Goal: Task Accomplishment & Management: Use online tool/utility

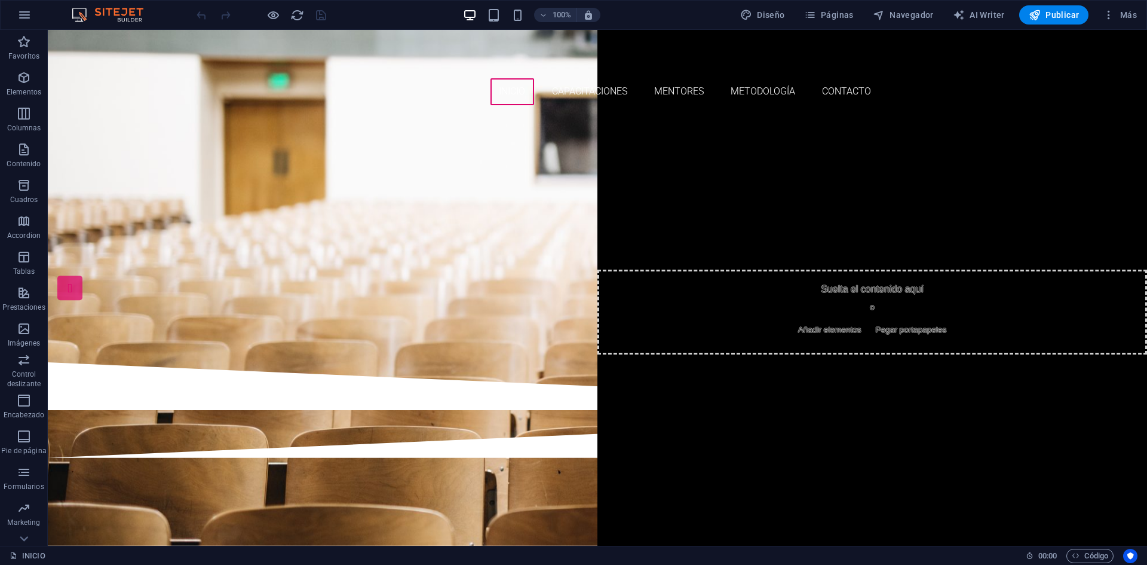
drag, startPoint x: 1147, startPoint y: 196, endPoint x: 1188, endPoint y: 41, distance: 160.1
click at [584, 78] on nav "INICIO CAPACITACIONES MENTORES METODOLOGÍA CONTACTO" at bounding box center [597, 91] width 564 height 27
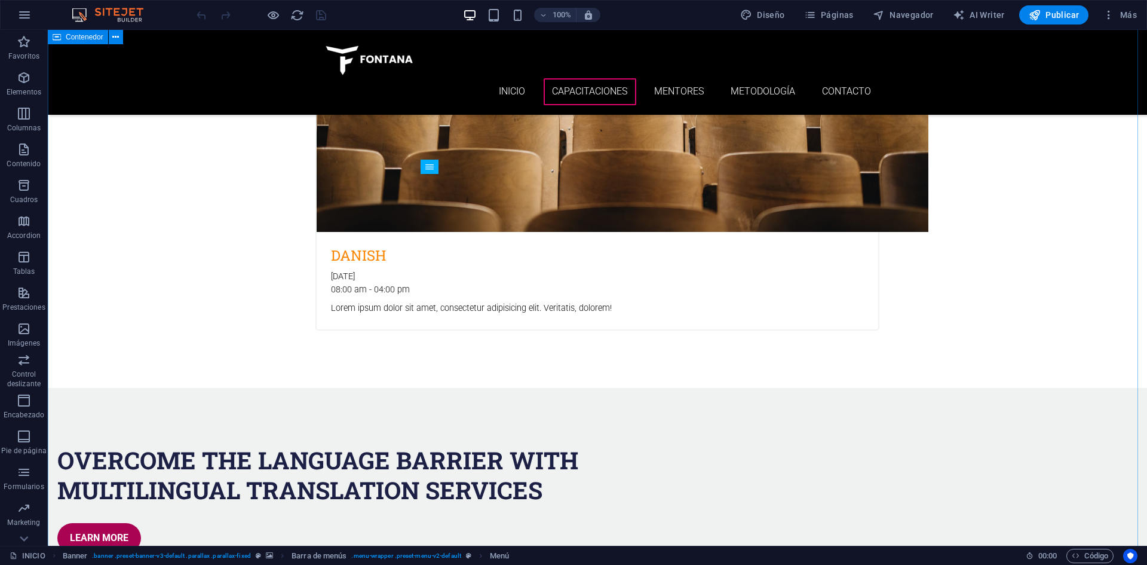
scroll to position [3058, 0]
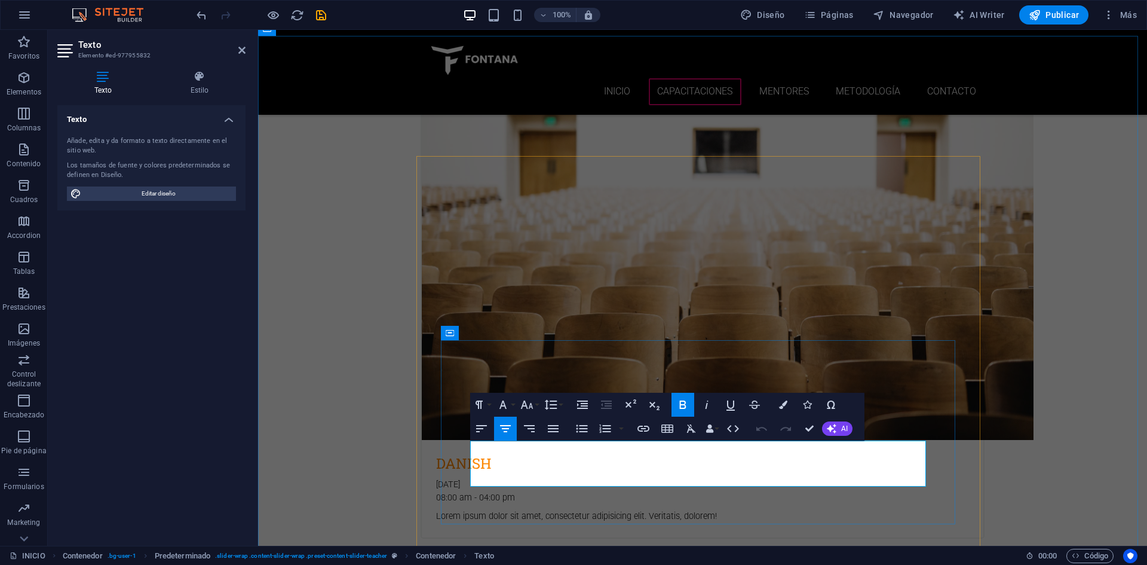
drag, startPoint x: 683, startPoint y: 445, endPoint x: 706, endPoint y: 445, distance: 23.3
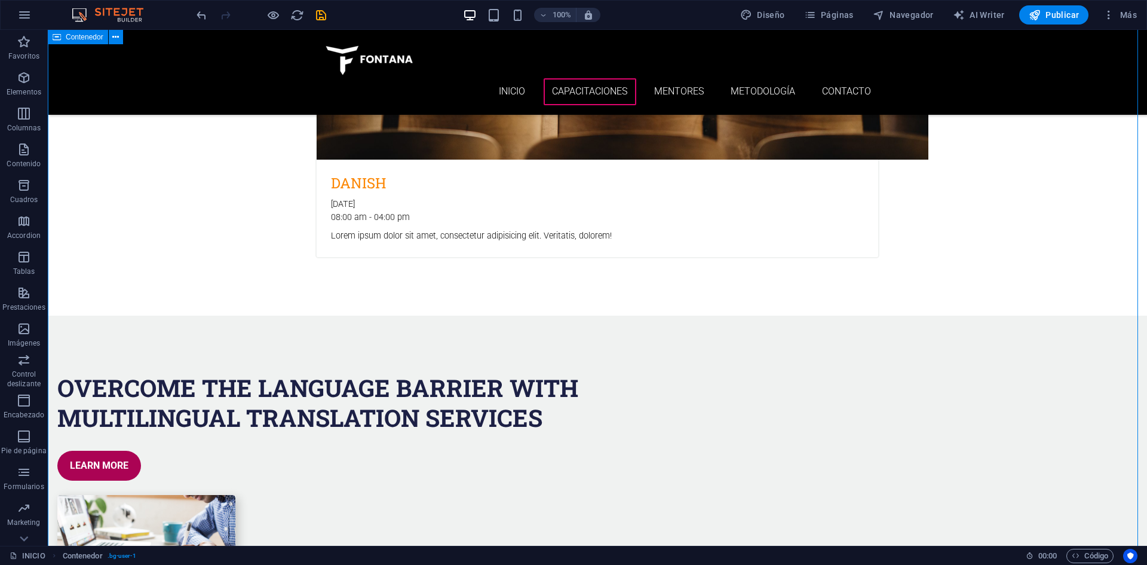
scroll to position [3357, 0]
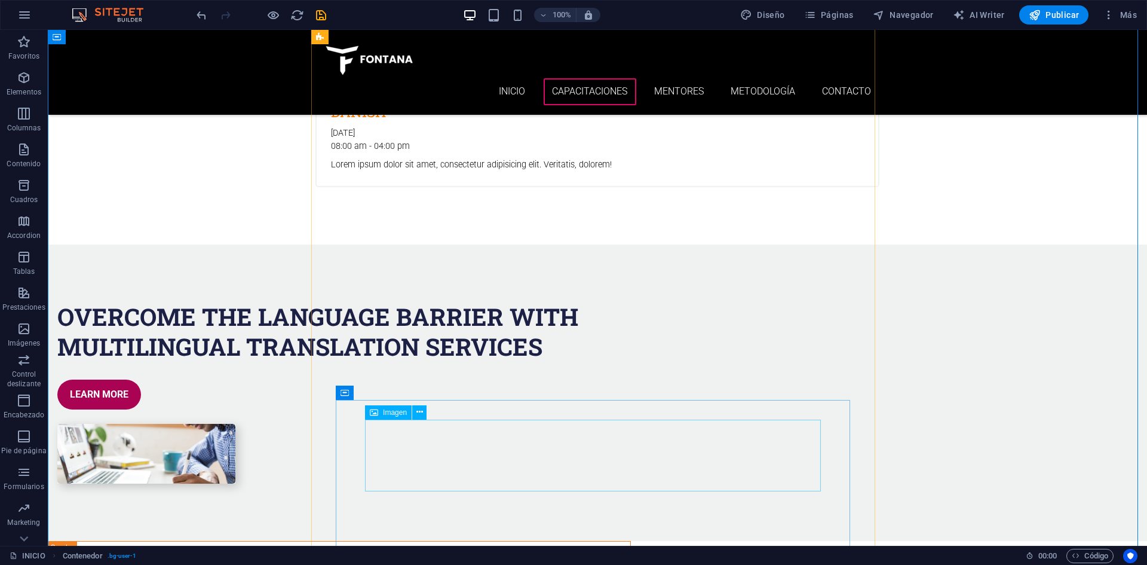
scroll to position [3477, 0]
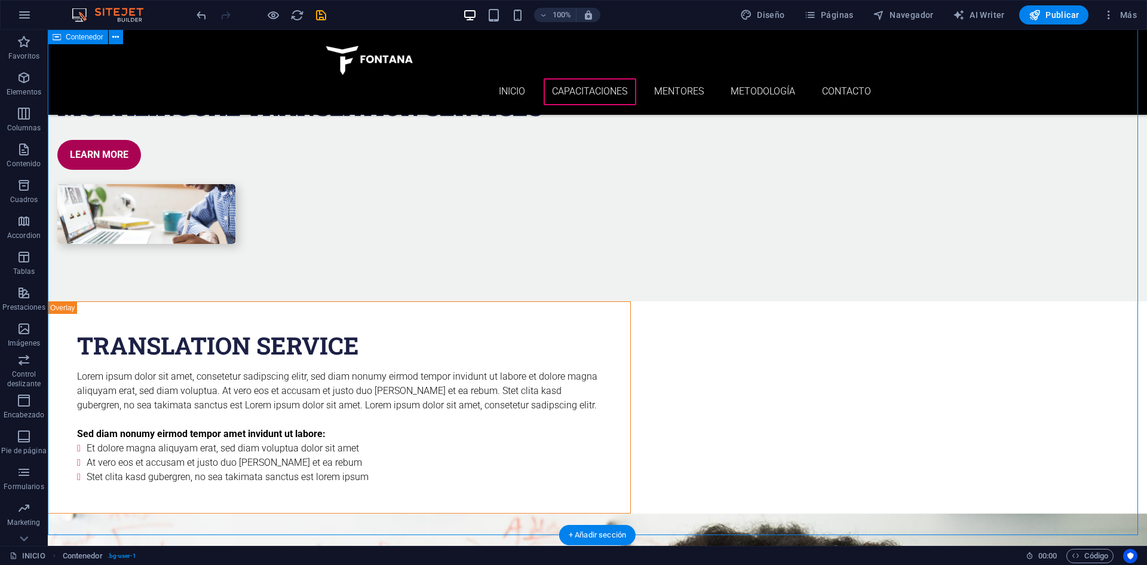
scroll to position [3656, 0]
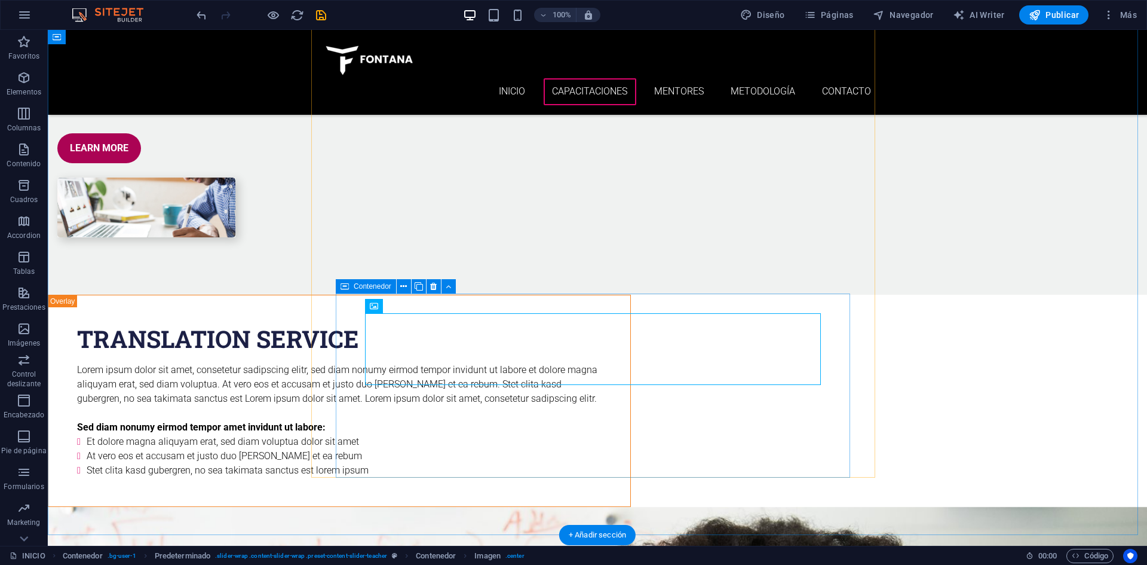
click at [434, 286] on icon at bounding box center [433, 286] width 7 height 13
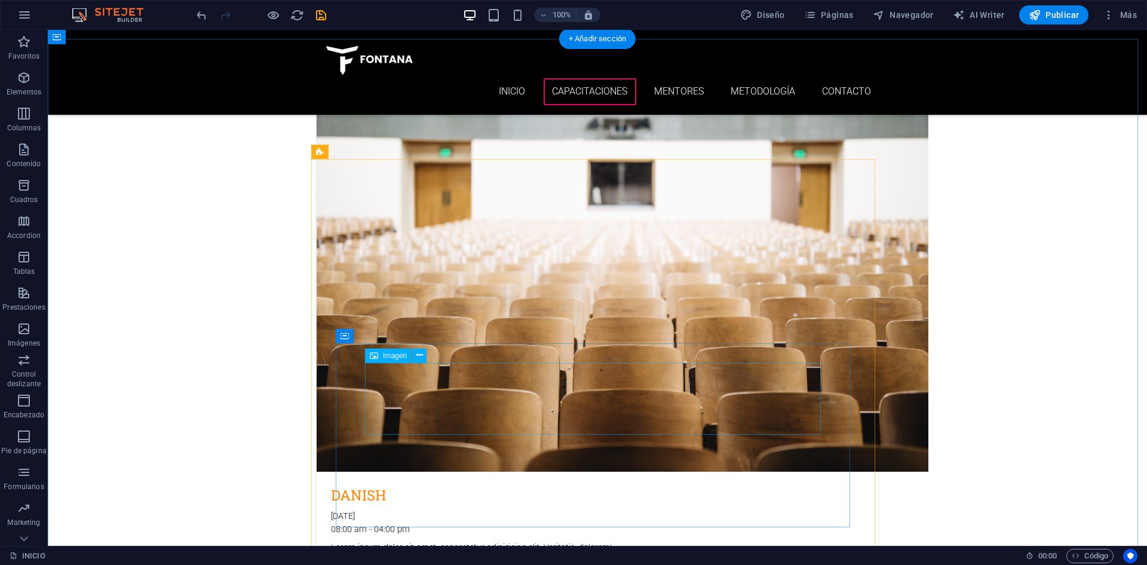
scroll to position [3026, 0]
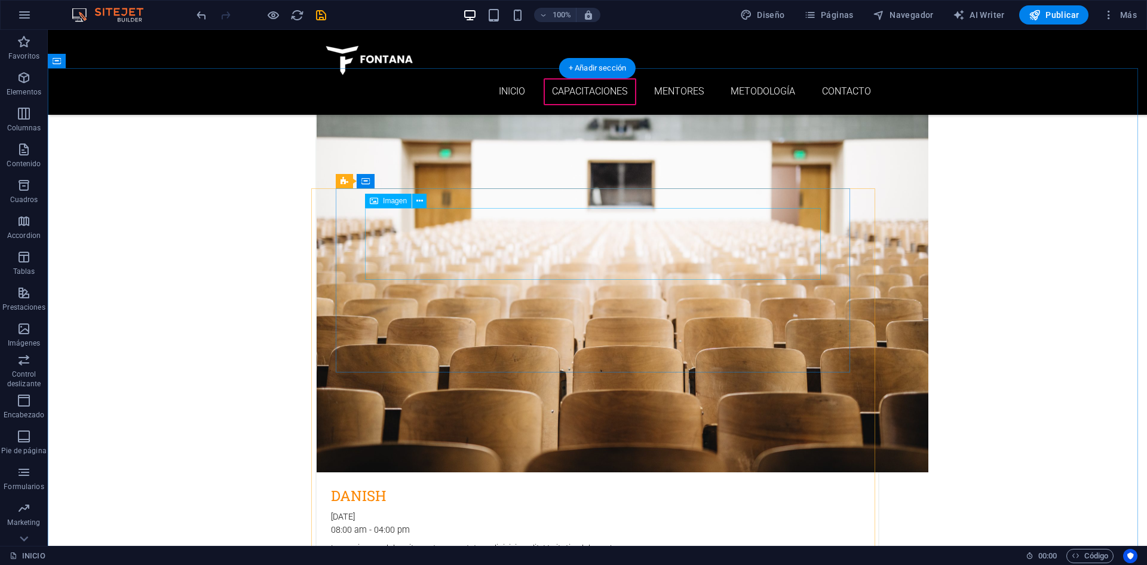
click at [399, 207] on div "Imagen" at bounding box center [388, 201] width 47 height 14
click at [399, 203] on span "Imagen" at bounding box center [395, 200] width 24 height 7
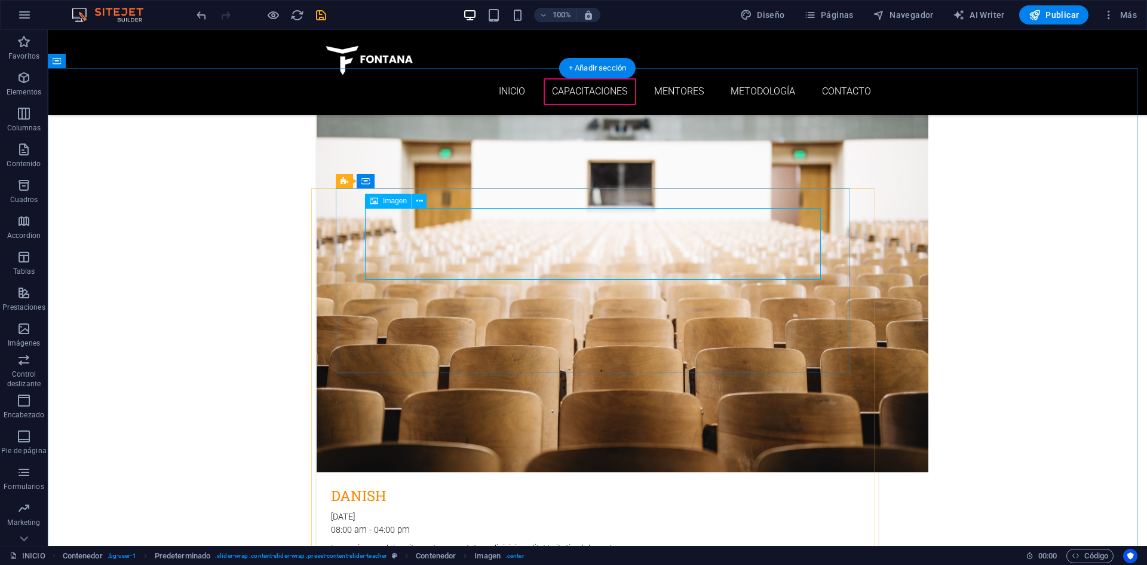
select select "px"
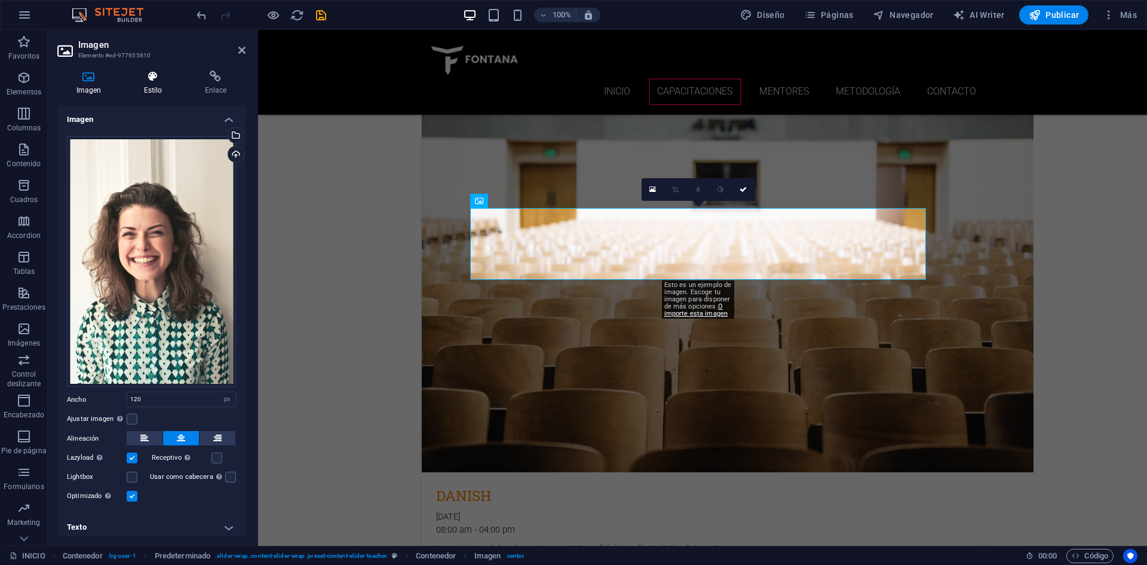
click at [146, 88] on h4 "Estilo" at bounding box center [155, 83] width 61 height 25
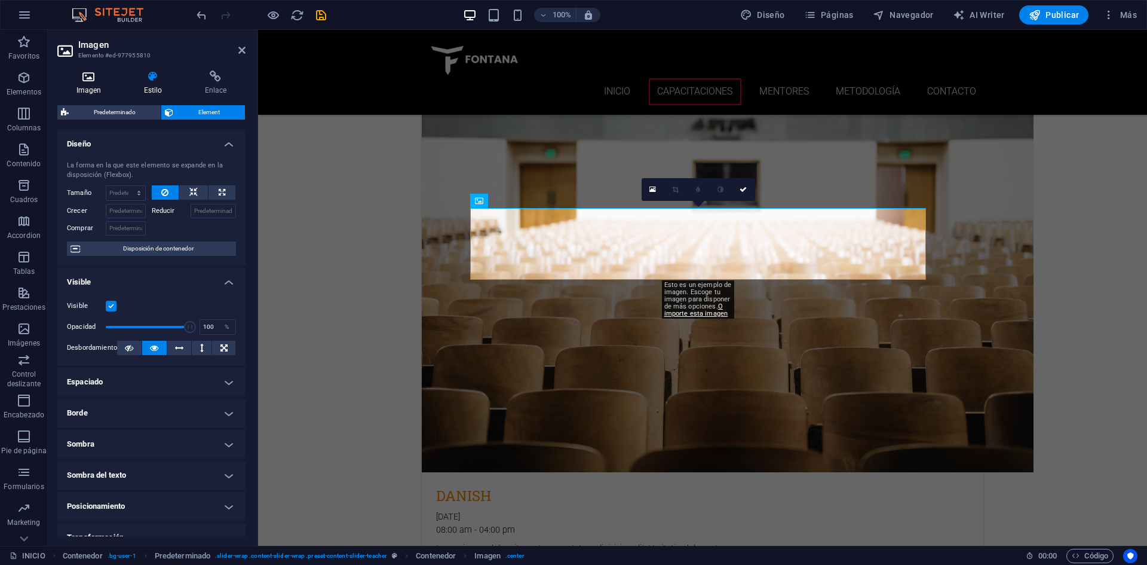
click at [88, 84] on h4 "Imagen" at bounding box center [91, 83] width 68 height 25
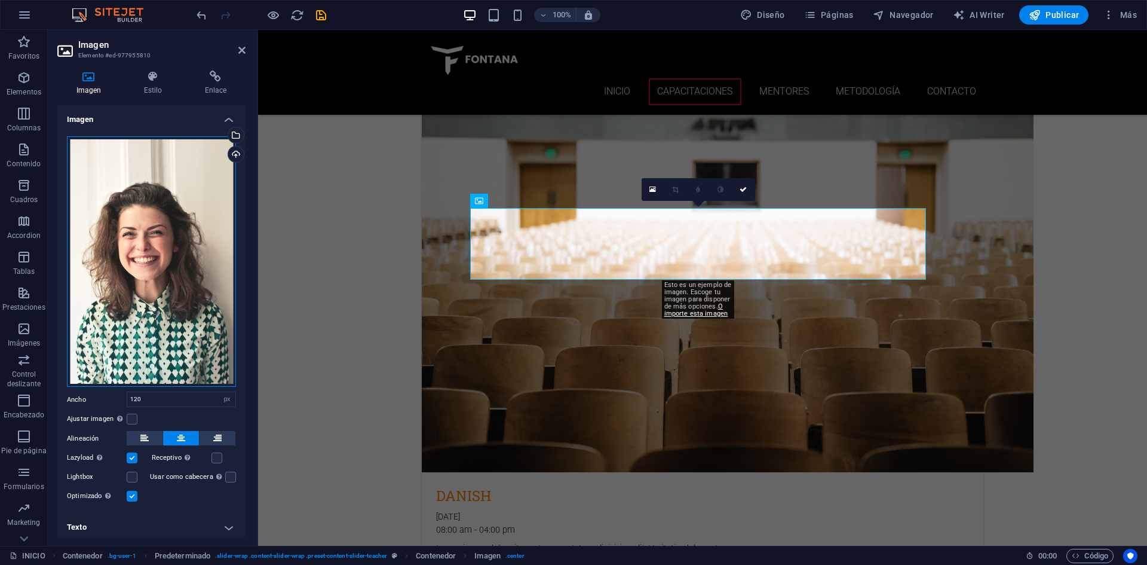
click at [136, 161] on div "Arrastra archivos aquí, haz clic para escoger archivos o selecciona archivos de…" at bounding box center [151, 261] width 169 height 251
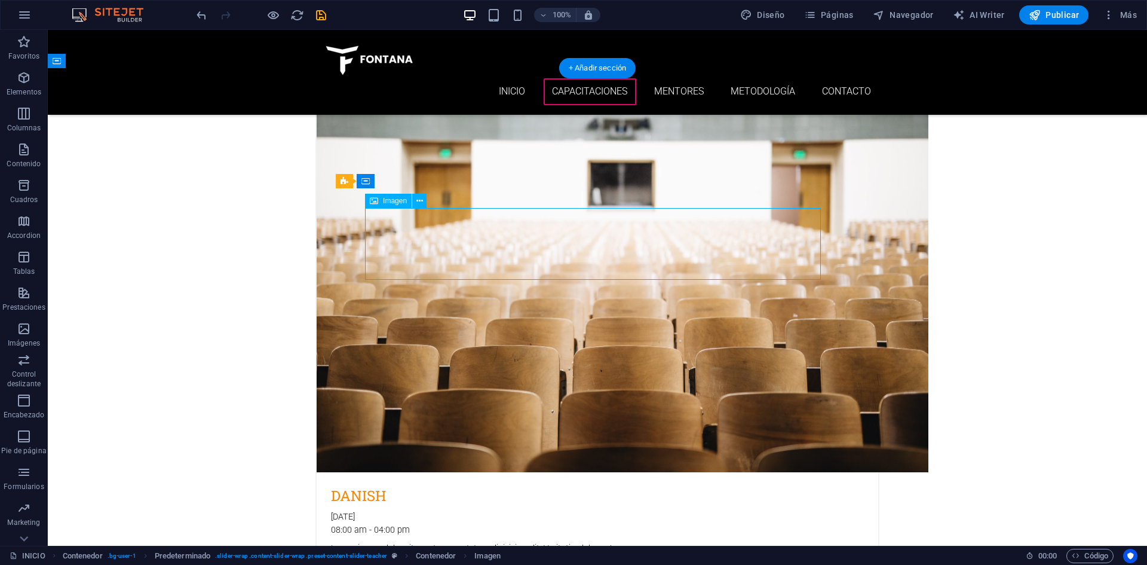
select select "px"
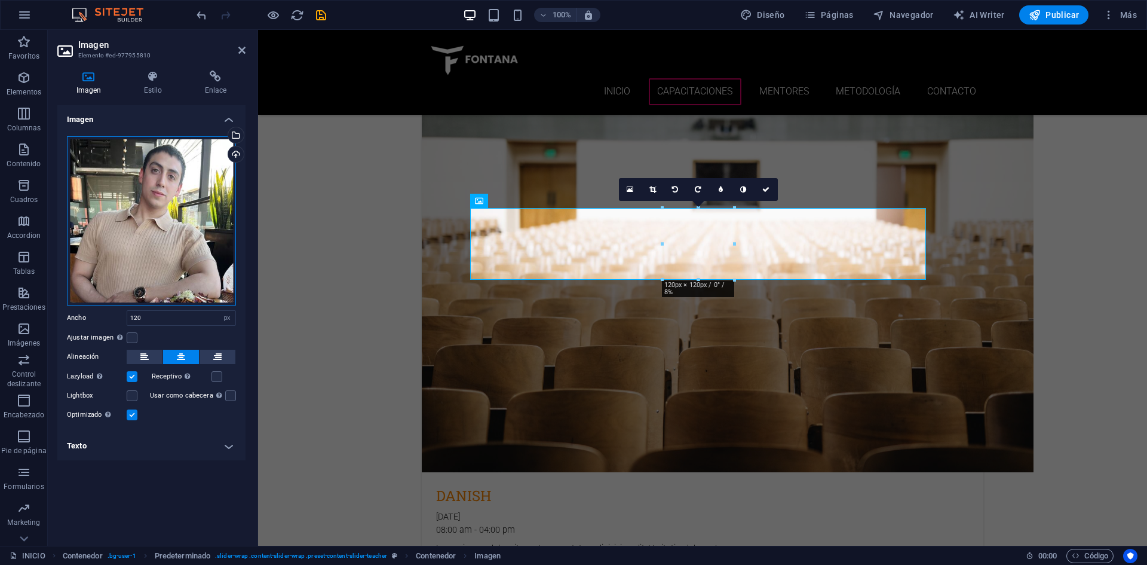
click at [114, 198] on div "Arrastra archivos aquí, haz clic para escoger archivos o selecciona archivos de…" at bounding box center [151, 220] width 169 height 169
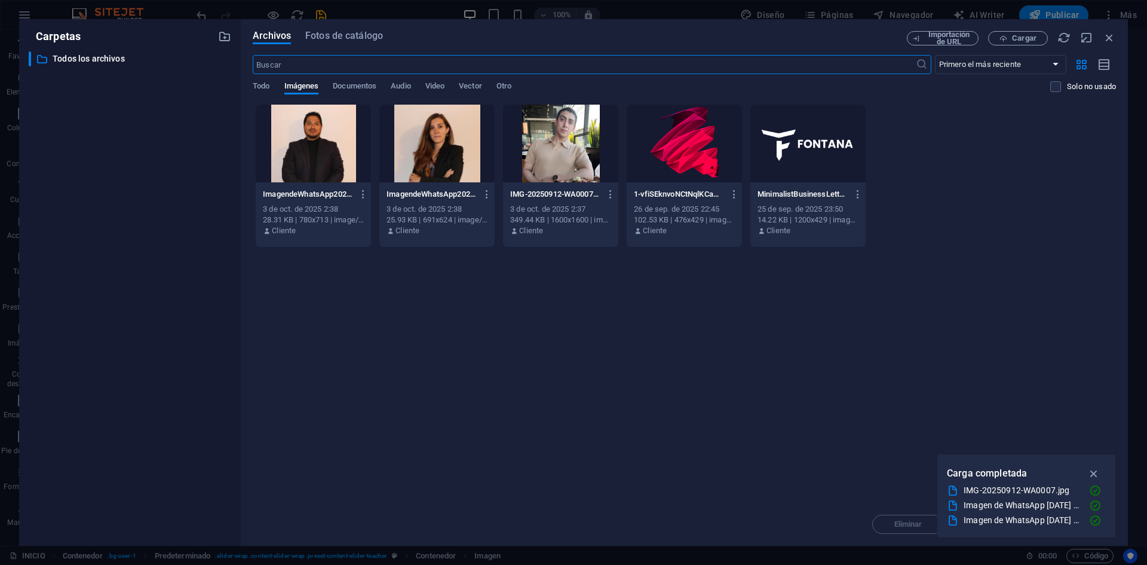
click at [444, 159] on div at bounding box center [436, 144] width 115 height 78
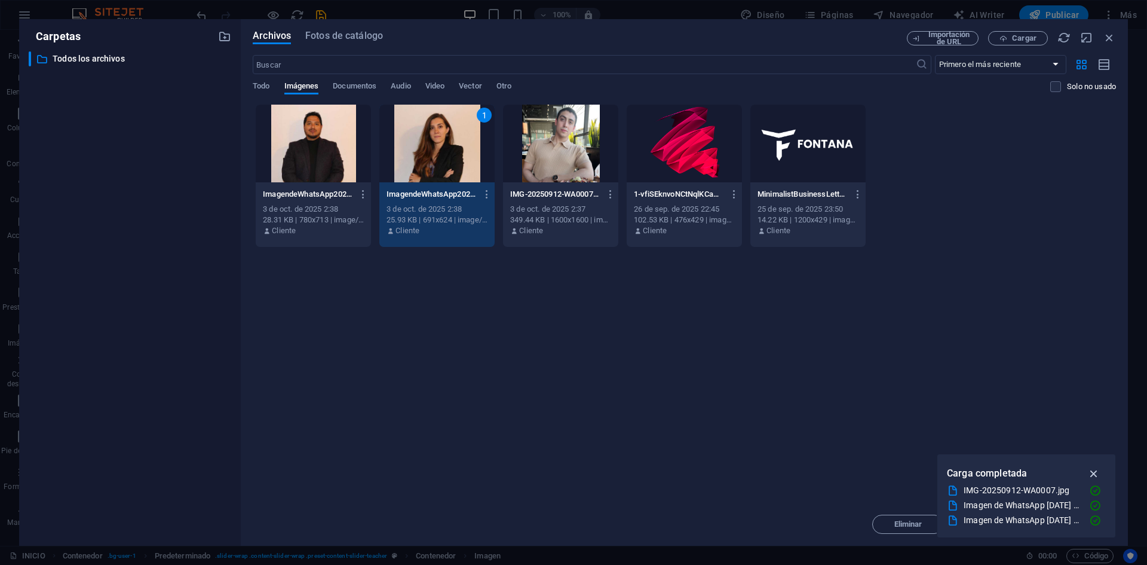
click at [1094, 471] on icon "button" at bounding box center [1094, 473] width 14 height 13
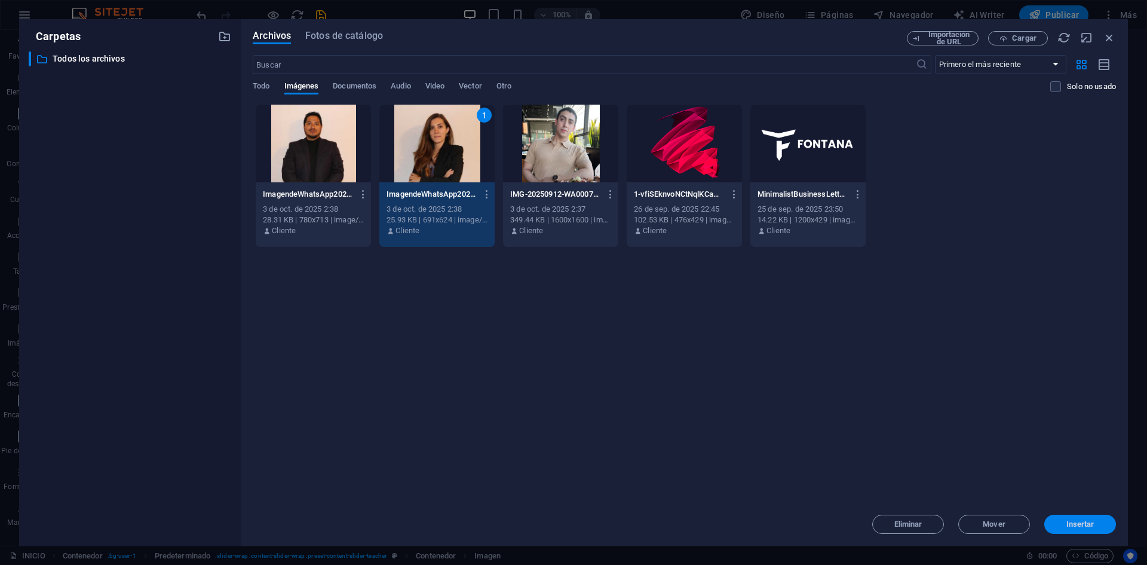
click at [1059, 527] on span "Insertar" at bounding box center [1080, 523] width 62 height 7
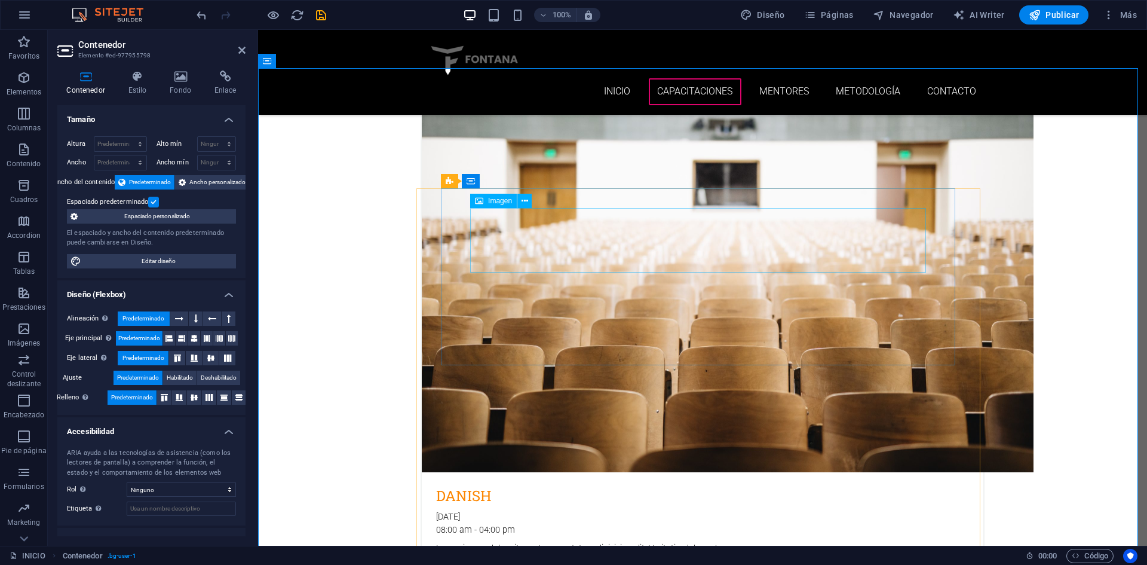
select select "px"
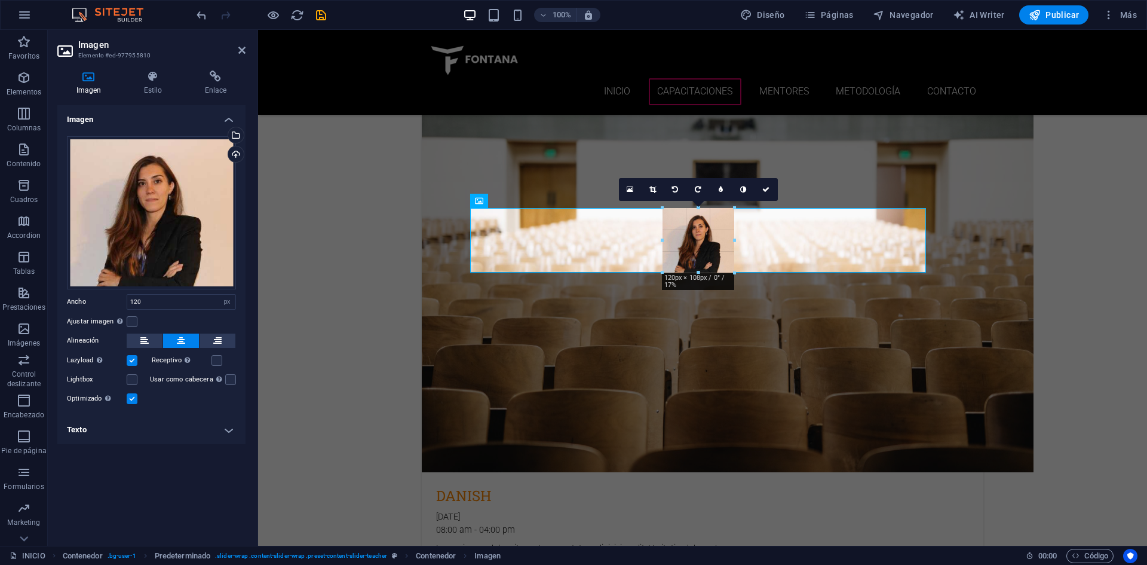
click at [701, 272] on div "180 170 160 150 140 130 120 110 100 90 80 70 60 50 40 30 20 10 0 -10 -20 -30 -4…" at bounding box center [699, 240] width 72 height 65
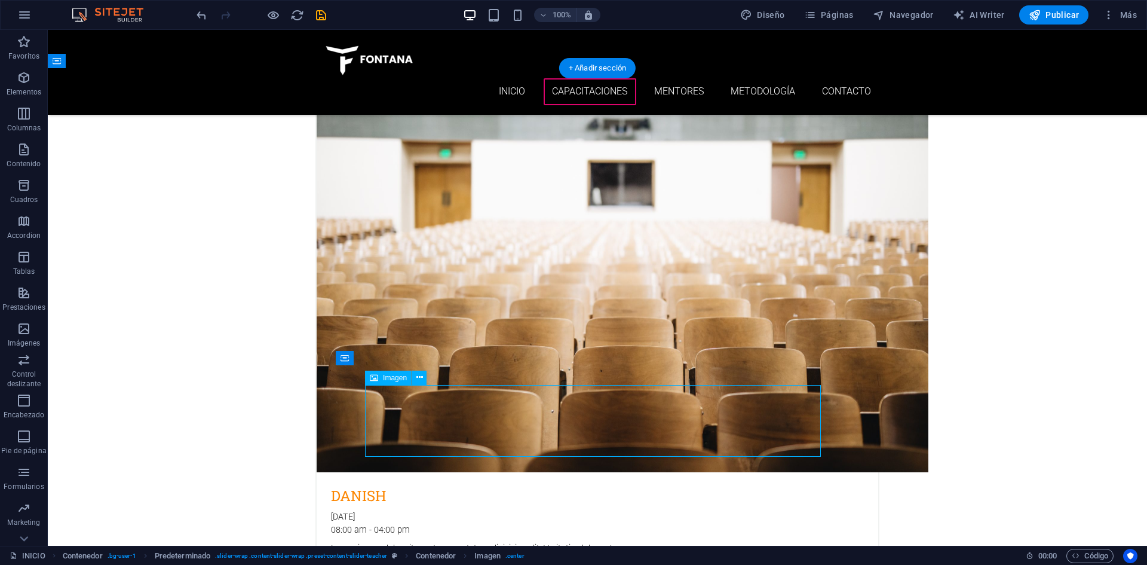
select select "px"
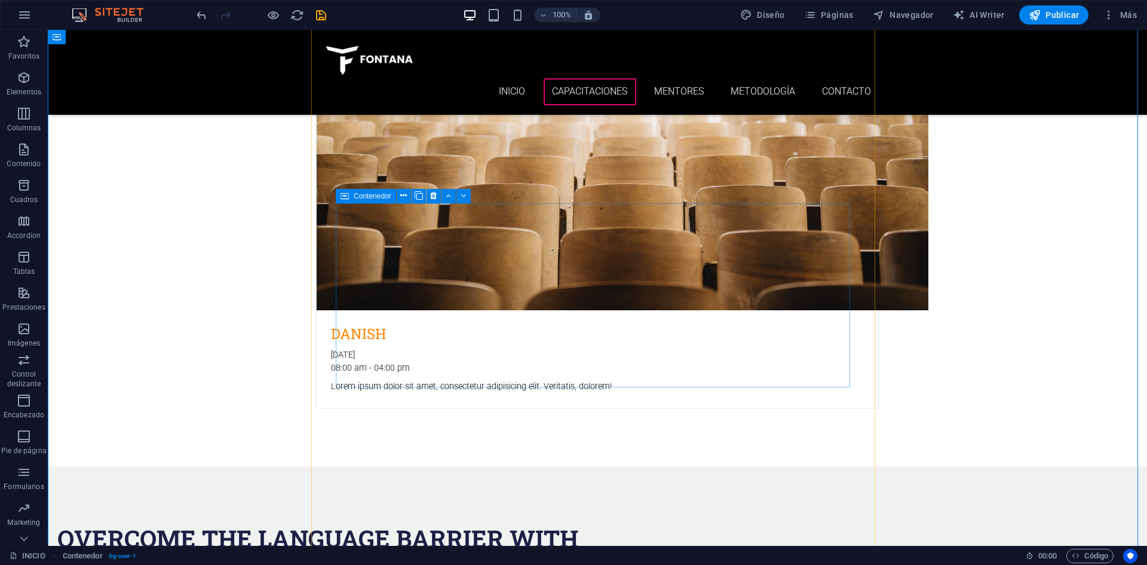
scroll to position [3205, 0]
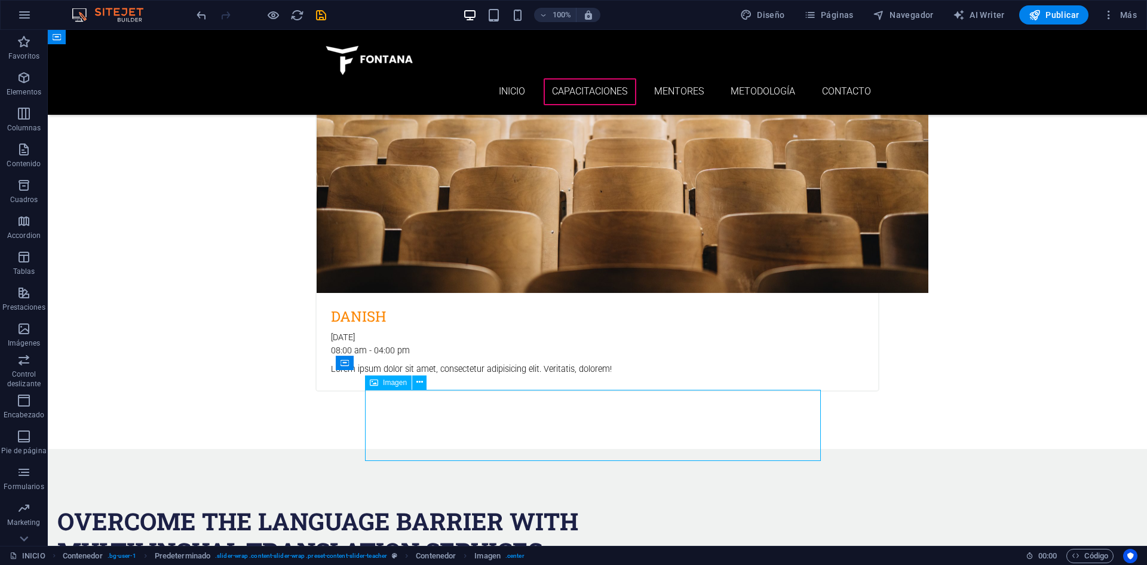
select select "px"
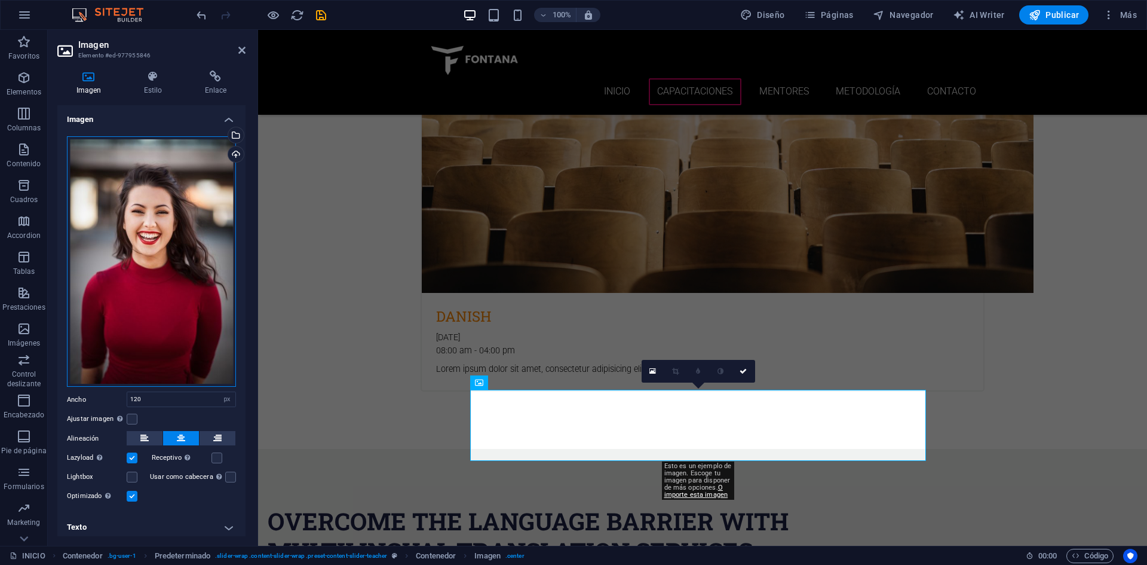
click at [164, 149] on div "Arrastra archivos aquí, haz clic para escoger archivos o selecciona archivos de…" at bounding box center [151, 261] width 169 height 251
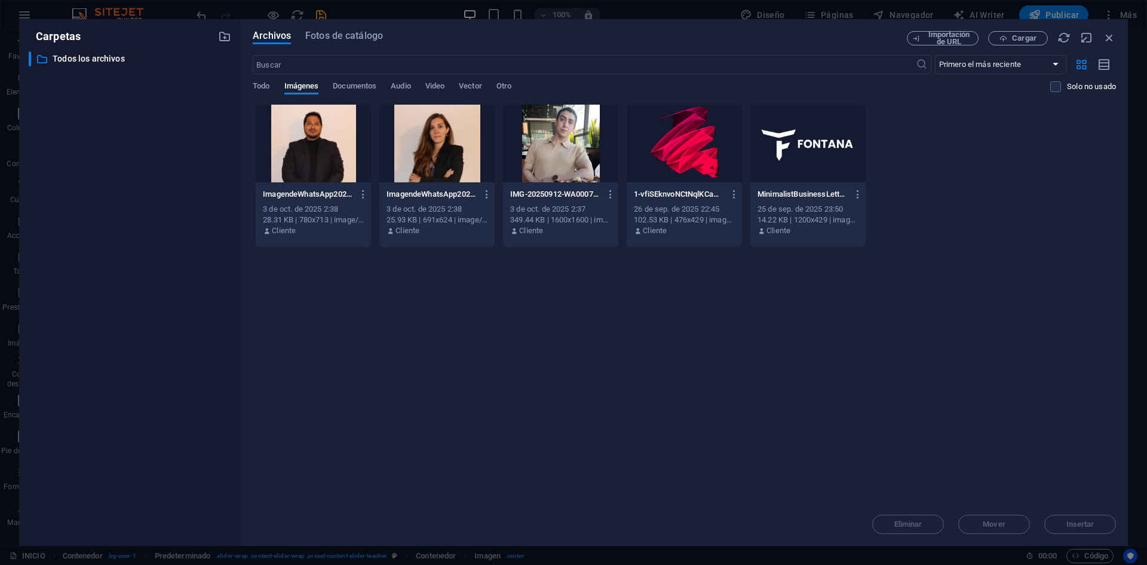
click at [363, 149] on div at bounding box center [313, 144] width 115 height 78
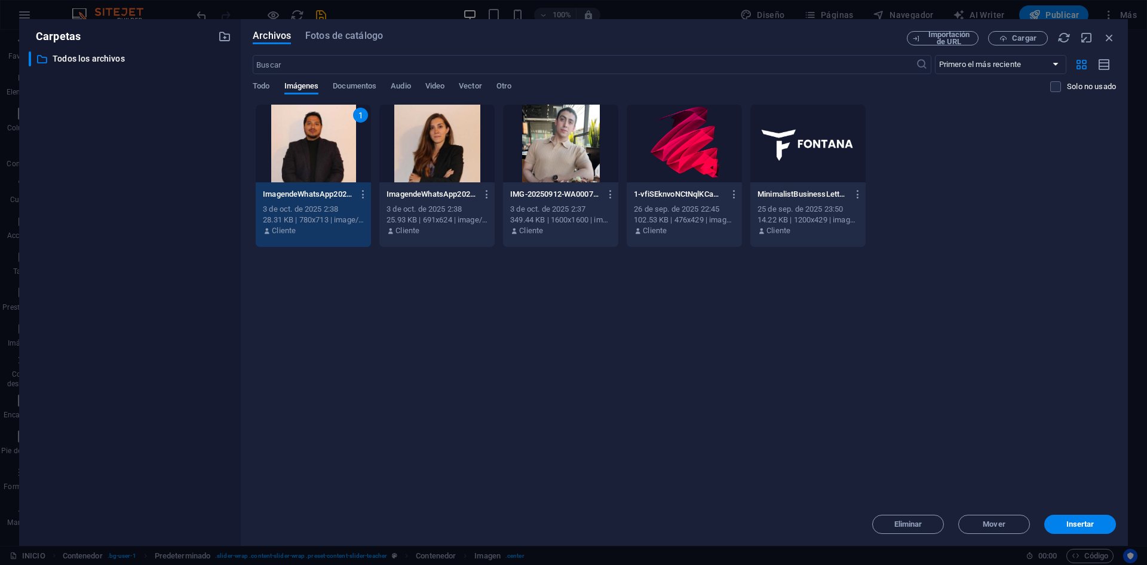
click at [341, 146] on div "1" at bounding box center [313, 144] width 115 height 78
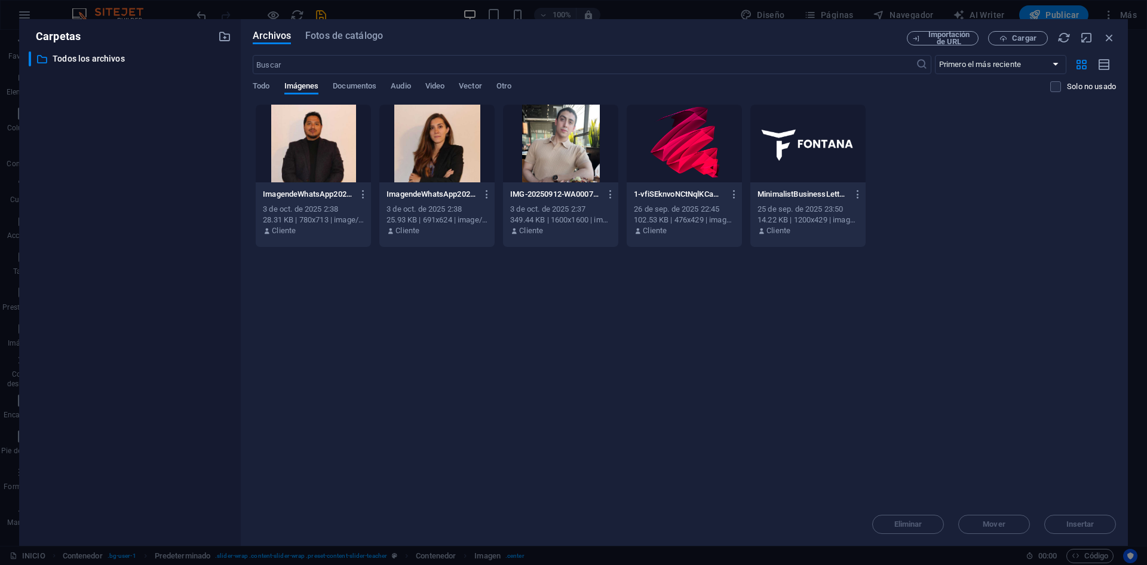
click at [341, 146] on div at bounding box center [313, 144] width 115 height 78
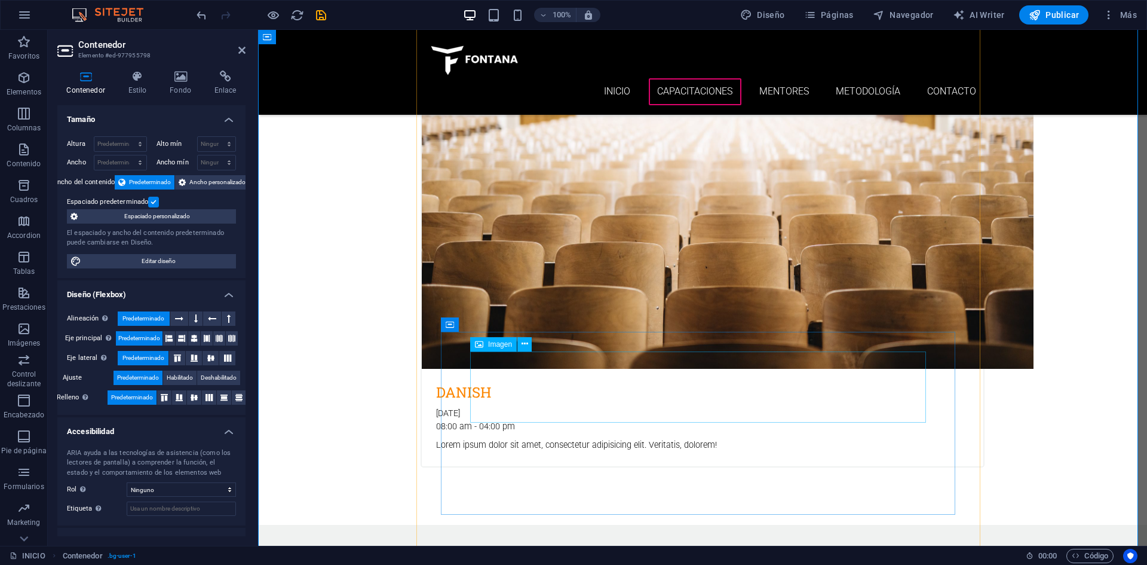
scroll to position [3026, 0]
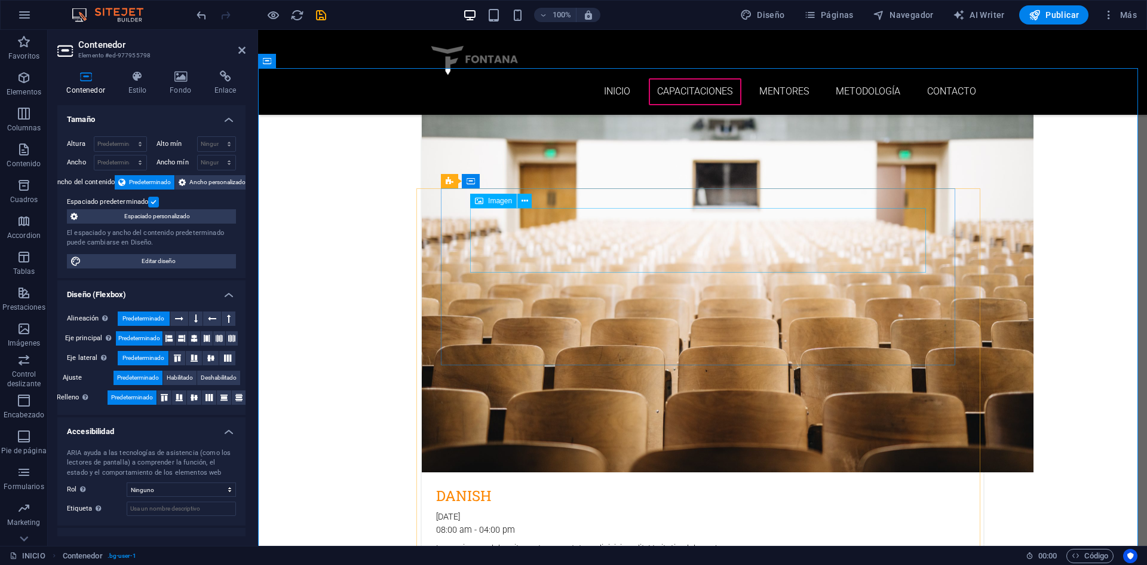
select select "px"
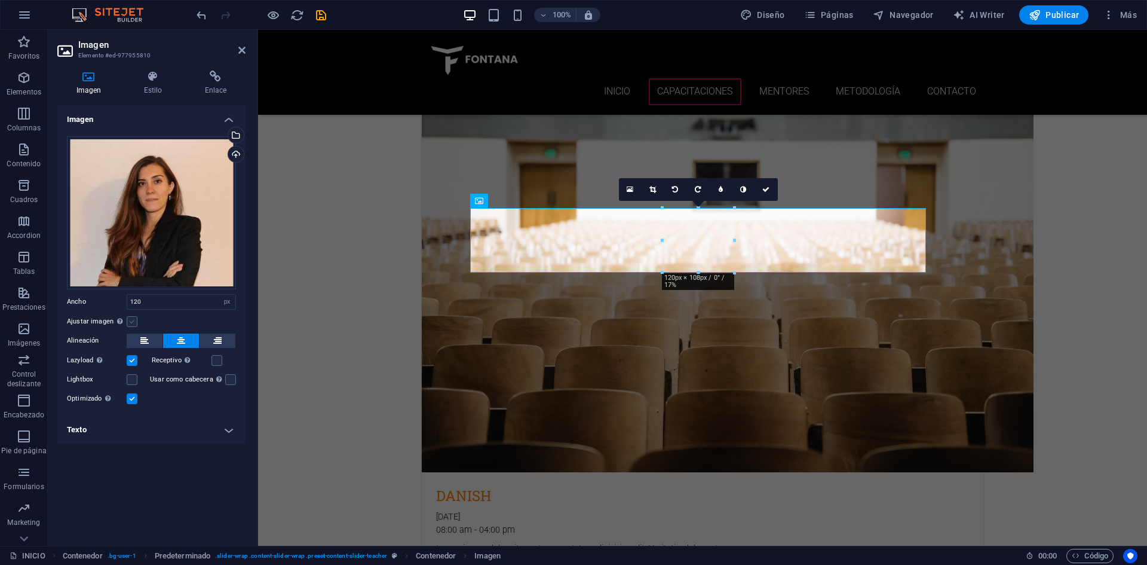
click at [135, 320] on label at bounding box center [132, 321] width 11 height 11
click at [0, 0] on input "Ajustar imagen Ajustar imagen automáticamente a un ancho y alto fijo" at bounding box center [0, 0] width 0 height 0
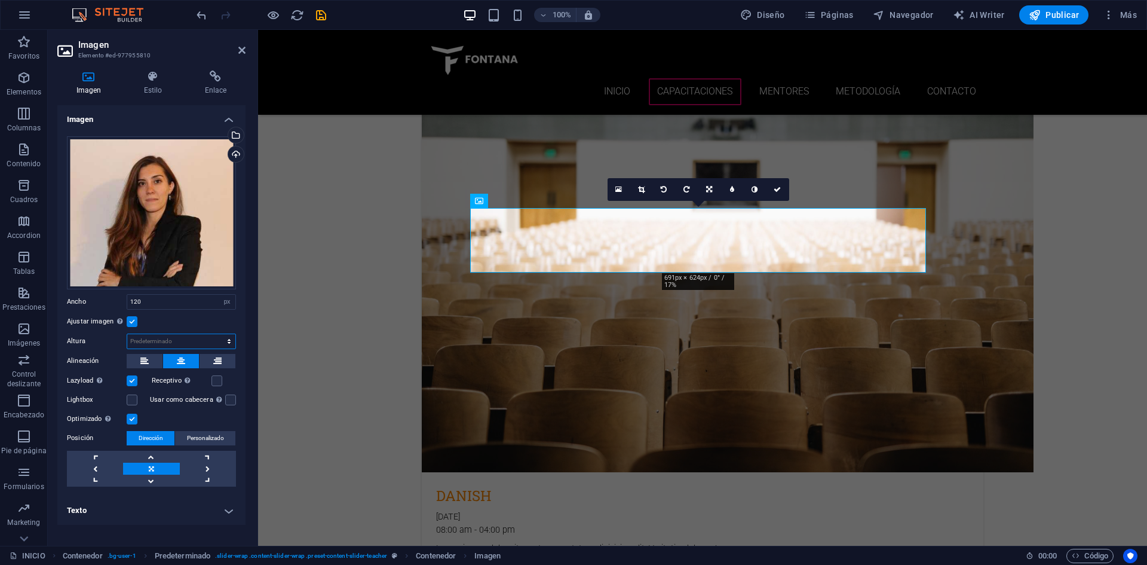
click at [146, 339] on select "Predeterminado automático px" at bounding box center [181, 341] width 108 height 14
click at [127, 334] on select "Predeterminado automático px" at bounding box center [181, 341] width 108 height 14
click at [173, 342] on select "Predeterminado automático px" at bounding box center [181, 341] width 108 height 14
click at [127, 334] on select "Predeterminado automático px" at bounding box center [181, 341] width 108 height 14
click at [171, 344] on select "Predeterminado automático px" at bounding box center [181, 341] width 108 height 14
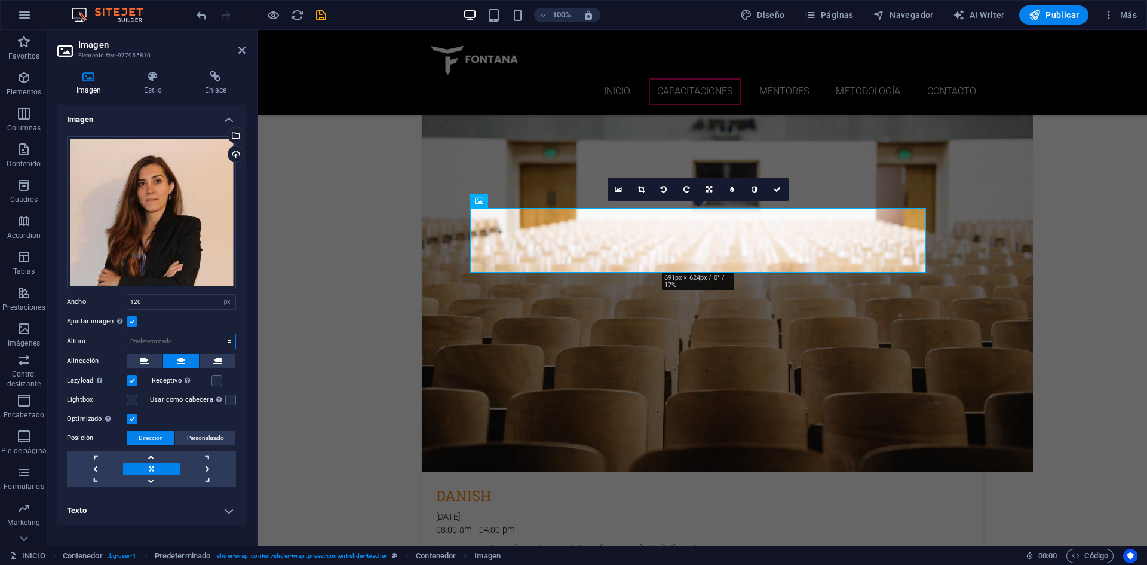
select select "px"
click at [219, 334] on select "Predeterminado automático px" at bounding box center [181, 341] width 108 height 14
type input "120"
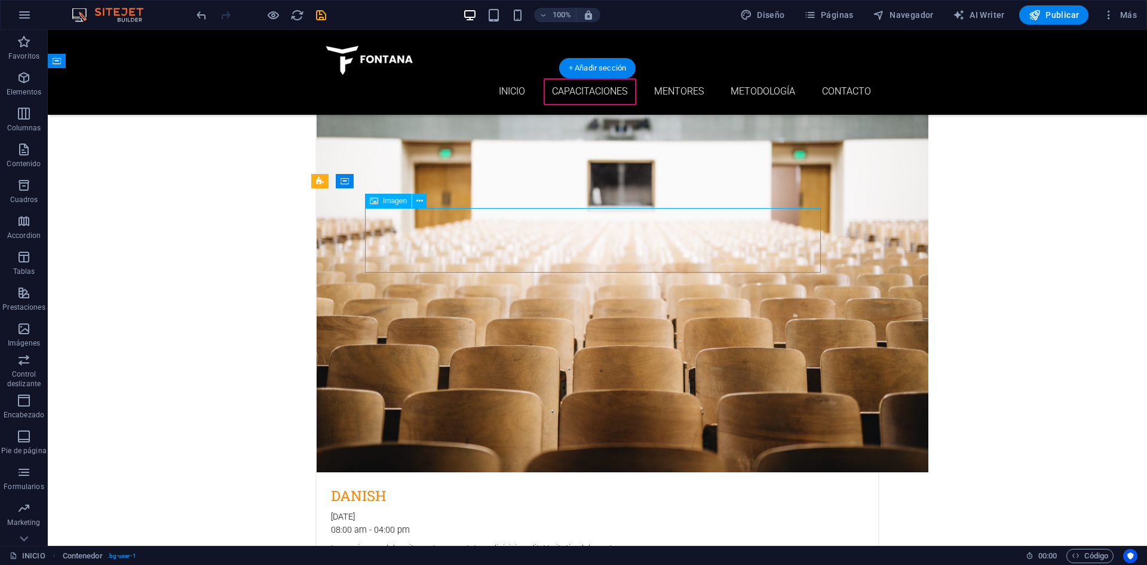
select select "px"
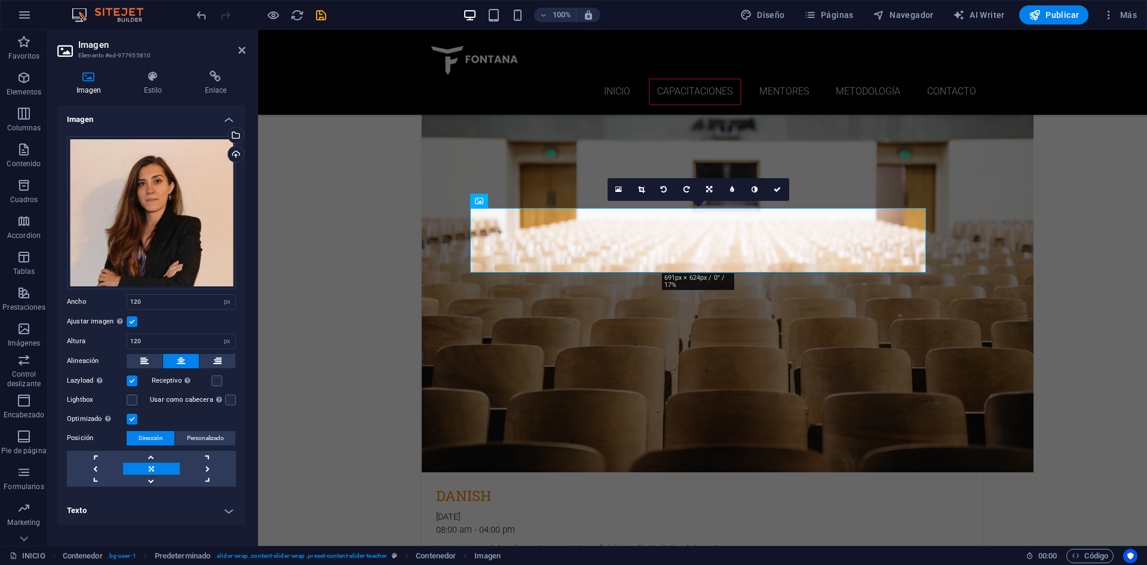
click at [134, 325] on label at bounding box center [132, 321] width 11 height 11
click at [0, 0] on input "Ajustar imagen Ajustar imagen automáticamente a un ancho y alto fijo" at bounding box center [0, 0] width 0 height 0
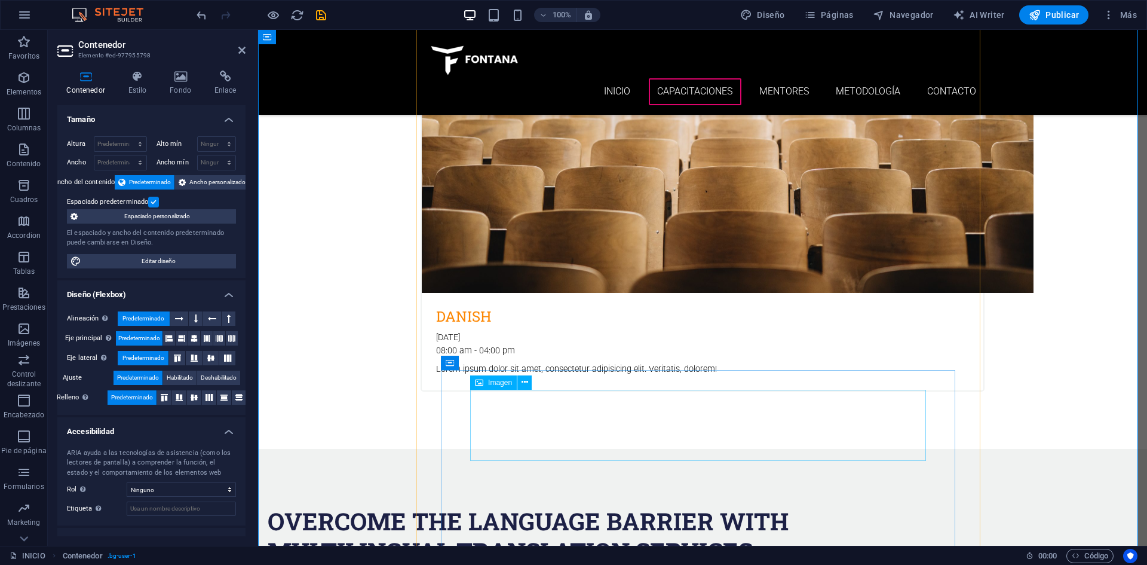
scroll to position [3146, 0]
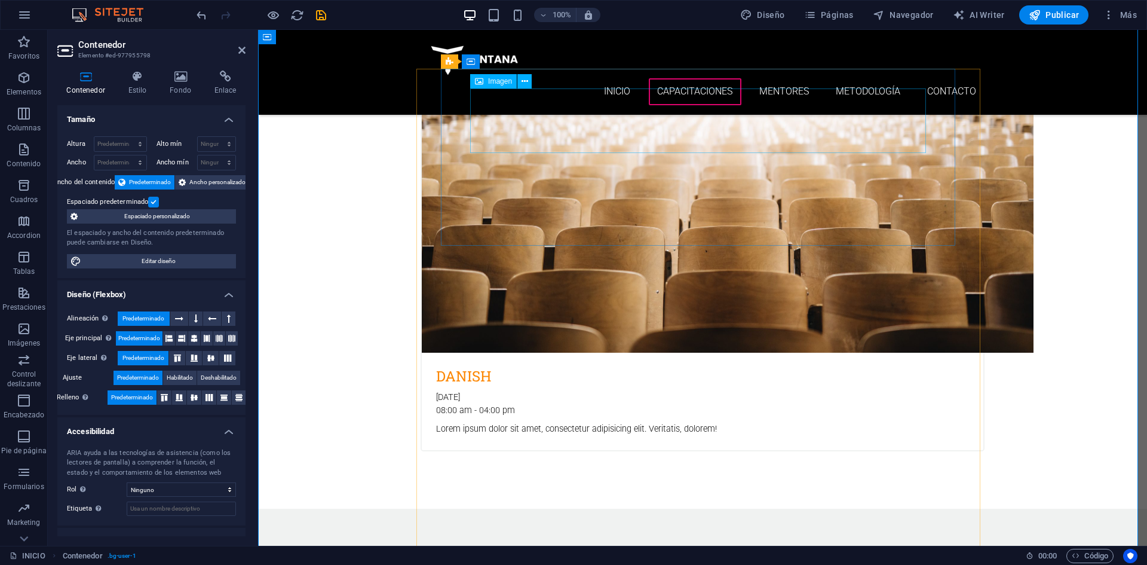
select select "px"
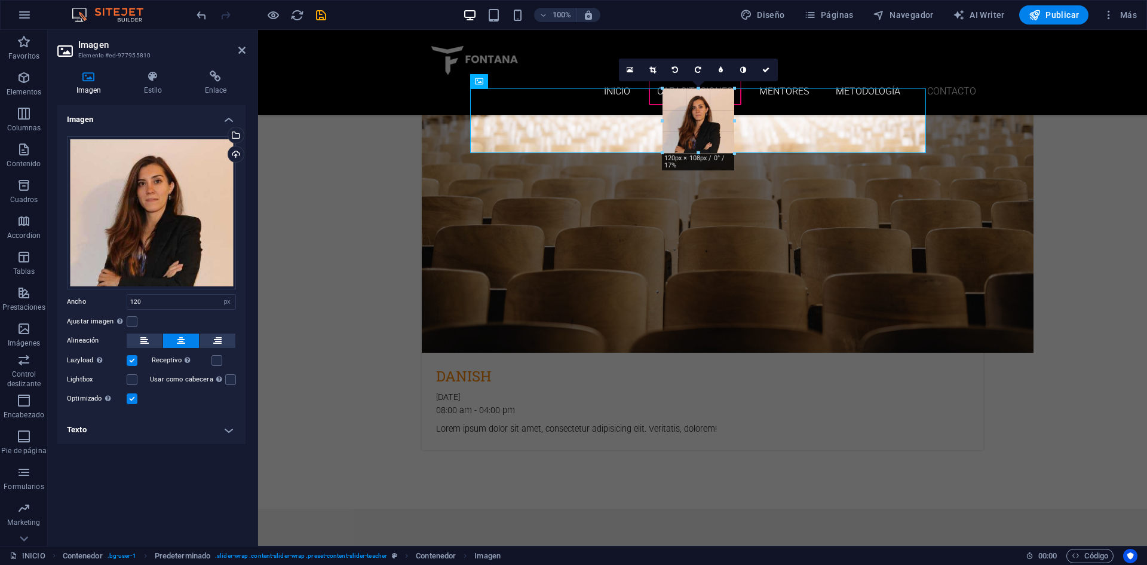
click at [700, 150] on div "180 170 160 150 140 130 120 110 100 90 80 70 60 50 40 30 20 10 0 -10 -20 -30 -4…" at bounding box center [699, 120] width 72 height 65
click at [129, 319] on label at bounding box center [132, 321] width 11 height 11
click at [0, 0] on input "Ajustar imagen Ajustar imagen automáticamente a un ancho y alto fijo" at bounding box center [0, 0] width 0 height 0
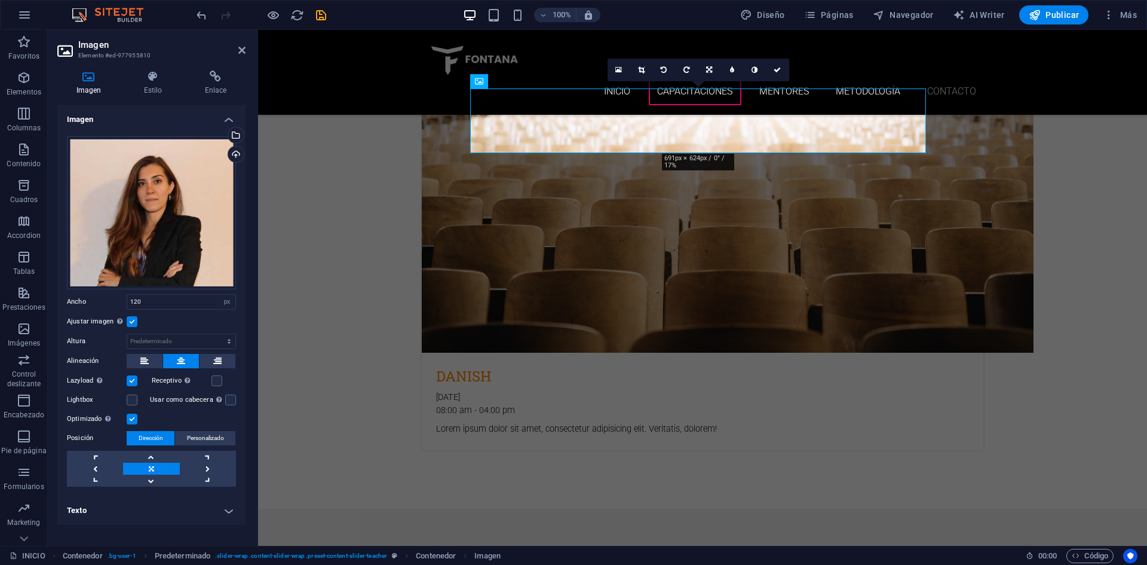
click at [130, 320] on label at bounding box center [132, 321] width 11 height 11
click at [0, 0] on input "Ajustar imagen Ajustar imagen automáticamente a un ancho y alto fijo" at bounding box center [0, 0] width 0 height 0
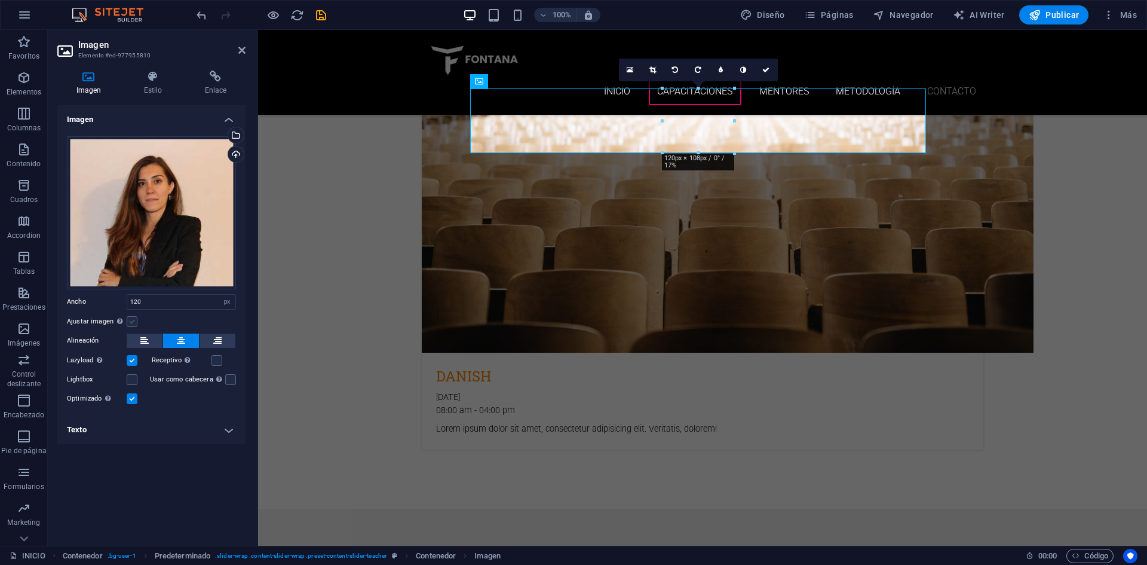
click at [130, 320] on label at bounding box center [132, 321] width 11 height 11
click at [0, 0] on input "Ajustar imagen Ajustar imagen automáticamente a un ancho y alto fijo" at bounding box center [0, 0] width 0 height 0
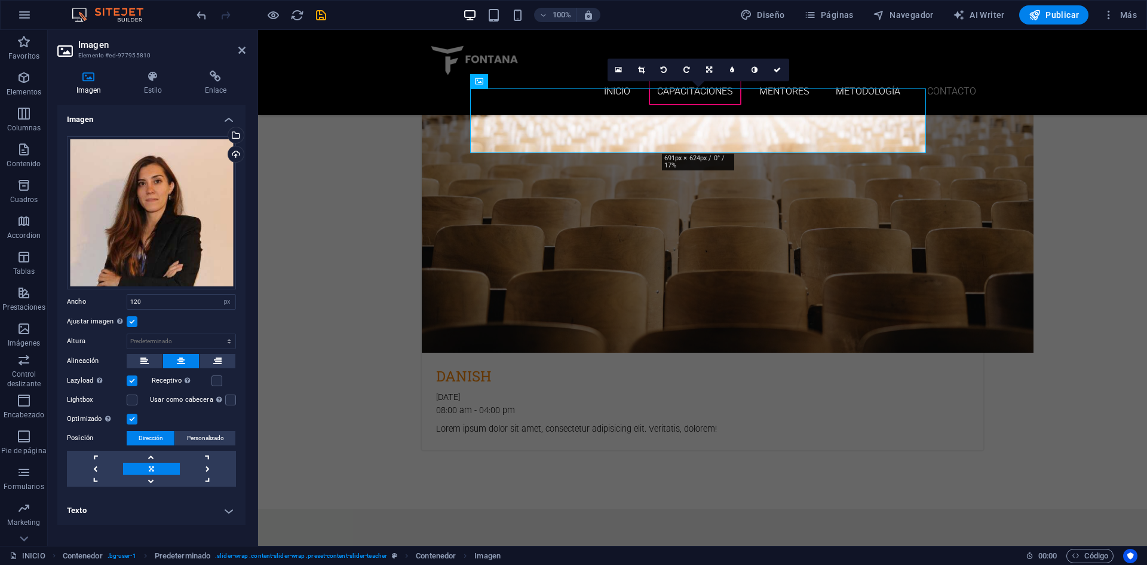
click at [130, 320] on label at bounding box center [132, 321] width 11 height 11
click at [0, 0] on input "Ajustar imagen Ajustar imagen automáticamente a un ancho y alto fijo" at bounding box center [0, 0] width 0 height 0
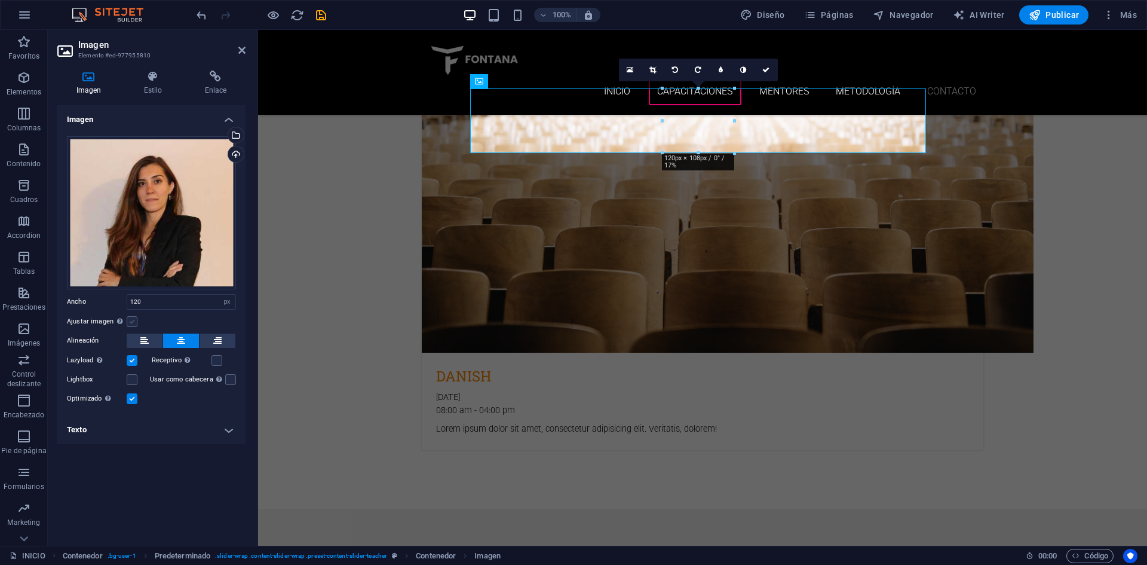
click at [130, 320] on label at bounding box center [132, 321] width 11 height 11
click at [0, 0] on input "Ajustar imagen Ajustar imagen automáticamente a un ancho y alto fijo" at bounding box center [0, 0] width 0 height 0
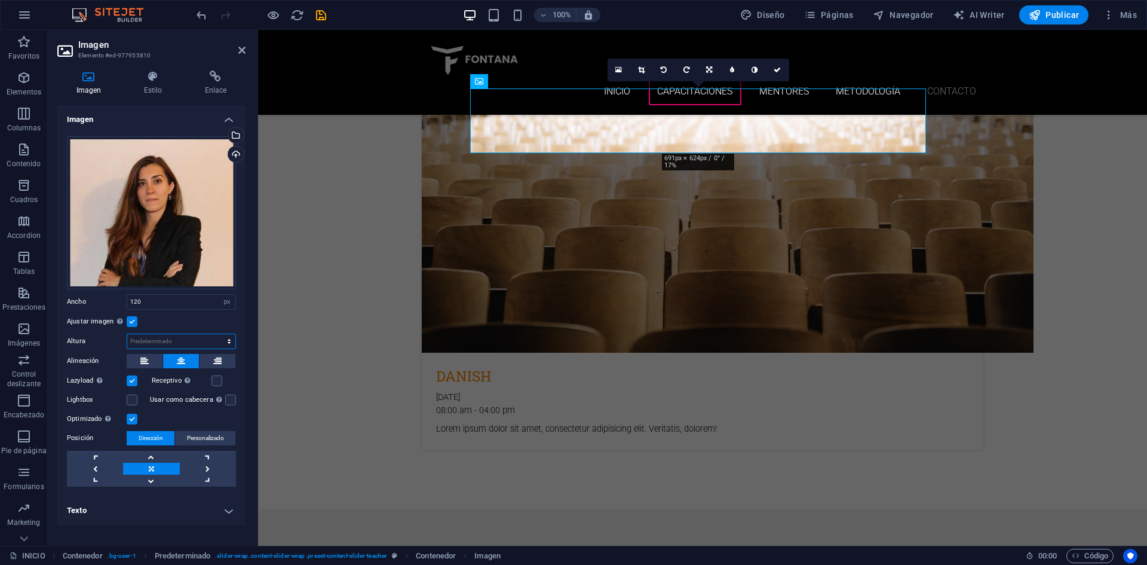
click at [146, 338] on select "Predeterminado automático px" at bounding box center [181, 341] width 108 height 14
select select "px"
click at [219, 334] on select "Predeterminado automático px" at bounding box center [181, 341] width 108 height 14
click at [154, 341] on input "108" at bounding box center [181, 341] width 108 height 14
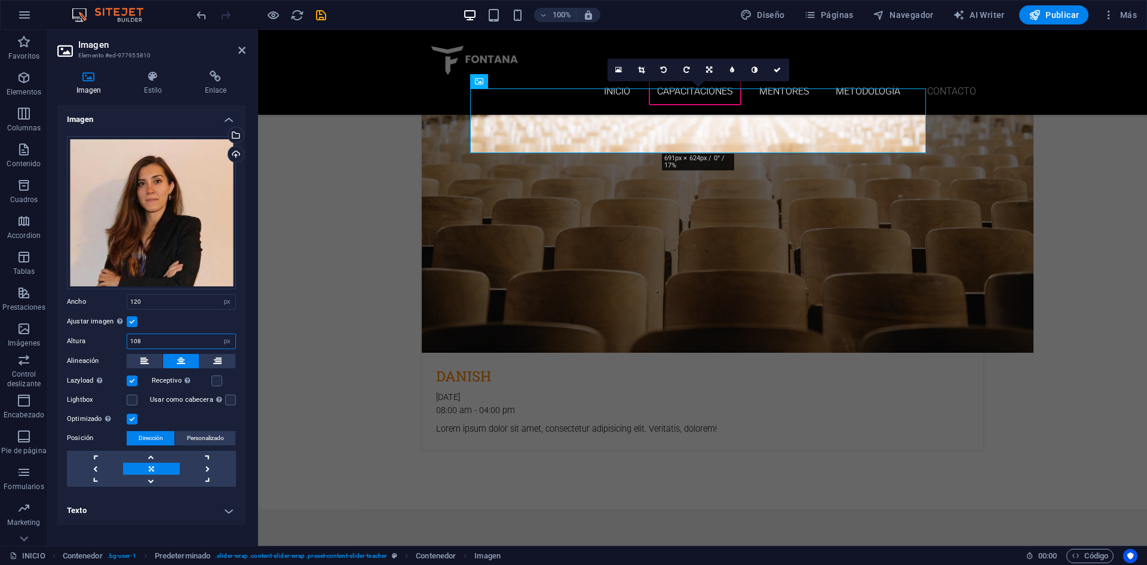
click at [154, 341] on input "108" at bounding box center [181, 341] width 108 height 14
type input "120"
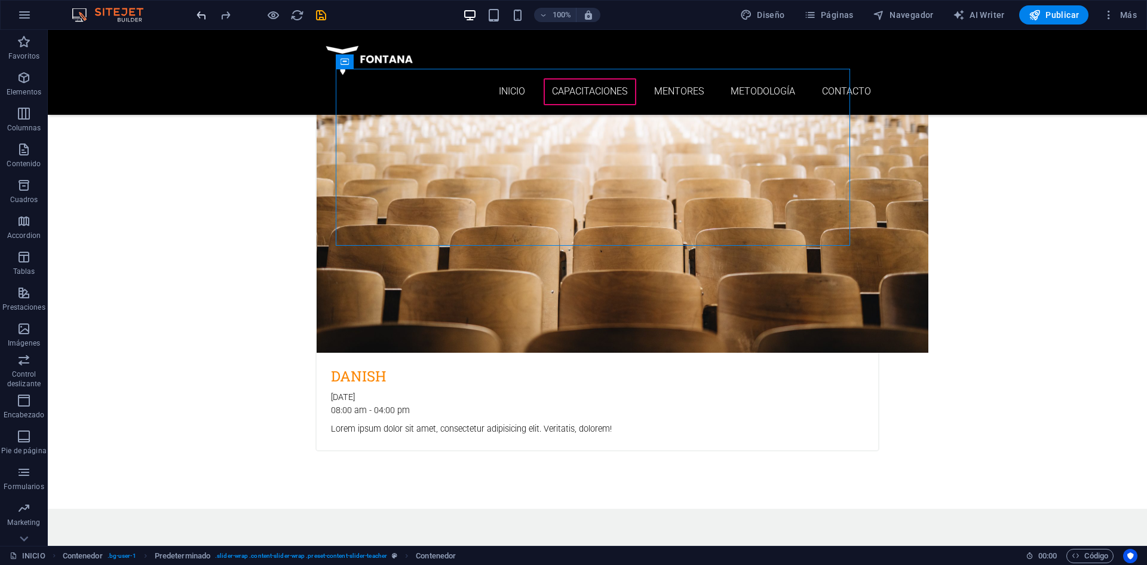
click at [203, 15] on icon "undo" at bounding box center [202, 15] width 14 height 14
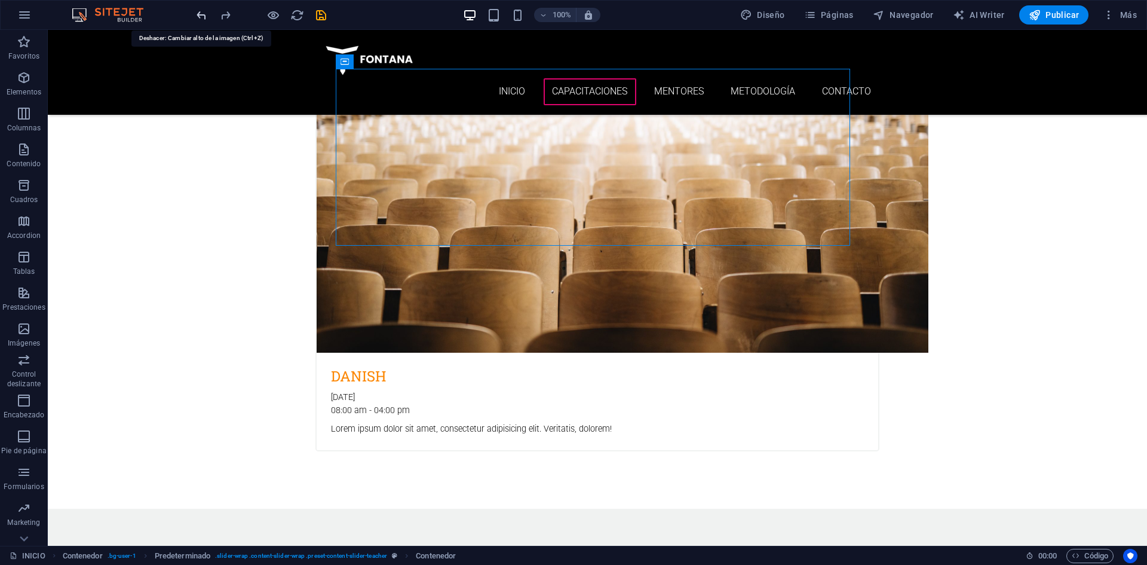
click at [203, 14] on icon "undo" at bounding box center [202, 15] width 14 height 14
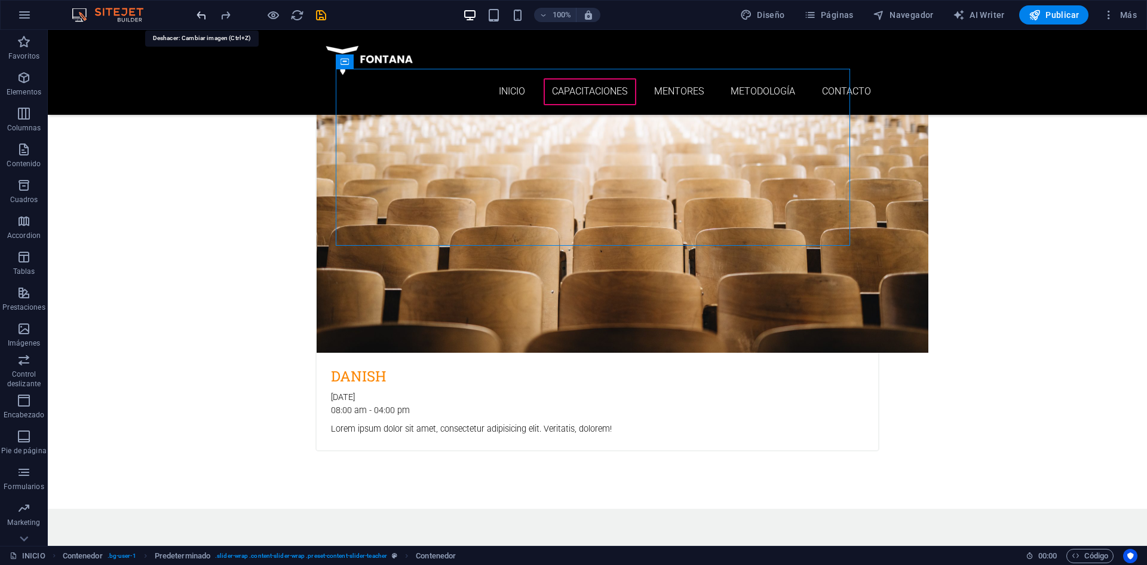
click at [203, 14] on icon "undo" at bounding box center [202, 15] width 14 height 14
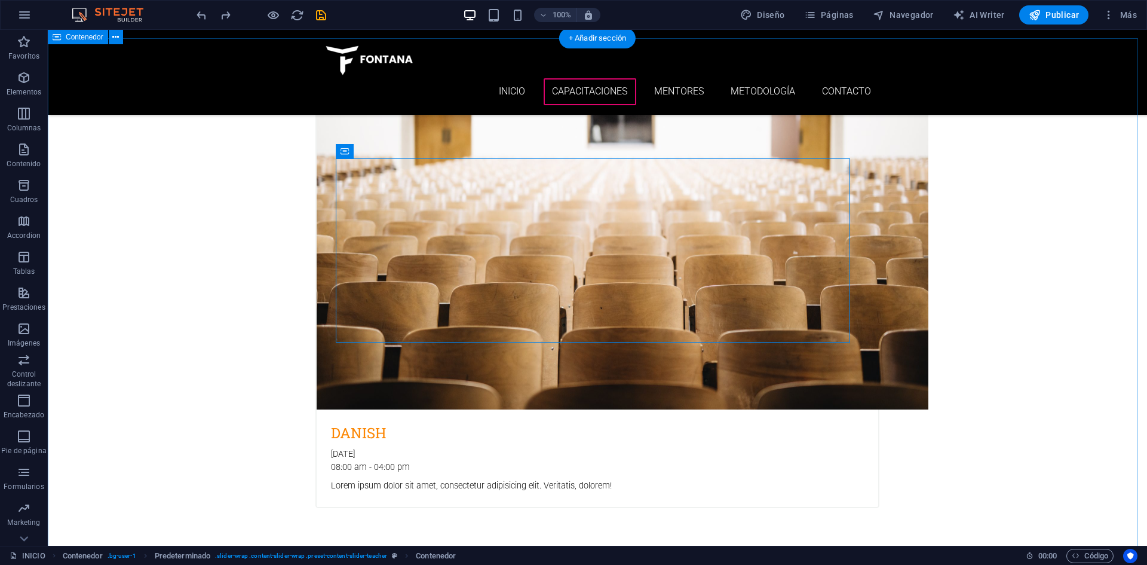
scroll to position [3026, 0]
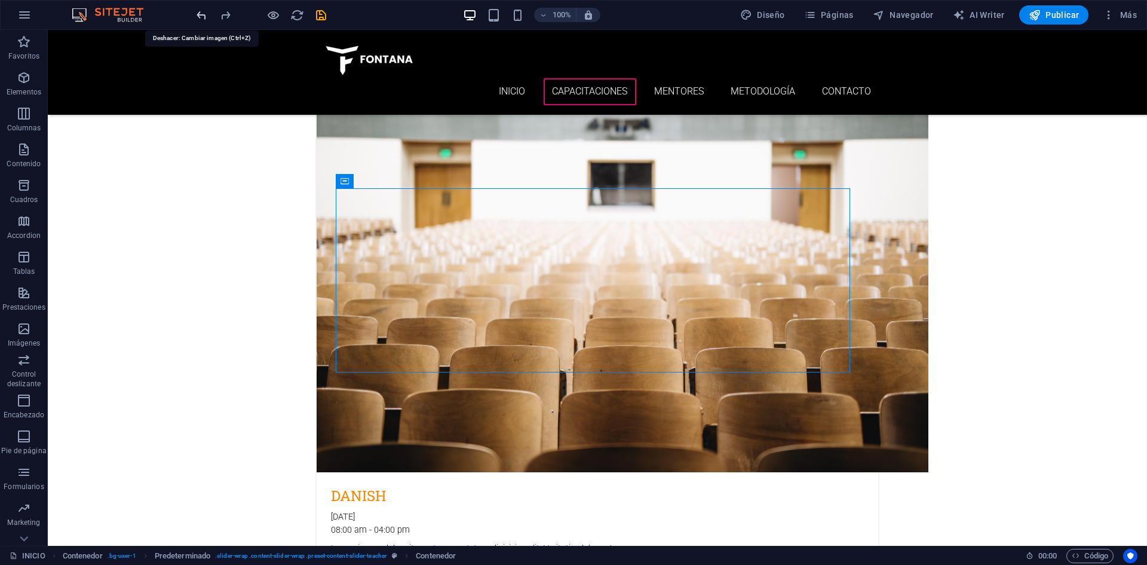
click at [198, 21] on icon "undo" at bounding box center [202, 15] width 14 height 14
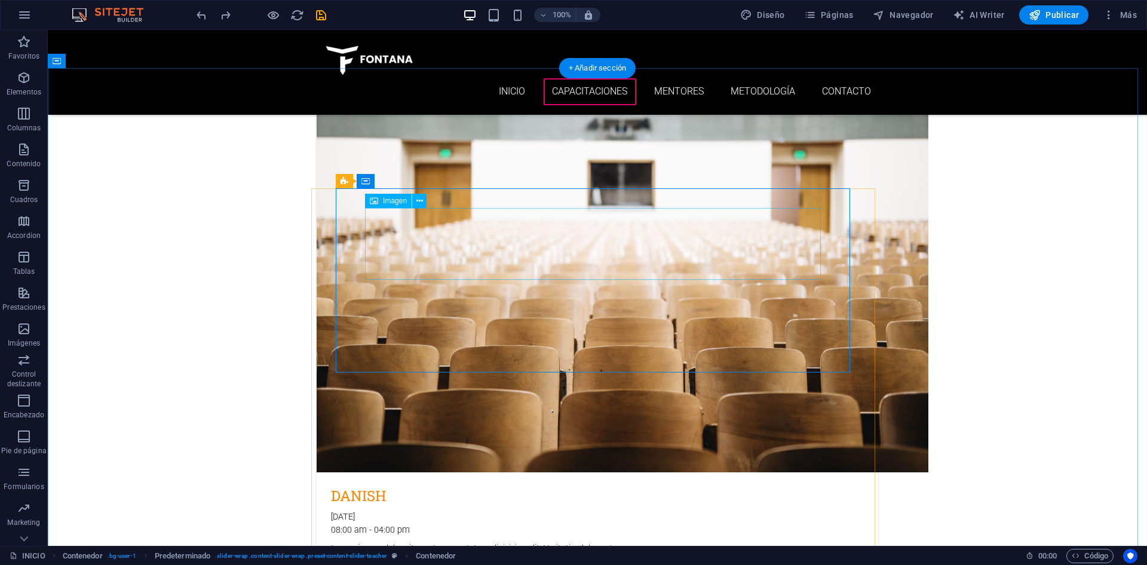
select select "px"
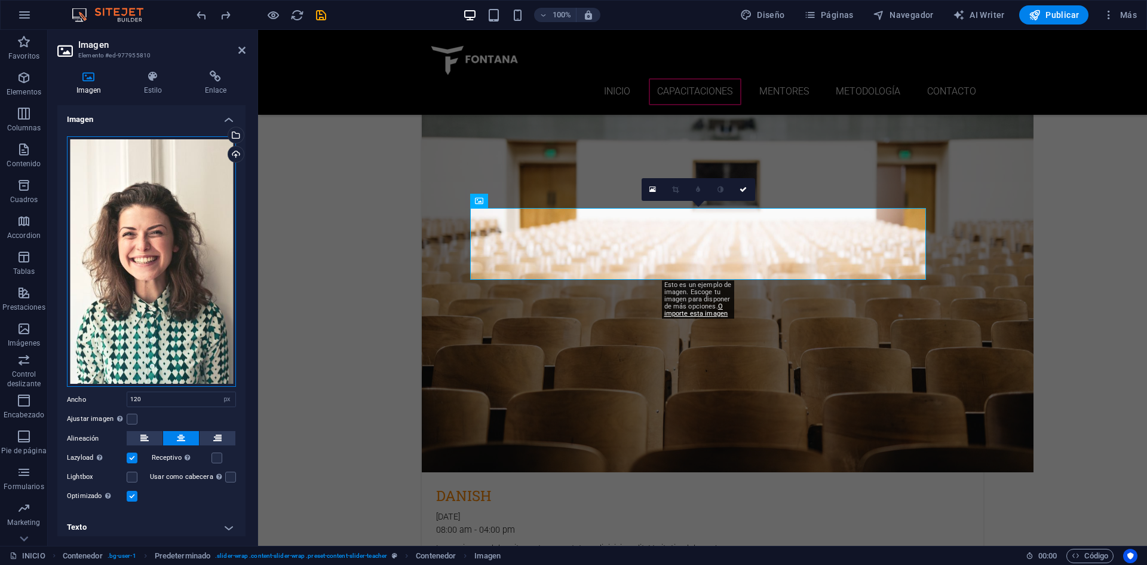
click at [182, 229] on div "Arrastra archivos aquí, haz clic para escoger archivos o selecciona archivos de…" at bounding box center [151, 261] width 169 height 251
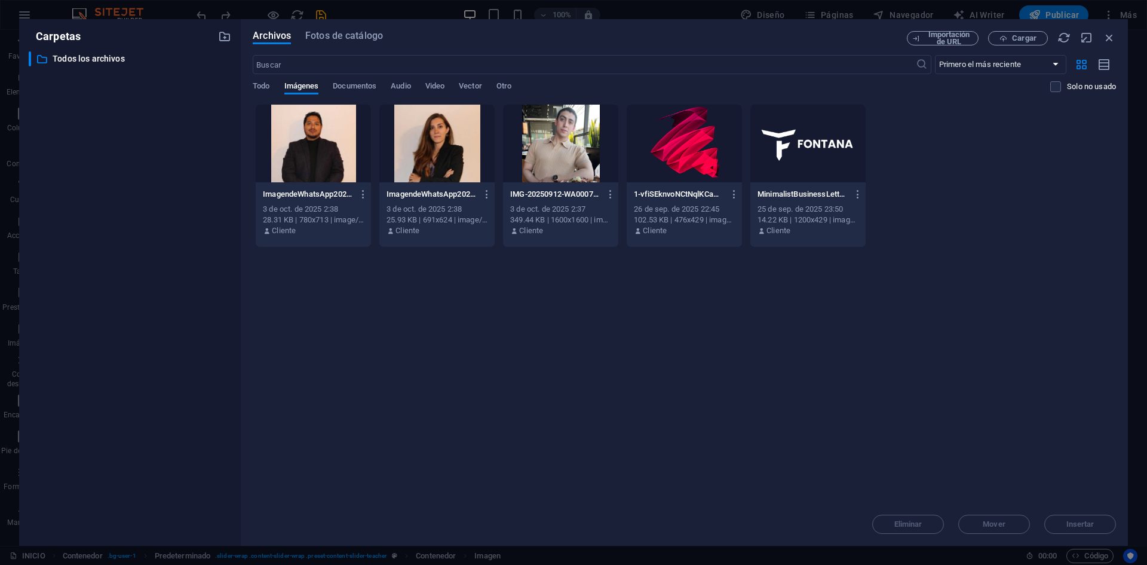
click at [416, 147] on div at bounding box center [436, 144] width 115 height 78
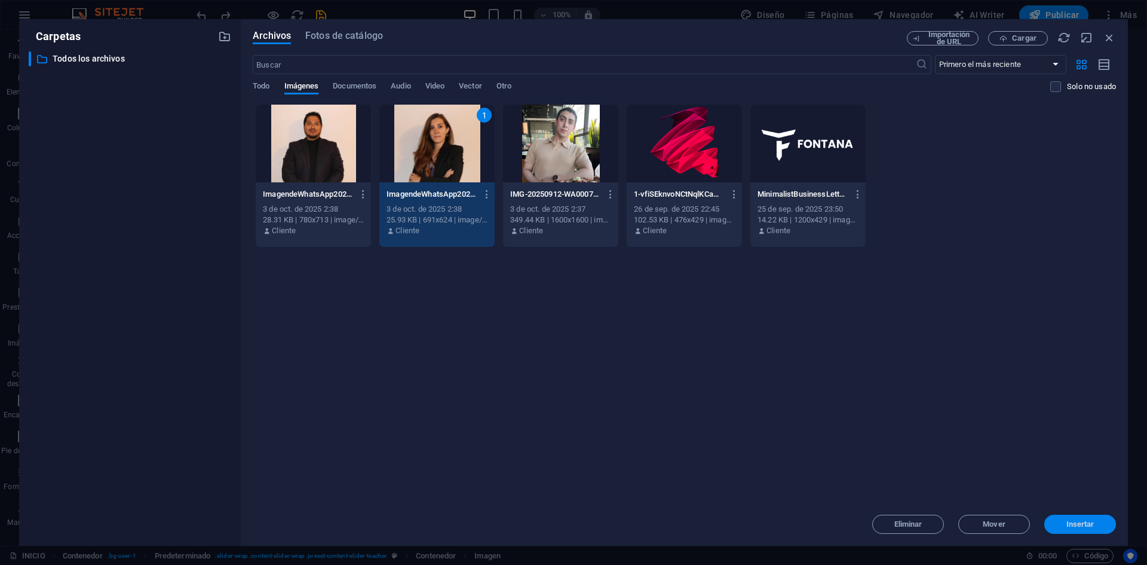
click at [1099, 525] on span "Insertar" at bounding box center [1080, 523] width 62 height 7
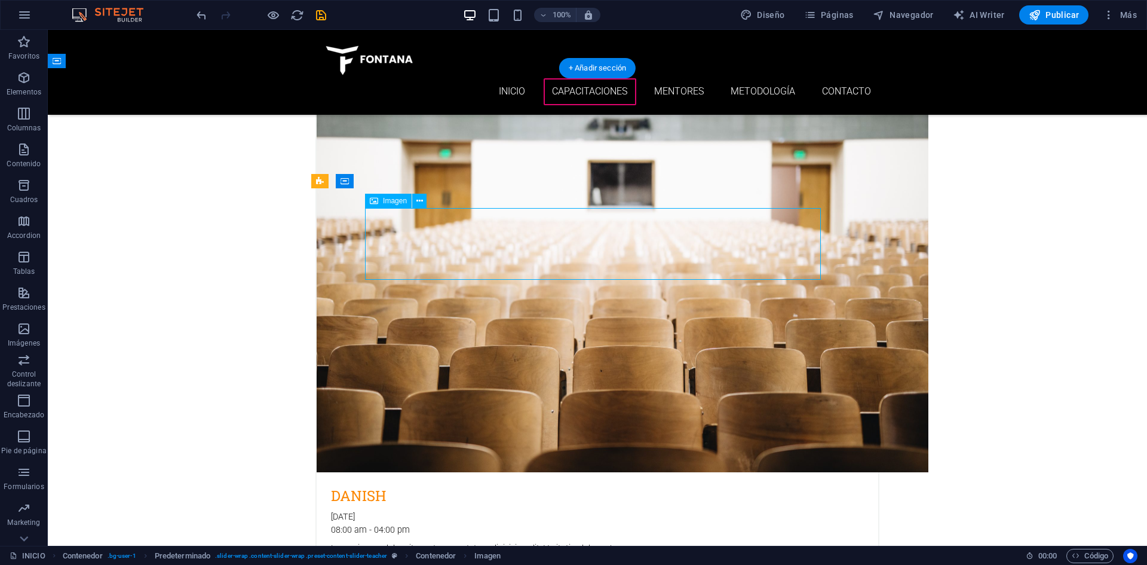
select select "px"
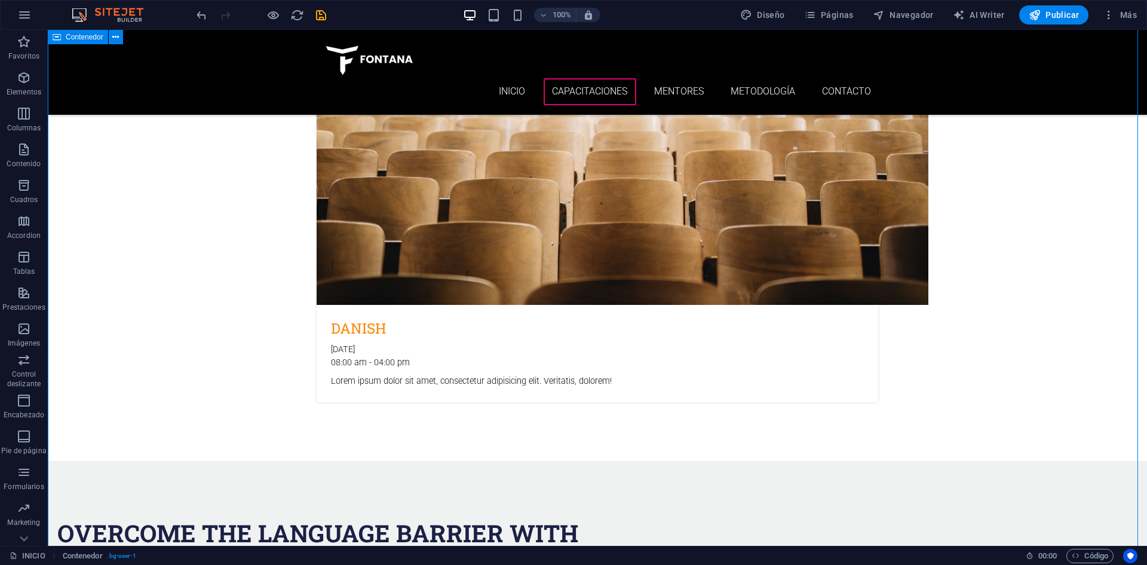
scroll to position [3205, 0]
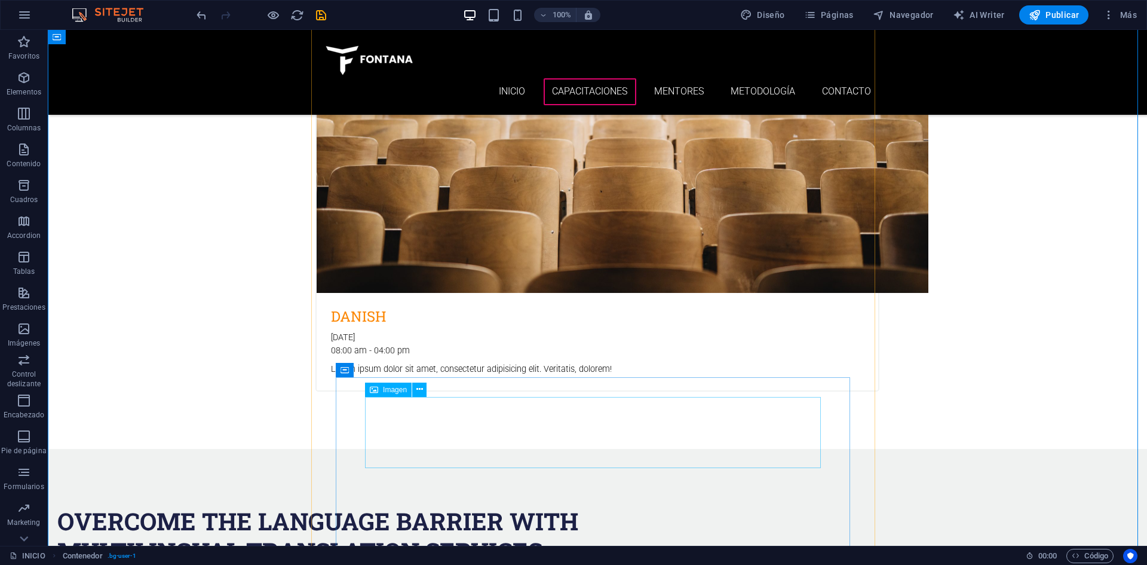
select select "px"
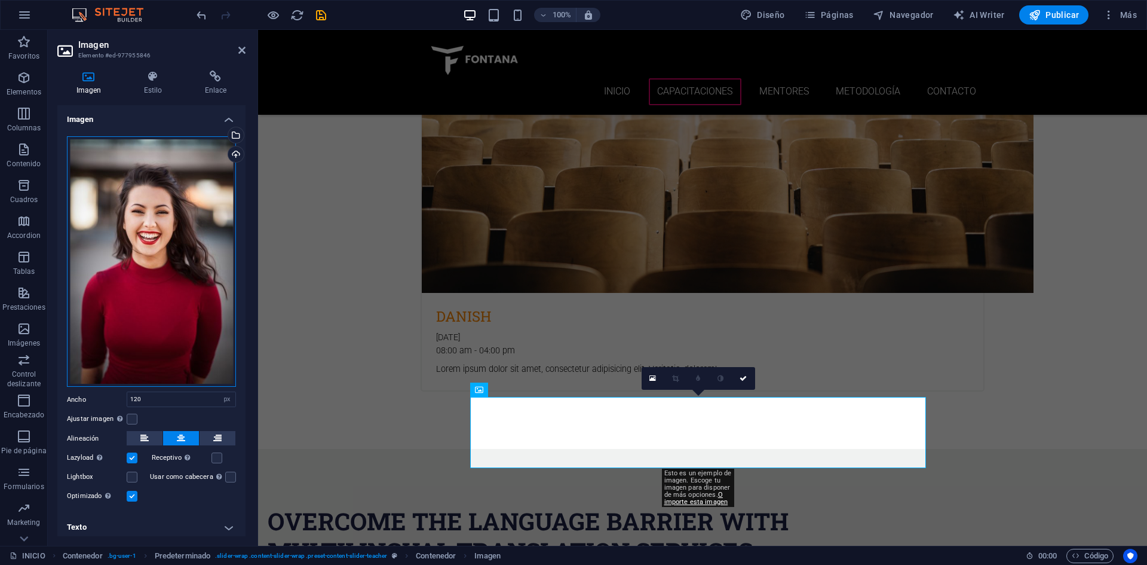
click at [155, 234] on div "Arrastra archivos aquí, haz clic para escoger archivos o selecciona archivos de…" at bounding box center [151, 261] width 169 height 251
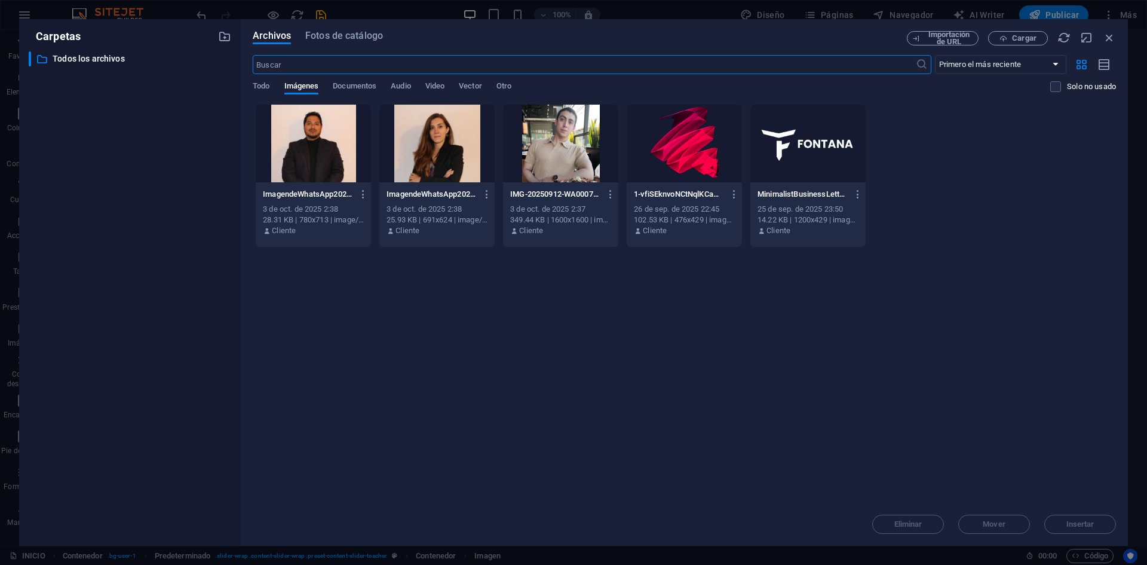
click at [341, 134] on div at bounding box center [313, 144] width 115 height 78
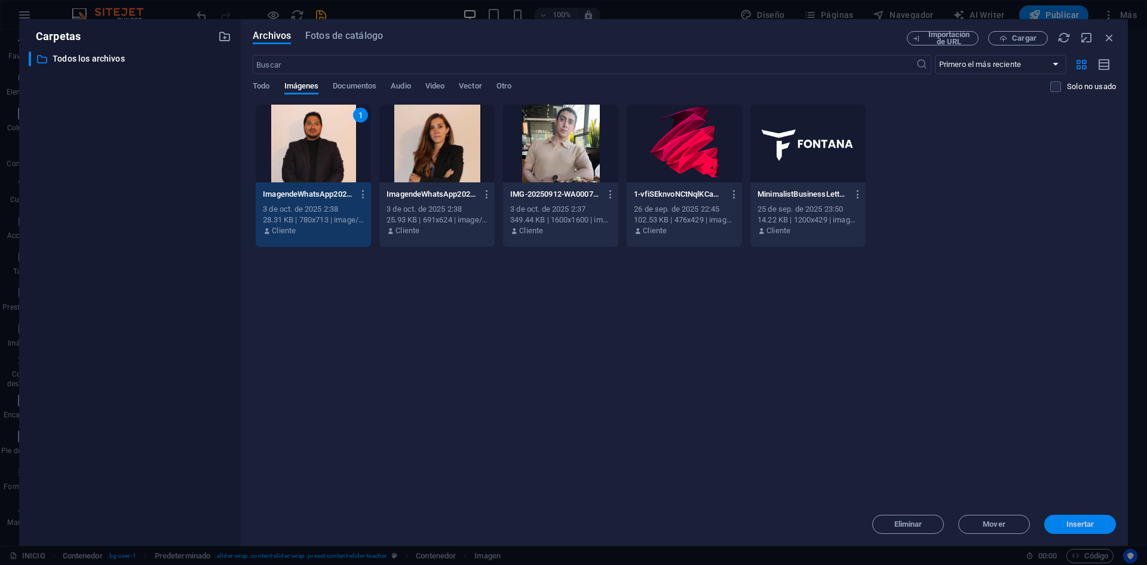
click at [1061, 519] on button "Insertar" at bounding box center [1080, 523] width 72 height 19
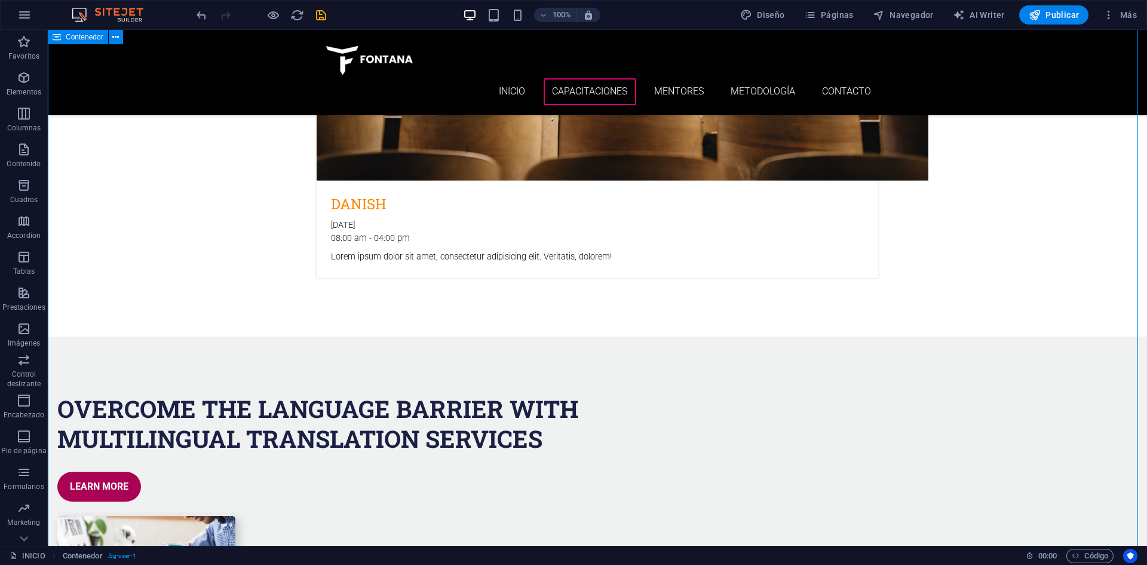
scroll to position [3444, 0]
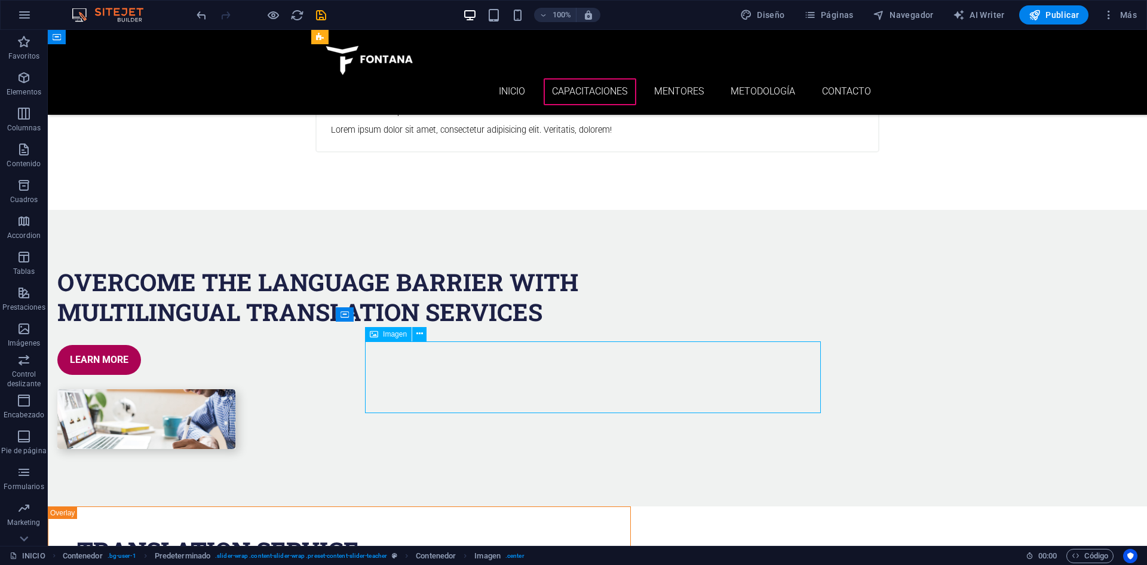
select select "px"
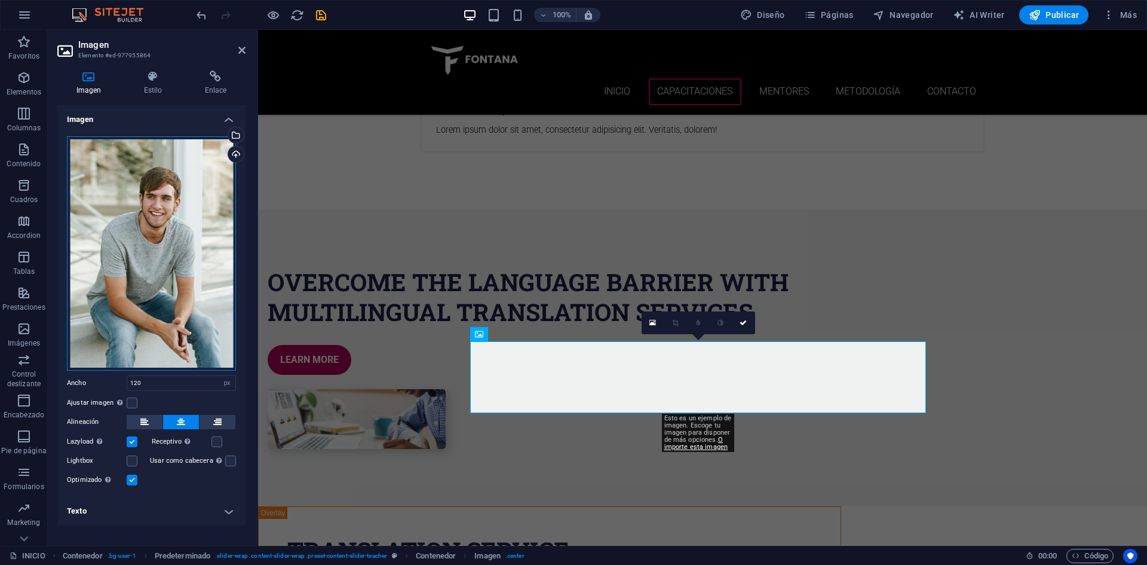
click at [159, 200] on div "Arrastra archivos aquí, haz clic para escoger archivos o selecciona archivos de…" at bounding box center [151, 253] width 169 height 234
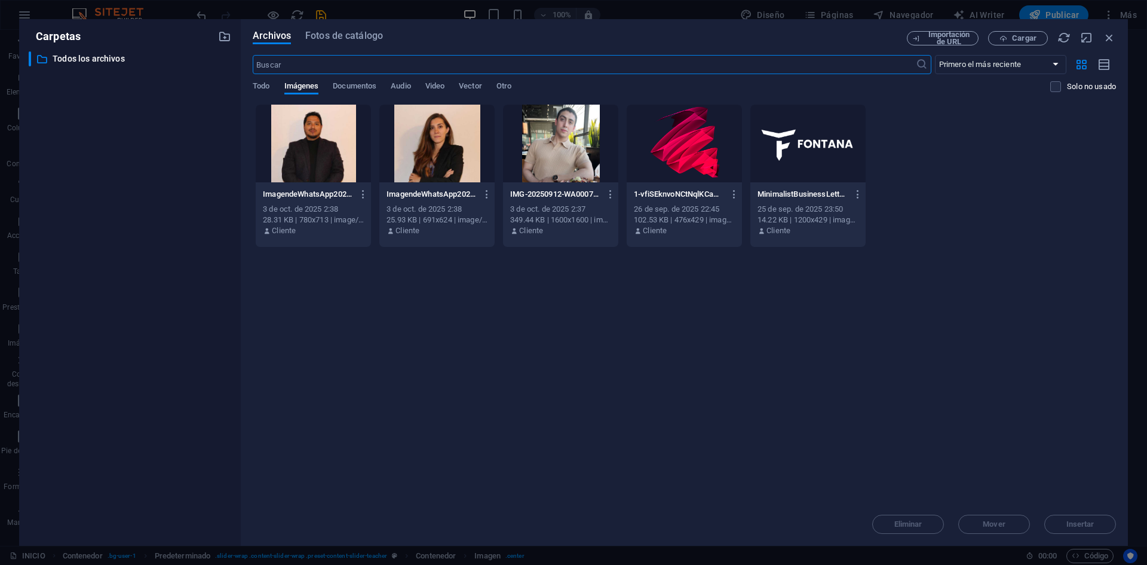
click at [559, 149] on div at bounding box center [560, 144] width 115 height 78
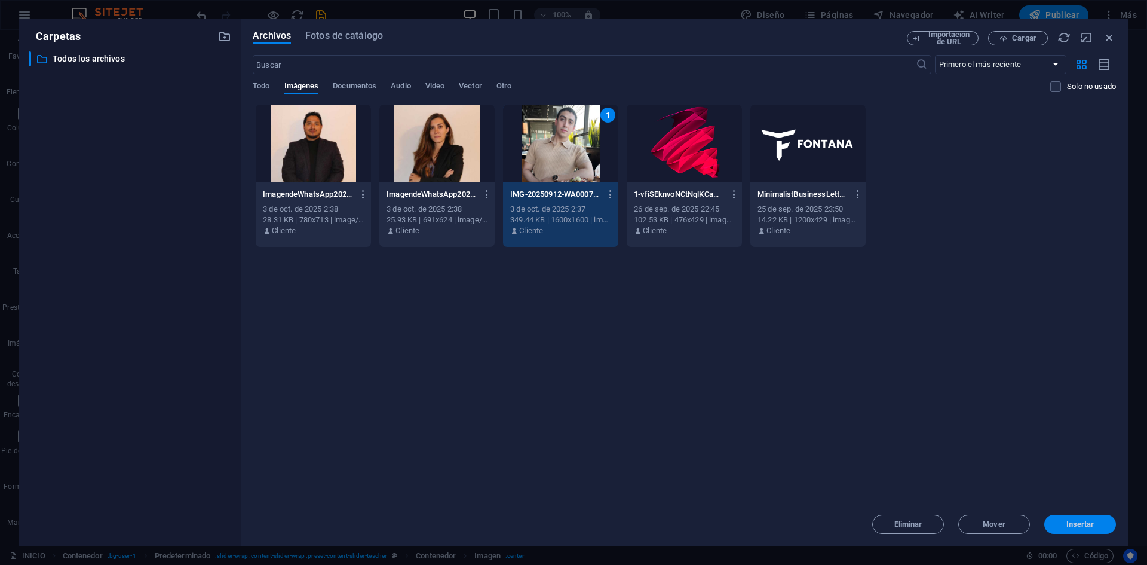
click at [1081, 531] on button "Insertar" at bounding box center [1080, 523] width 72 height 19
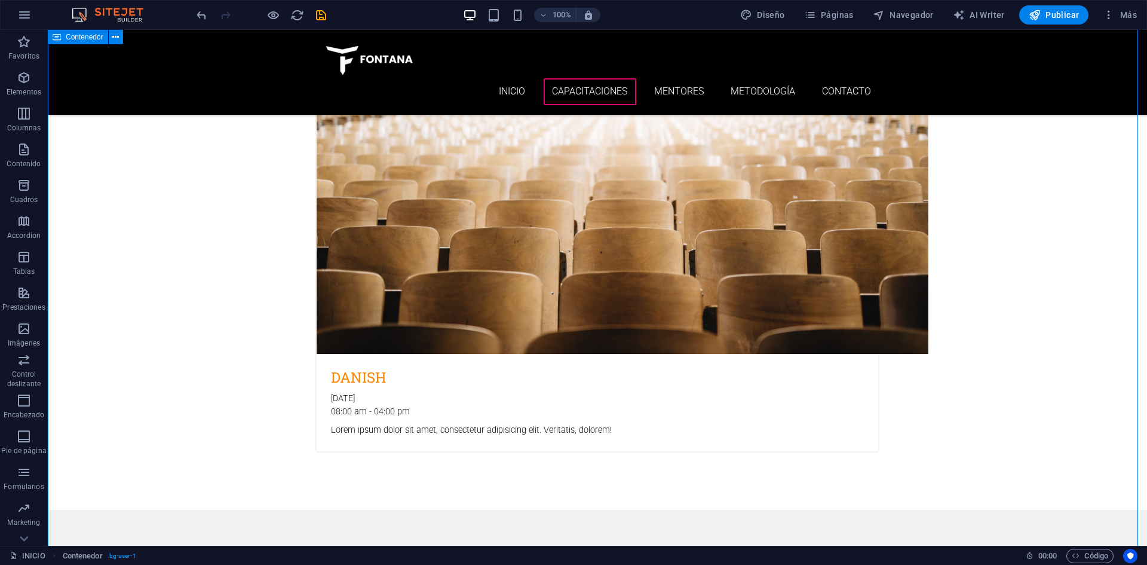
scroll to position [3086, 0]
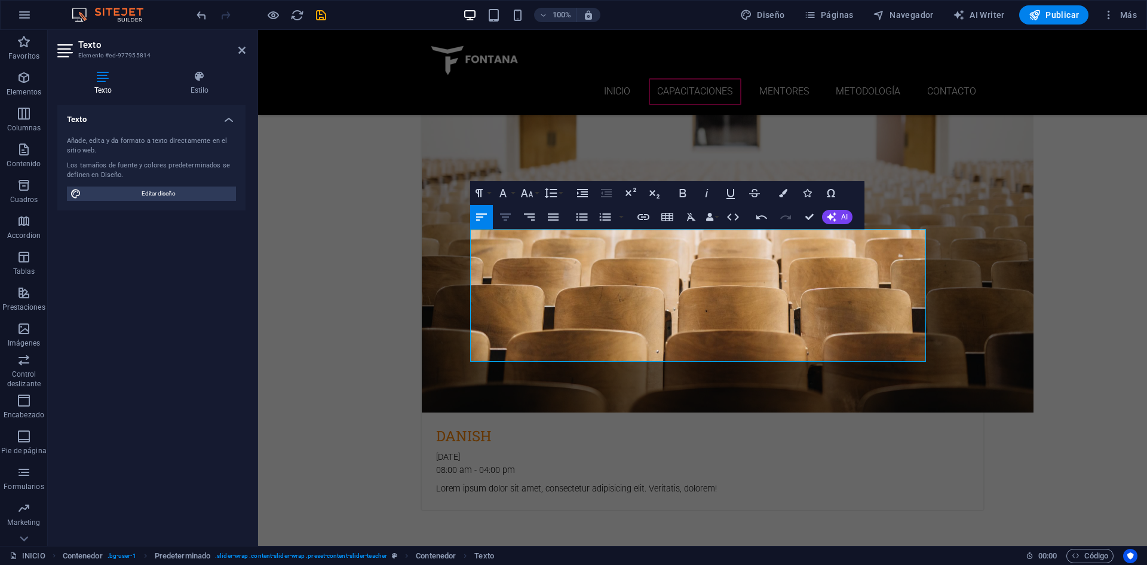
click at [507, 217] on icon "button" at bounding box center [505, 216] width 11 height 7
drag, startPoint x: 756, startPoint y: 339, endPoint x: 450, endPoint y: 247, distance: 318.9
click at [548, 222] on icon "button" at bounding box center [553, 217] width 14 height 14
click at [510, 218] on icon "button" at bounding box center [505, 217] width 14 height 14
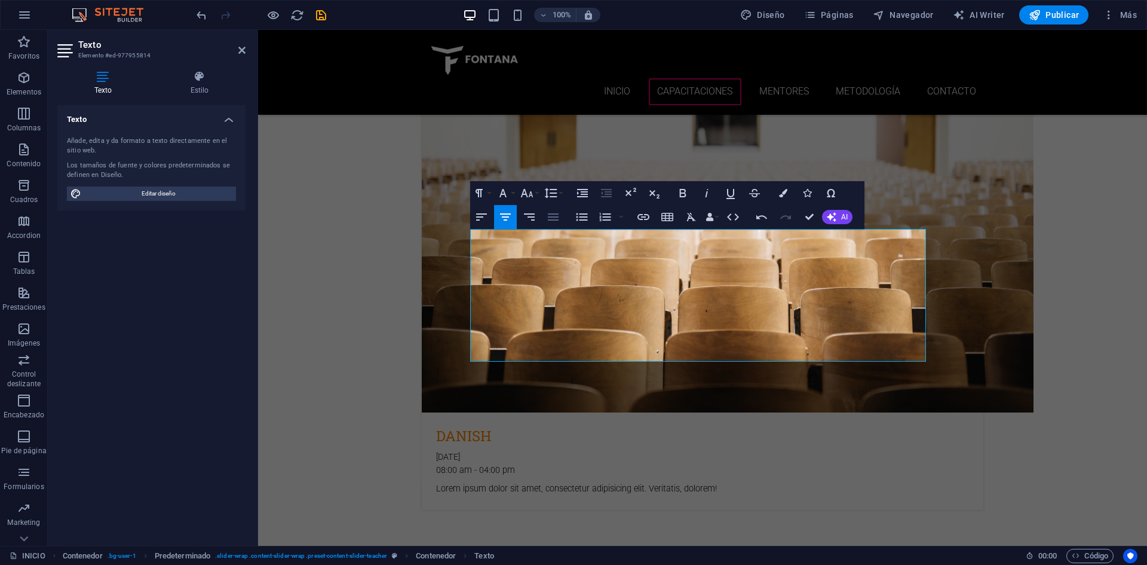
click at [554, 217] on icon "button" at bounding box center [553, 216] width 11 height 7
click at [509, 216] on icon "button" at bounding box center [505, 217] width 14 height 14
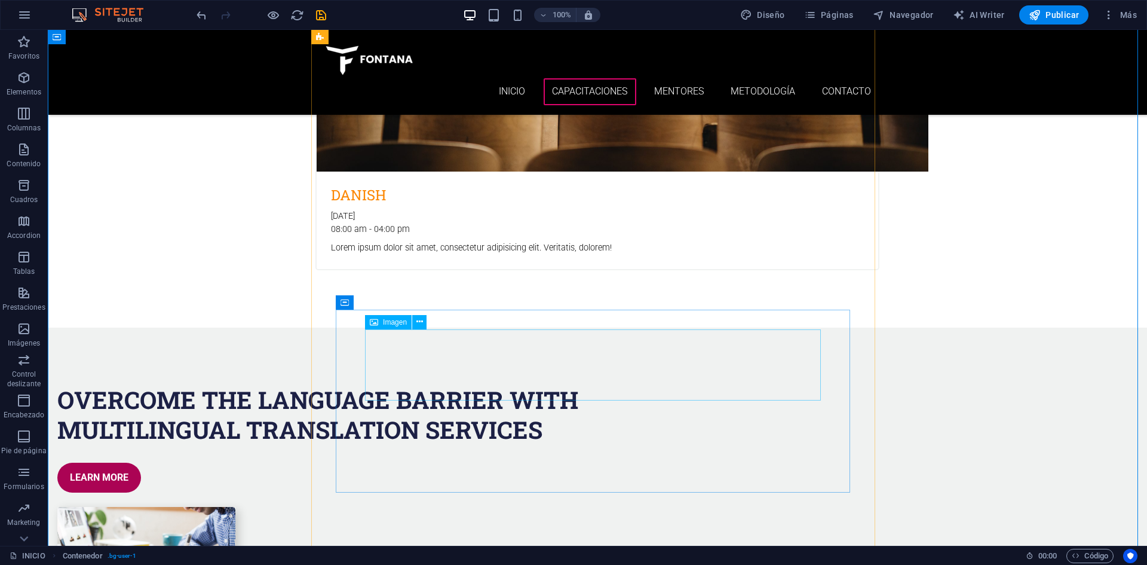
scroll to position [3385, 0]
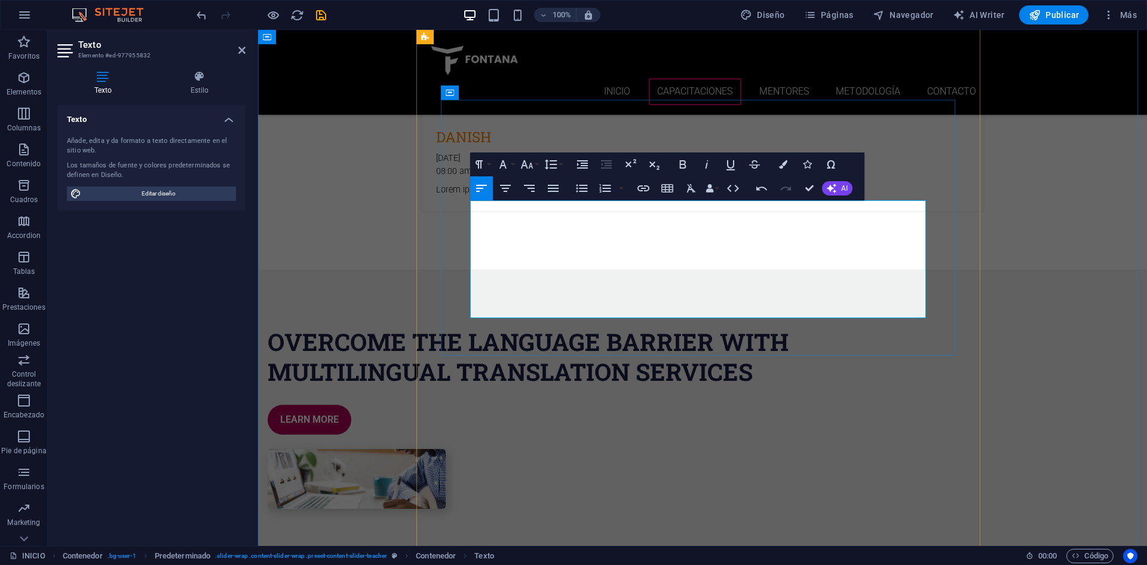
drag, startPoint x: 587, startPoint y: 298, endPoint x: 473, endPoint y: 220, distance: 138.5
click at [512, 189] on icon "button" at bounding box center [505, 188] width 14 height 14
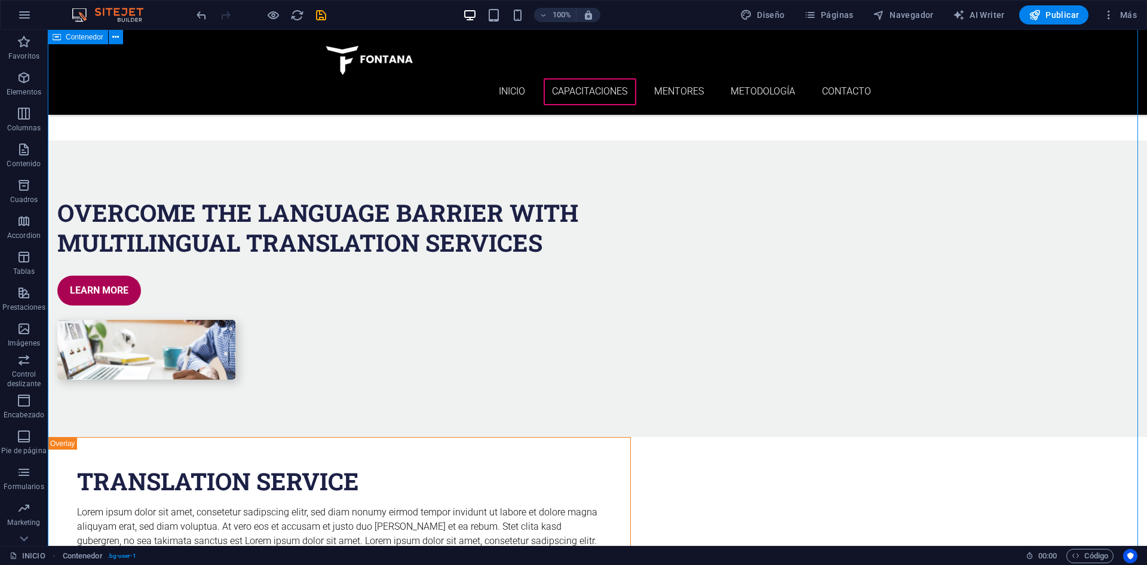
scroll to position [3624, 0]
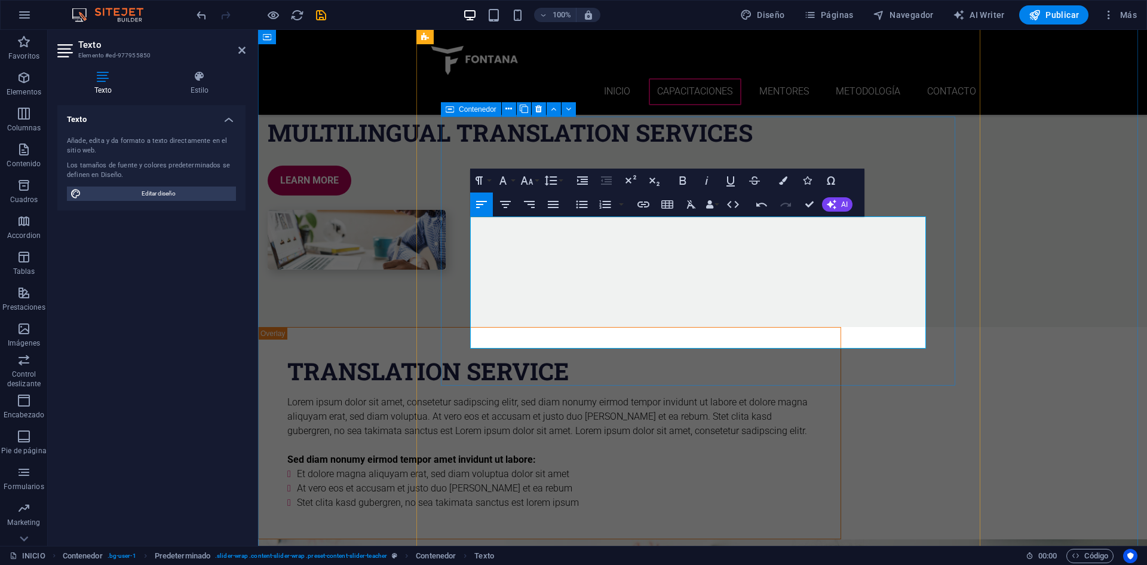
drag, startPoint x: 671, startPoint y: 326, endPoint x: 465, endPoint y: 236, distance: 225.0
click at [510, 205] on icon "button" at bounding box center [505, 204] width 14 height 14
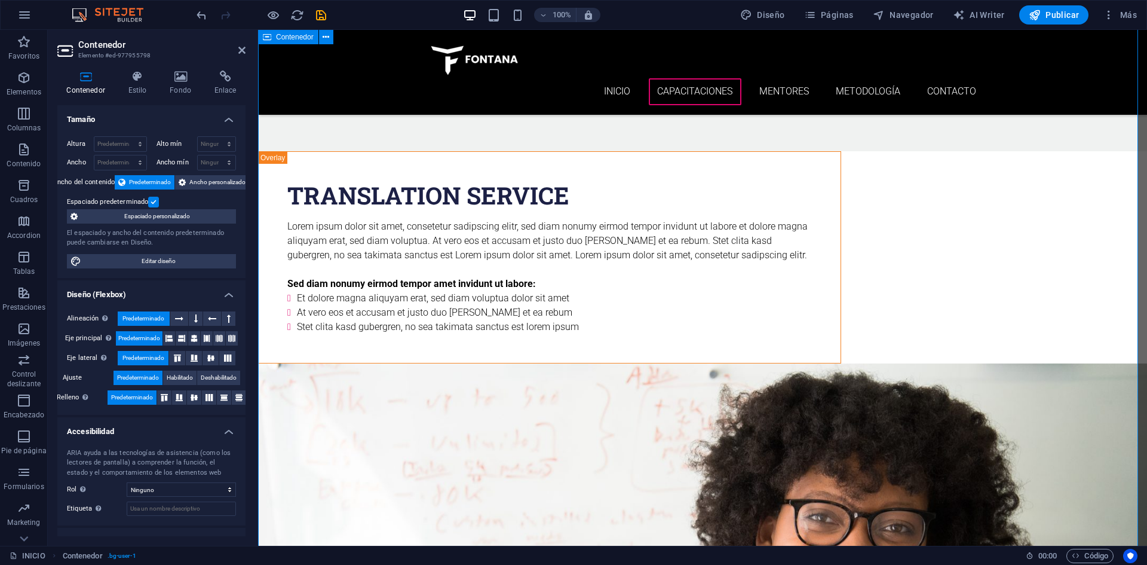
scroll to position [3803, 0]
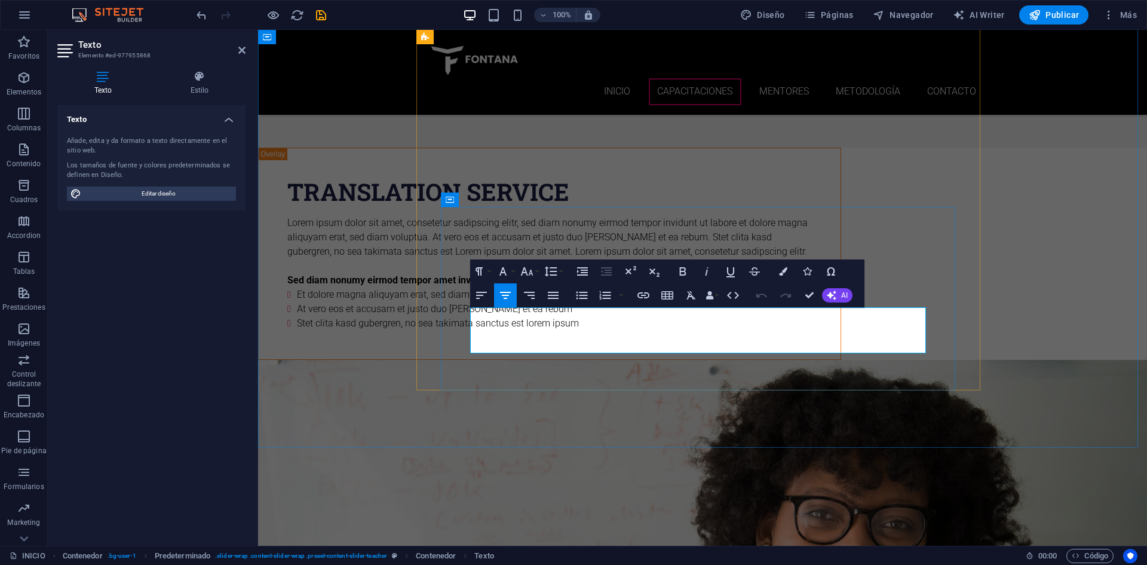
scroll to position [1184, 1]
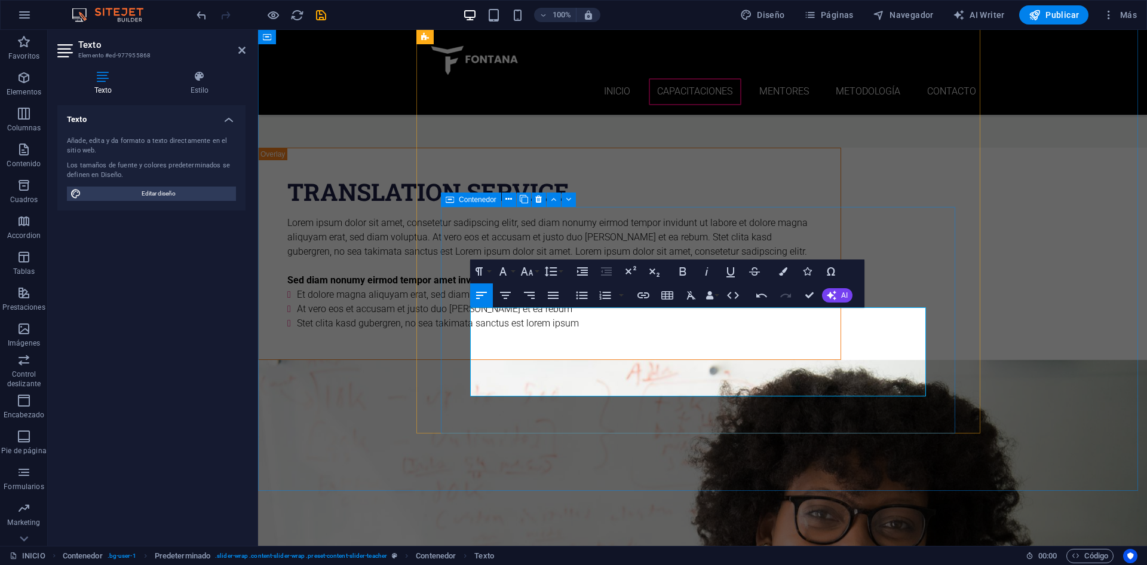
drag, startPoint x: 519, startPoint y: 372, endPoint x: 459, endPoint y: 333, distance: 71.4
click at [506, 297] on icon "button" at bounding box center [505, 295] width 14 height 14
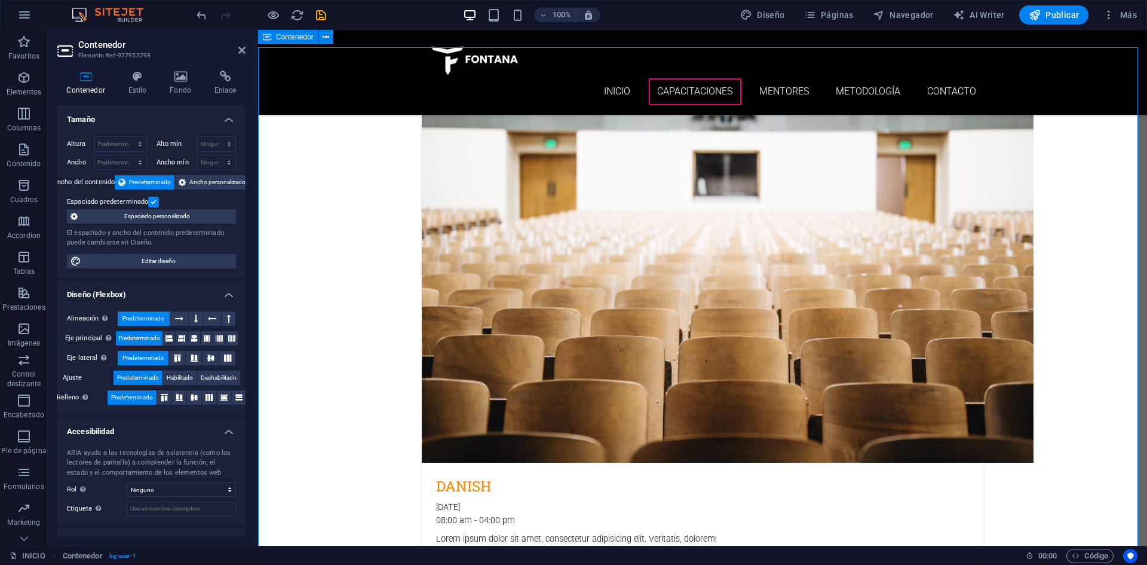
scroll to position [3026, 0]
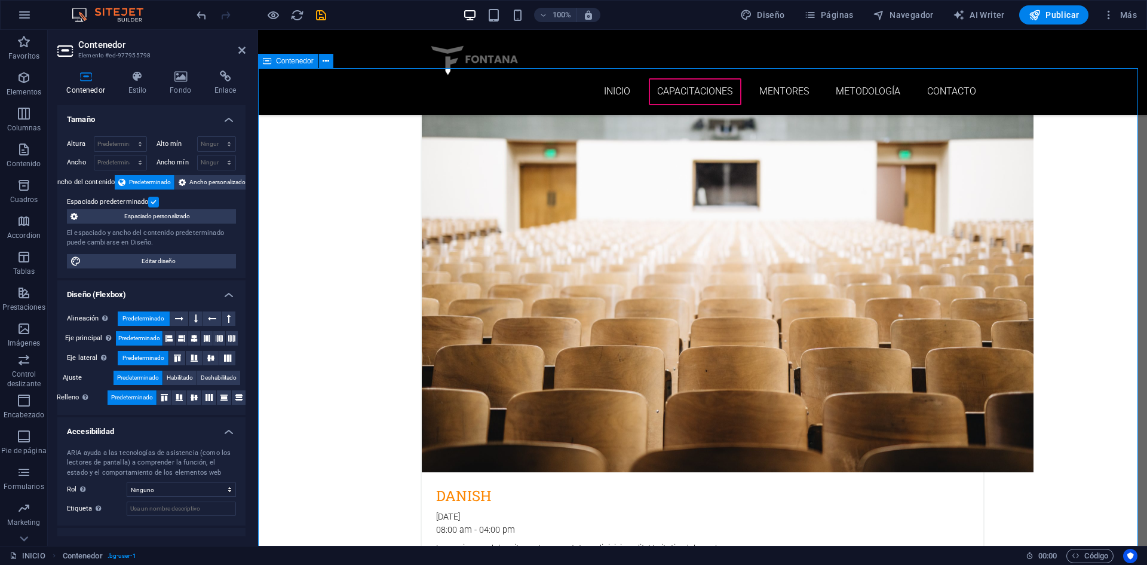
click at [17, 88] on p "Elementos" at bounding box center [24, 92] width 35 height 10
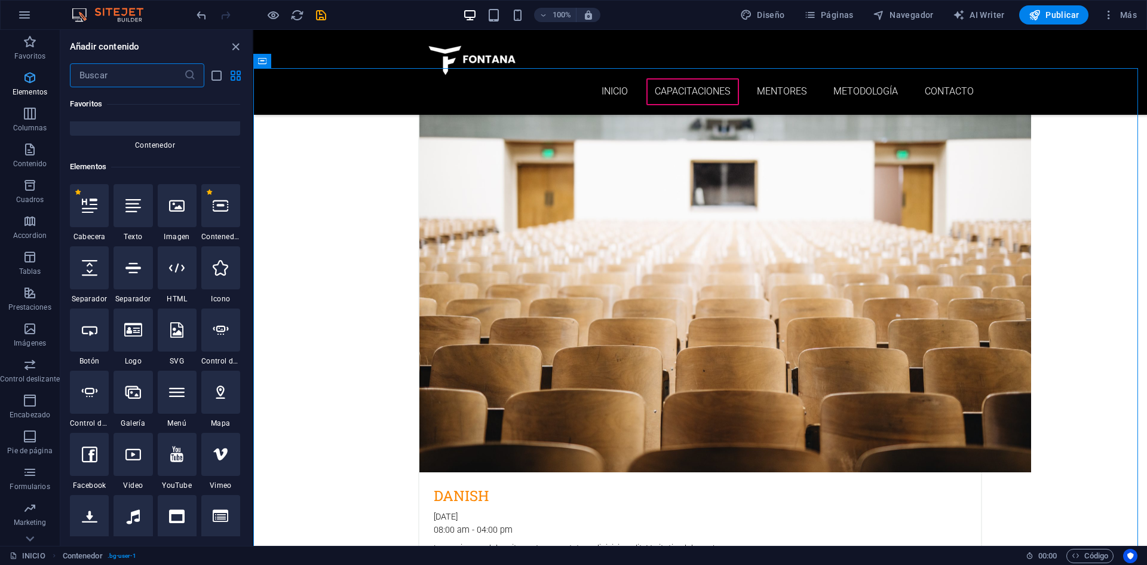
scroll to position [225, 0]
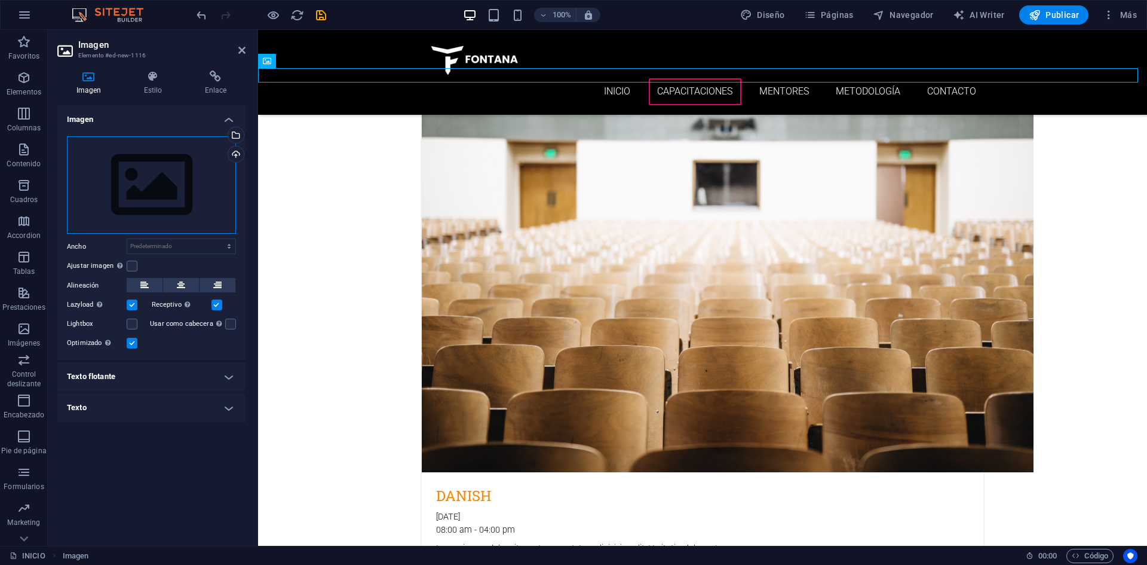
click at [108, 141] on div "Arrastra archivos aquí, haz clic para escoger archivos o selecciona archivos de…" at bounding box center [151, 185] width 169 height 98
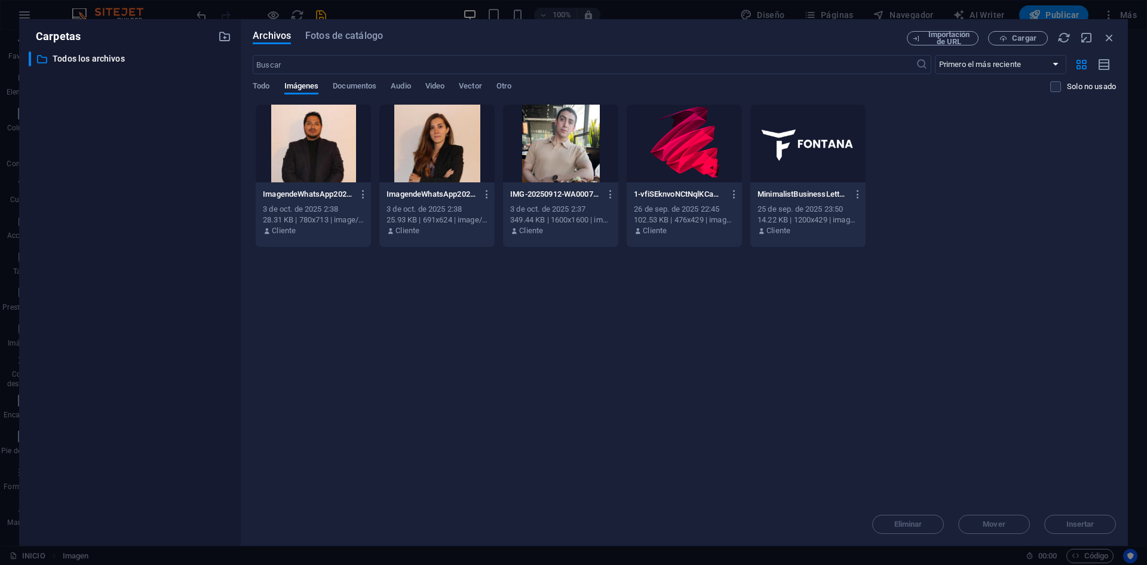
click at [685, 133] on div at bounding box center [684, 144] width 115 height 78
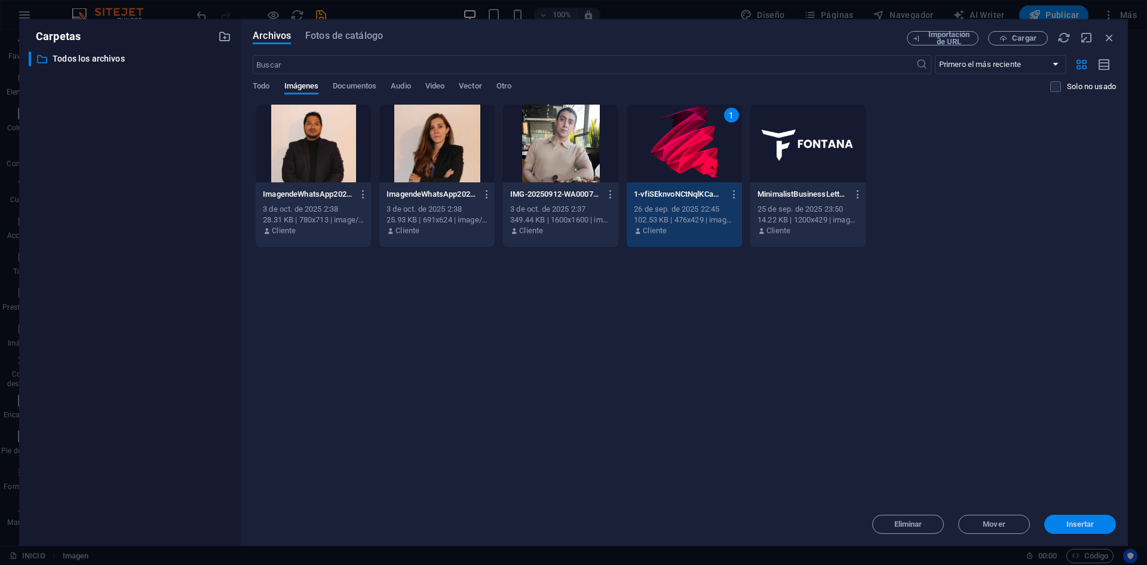
click at [1061, 514] on button "Insertar" at bounding box center [1080, 523] width 72 height 19
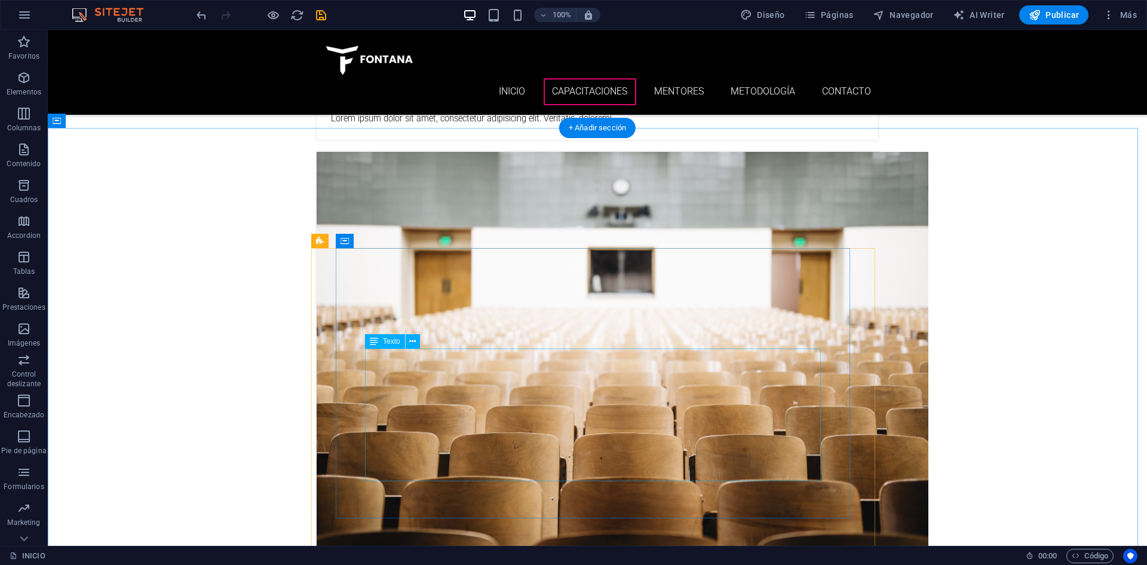
scroll to position [2966, 0]
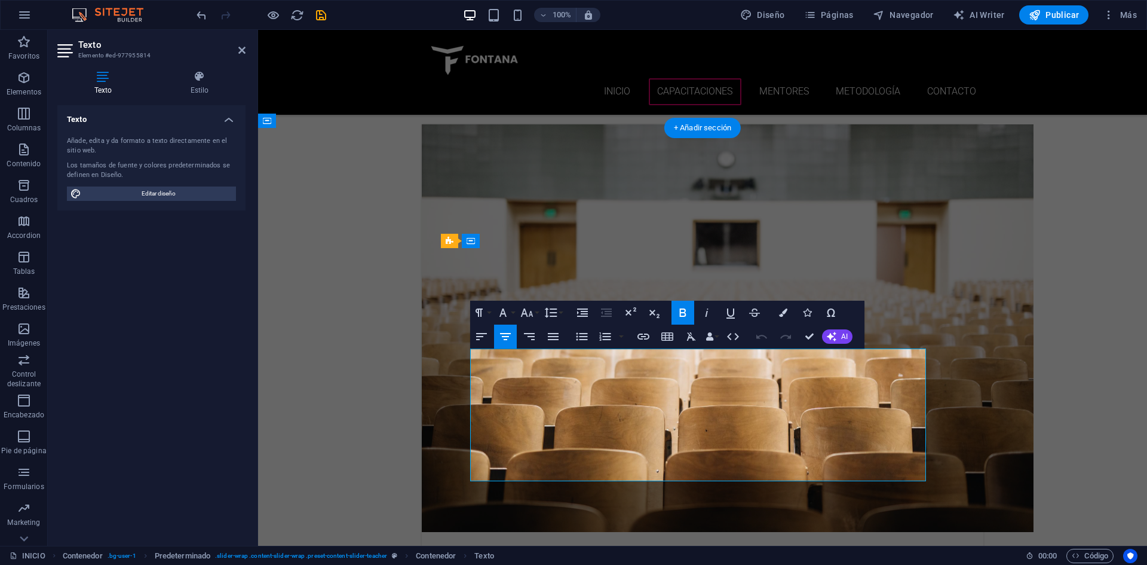
click at [813, 313] on button "Icons" at bounding box center [807, 313] width 23 height 24
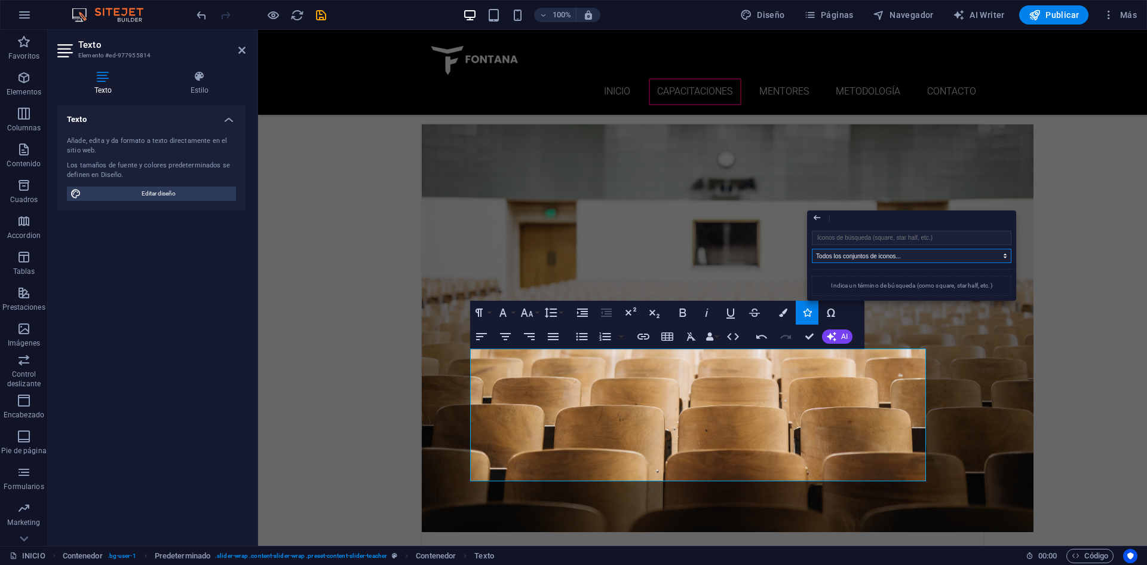
click at [901, 255] on select "Todos los conjuntos de iconos... IcoFont Ionicons FontAwesome Brands FontAwesom…" at bounding box center [912, 256] width 200 height 14
click at [890, 238] on input "search" at bounding box center [912, 238] width 200 height 14
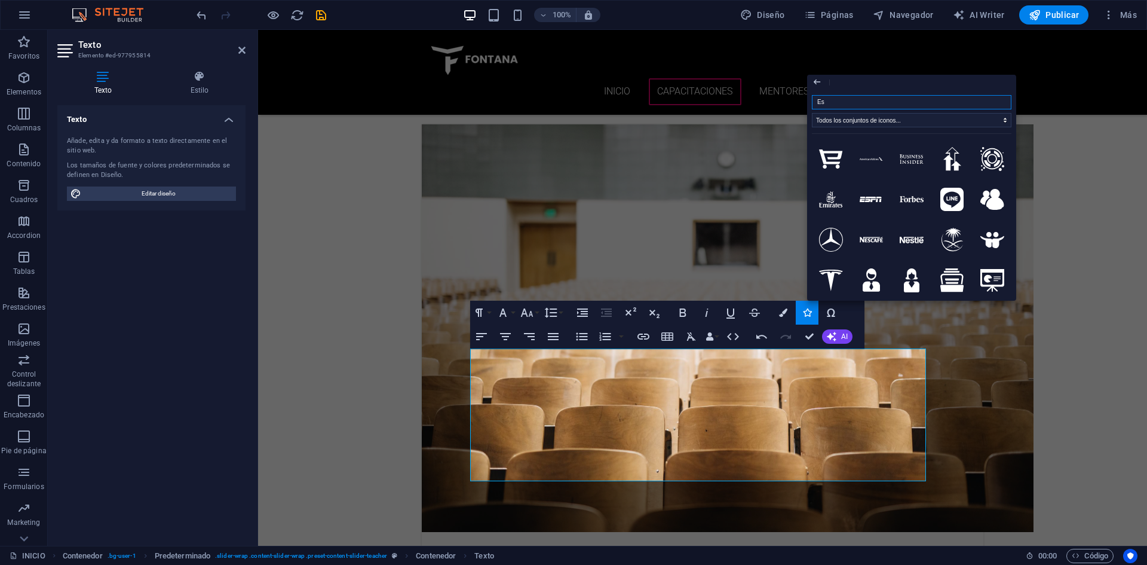
type input "E"
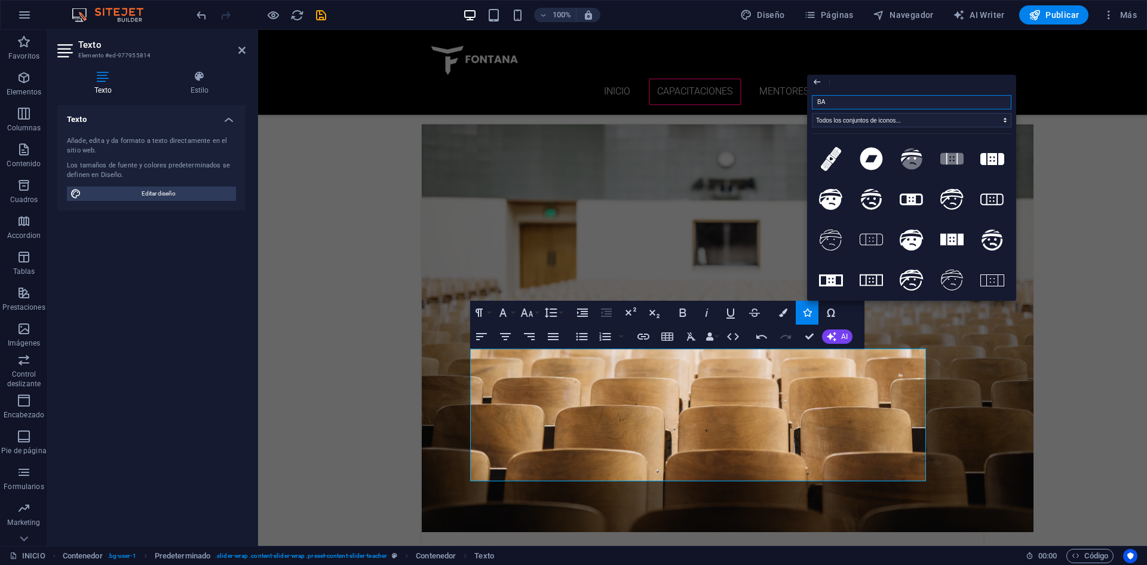
type input "B"
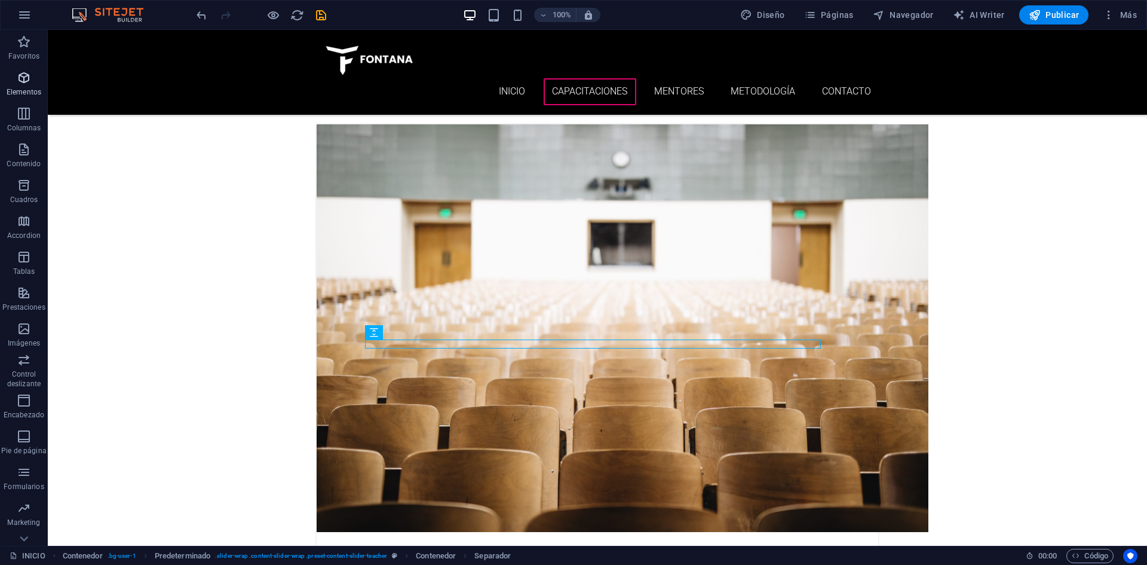
click at [24, 79] on icon "button" at bounding box center [24, 78] width 14 height 14
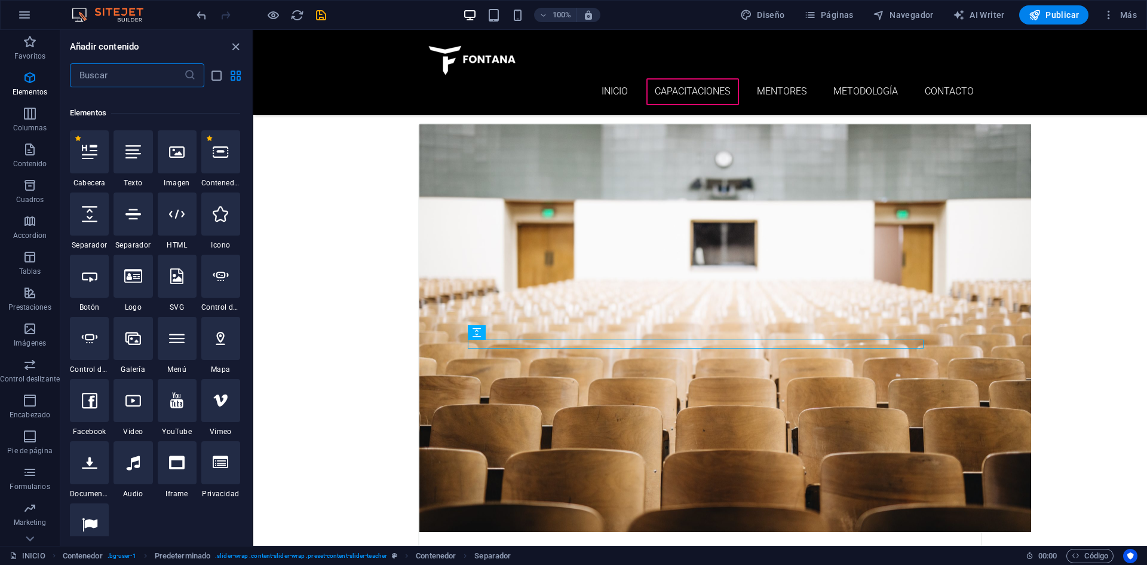
scroll to position [225, 0]
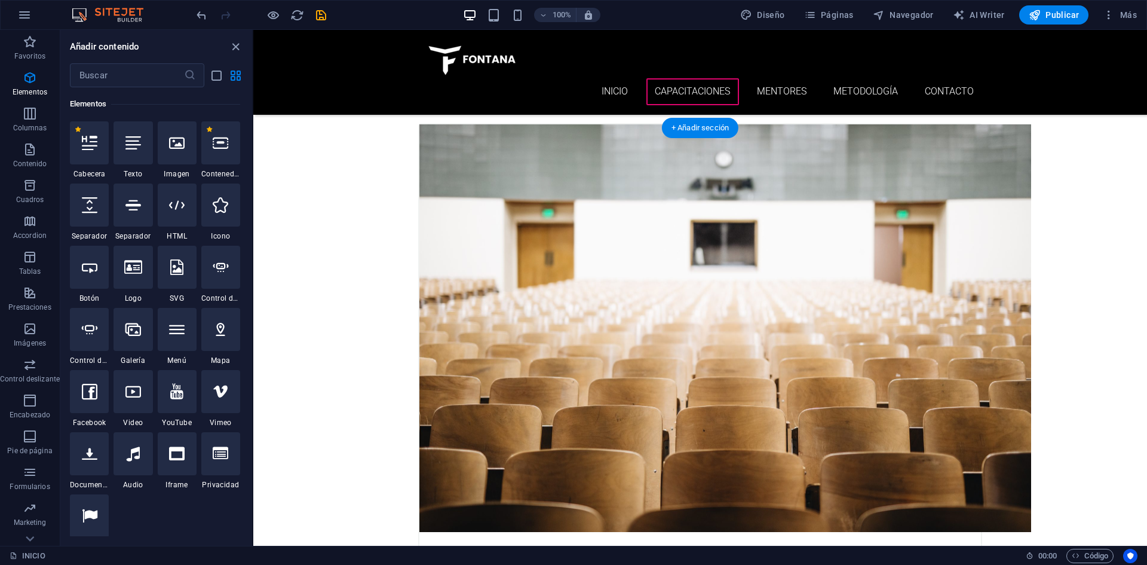
click at [235, 48] on icon "close panel" at bounding box center [236, 47] width 14 height 14
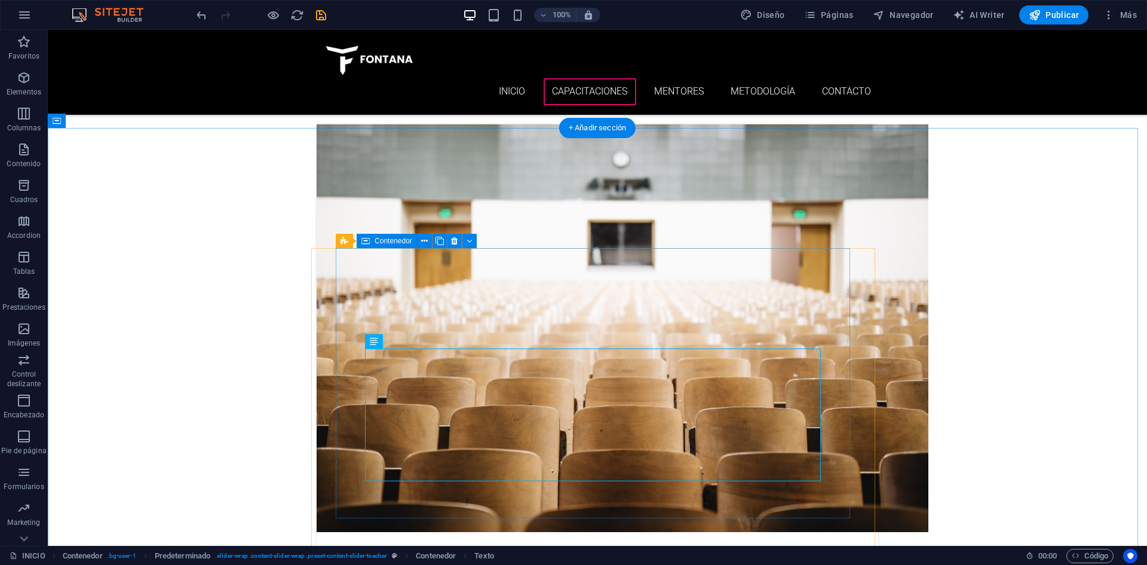
click at [392, 240] on span "Contenedor" at bounding box center [394, 240] width 38 height 7
click at [428, 246] on button at bounding box center [425, 241] width 14 height 14
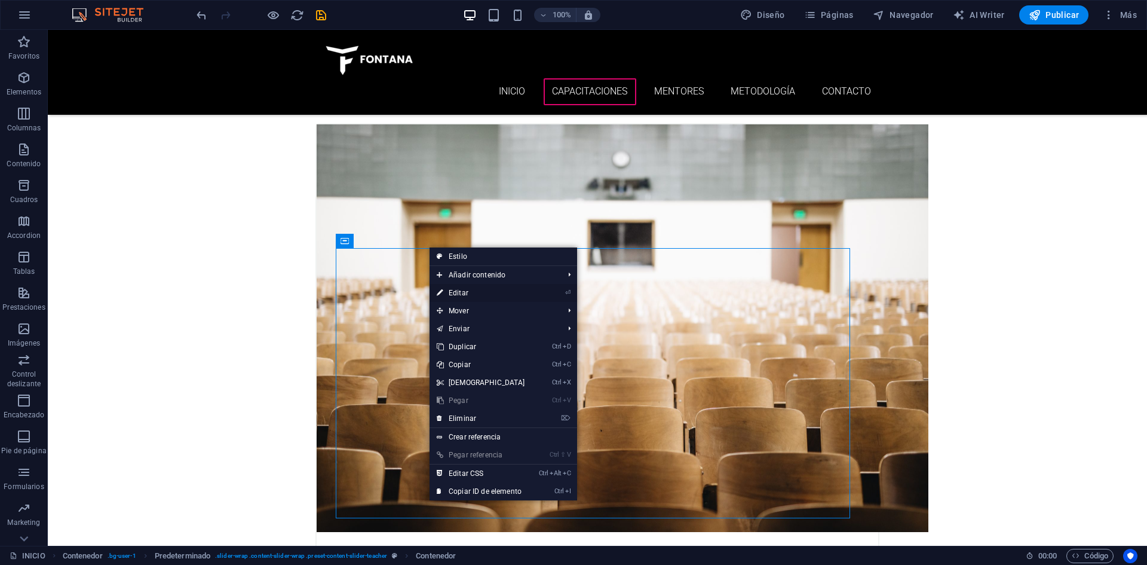
click at [471, 295] on link "⏎ Editar" at bounding box center [481, 293] width 103 height 18
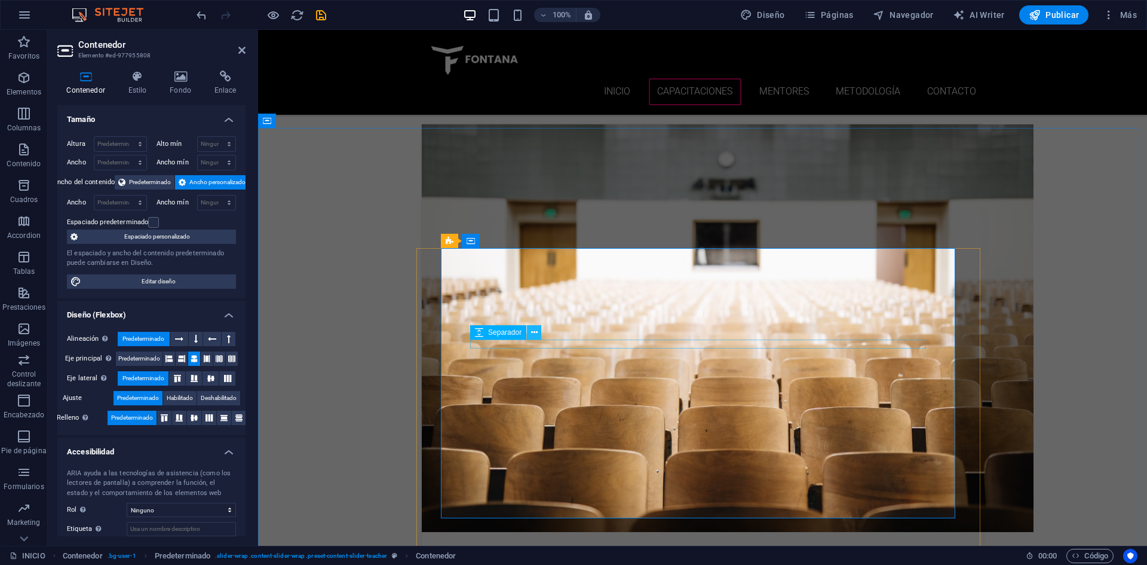
click at [539, 335] on button at bounding box center [534, 332] width 14 height 14
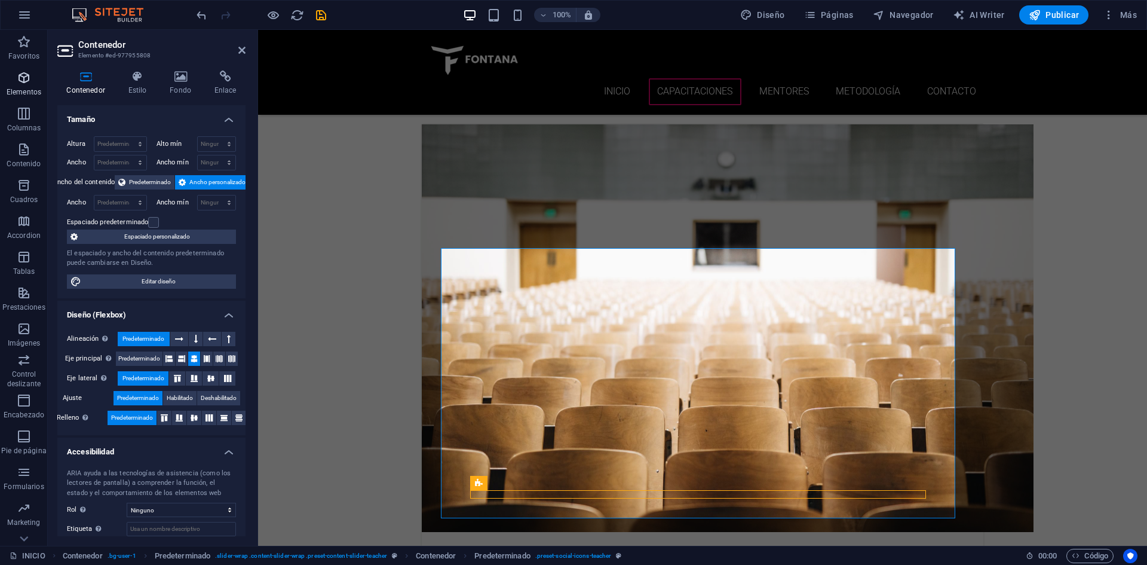
click at [25, 87] on span "Elementos" at bounding box center [24, 85] width 48 height 29
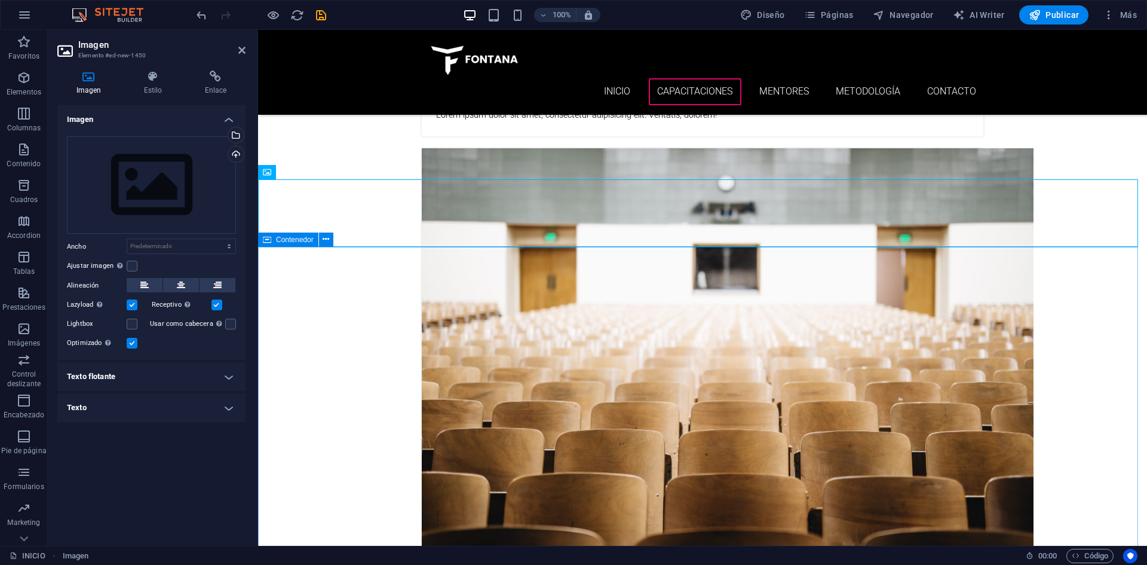
scroll to position [2797, 0]
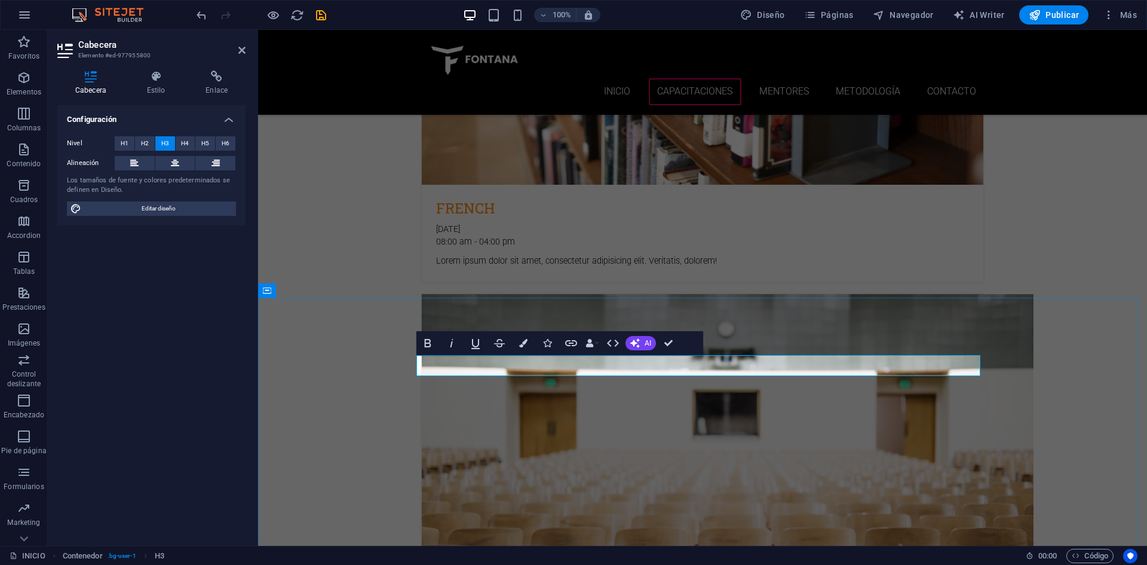
click at [519, 348] on button "Colors" at bounding box center [523, 343] width 23 height 24
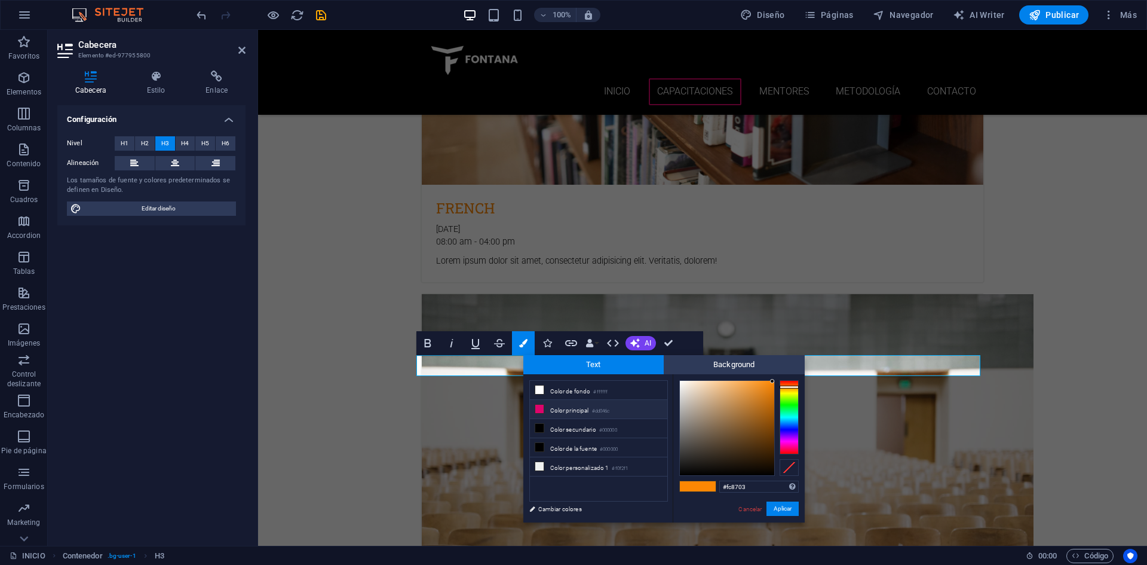
click at [571, 410] on li "Color principal #dd046c" at bounding box center [598, 409] width 137 height 19
type input "#dd046c"
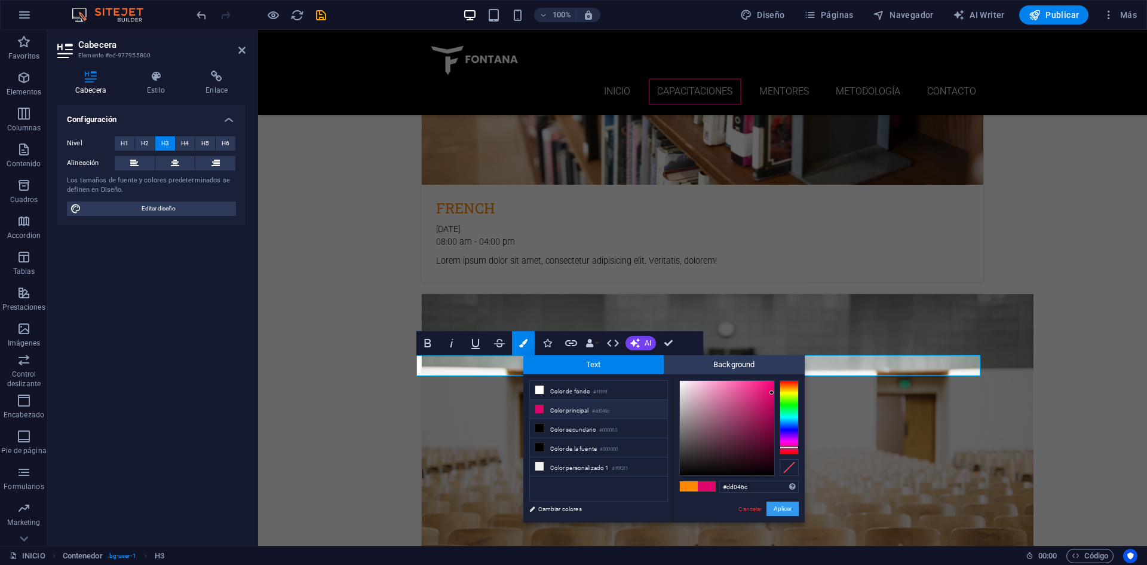
click at [770, 510] on button "Aplicar" at bounding box center [783, 508] width 32 height 14
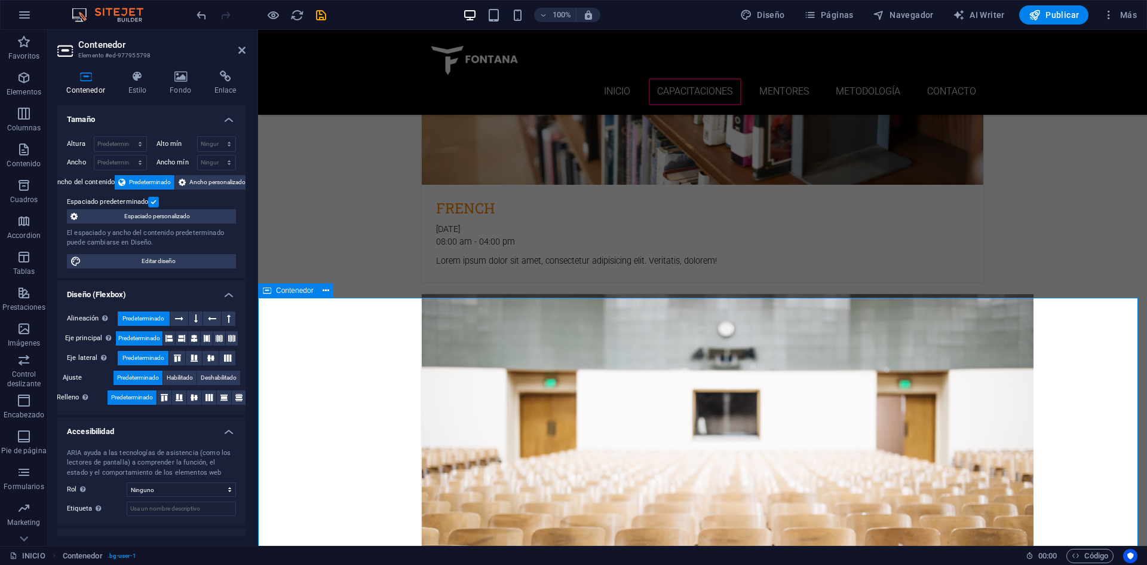
drag, startPoint x: 243, startPoint y: 51, endPoint x: 195, endPoint y: 24, distance: 54.8
click at [243, 51] on icon at bounding box center [241, 50] width 7 height 10
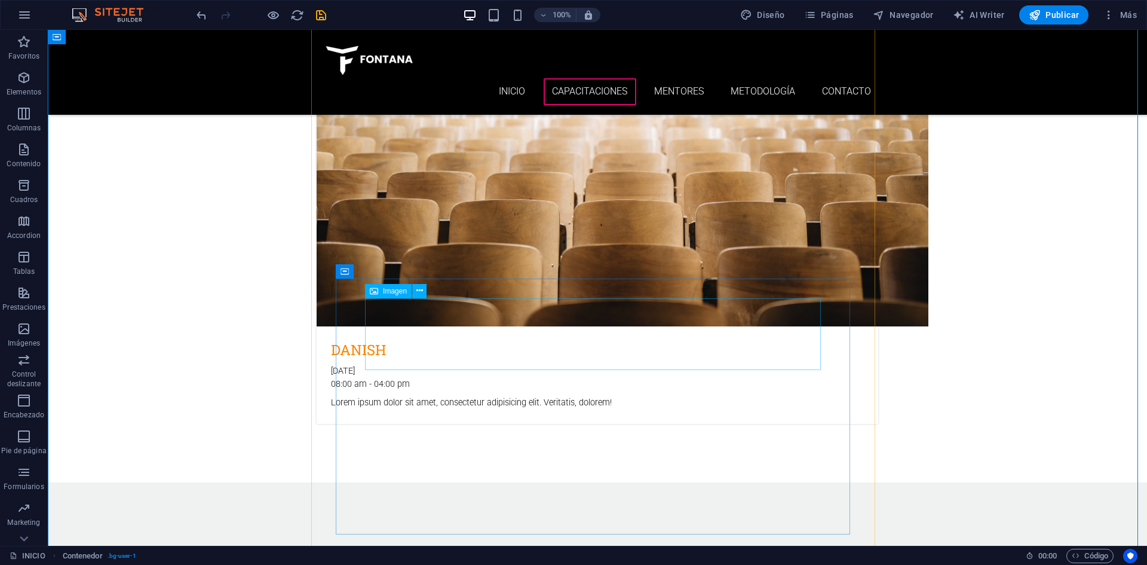
scroll to position [3155, 0]
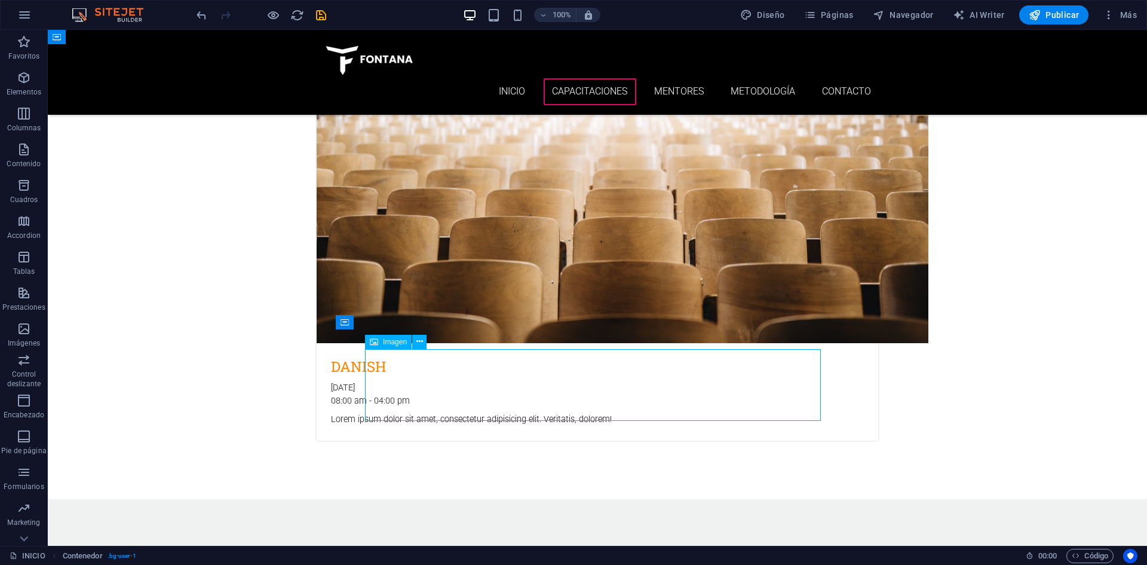
select select "px"
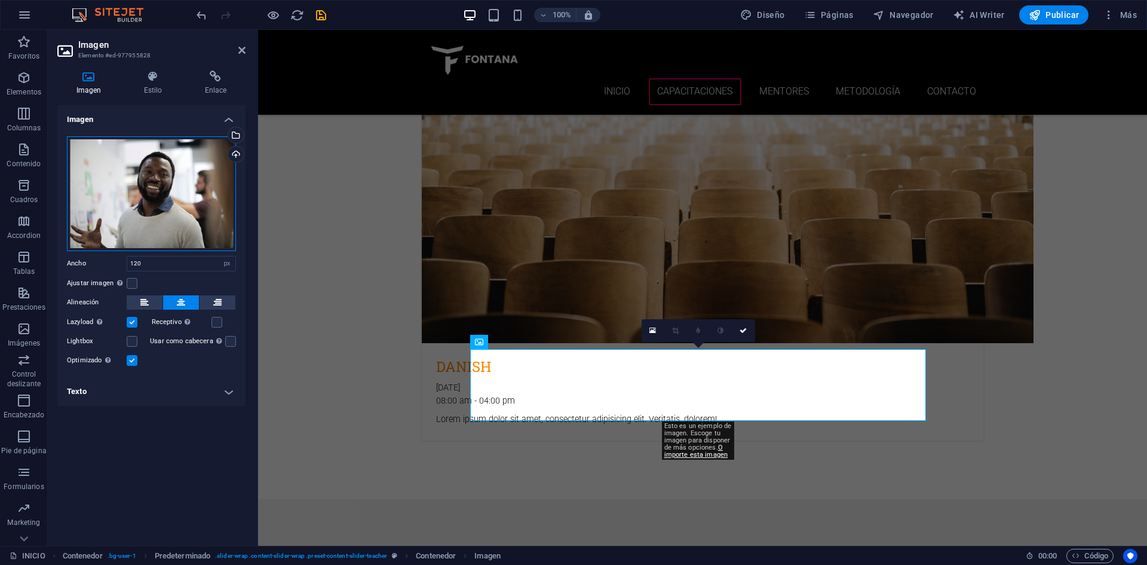
click at [205, 216] on div "Arrastra archivos aquí, haz clic para escoger archivos o selecciona archivos de…" at bounding box center [151, 193] width 169 height 115
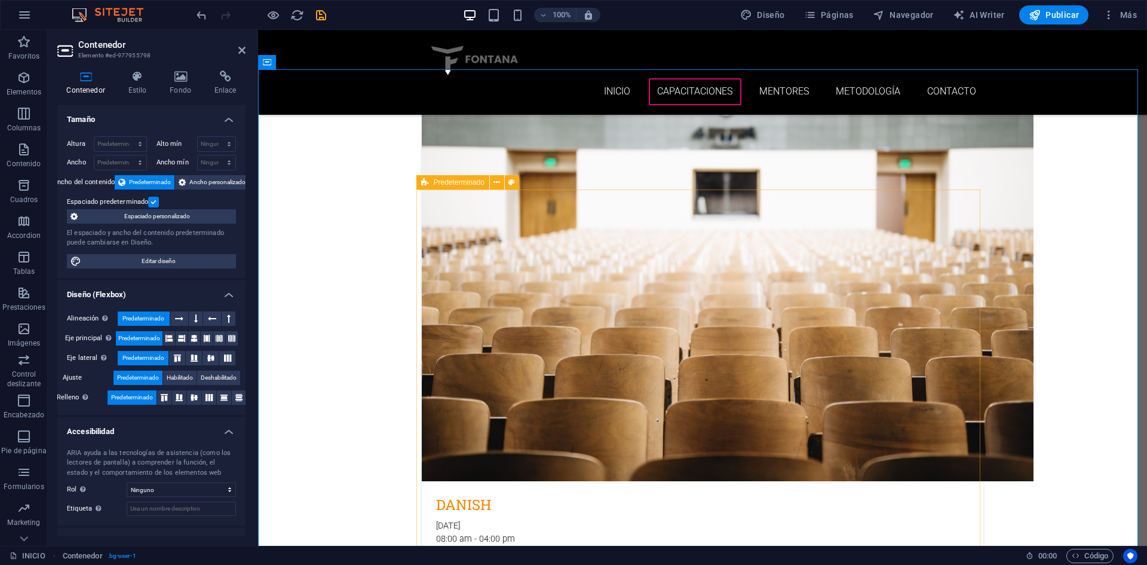
scroll to position [3036, 0]
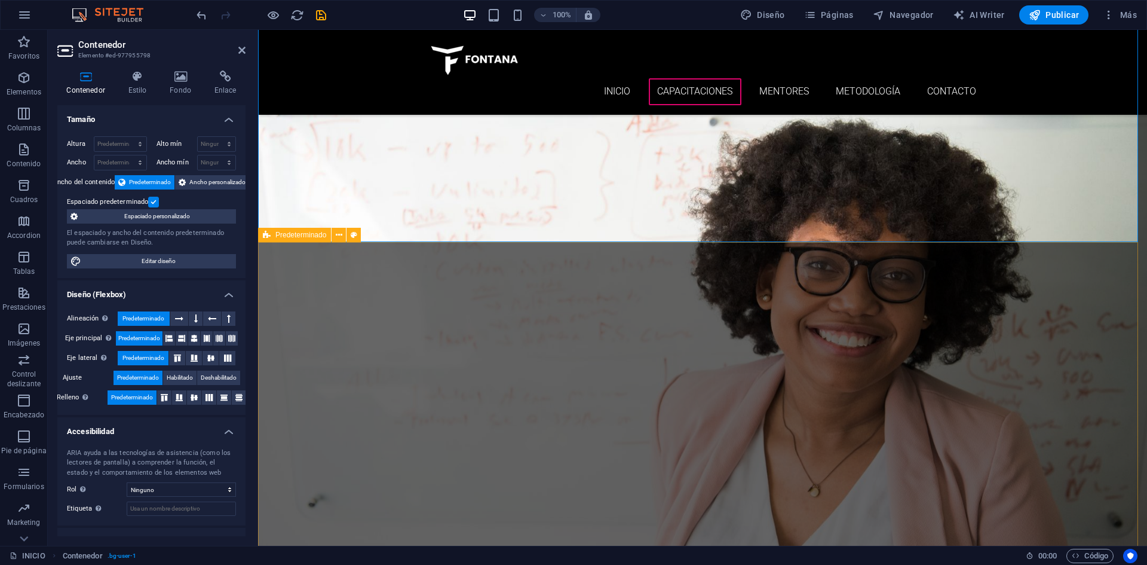
scroll to position [3753, 0]
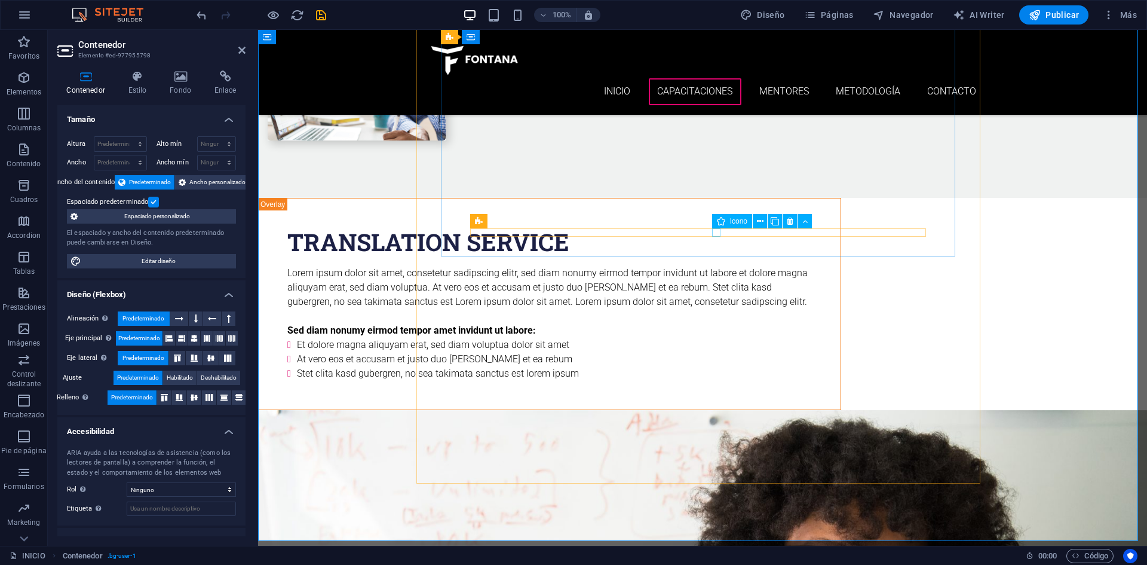
click at [787, 222] on icon at bounding box center [790, 221] width 7 height 13
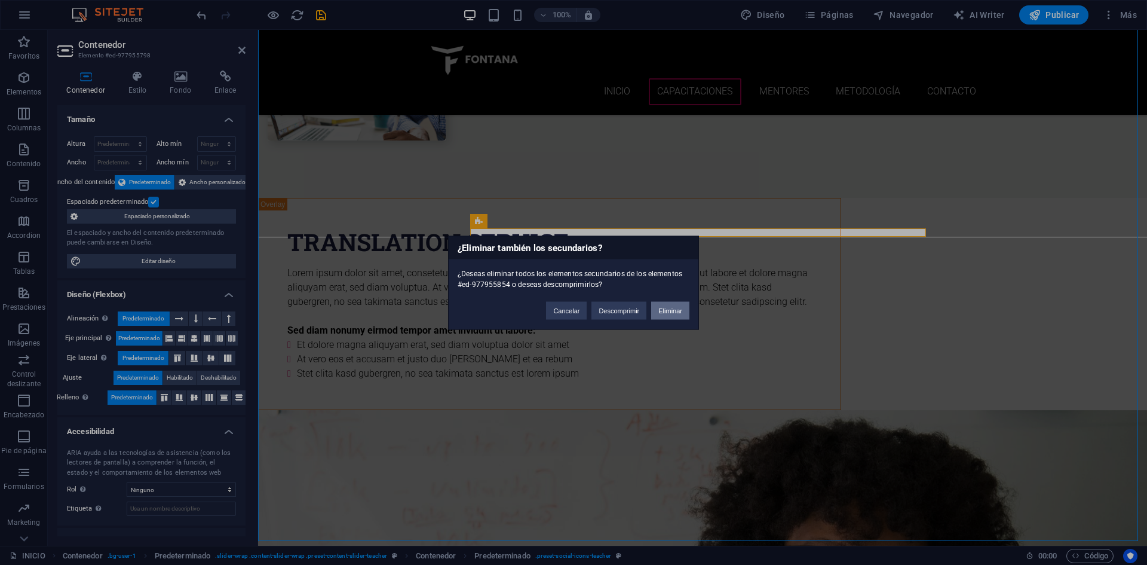
click at [679, 309] on button "Eliminar" at bounding box center [670, 310] width 38 height 18
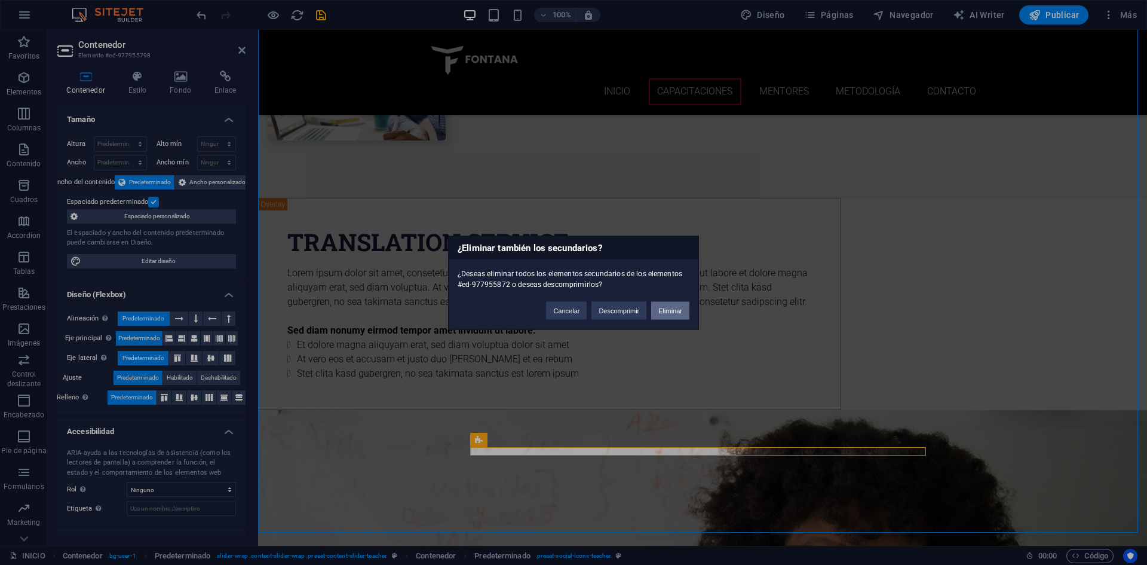
click at [663, 307] on button "Eliminar" at bounding box center [670, 310] width 38 height 18
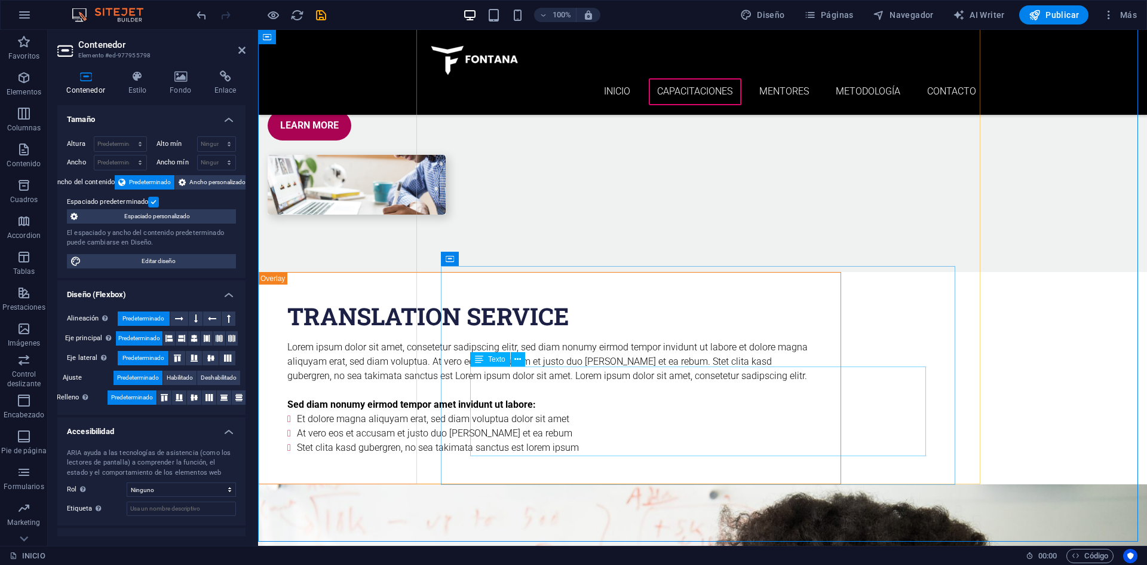
scroll to position [3454, 0]
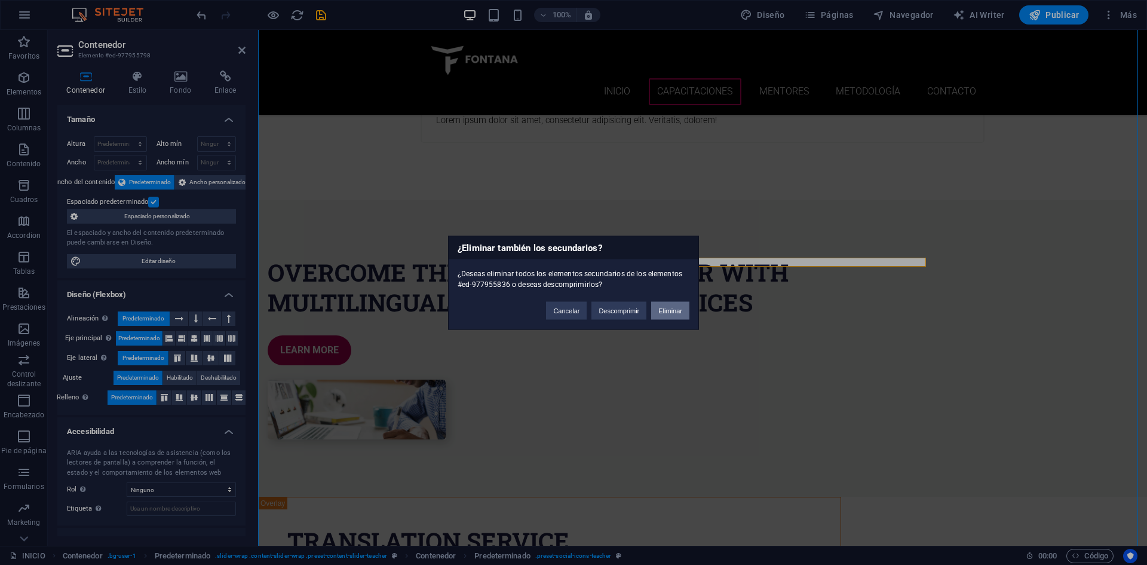
click at [671, 309] on button "Eliminar" at bounding box center [670, 310] width 38 height 18
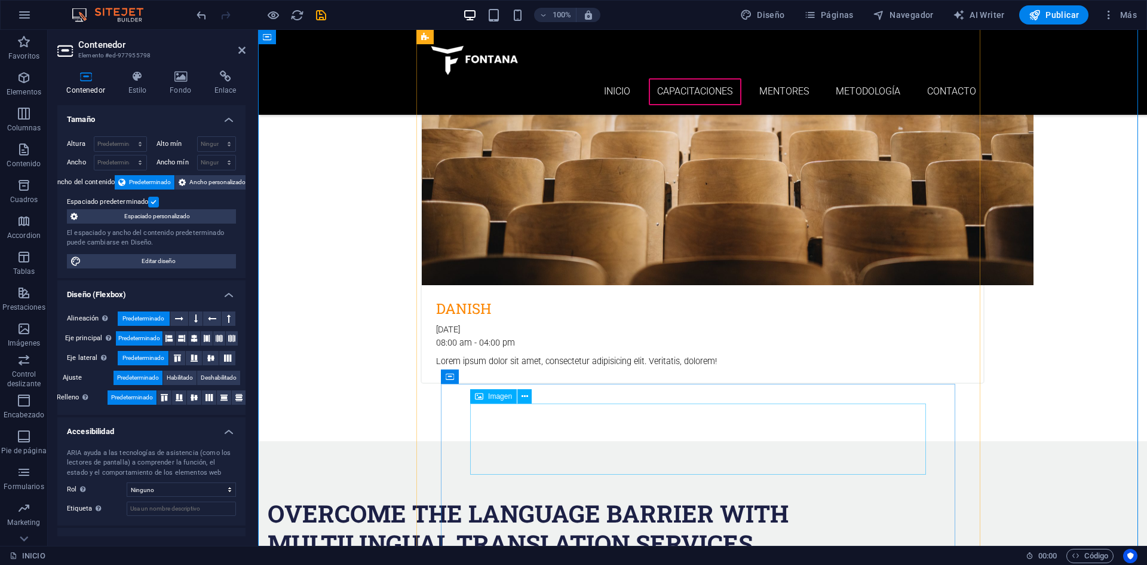
scroll to position [3211, 0]
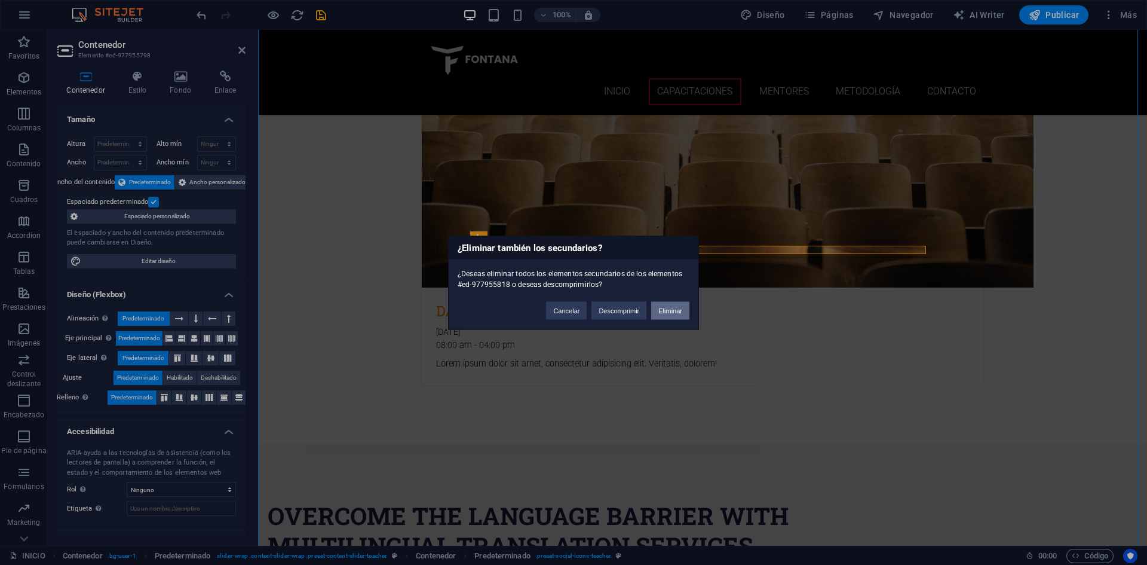
click at [676, 307] on button "Eliminar" at bounding box center [670, 310] width 38 height 18
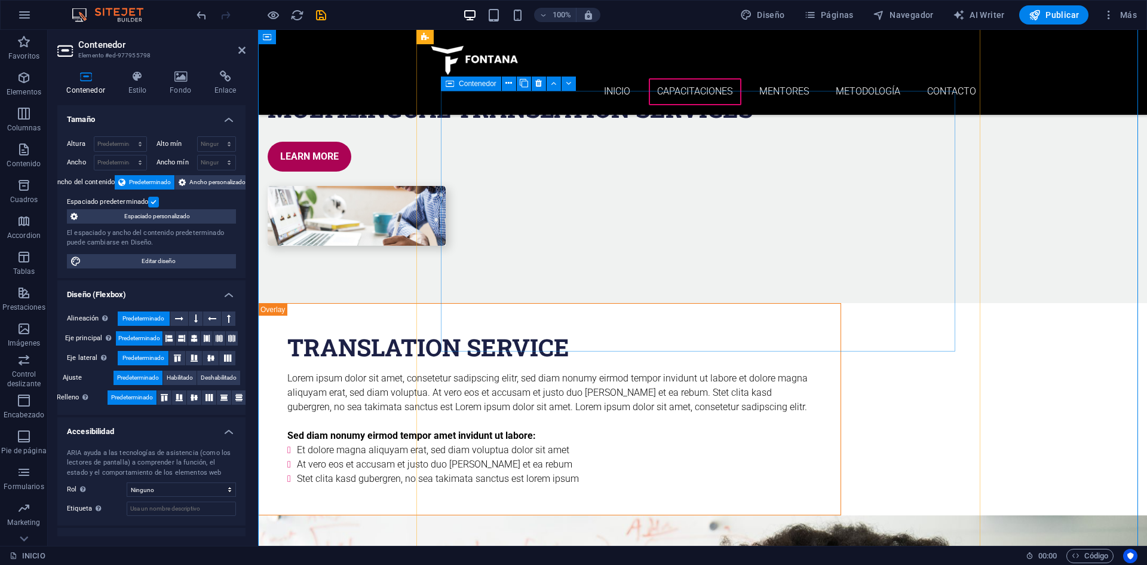
scroll to position [3446, 0]
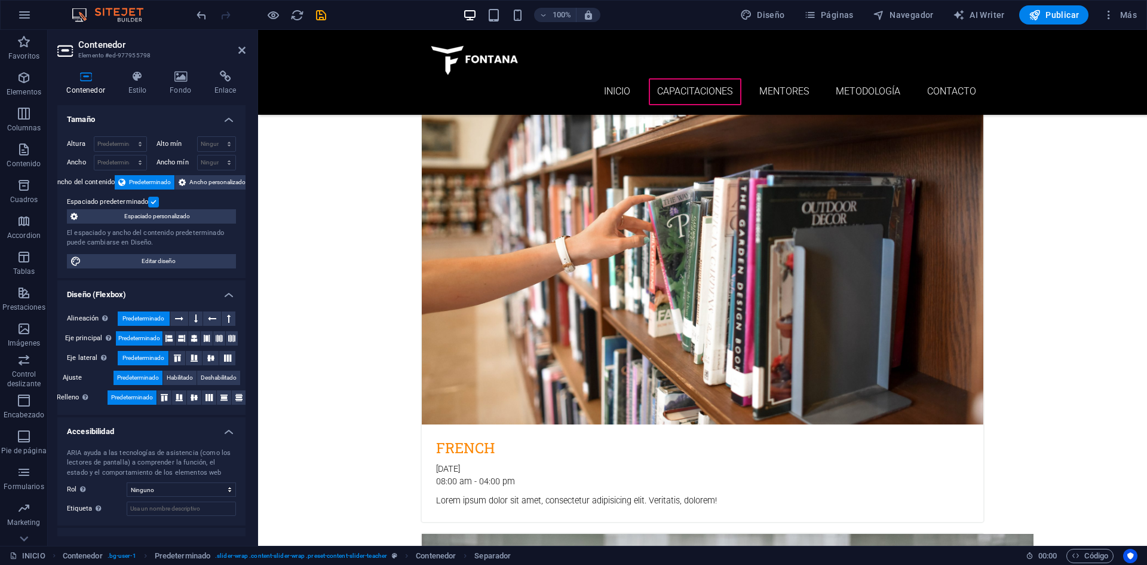
scroll to position [2609, 0]
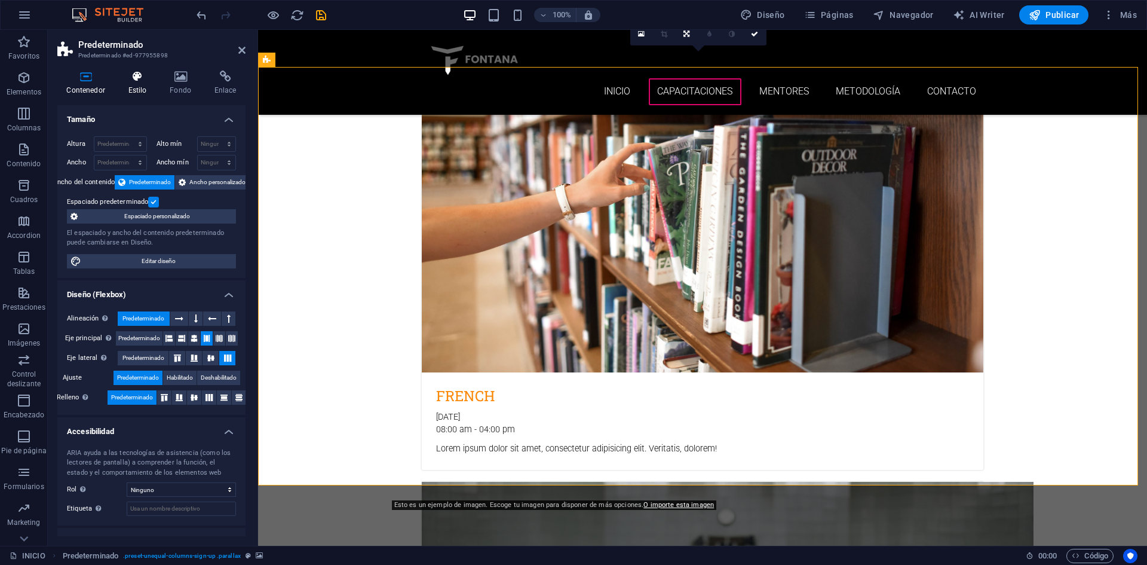
click at [133, 88] on h4 "Estilo" at bounding box center [140, 83] width 42 height 25
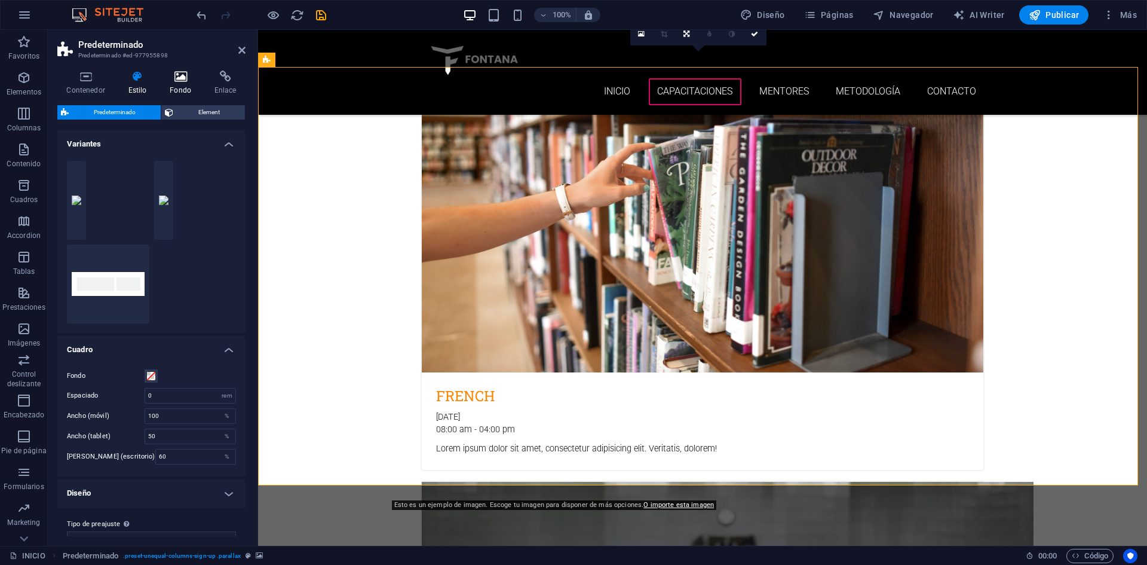
click at [185, 83] on h4 "Fondo" at bounding box center [183, 83] width 45 height 25
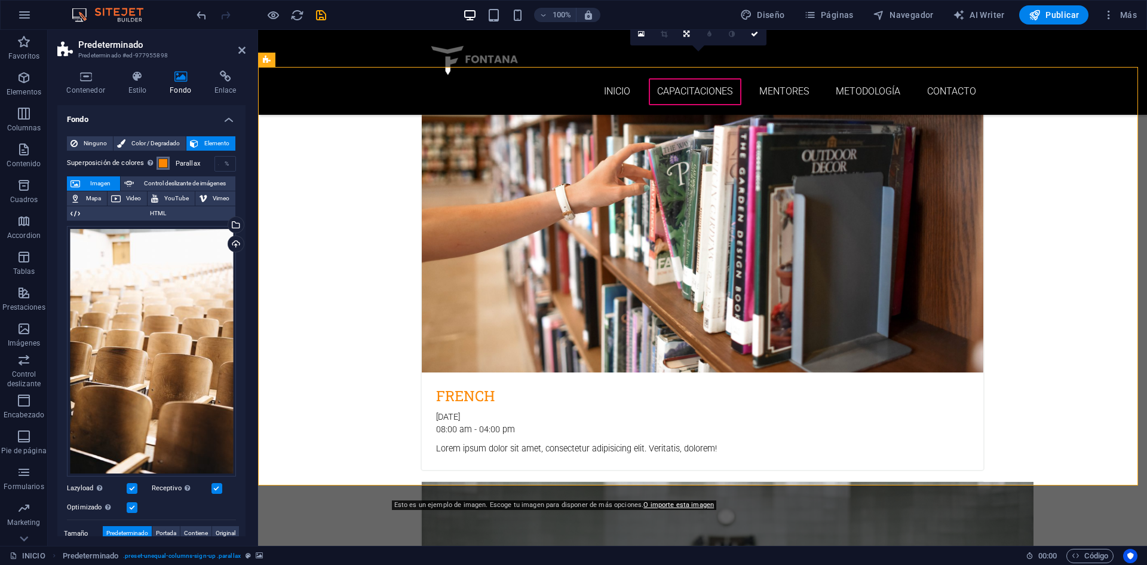
click at [162, 166] on span at bounding box center [163, 163] width 10 height 10
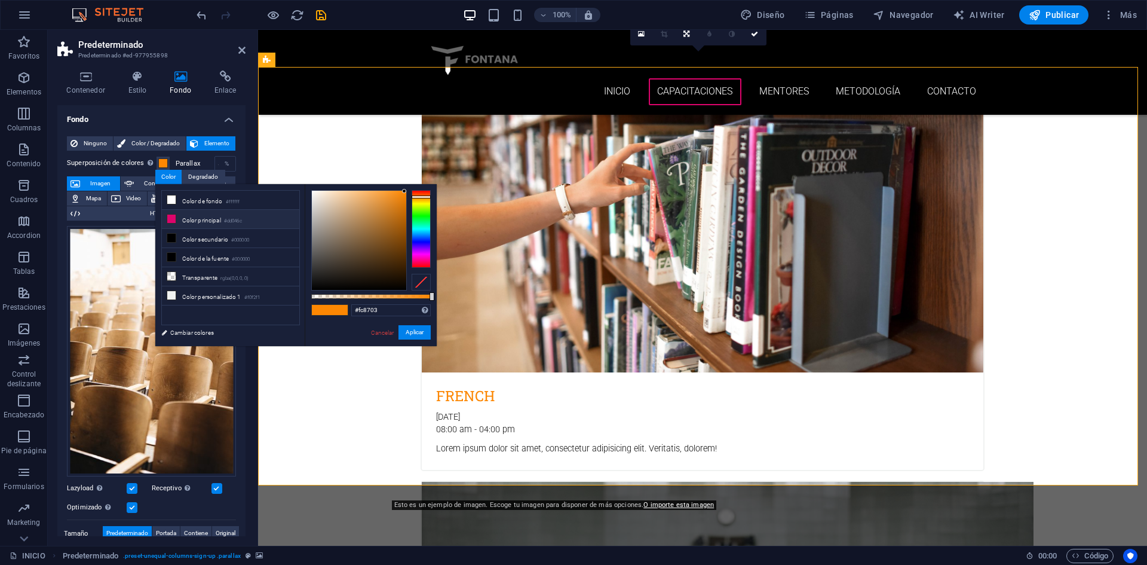
click at [189, 220] on li "Color principal #dd046c" at bounding box center [230, 219] width 137 height 19
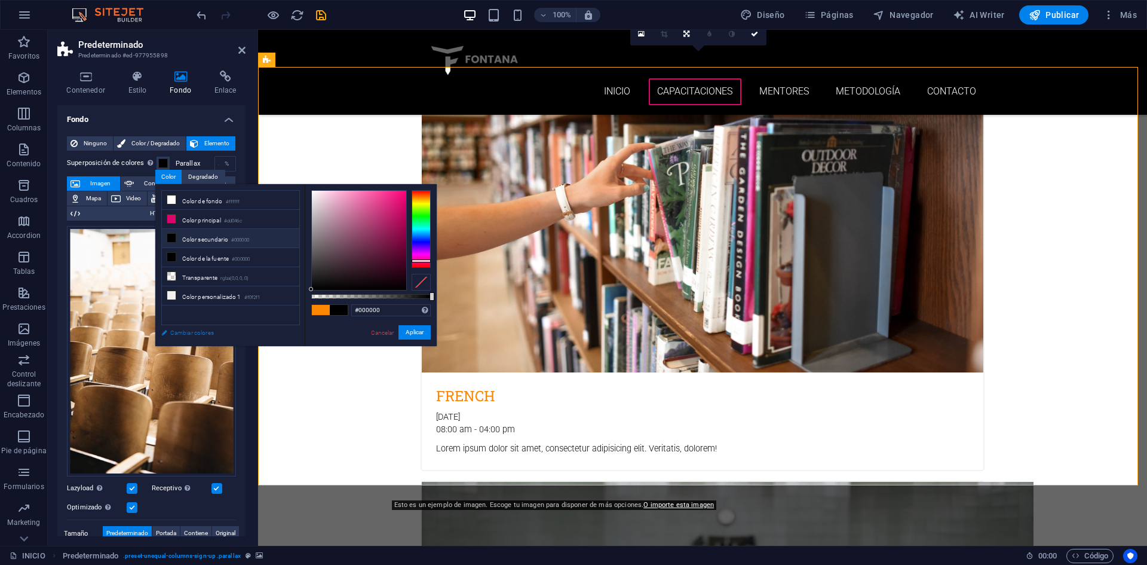
drag, startPoint x: 289, startPoint y: 326, endPoint x: 278, endPoint y: 337, distance: 15.2
click at [278, 337] on div "less Color de fondo #ffffff Color principal #dd046c Color secundario #000000 Co…" at bounding box center [295, 265] width 281 height 162
type input "#490023"
drag, startPoint x: 335, startPoint y: 271, endPoint x: 414, endPoint y: 260, distance: 79.6
click at [414, 260] on div at bounding box center [370, 240] width 119 height 100
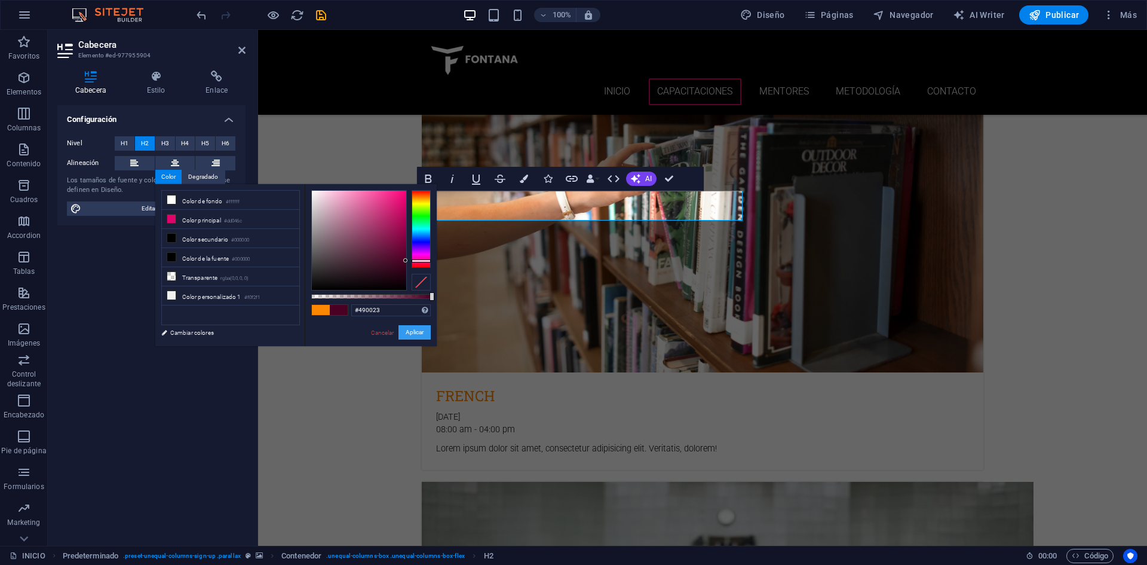
click at [406, 335] on button "Aplicar" at bounding box center [415, 332] width 32 height 14
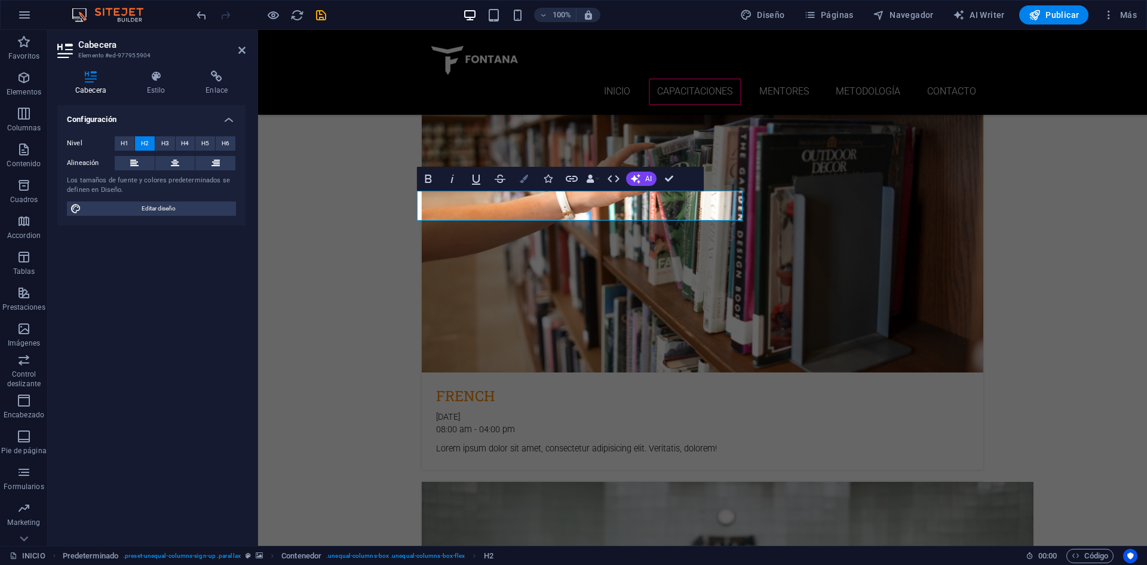
click at [521, 181] on icon "button" at bounding box center [524, 178] width 8 height 8
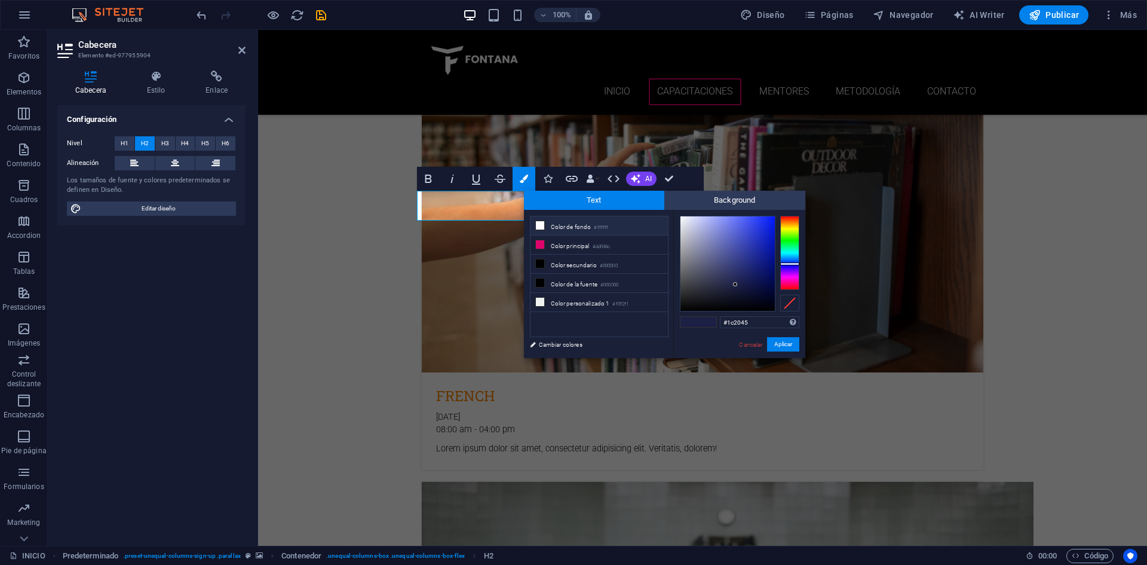
click at [557, 227] on li "Color de fondo #ffffff" at bounding box center [599, 225] width 137 height 19
type input "#ffffff"
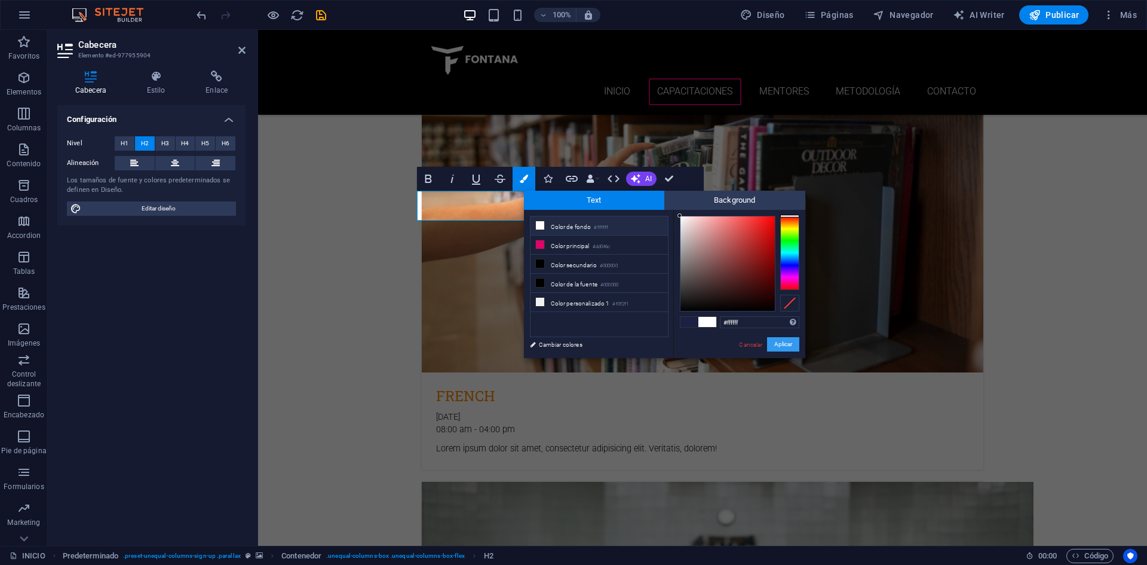
click at [770, 347] on button "Aplicar" at bounding box center [783, 344] width 32 height 14
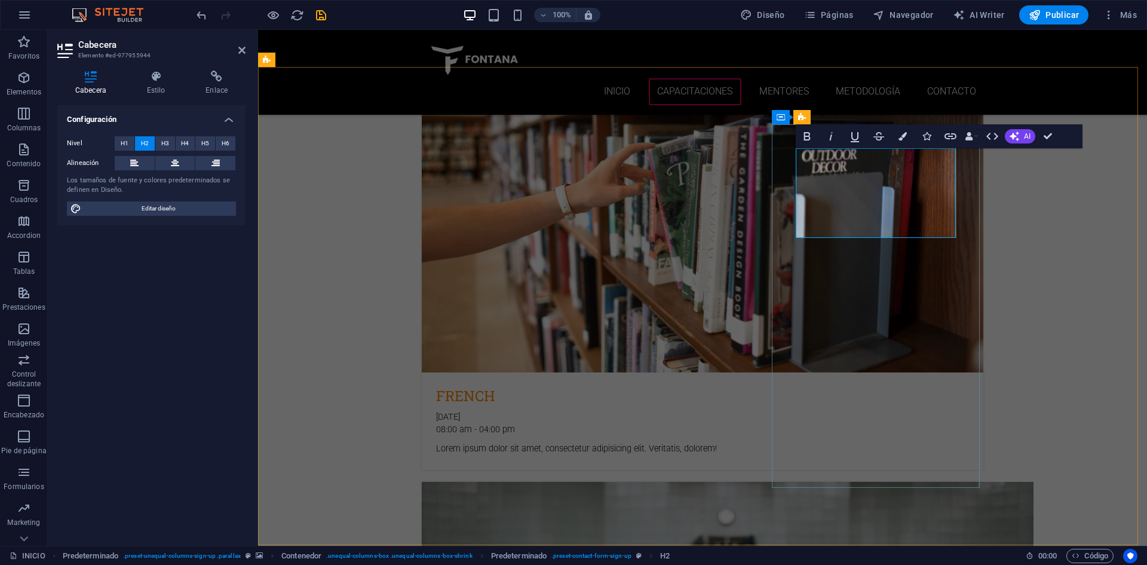
drag, startPoint x: 925, startPoint y: 229, endPoint x: 839, endPoint y: 167, distance: 105.3
click at [178, 144] on button "H4" at bounding box center [186, 143] width 20 height 14
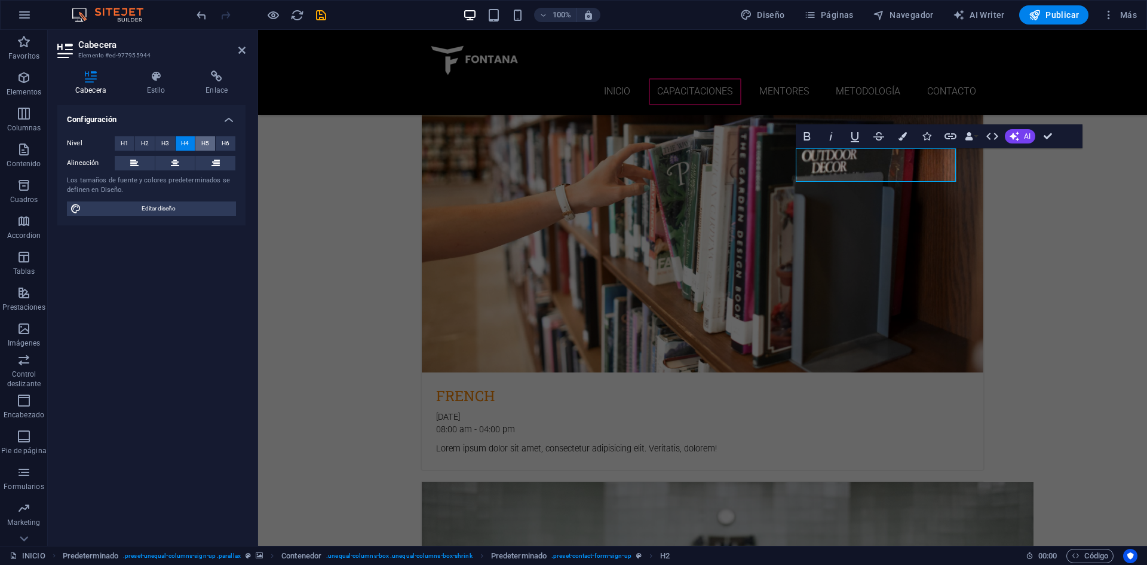
click at [209, 142] on span "H5" at bounding box center [205, 143] width 8 height 14
click at [903, 137] on icon "button" at bounding box center [903, 136] width 8 height 8
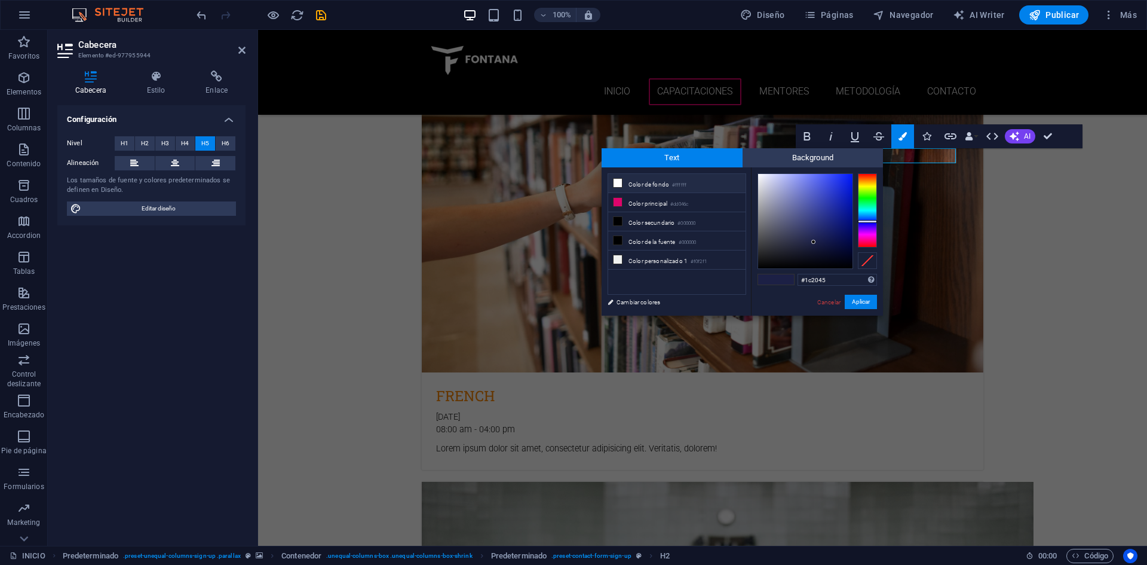
click at [660, 187] on li "Color de fondo #ffffff" at bounding box center [676, 183] width 137 height 19
type input "#ffffff"
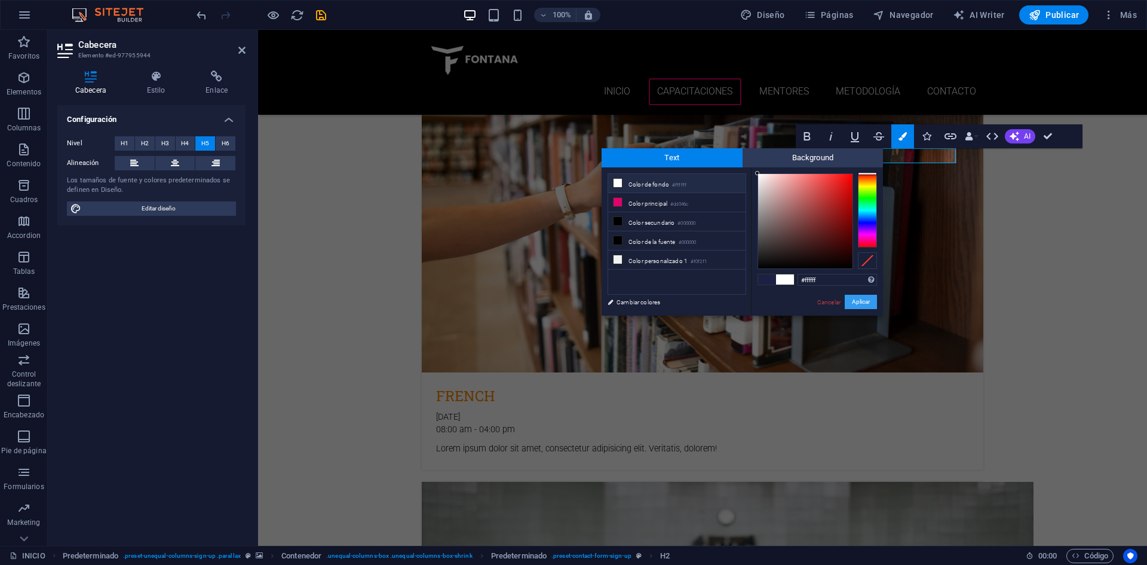
click at [872, 306] on button "Aplicar" at bounding box center [861, 302] width 32 height 14
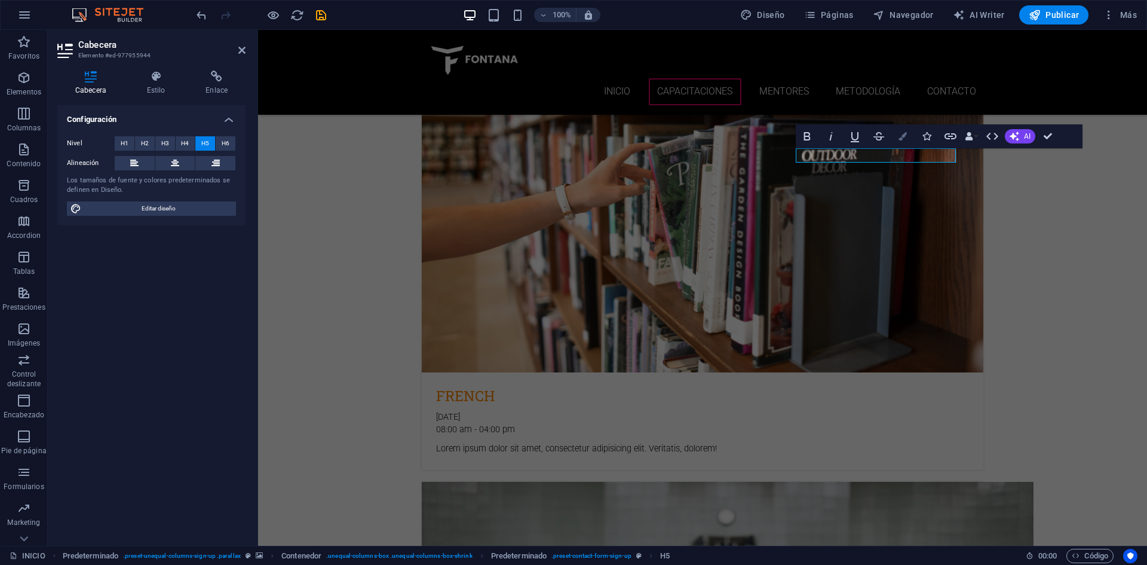
click at [907, 138] on button "Colors" at bounding box center [902, 136] width 23 height 24
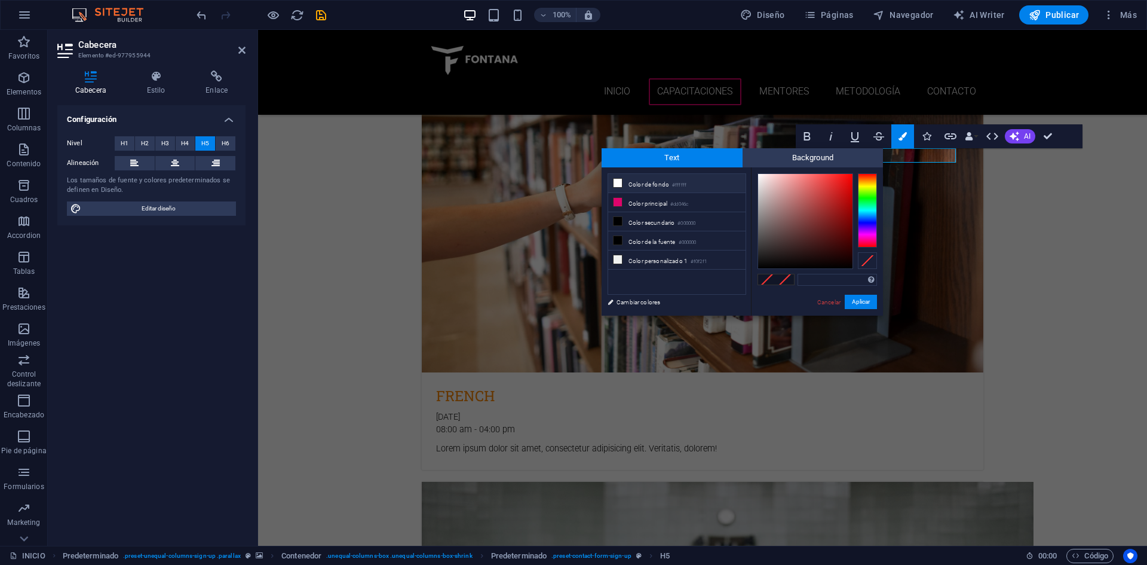
click at [661, 188] on li "Color de fondo #ffffff" at bounding box center [676, 183] width 137 height 19
type input "#ffffff"
drag, startPoint x: 864, startPoint y: 301, endPoint x: 605, endPoint y: 271, distance: 260.4
click at [864, 301] on button "Aplicar" at bounding box center [861, 302] width 32 height 14
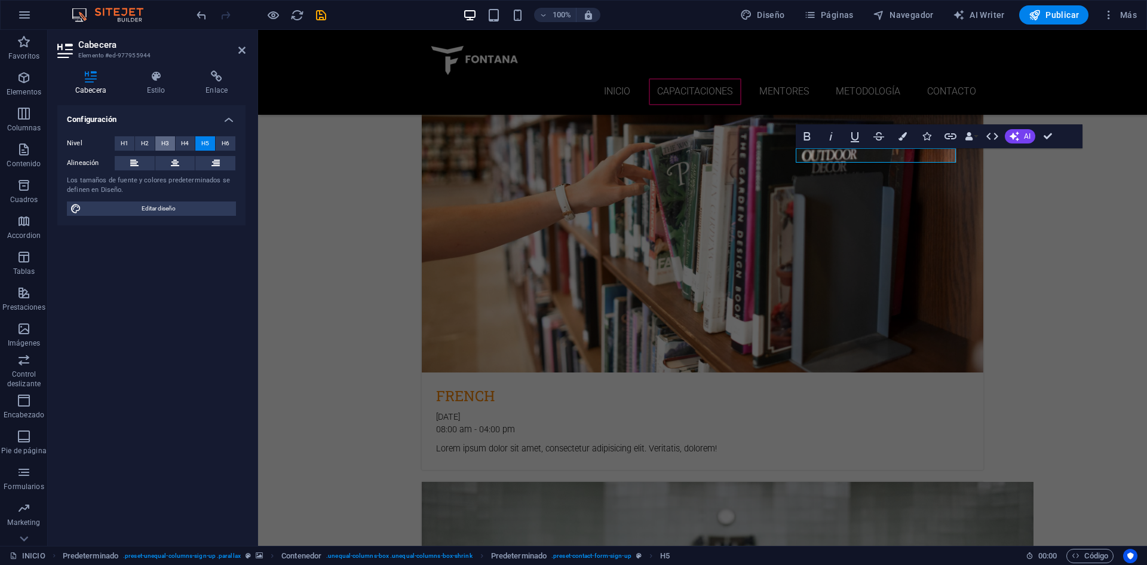
drag, startPoint x: 190, startPoint y: 142, endPoint x: 162, endPoint y: 148, distance: 28.7
click at [190, 142] on button "H4" at bounding box center [186, 143] width 20 height 14
click at [163, 141] on span "H3" at bounding box center [165, 143] width 8 height 14
click at [811, 134] on icon "button" at bounding box center [807, 136] width 14 height 14
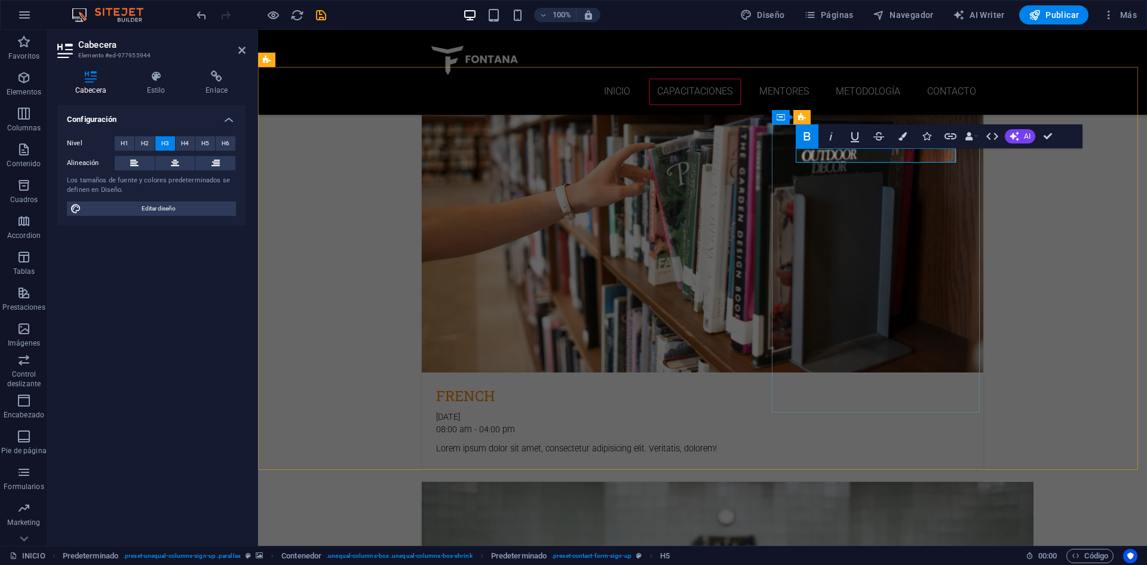
click at [146, 139] on span "H2" at bounding box center [145, 143] width 8 height 14
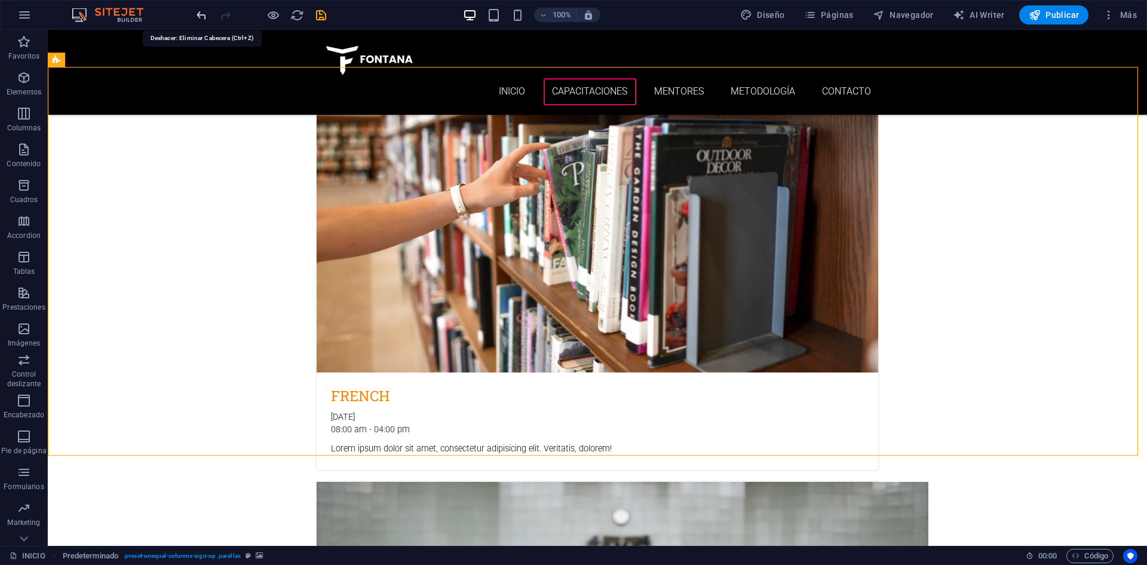
click at [201, 16] on icon "undo" at bounding box center [202, 15] width 14 height 14
click at [228, 14] on icon "redo" at bounding box center [226, 15] width 14 height 14
click at [200, 19] on icon "undo" at bounding box center [202, 15] width 14 height 14
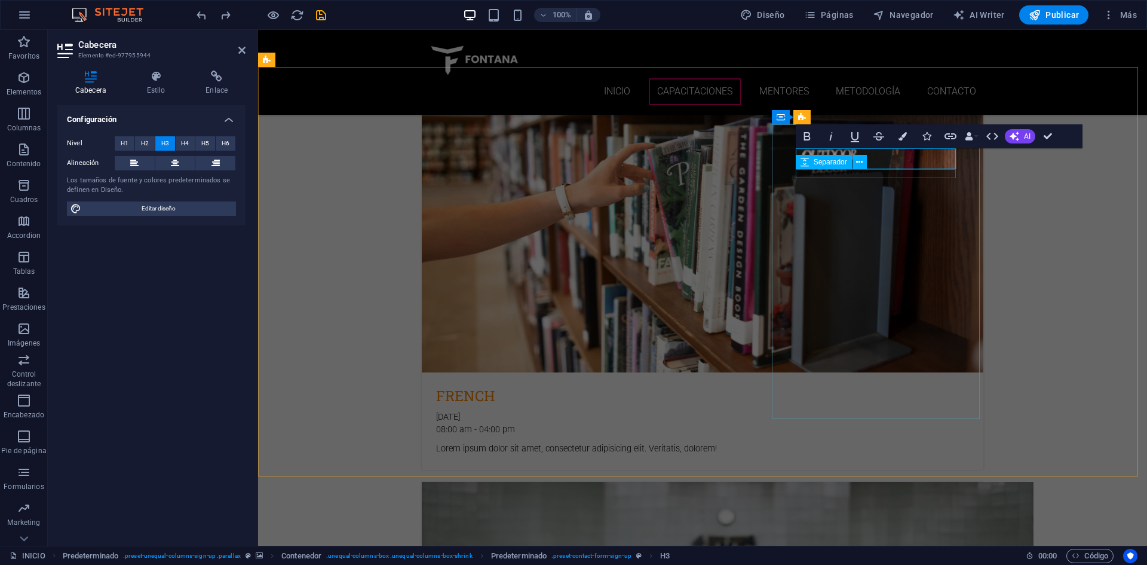
click at [851, 169] on div "Separador" at bounding box center [824, 162] width 56 height 14
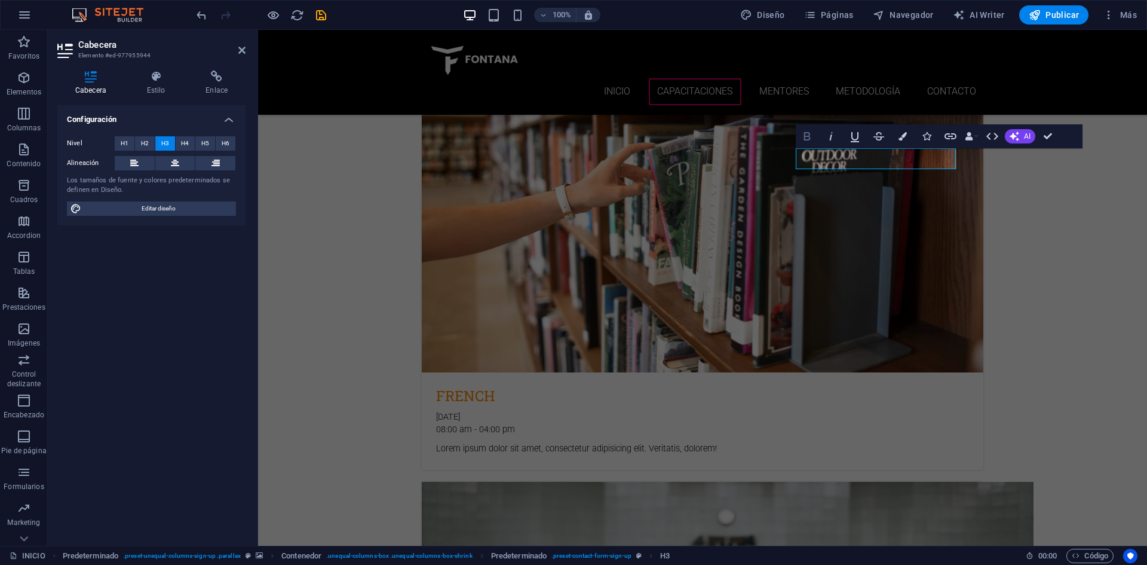
click at [807, 135] on icon "button" at bounding box center [807, 136] width 14 height 14
click at [905, 141] on button "Colors" at bounding box center [902, 136] width 23 height 24
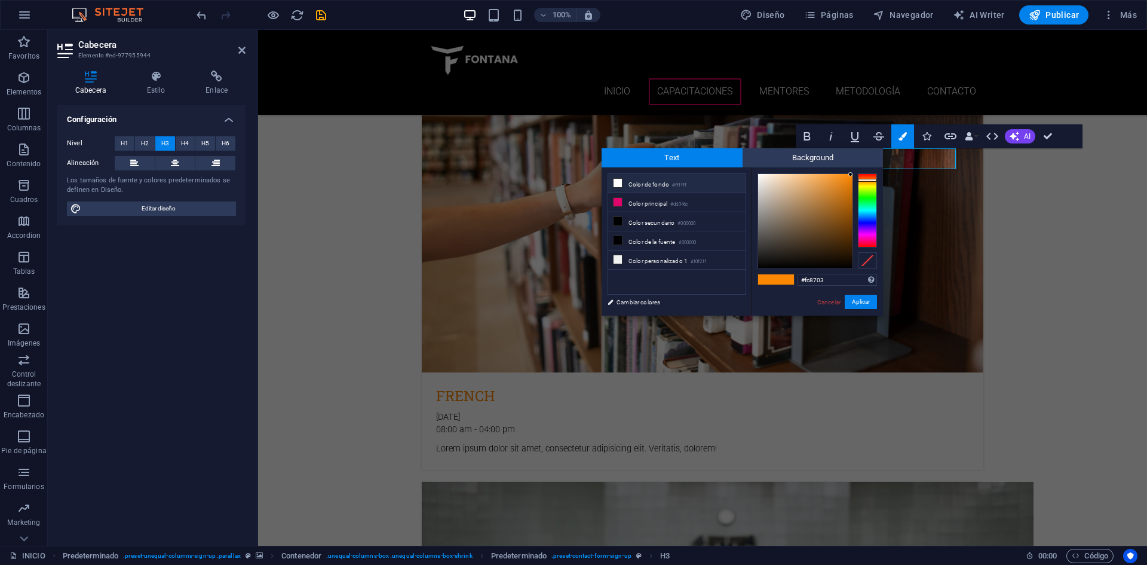
click at [655, 185] on li "Color de fondo #ffffff" at bounding box center [676, 183] width 137 height 19
type input "#ffffff"
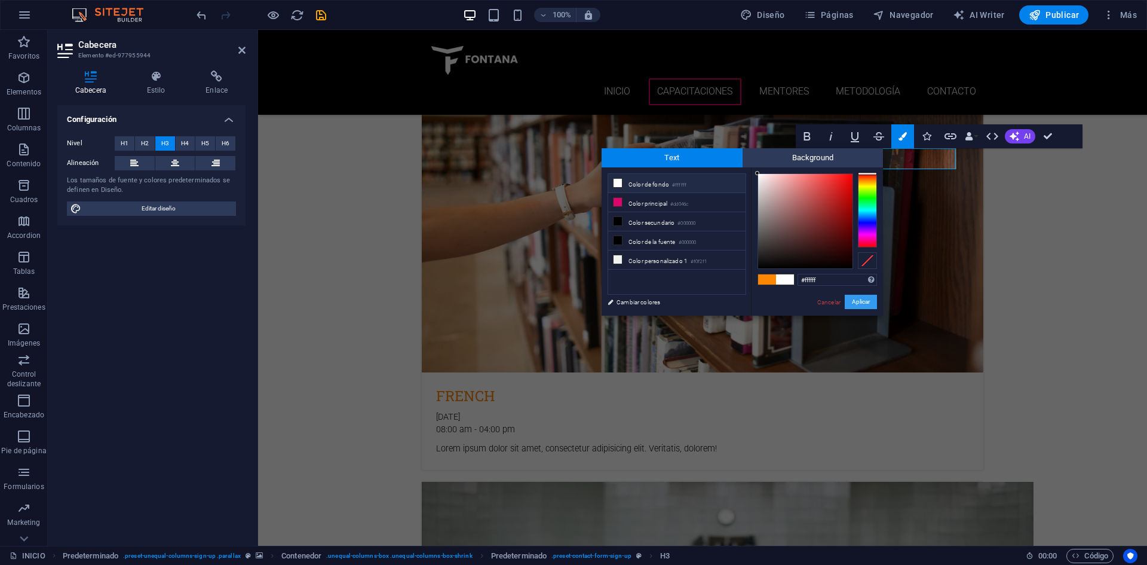
click at [871, 304] on button "Aplicar" at bounding box center [861, 302] width 32 height 14
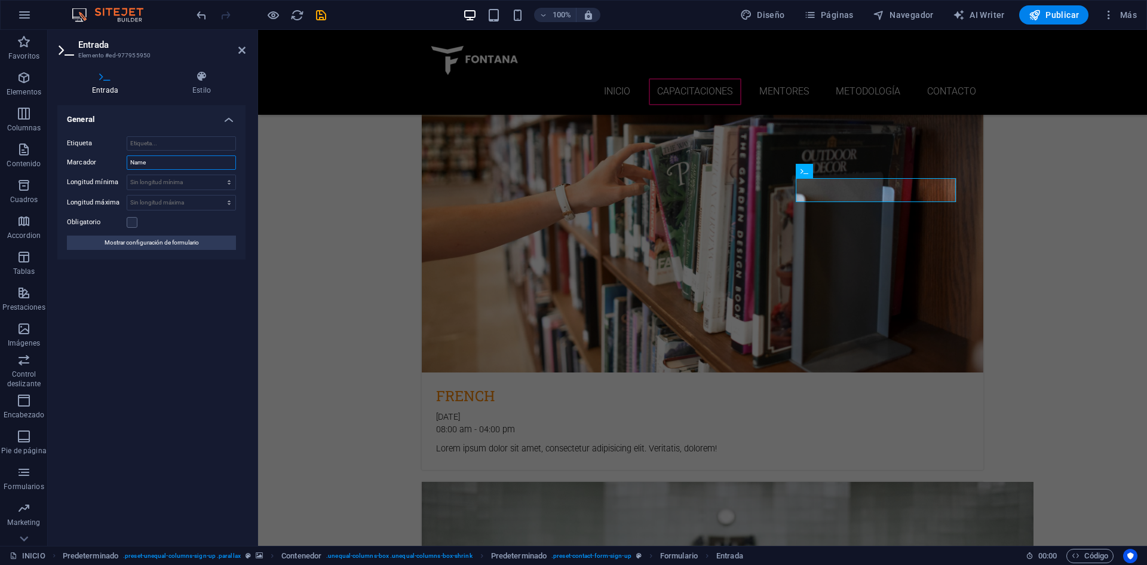
click at [159, 165] on input "Name" at bounding box center [181, 162] width 109 height 14
type input "Nombre"
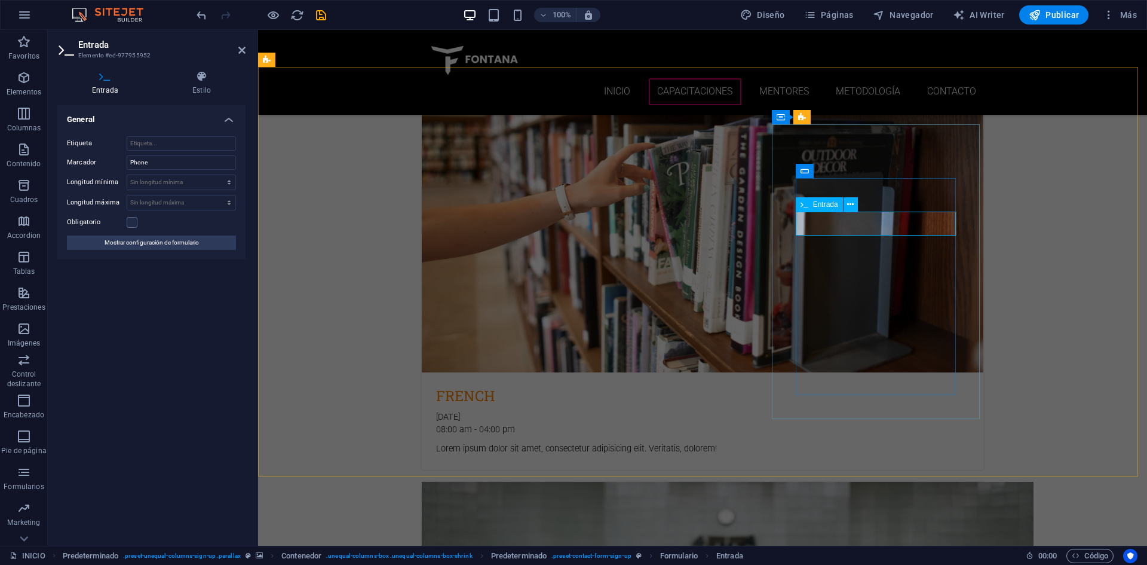
type input "Teléfono"
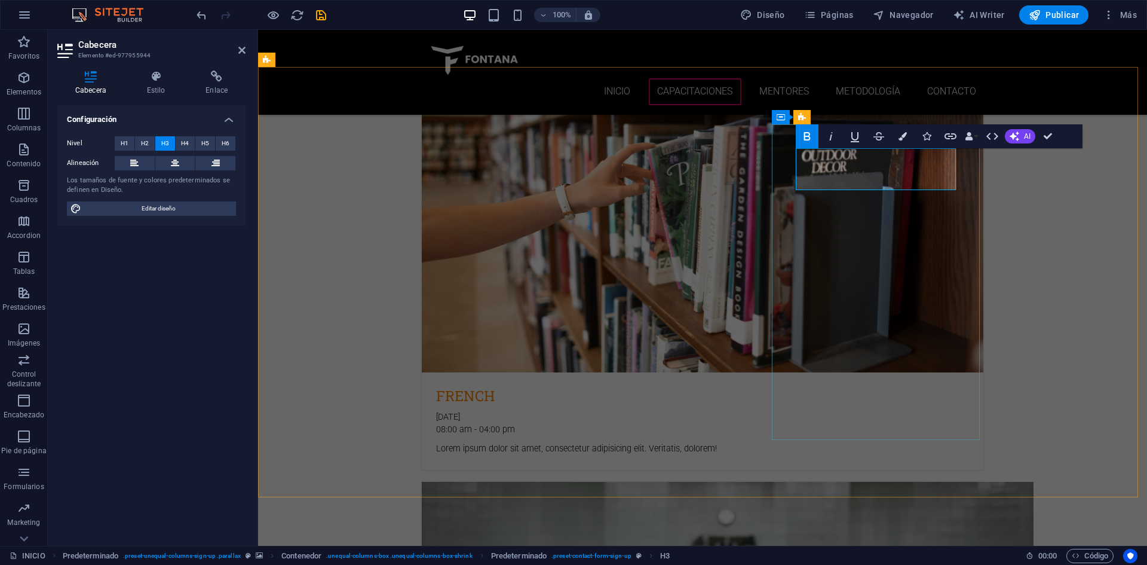
click at [181, 145] on span "H4" at bounding box center [185, 143] width 8 height 14
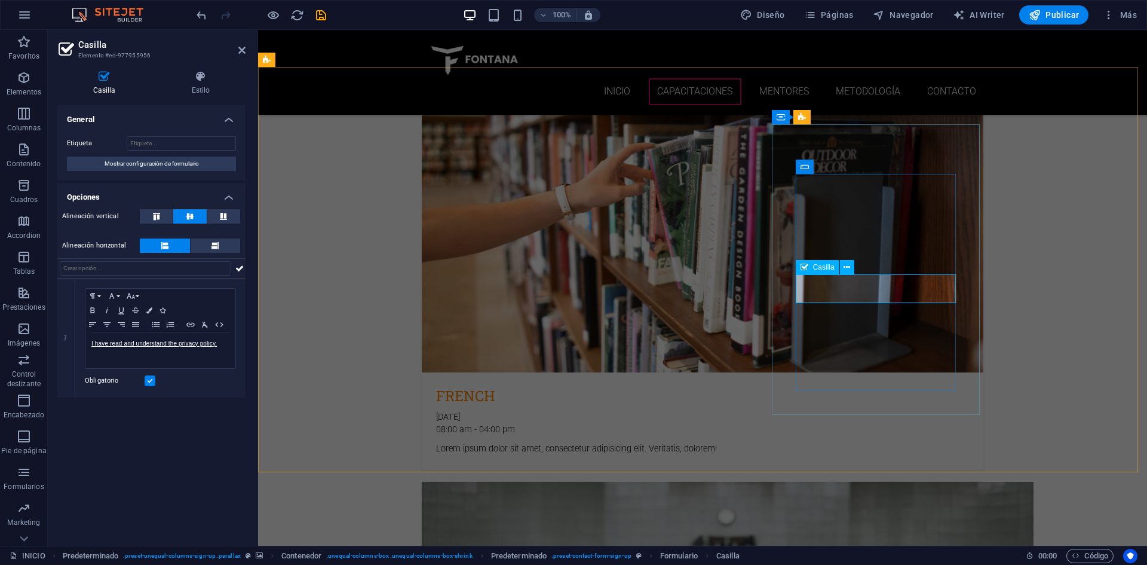
click at [186, 344] on link "I have read and understand the privacy policy." at bounding box center [153, 343] width 125 height 7
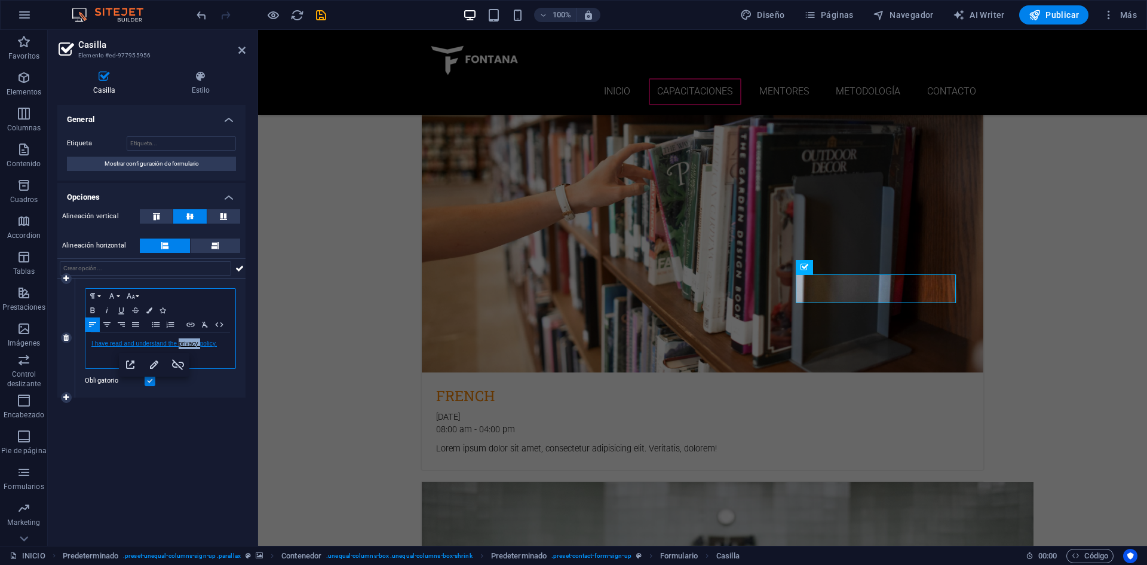
click at [186, 344] on link "I have read and understand the privacy policy." at bounding box center [153, 343] width 125 height 7
click at [187, 344] on link "I have read and understand the privacy policy." at bounding box center [153, 343] width 125 height 7
copy link "I have read and understand the privacy policy."
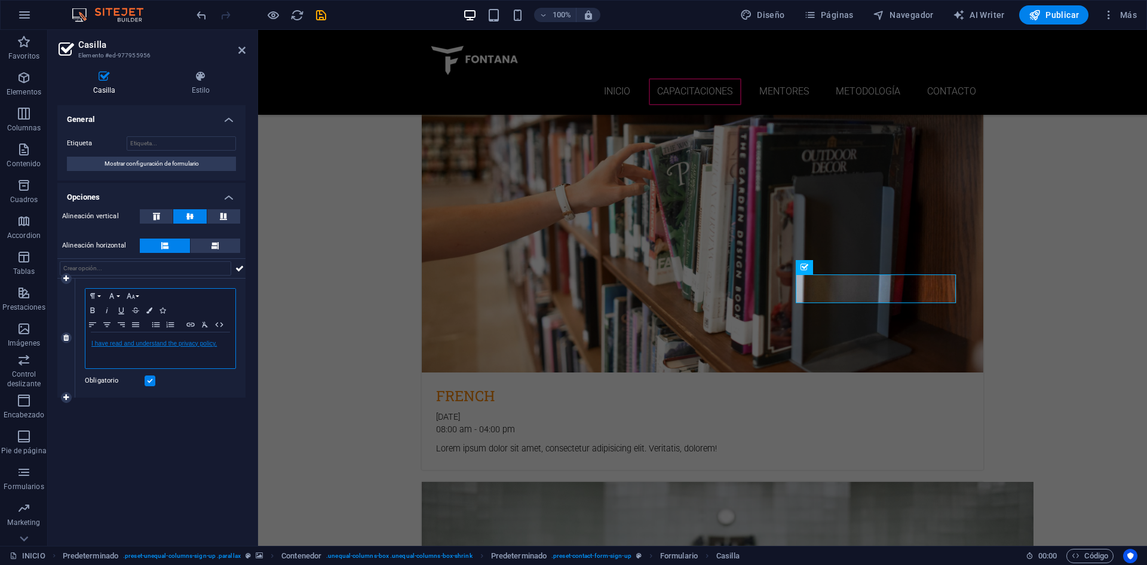
click at [185, 340] on link "I have read and understand the privacy policy." at bounding box center [153, 343] width 125 height 7
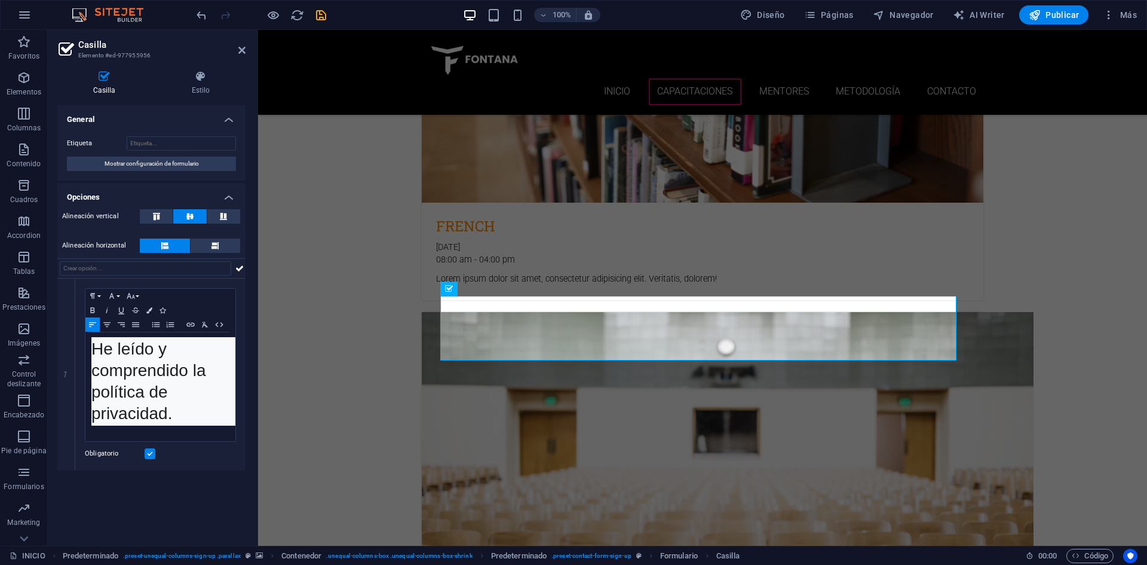
scroll to position [2788, 0]
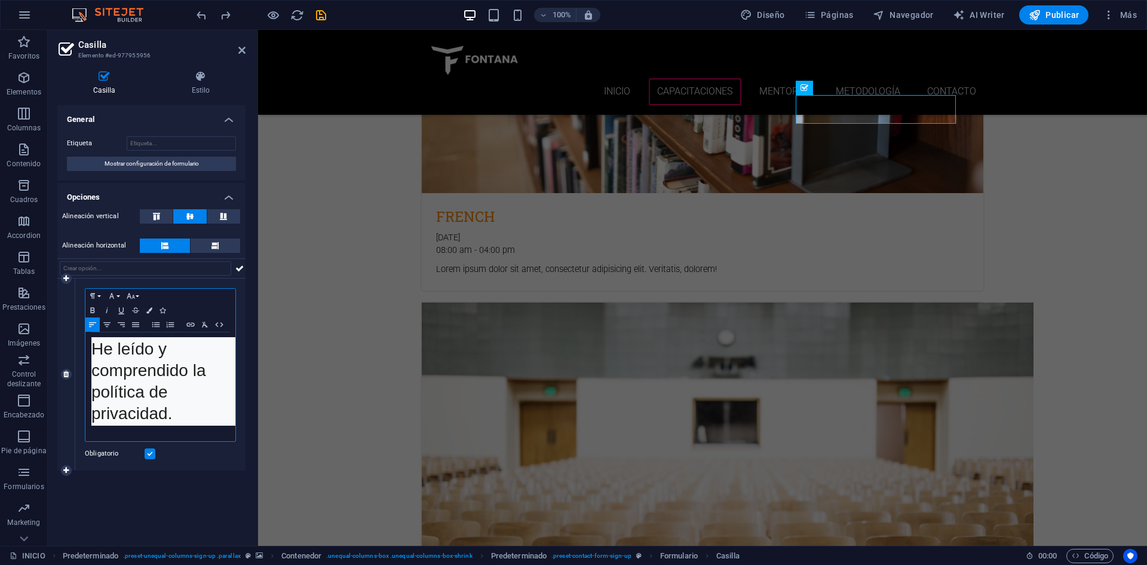
click at [180, 369] on span "He leído y comprendido la política de privacidad." at bounding box center [150, 380] width 119 height 83
click at [190, 396] on pre "He leído y comprendido la política de privacidad." at bounding box center [171, 381] width 161 height 88
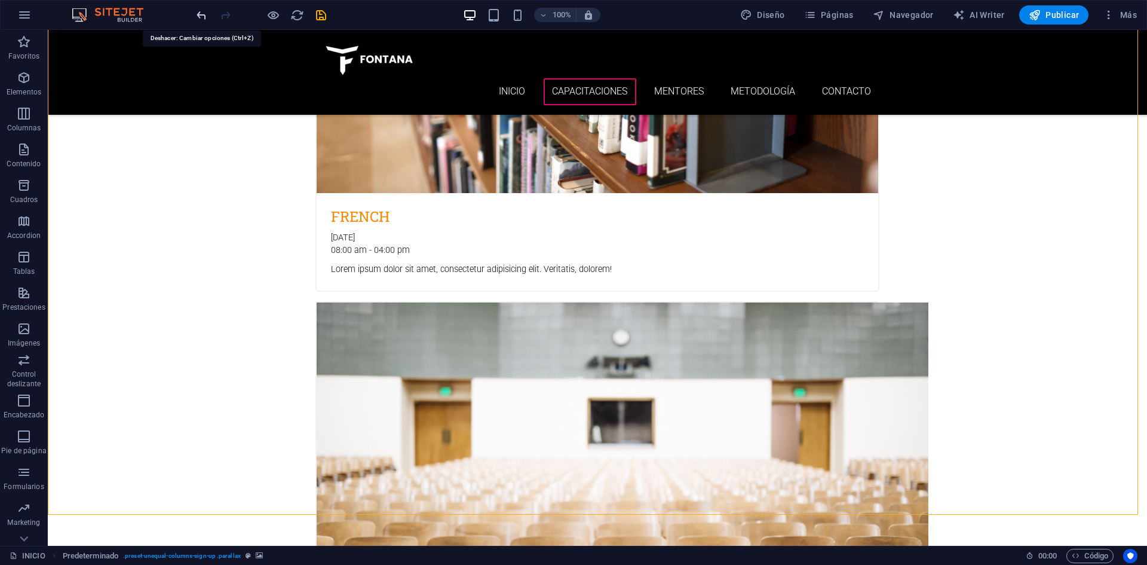
click at [204, 19] on icon "undo" at bounding box center [202, 15] width 14 height 14
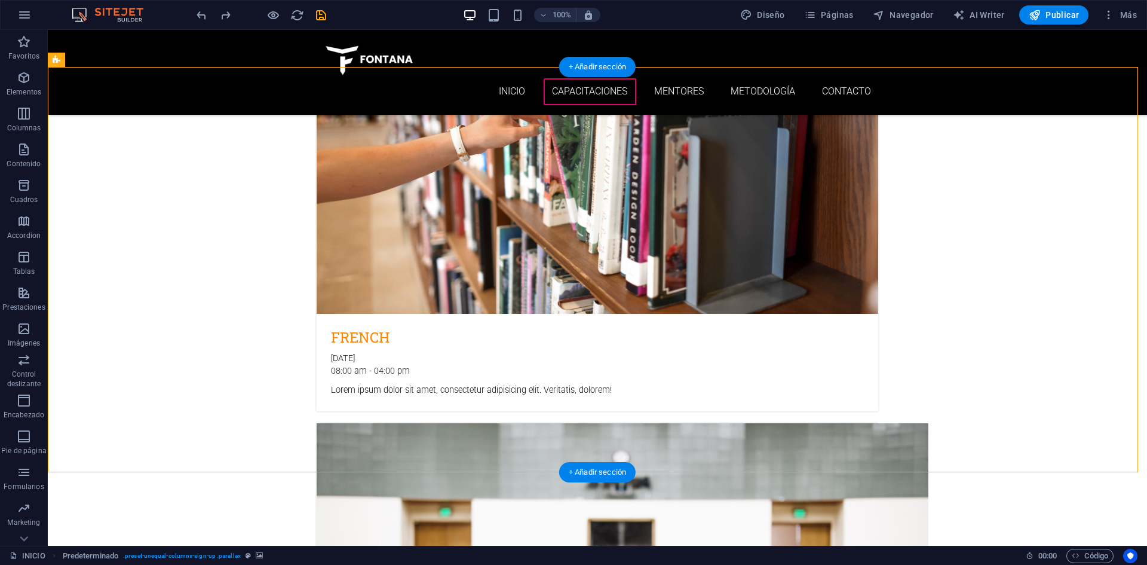
scroll to position [2609, 0]
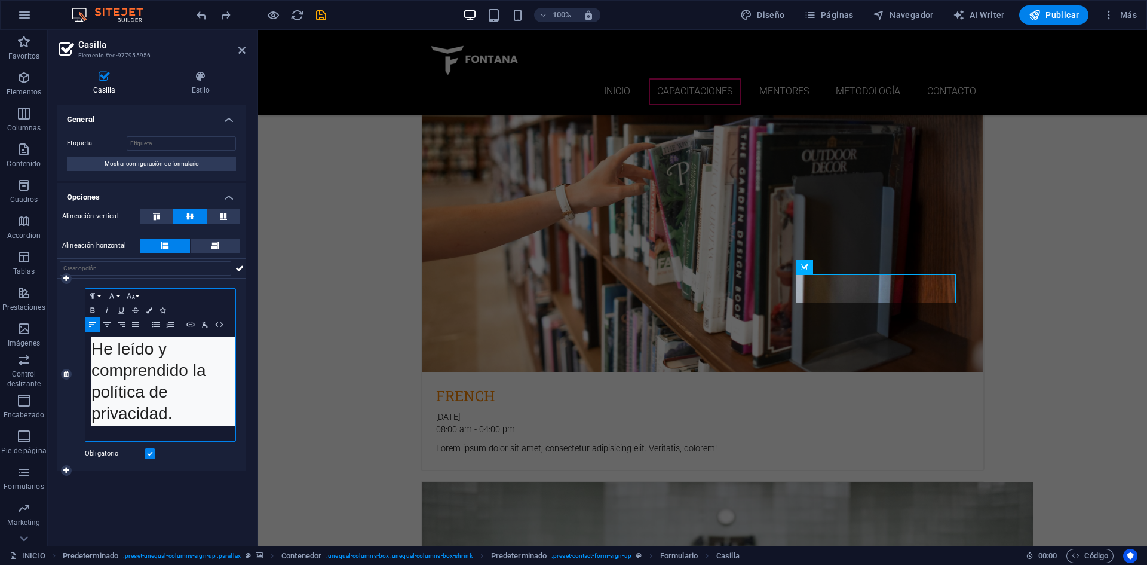
click at [174, 403] on pre "He leído y comprendido la política de privacidad." at bounding box center [171, 381] width 161 height 88
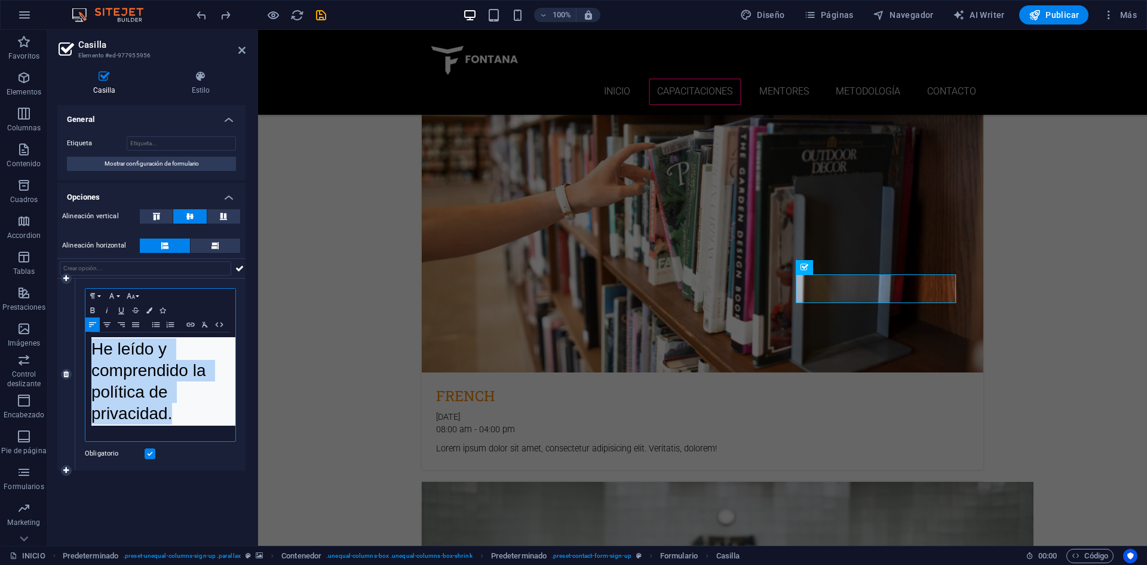
drag, startPoint x: 189, startPoint y: 415, endPoint x: 86, endPoint y: 339, distance: 127.4
click at [86, 339] on div "He leído y comprendido la política de privacidad. ​" at bounding box center [160, 386] width 150 height 109
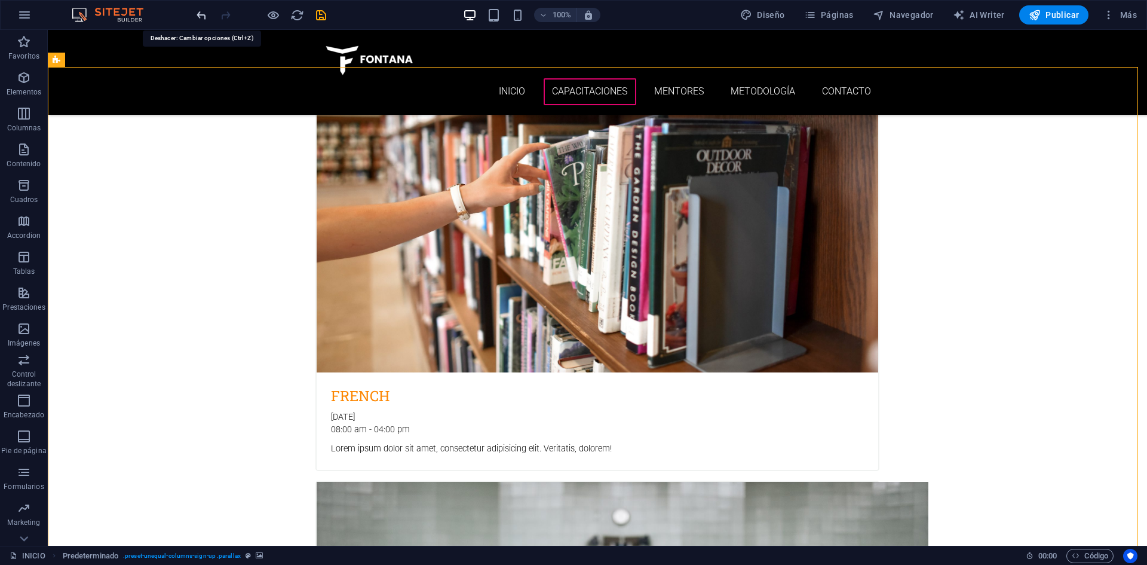
click at [198, 14] on icon "undo" at bounding box center [202, 15] width 14 height 14
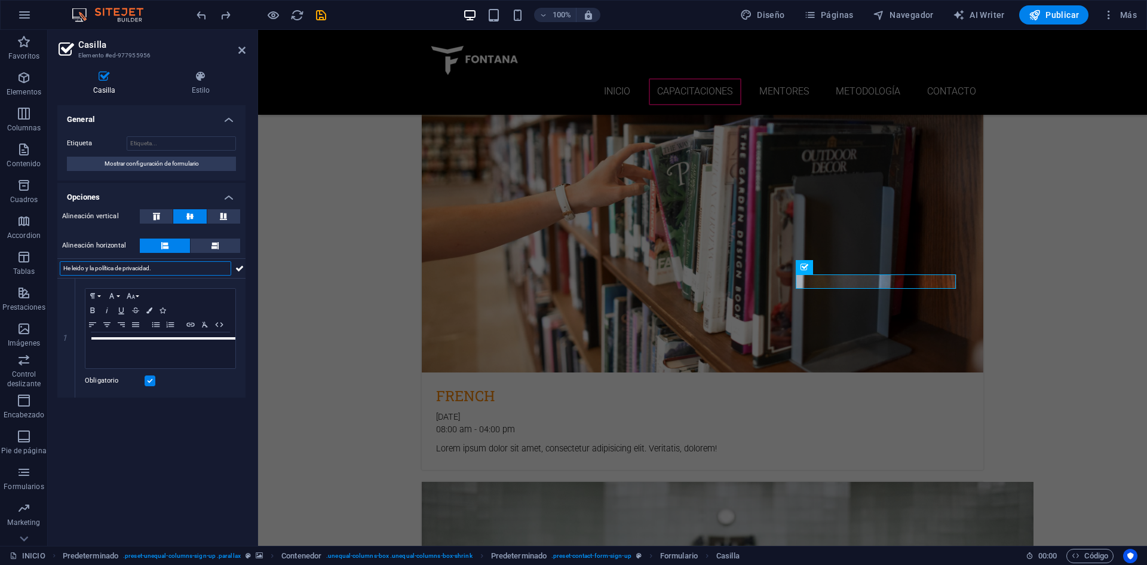
click at [92, 266] on input "He leido y la política de privacidad." at bounding box center [145, 268] width 171 height 14
drag, startPoint x: 207, startPoint y: 267, endPoint x: 62, endPoint y: 272, distance: 144.7
click at [62, 272] on input "He leido y comprendido la política de privacidad." at bounding box center [145, 268] width 171 height 14
type input "He leido y comprendido la política de privacidad."
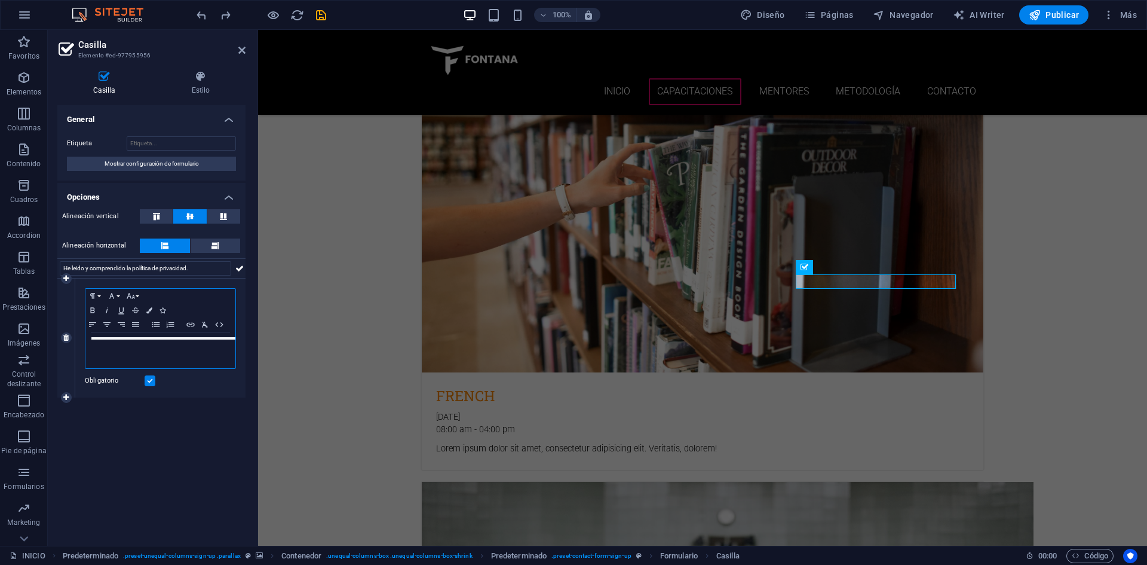
click at [188, 354] on div at bounding box center [160, 350] width 150 height 36
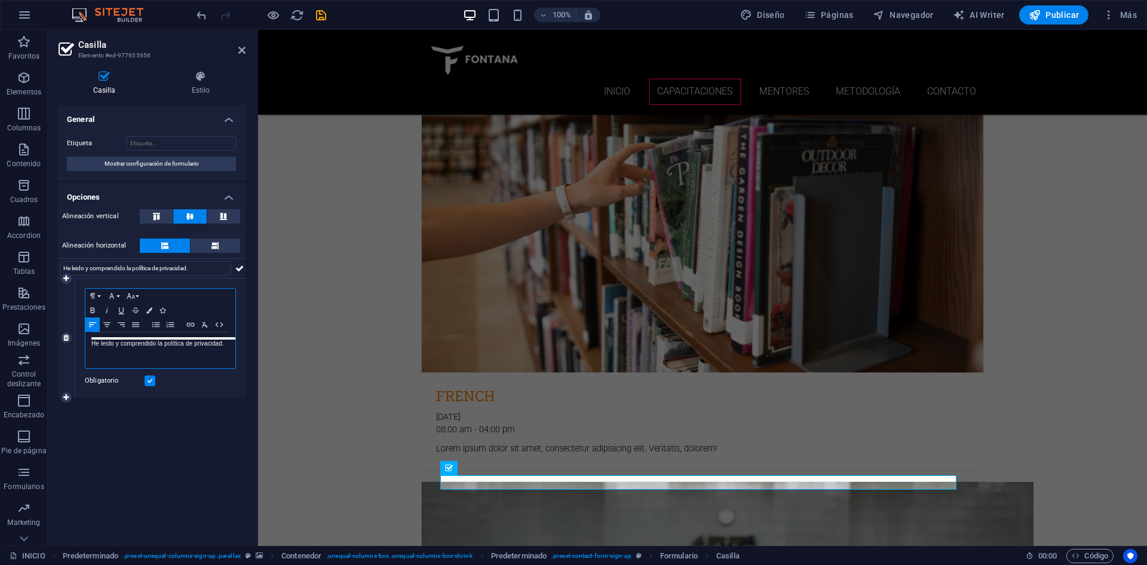
scroll to position [0, 1]
click at [156, 344] on p "He leido y comprendido la política de privacidad." at bounding box center [160, 343] width 138 height 11
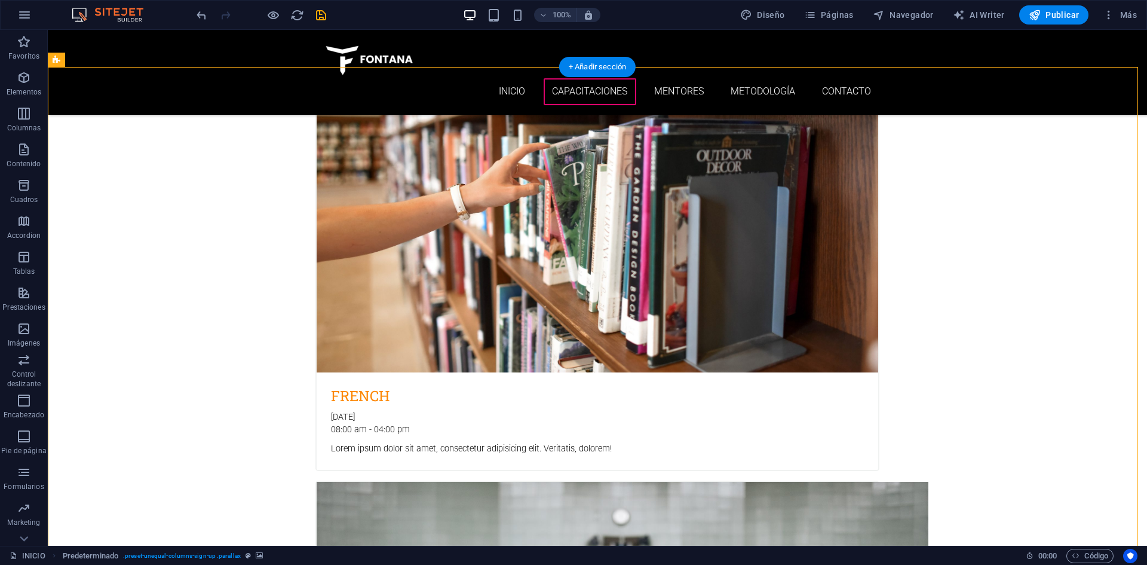
scroll to position [2788, 0]
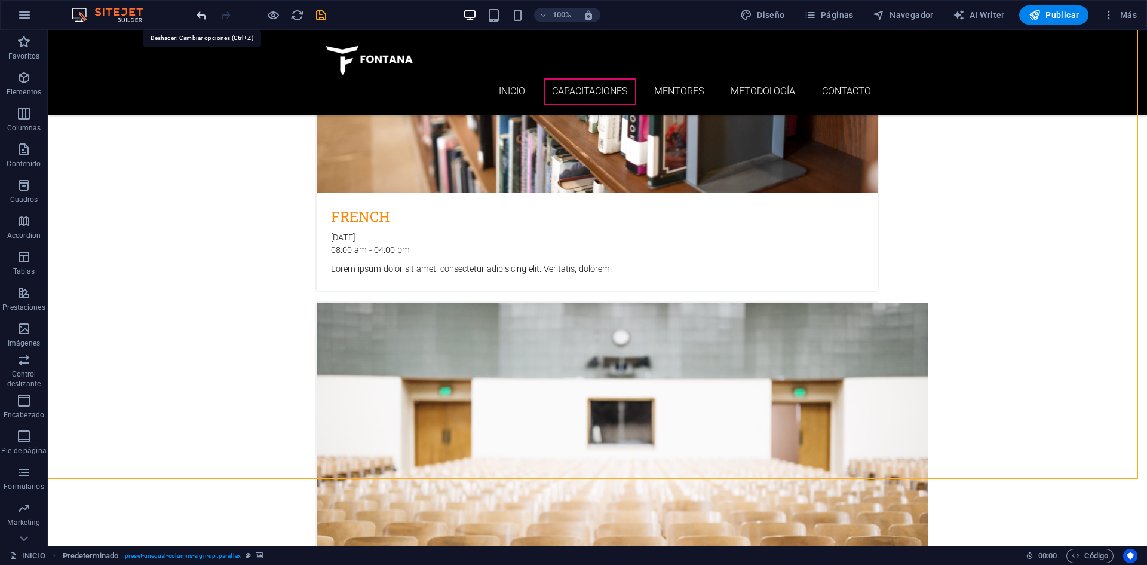
click at [198, 8] on icon "undo" at bounding box center [202, 15] width 14 height 14
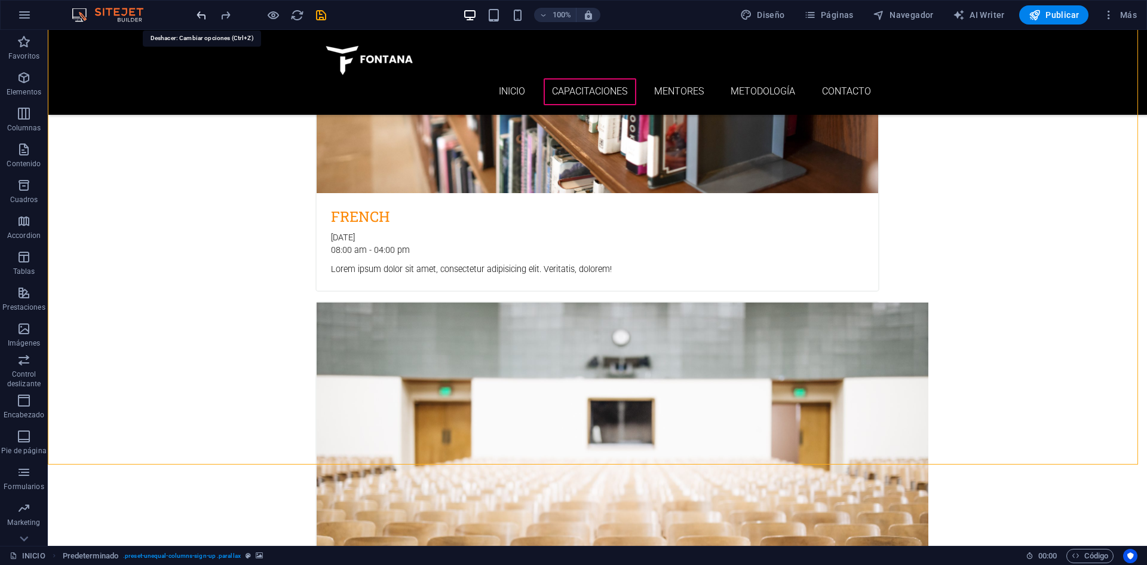
click at [198, 19] on icon "undo" at bounding box center [202, 15] width 14 height 14
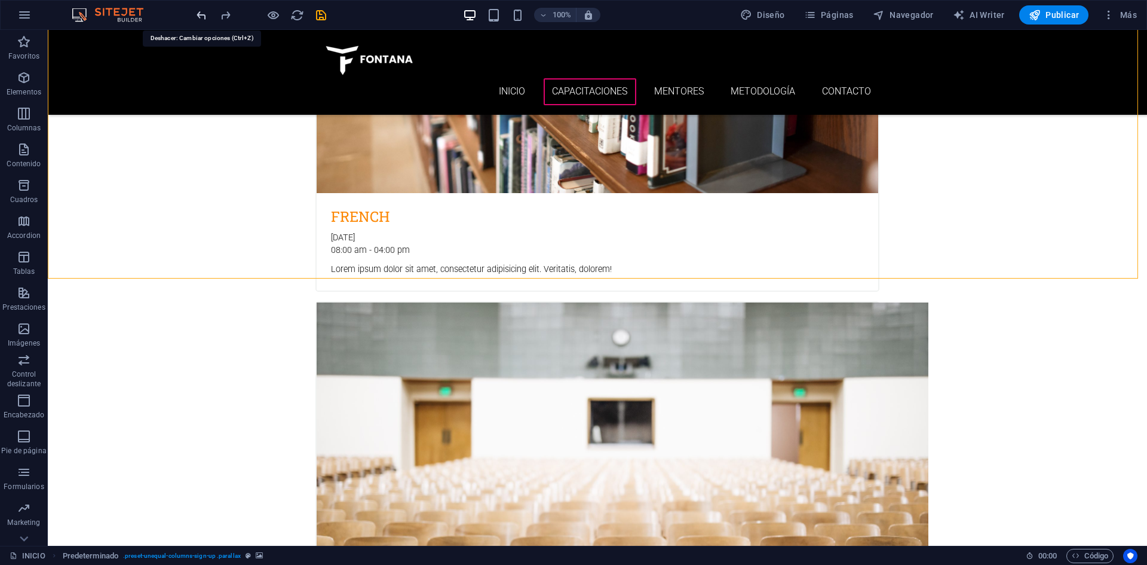
click at [198, 19] on icon "undo" at bounding box center [202, 15] width 14 height 14
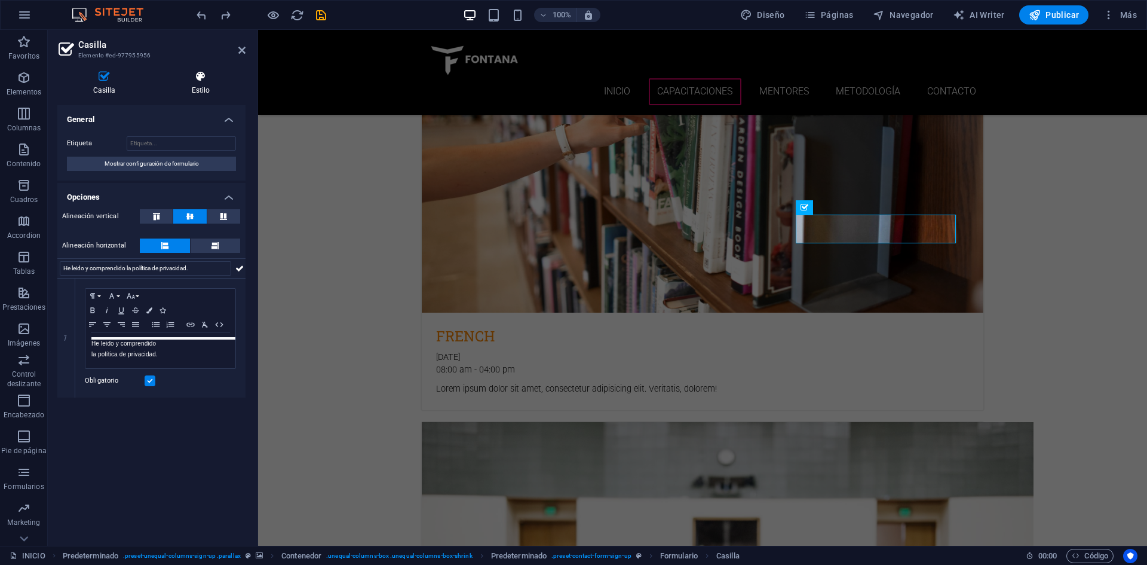
click at [194, 87] on h4 "Estilo" at bounding box center [201, 83] width 90 height 25
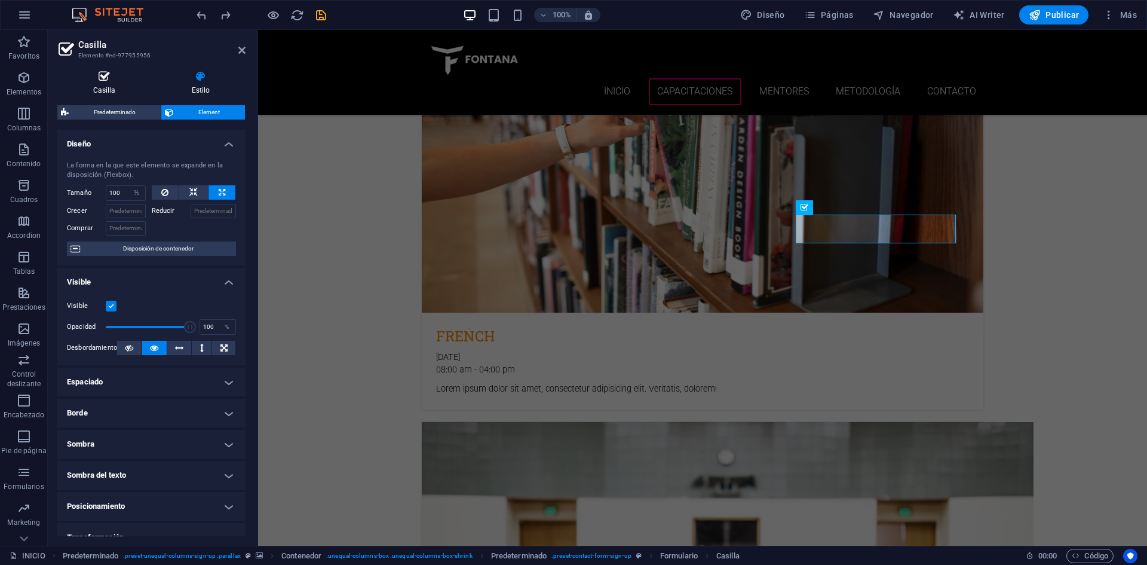
click at [108, 82] on icon at bounding box center [104, 77] width 94 height 12
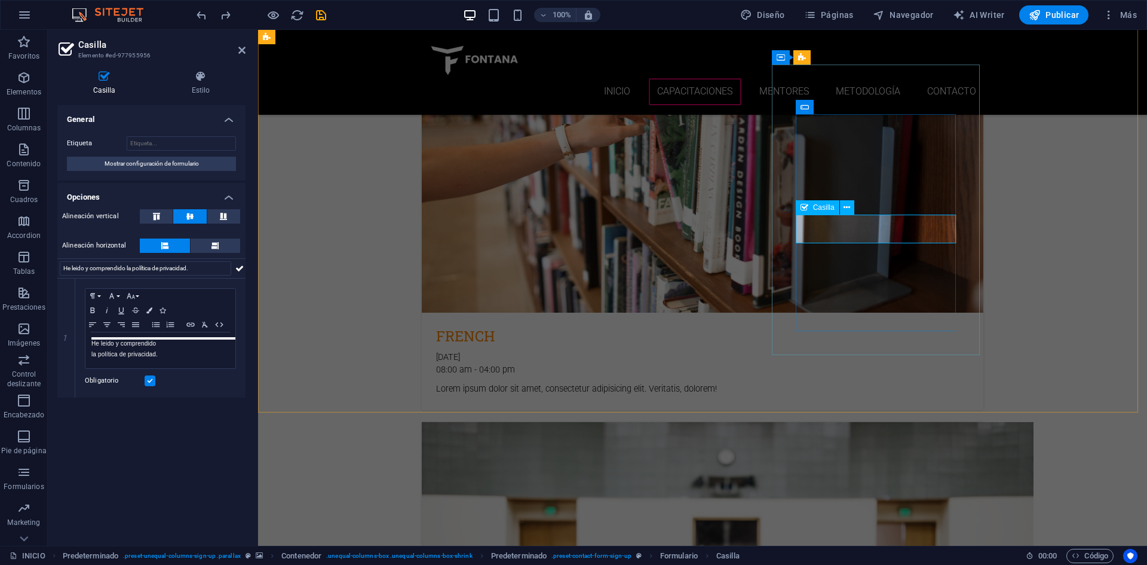
click at [238, 266] on icon at bounding box center [239, 268] width 8 height 14
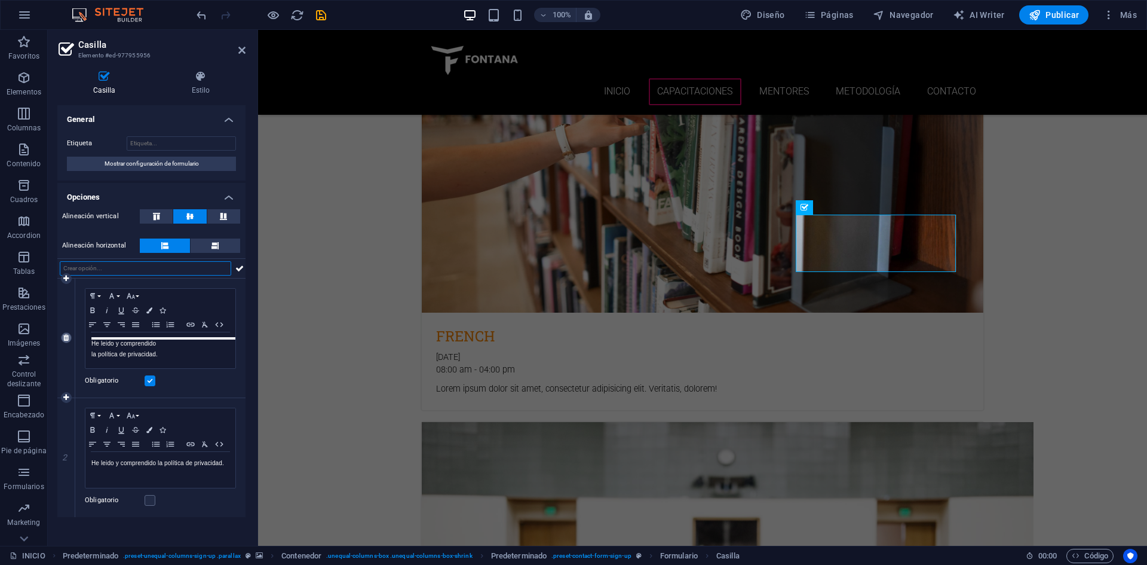
click at [68, 341] on icon at bounding box center [65, 337] width 5 height 7
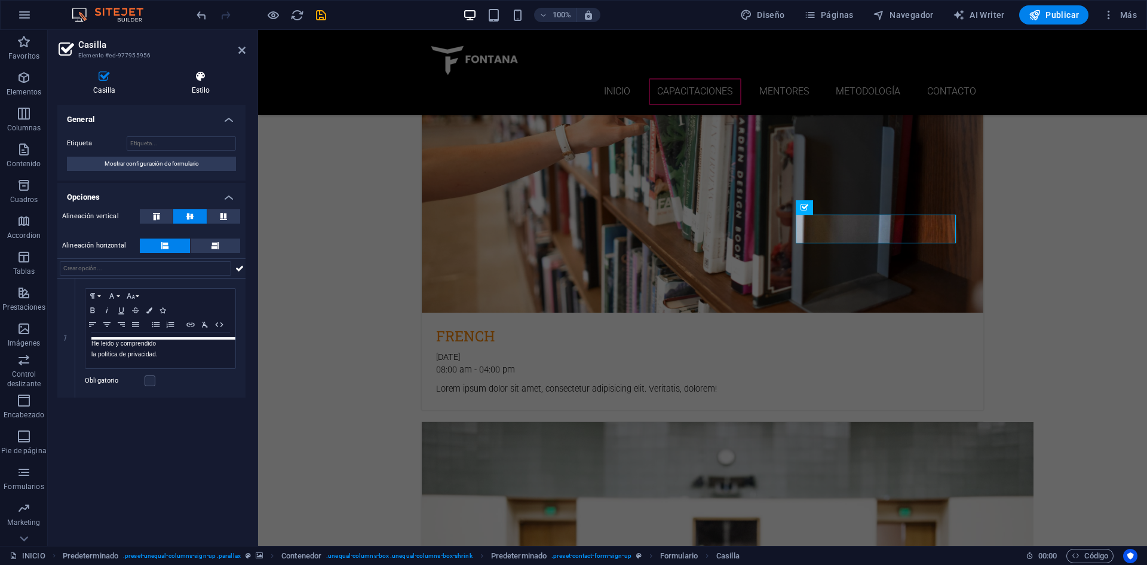
click at [191, 87] on h4 "Estilo" at bounding box center [201, 83] width 90 height 25
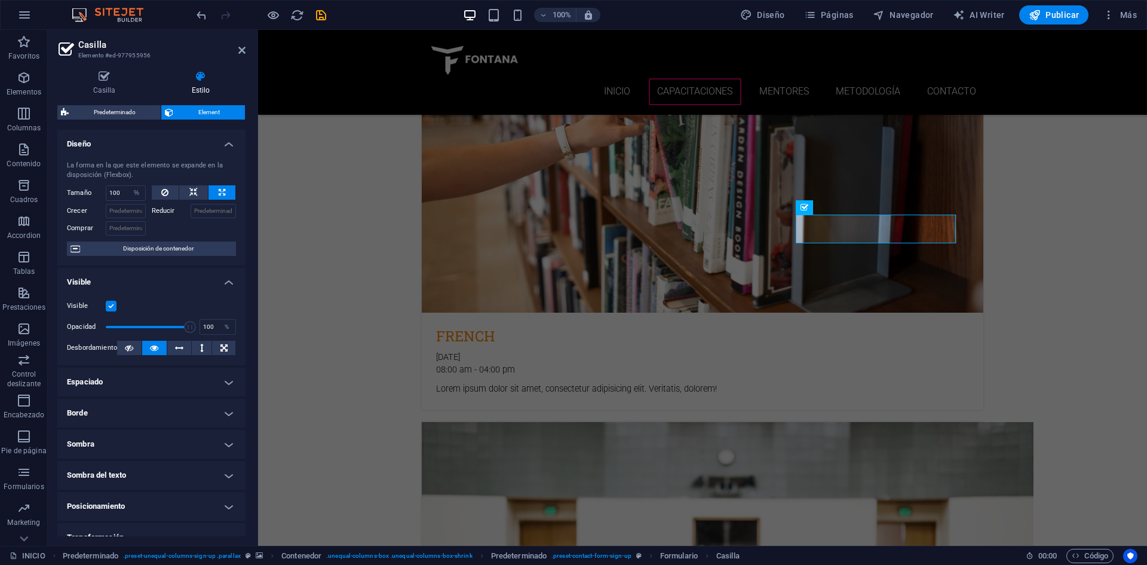
click at [185, 86] on h4 "Estilo" at bounding box center [201, 83] width 90 height 25
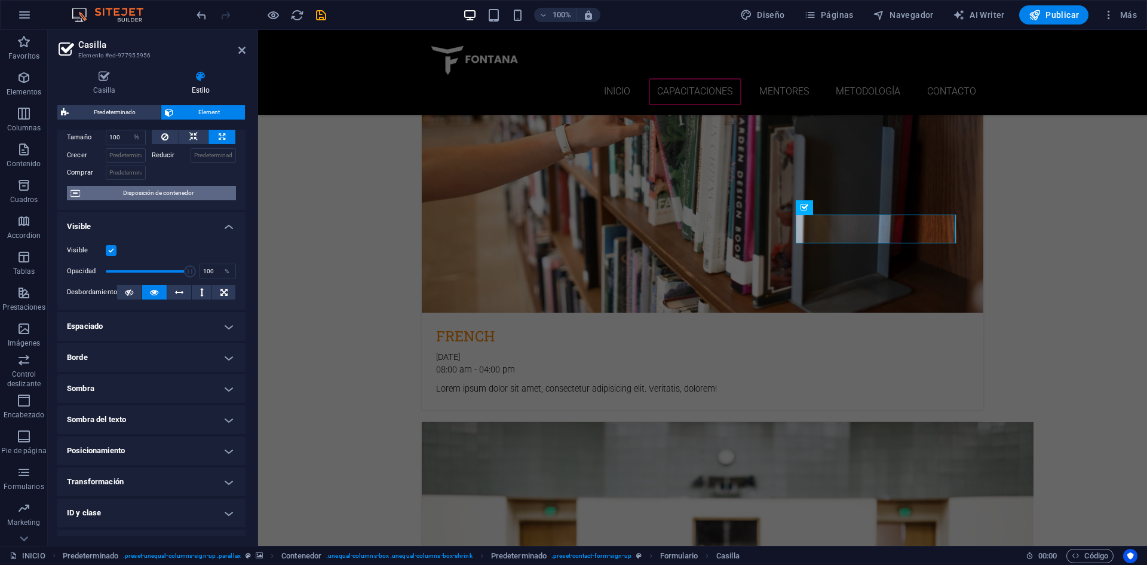
scroll to position [109, 0]
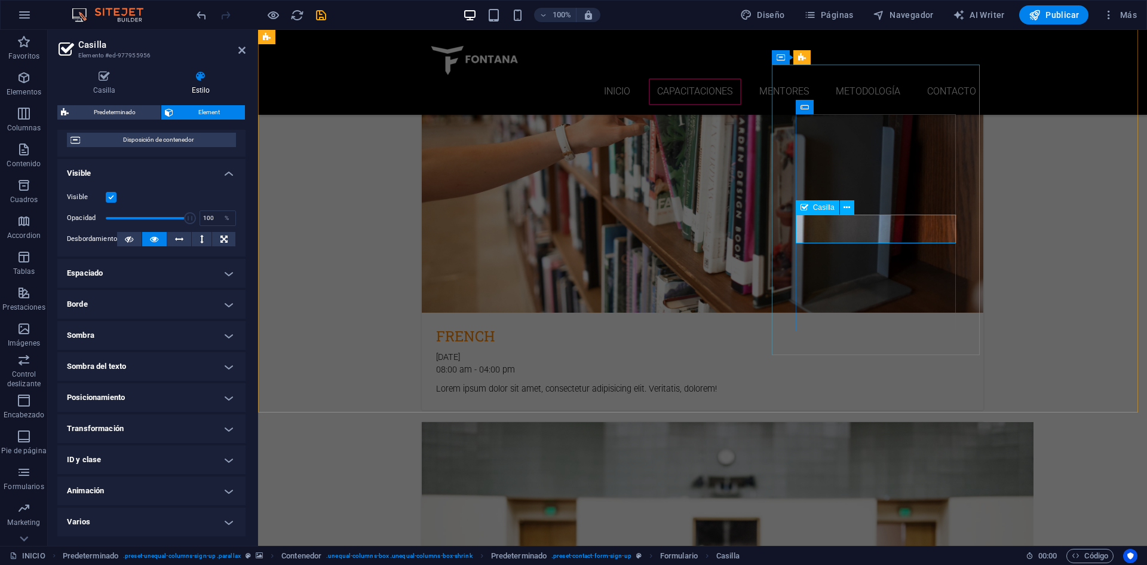
click at [842, 209] on button at bounding box center [847, 207] width 14 height 14
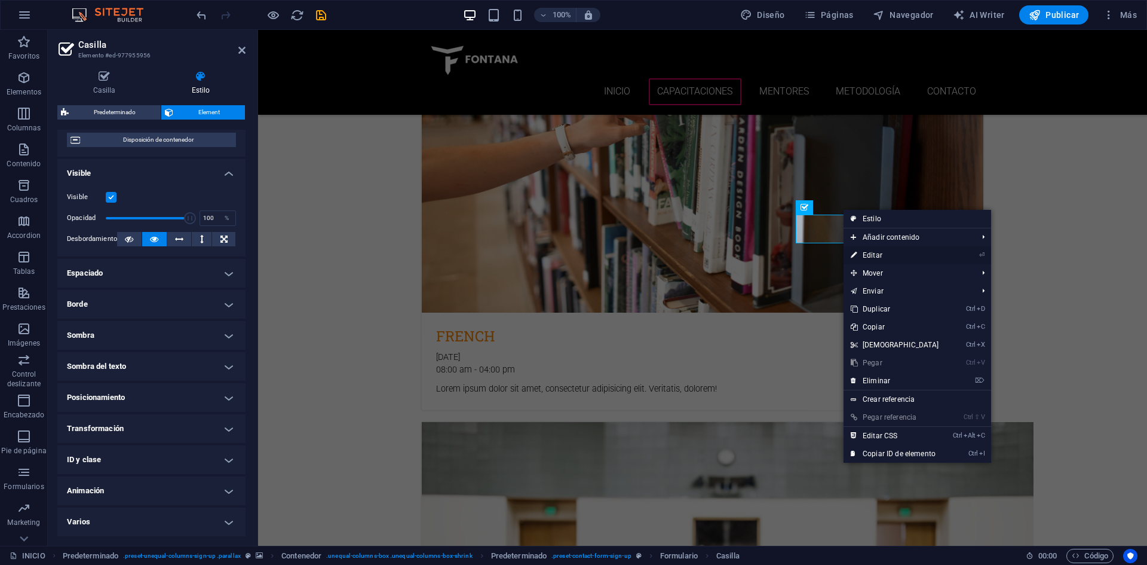
click at [894, 260] on link "⏎ Editar" at bounding box center [895, 255] width 103 height 18
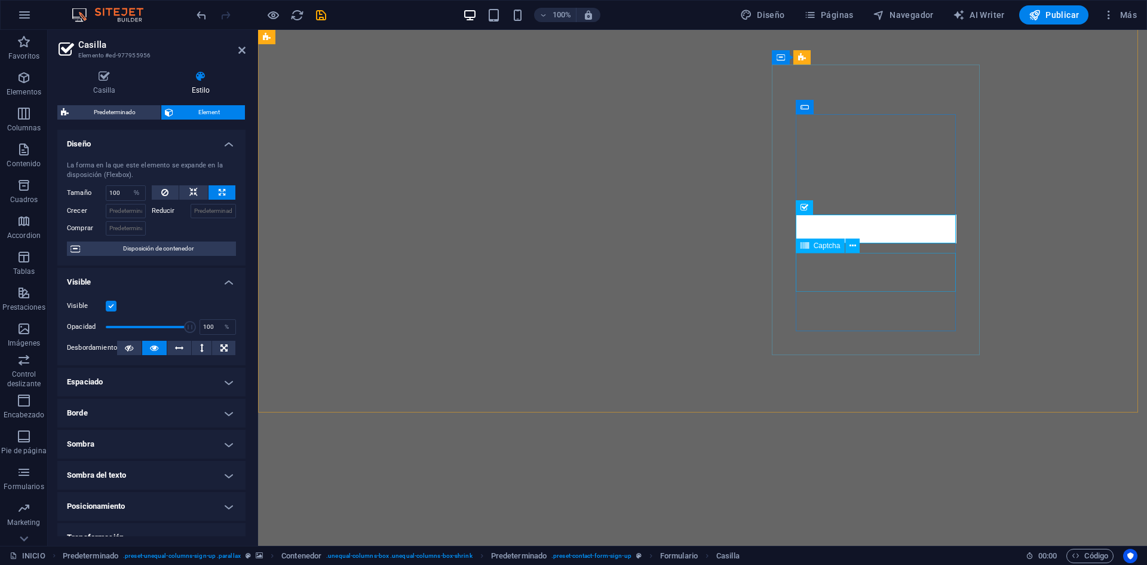
select select "%"
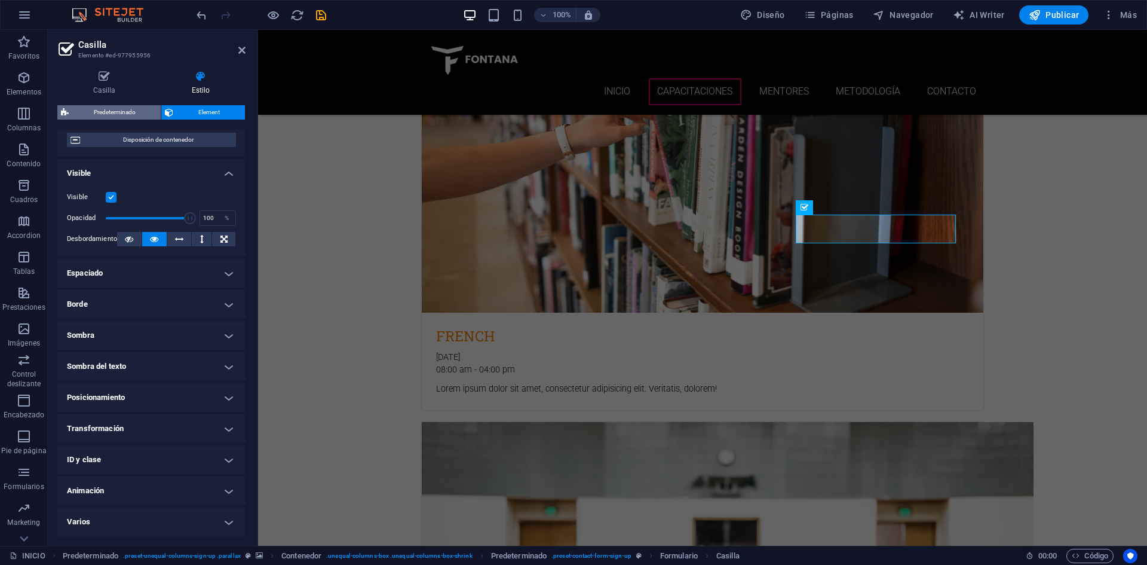
click at [116, 113] on span "Predeterminado" at bounding box center [114, 112] width 85 height 14
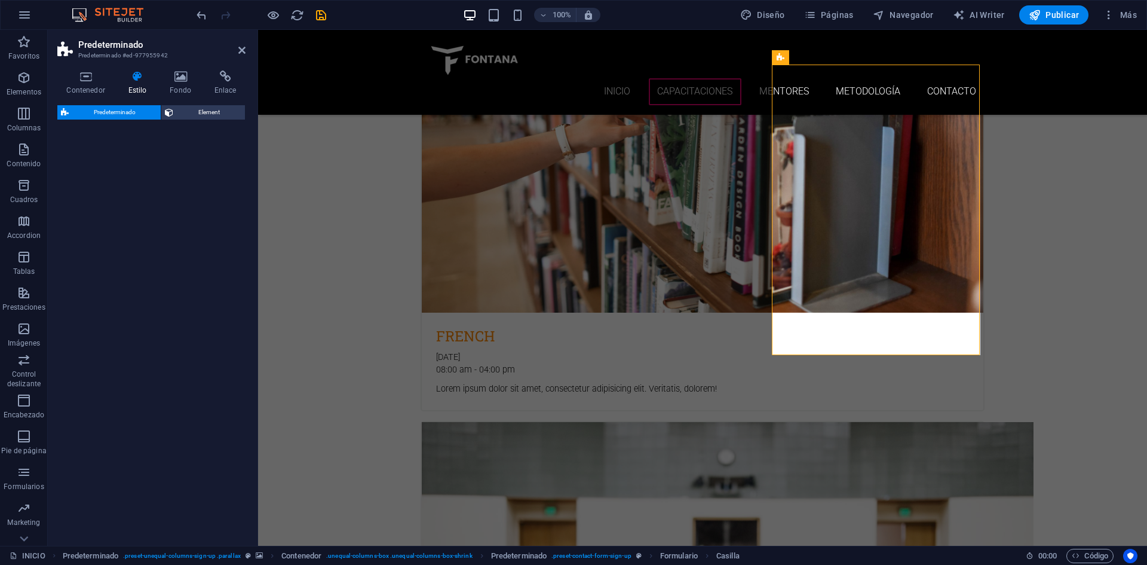
select select "px"
select select "rem"
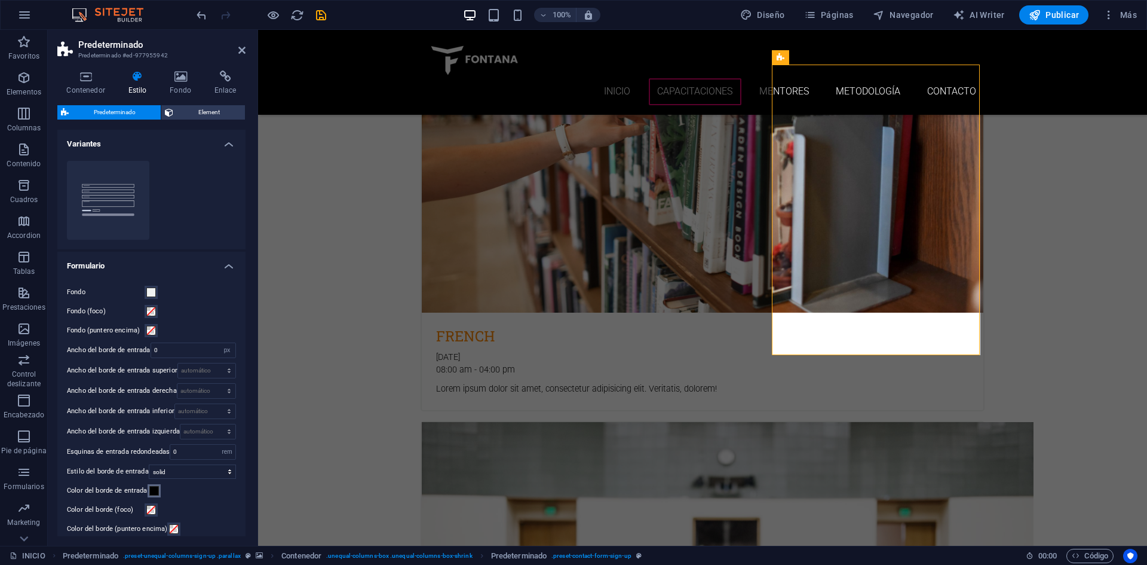
click at [154, 492] on span at bounding box center [154, 491] width 10 height 10
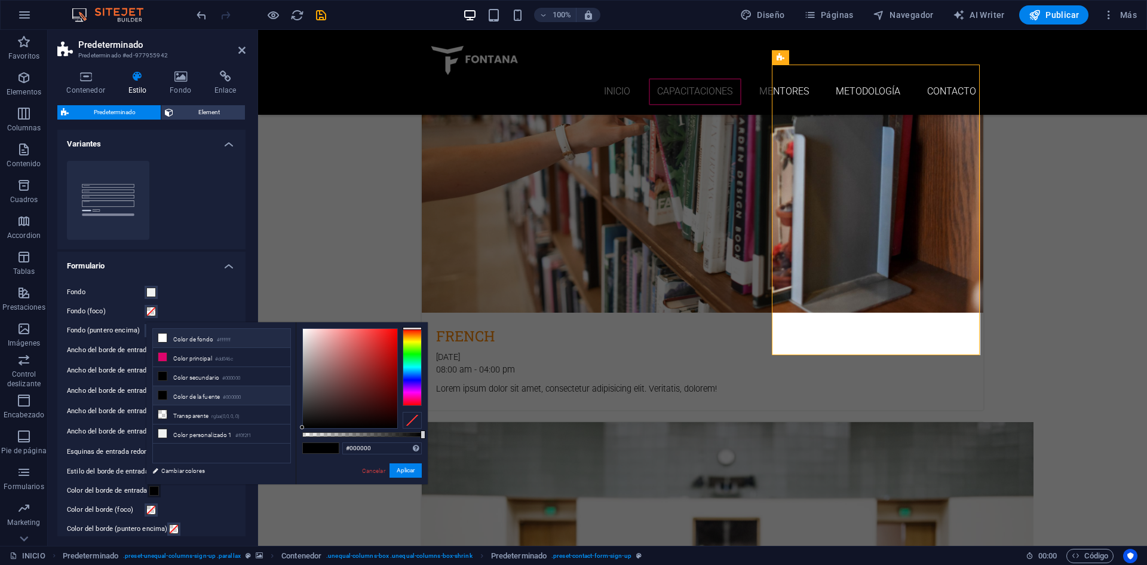
click at [207, 342] on li "Color de fondo #ffffff" at bounding box center [221, 338] width 137 height 19
type input "#ffffff"
click at [407, 469] on button "Aplicar" at bounding box center [406, 470] width 32 height 14
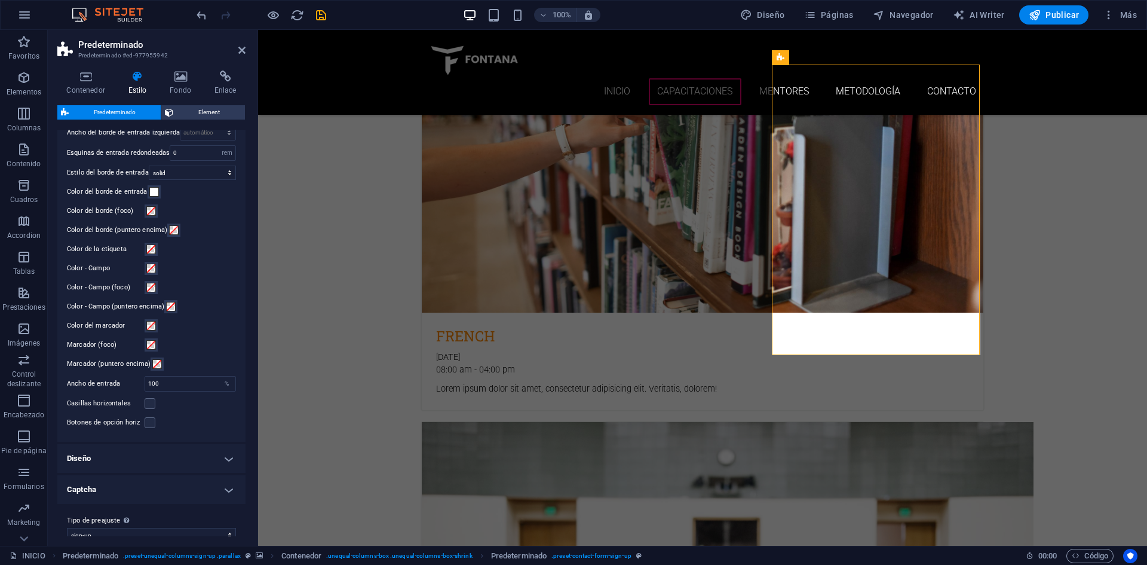
scroll to position [314, 0]
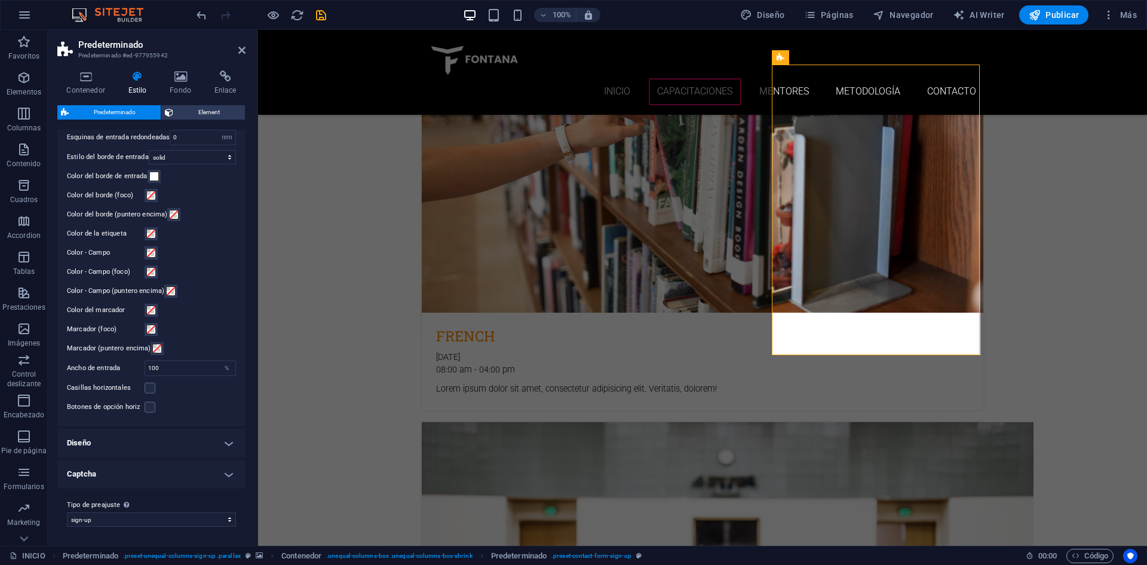
click at [155, 440] on h4 "Diseño" at bounding box center [151, 442] width 188 height 29
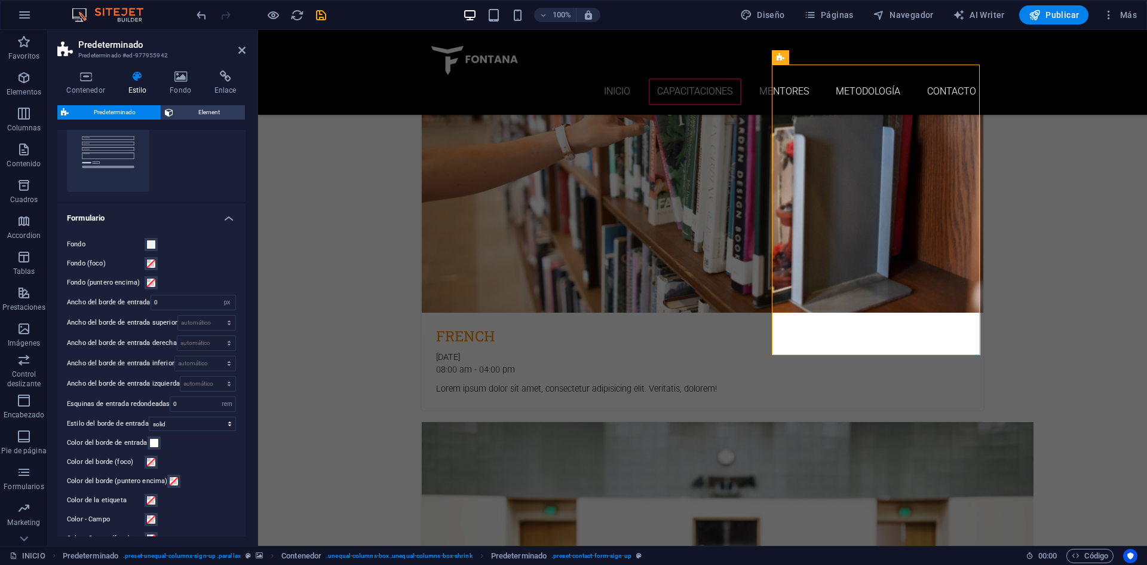
scroll to position [0, 0]
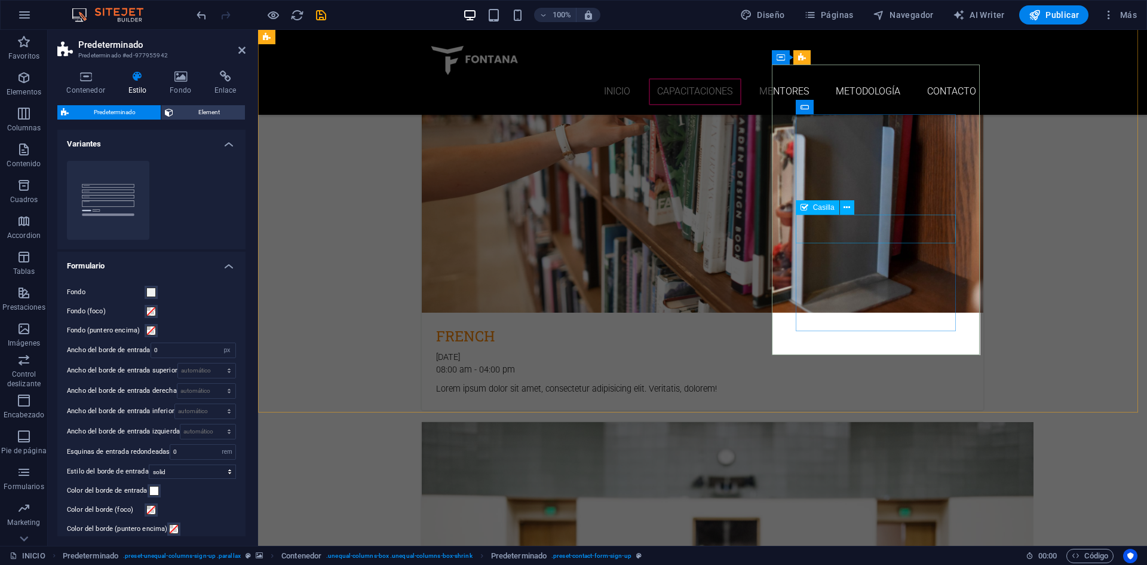
select select "%"
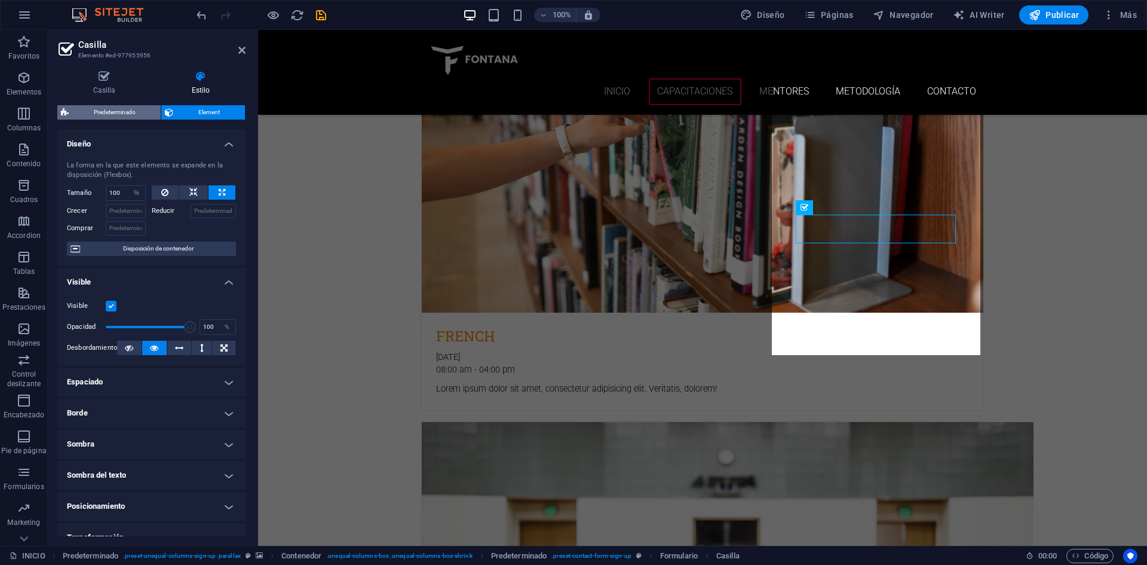
click at [130, 114] on span "Predeterminado" at bounding box center [114, 112] width 85 height 14
select select "px"
select select "rem"
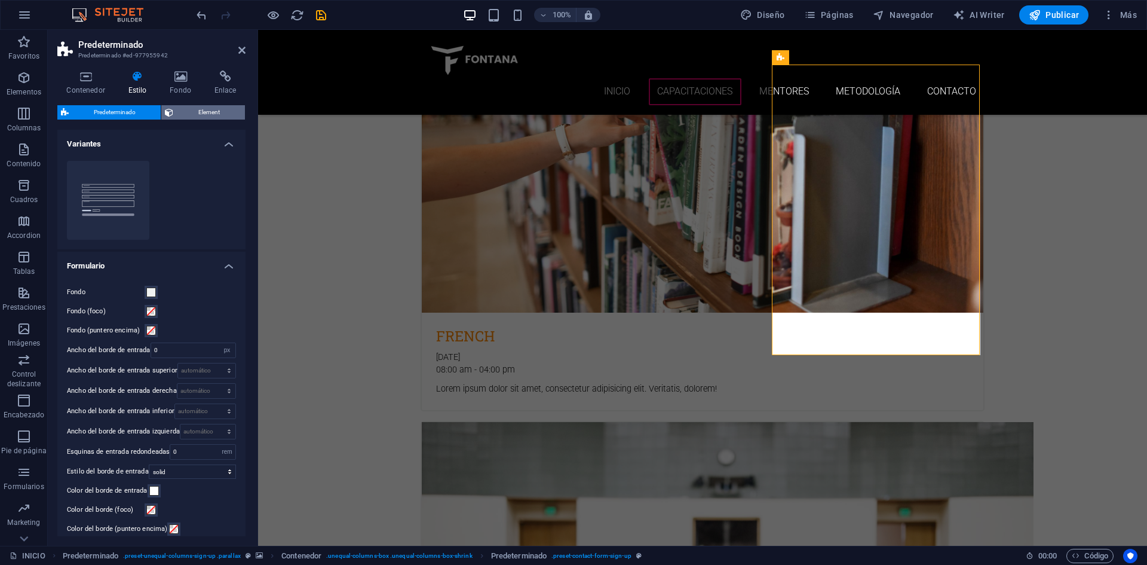
click at [193, 113] on span "Element" at bounding box center [209, 112] width 65 height 14
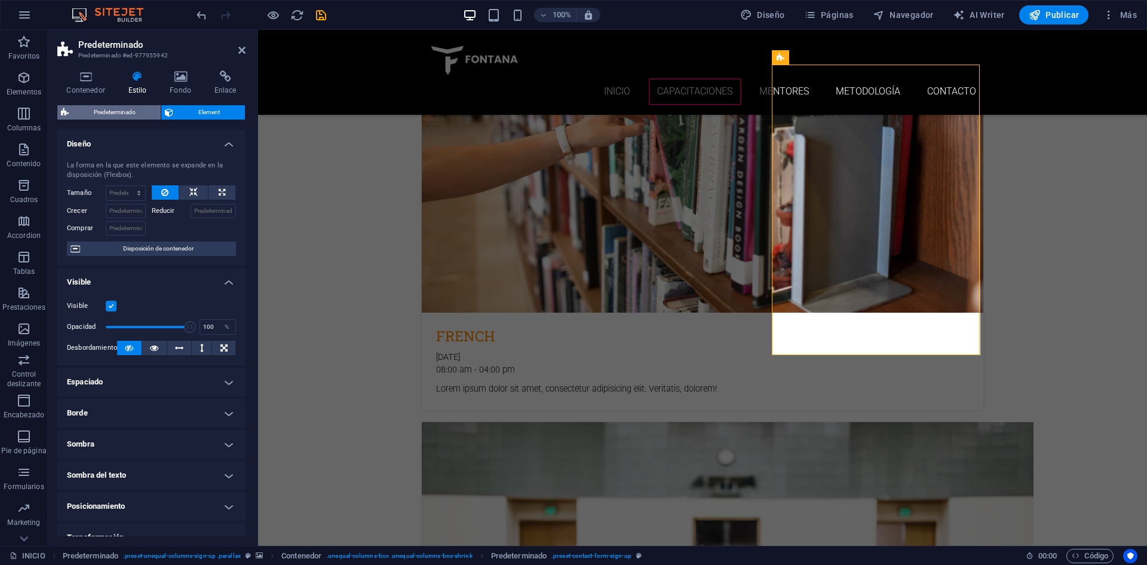
click at [128, 113] on span "Predeterminado" at bounding box center [114, 112] width 85 height 14
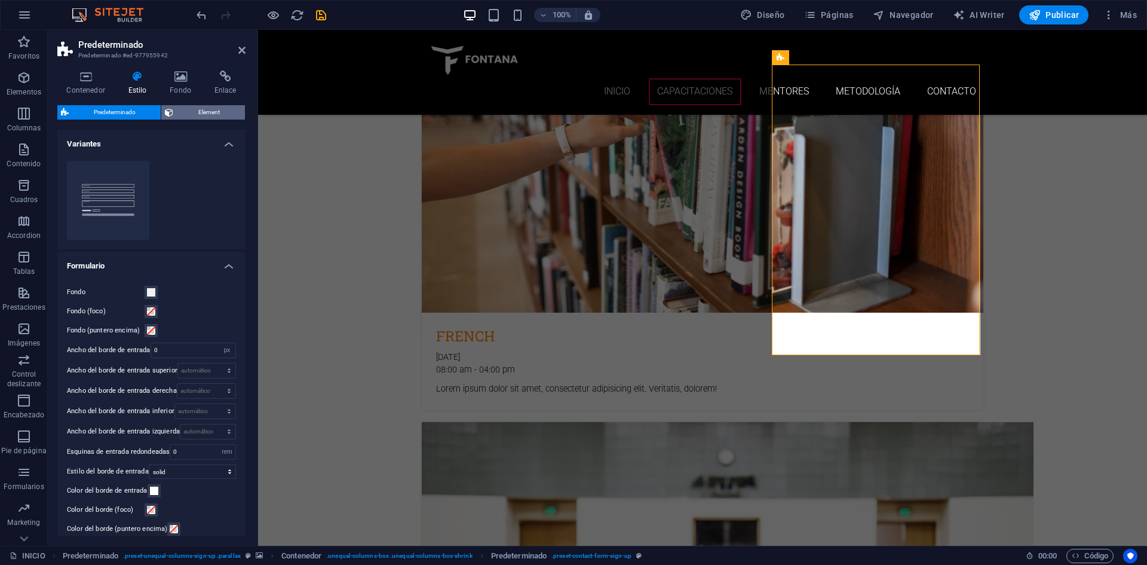
click at [177, 115] on span "Element" at bounding box center [209, 112] width 65 height 14
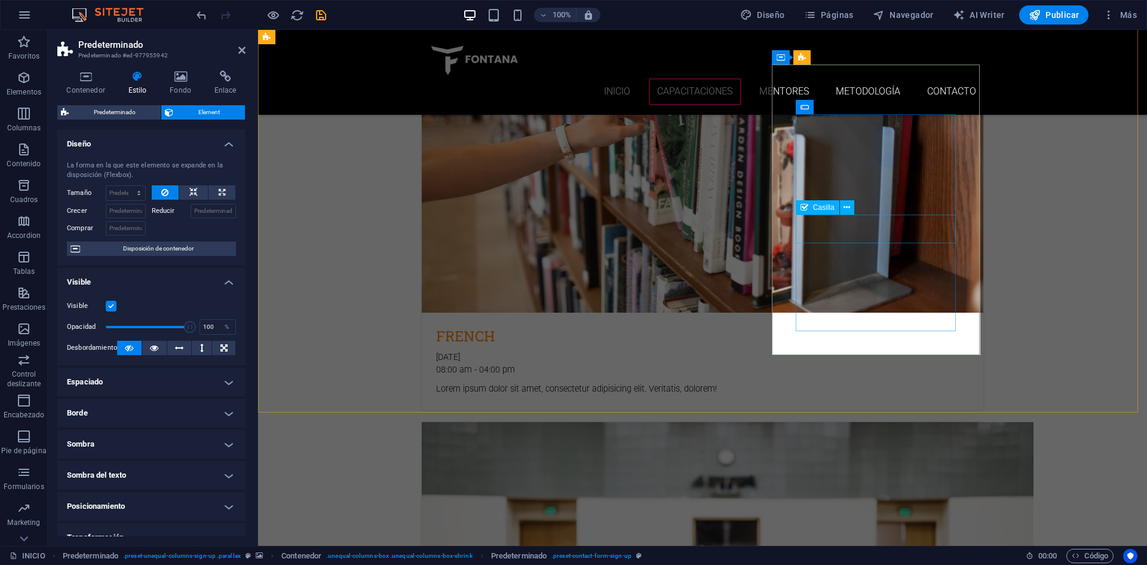
click at [844, 207] on icon at bounding box center [847, 207] width 7 height 13
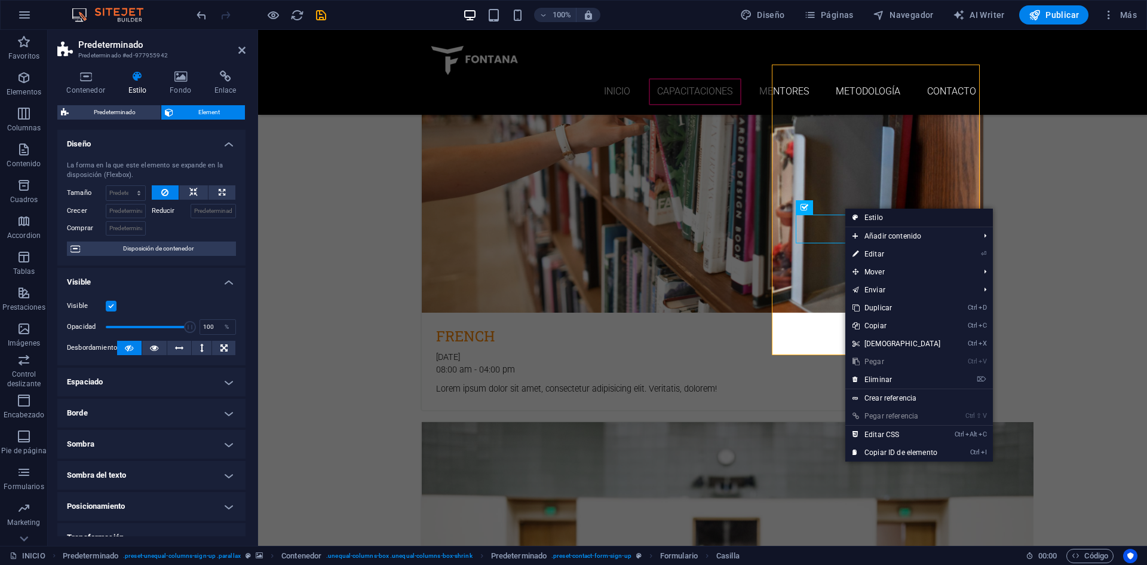
click at [893, 217] on link "Estilo" at bounding box center [919, 218] width 148 height 18
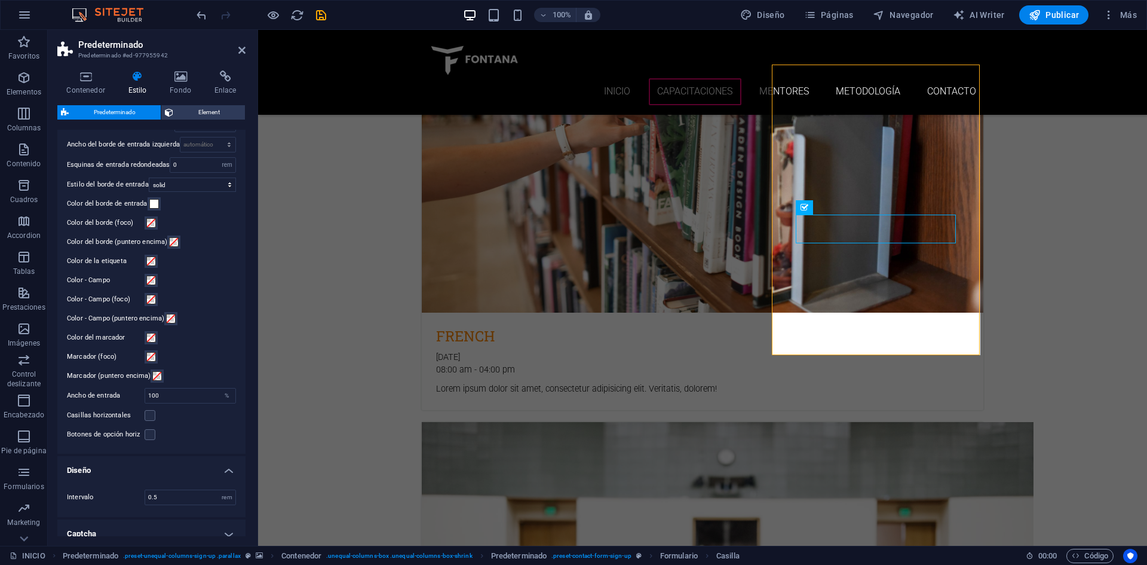
scroll to position [347, 0]
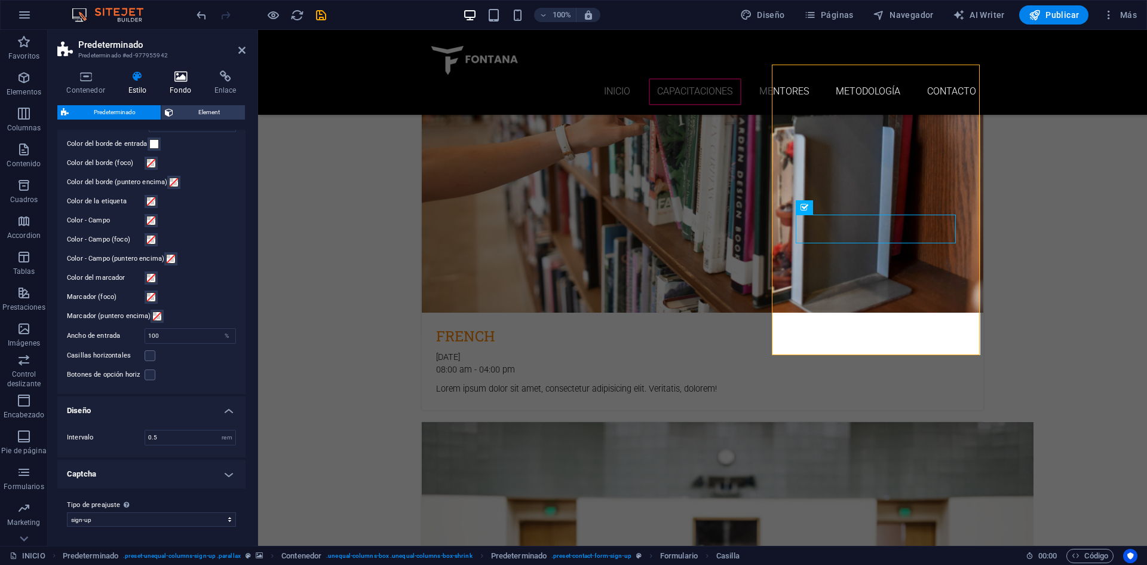
click at [182, 82] on h4 "Fondo" at bounding box center [183, 83] width 45 height 25
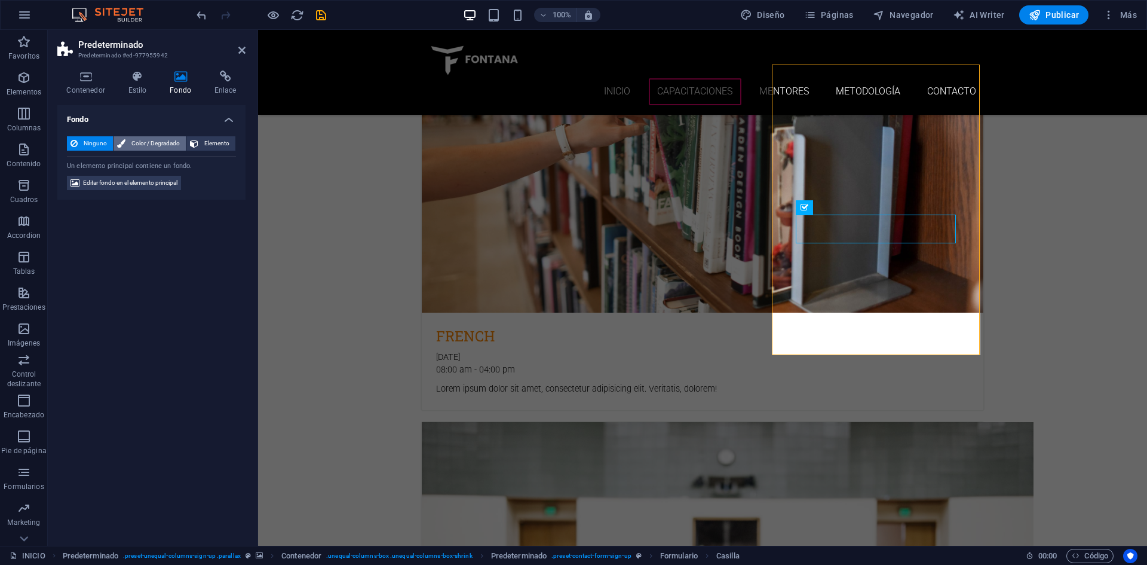
click at [163, 141] on span "Color / Degradado" at bounding box center [155, 143] width 53 height 14
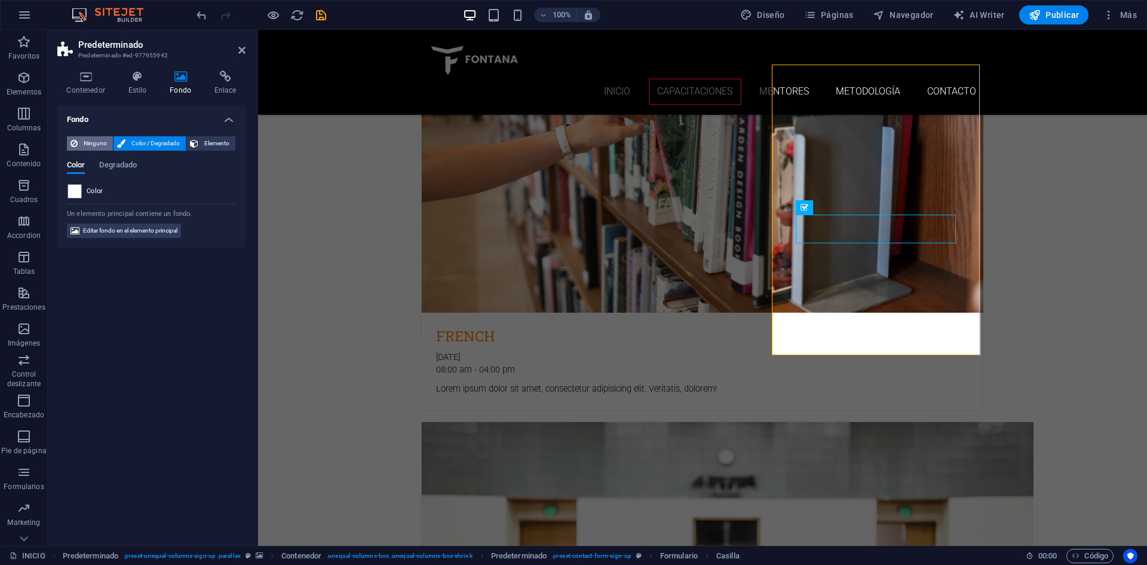
click at [105, 143] on span "Ninguno" at bounding box center [95, 143] width 28 height 14
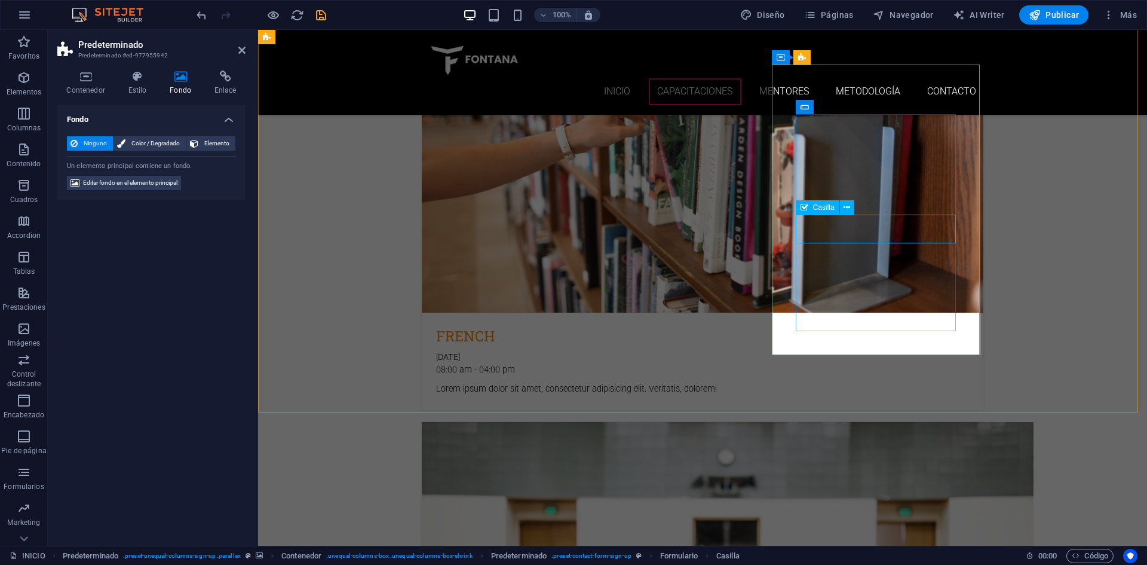
select select "%"
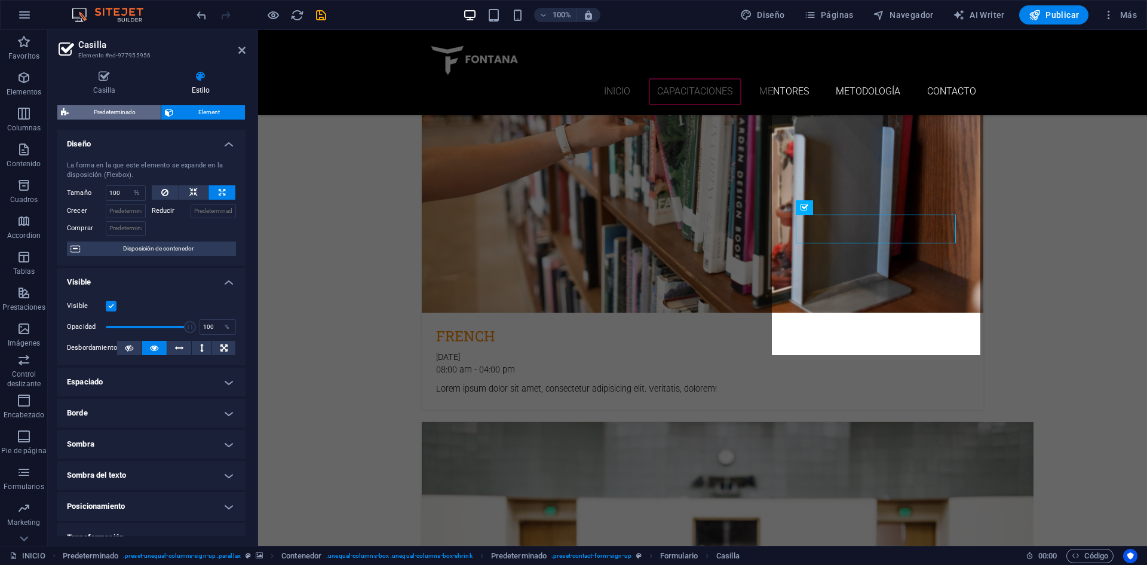
click at [116, 113] on span "Predeterminado" at bounding box center [114, 112] width 85 height 14
select select "px"
select select "rem"
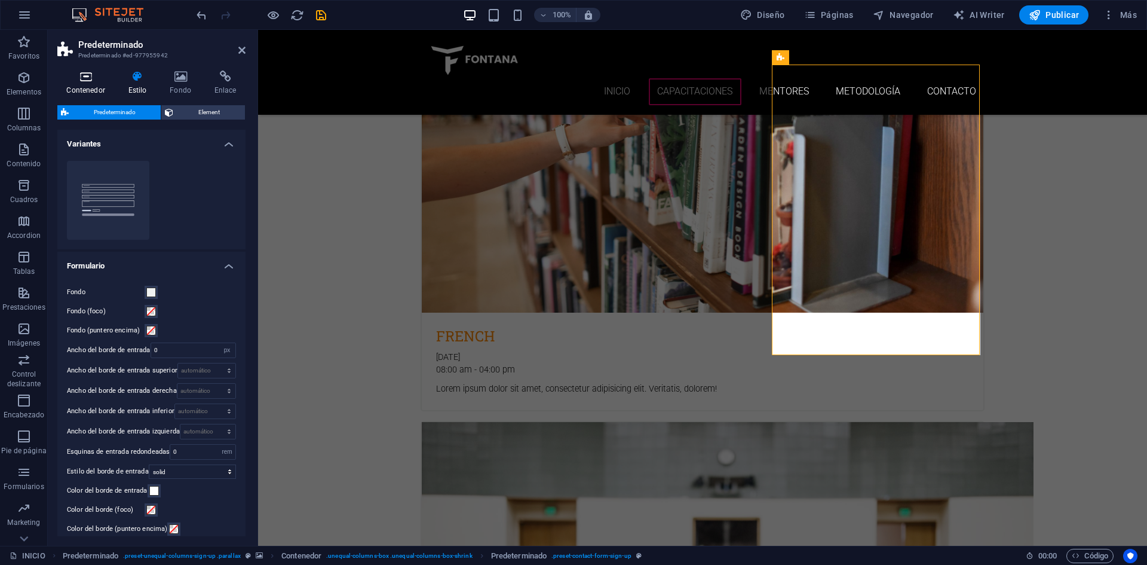
click at [84, 82] on icon at bounding box center [85, 77] width 57 height 12
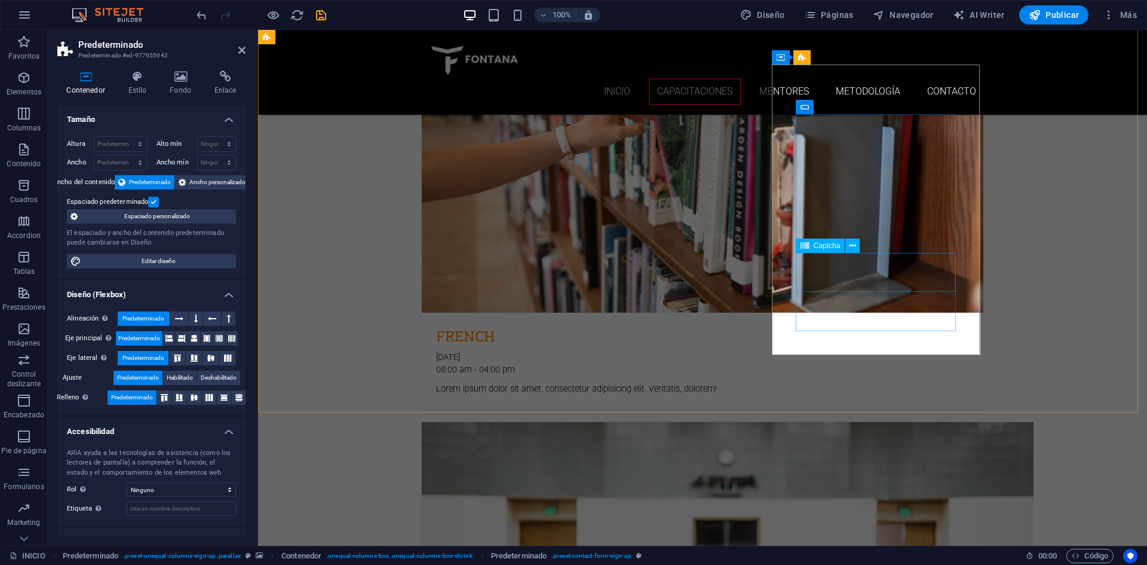
select select "%"
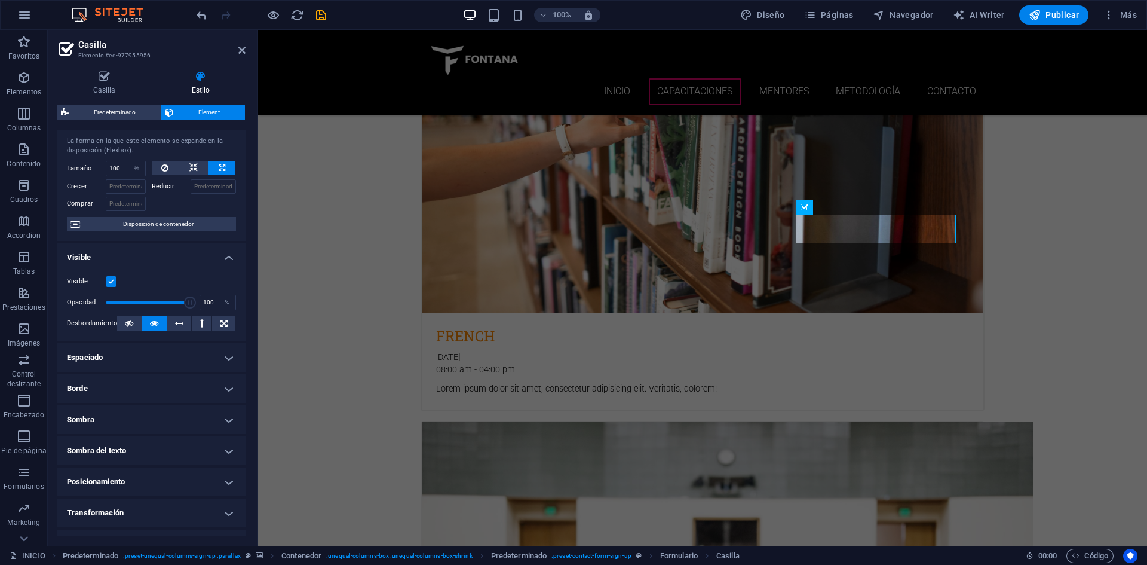
scroll to position [0, 0]
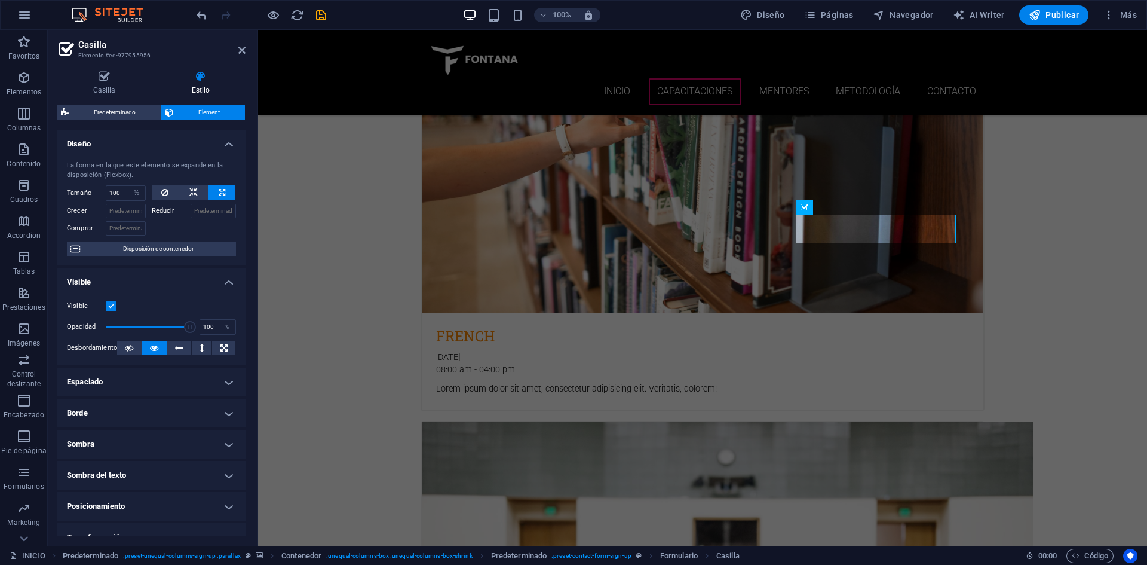
click at [119, 146] on h4 "Diseño" at bounding box center [151, 141] width 188 height 22
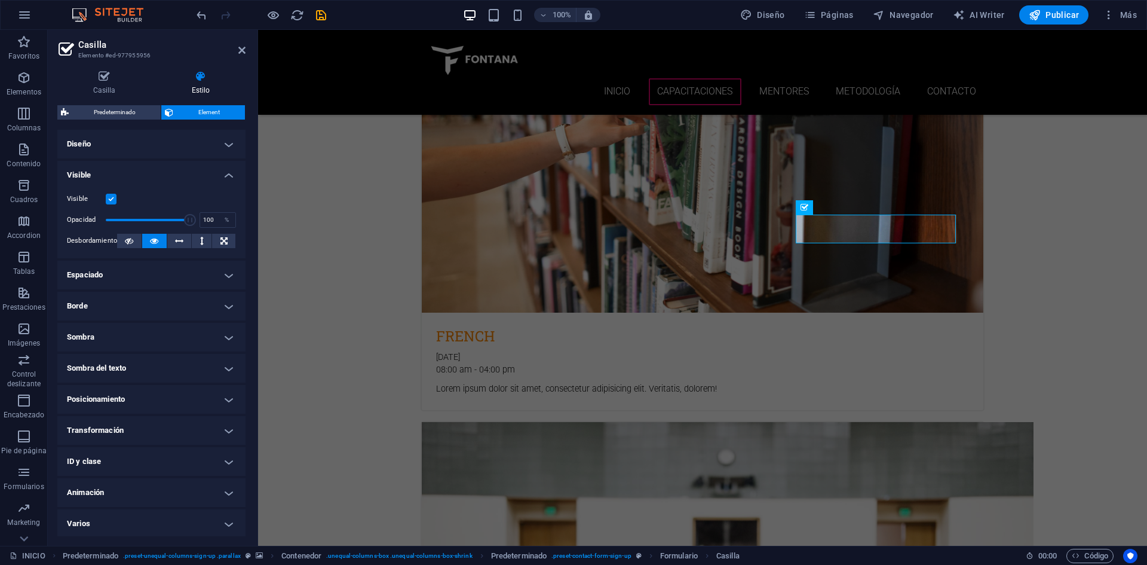
click at [153, 175] on h4 "Visible" at bounding box center [151, 172] width 188 height 22
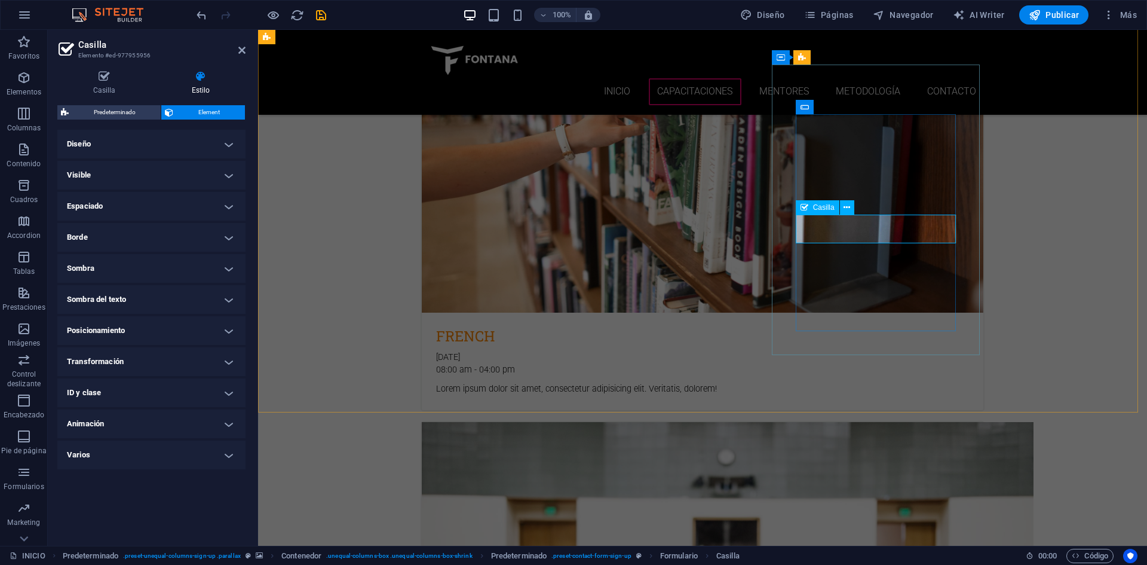
click at [847, 209] on icon at bounding box center [847, 207] width 7 height 13
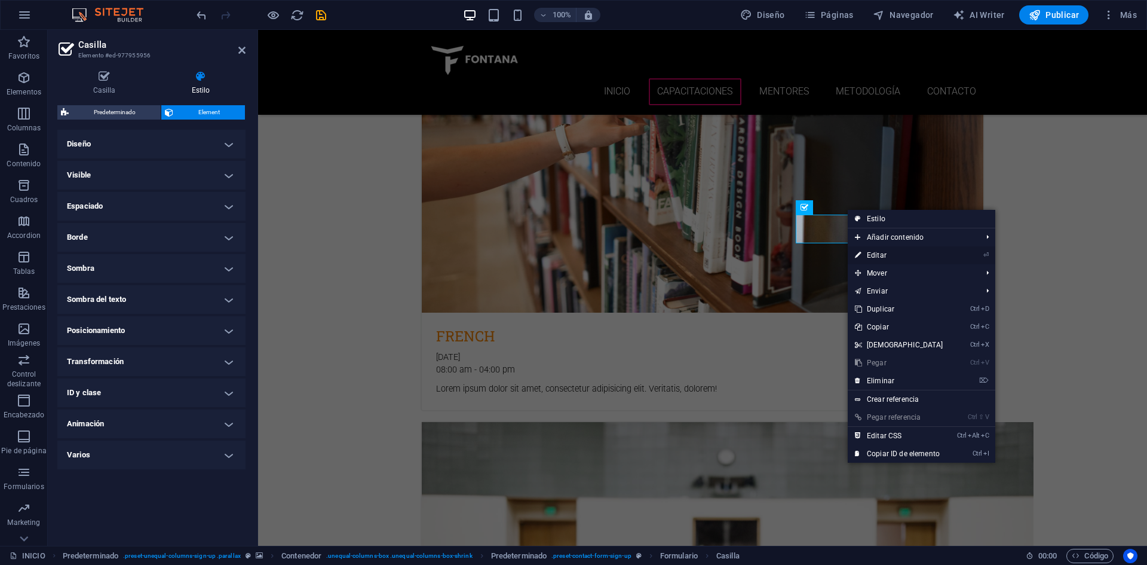
click at [898, 251] on link "⏎ Editar" at bounding box center [899, 255] width 103 height 18
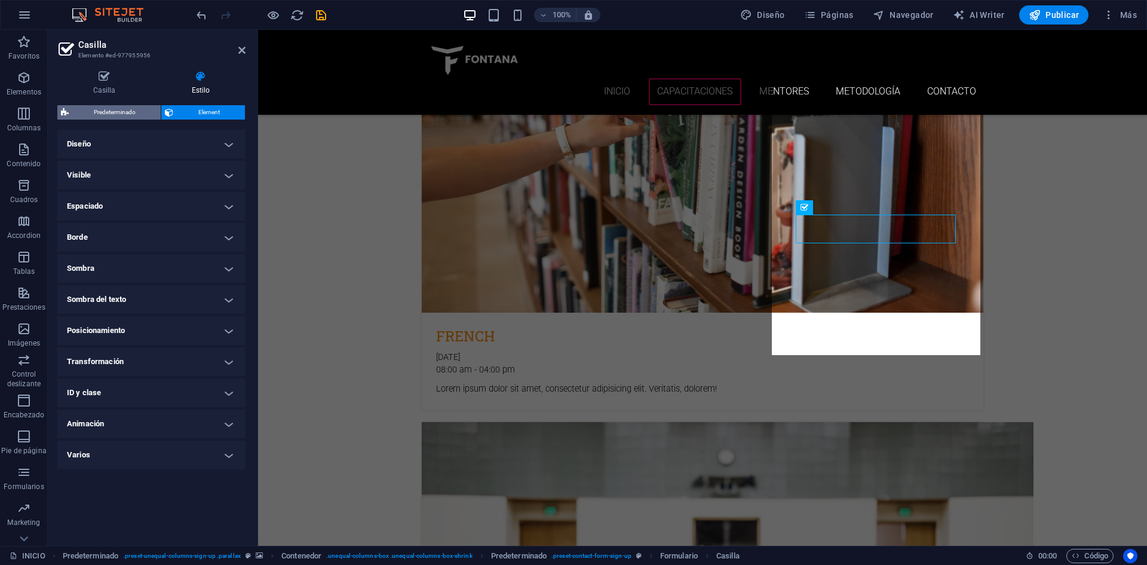
click at [119, 109] on span "Predeterminado" at bounding box center [114, 112] width 85 height 14
select select "px"
select select "rem"
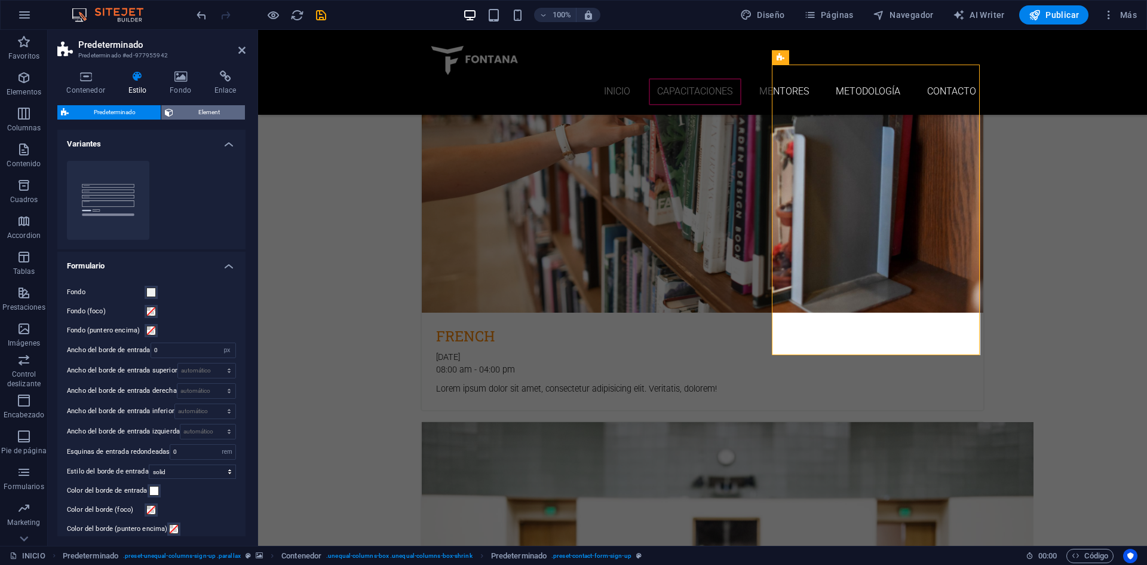
click at [191, 114] on span "Element" at bounding box center [209, 112] width 65 height 14
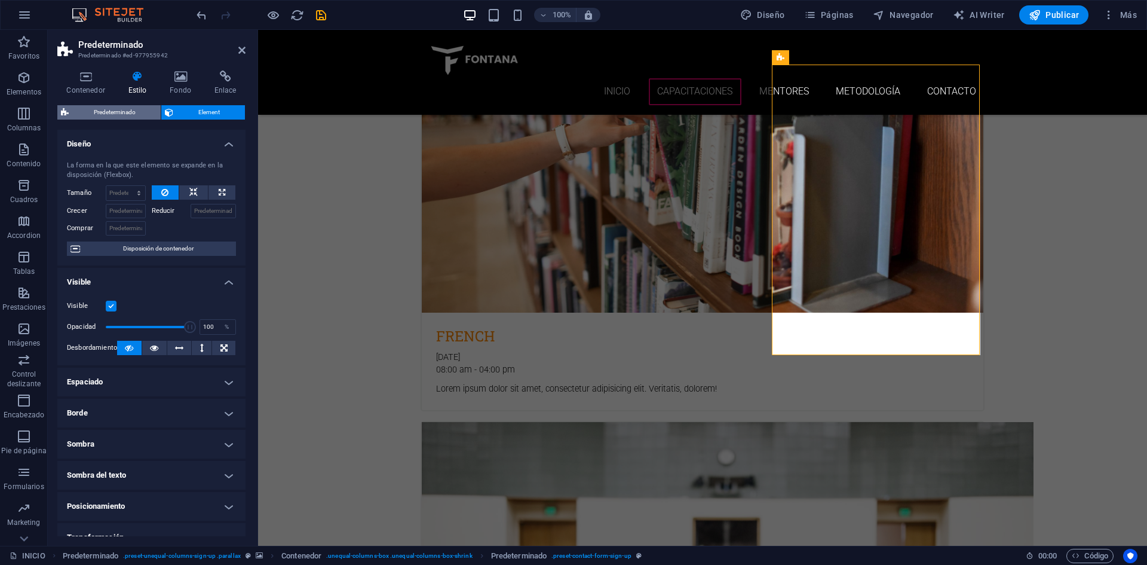
click at [130, 114] on span "Predeterminado" at bounding box center [114, 112] width 85 height 14
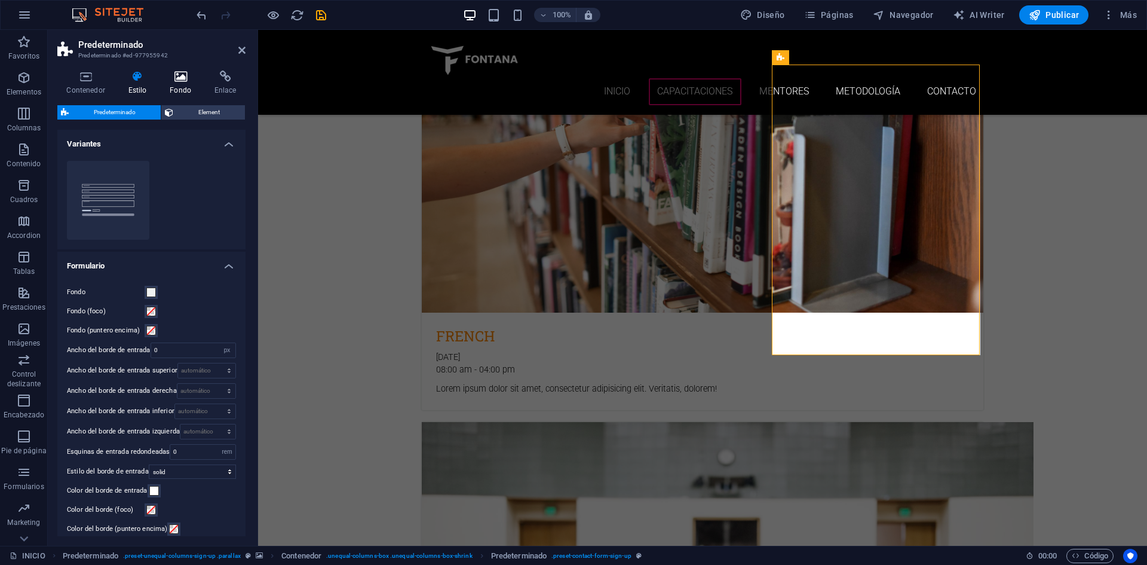
click at [174, 80] on icon at bounding box center [181, 77] width 40 height 12
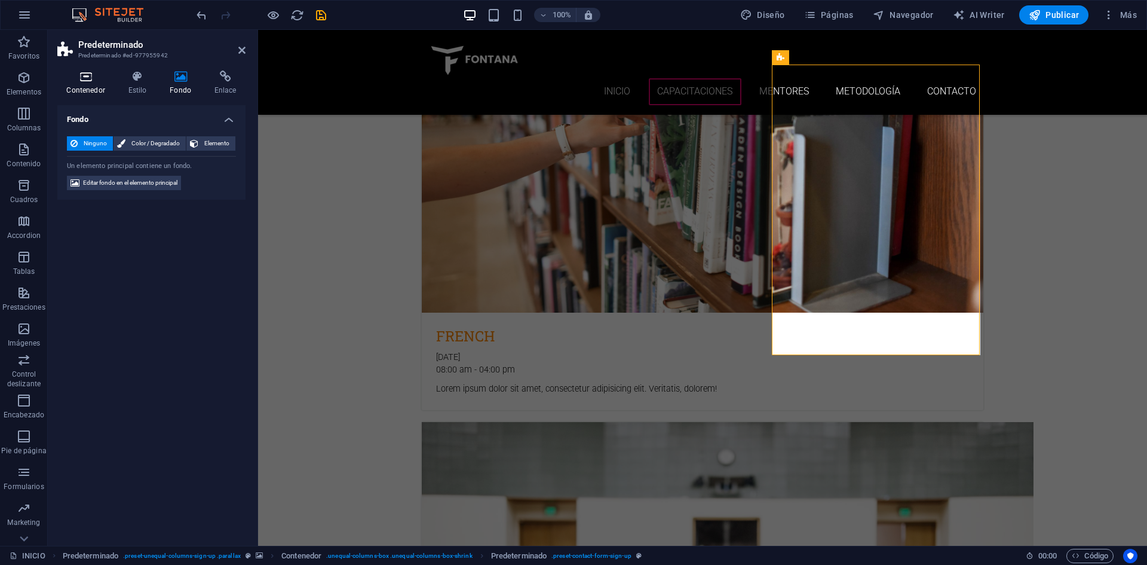
click at [86, 84] on h4 "Contenedor" at bounding box center [88, 83] width 62 height 25
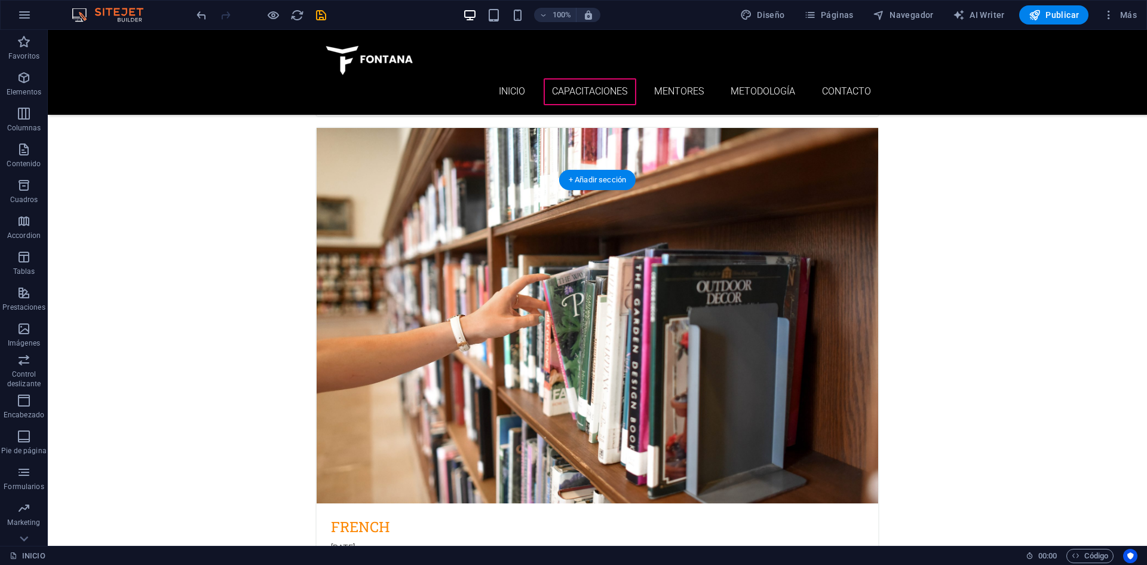
scroll to position [2549, 0]
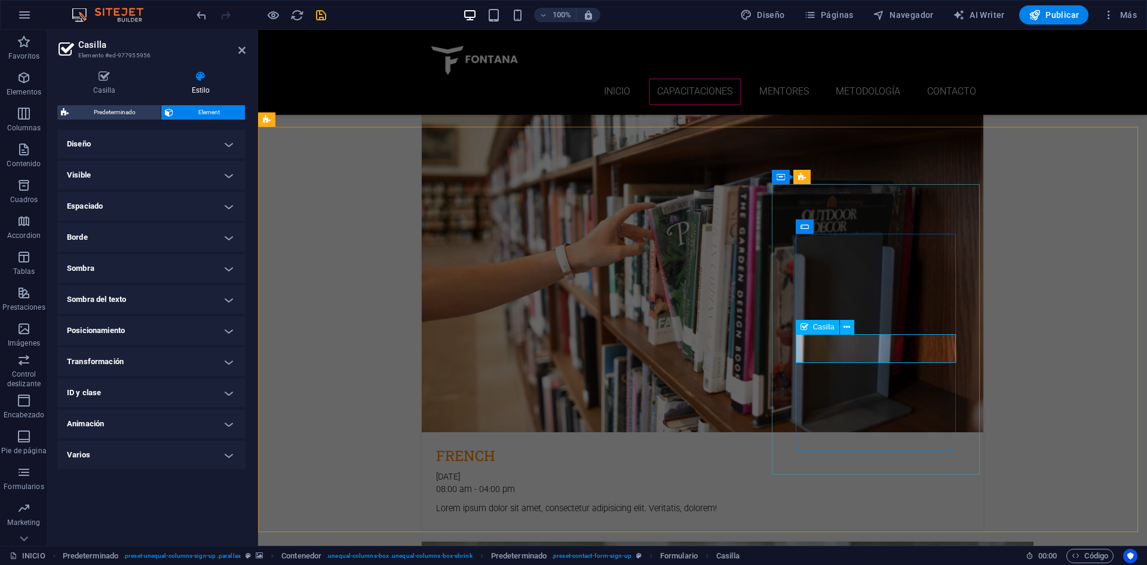
click at [817, 329] on span "Casilla" at bounding box center [824, 326] width 22 height 7
click at [804, 327] on icon at bounding box center [805, 327] width 8 height 14
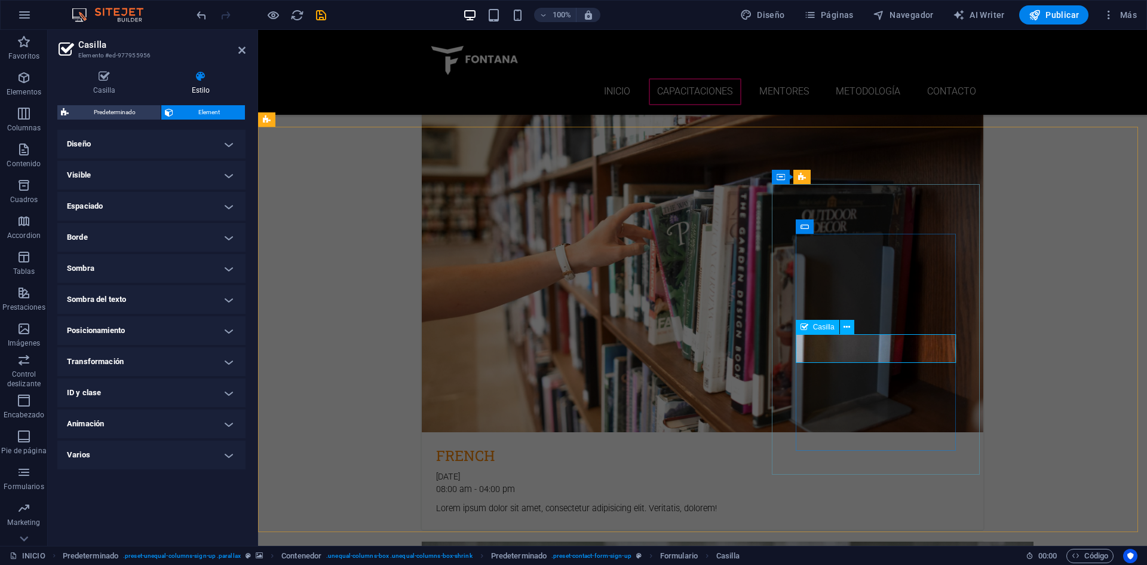
click at [804, 327] on icon at bounding box center [805, 327] width 8 height 14
click at [848, 327] on icon at bounding box center [847, 327] width 7 height 13
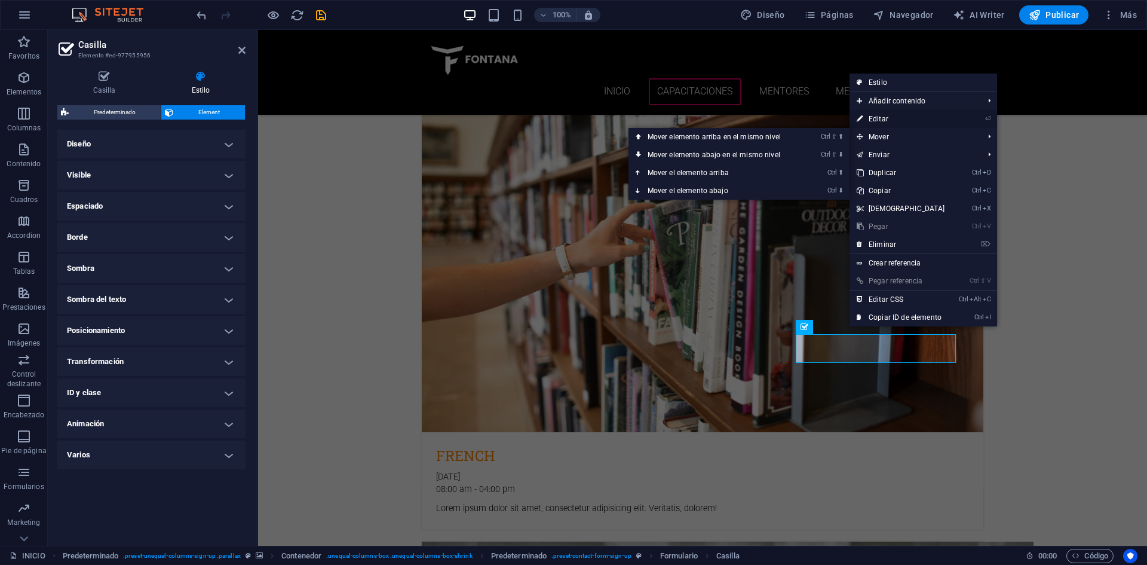
click at [903, 112] on link "⏎ Editar" at bounding box center [901, 119] width 103 height 18
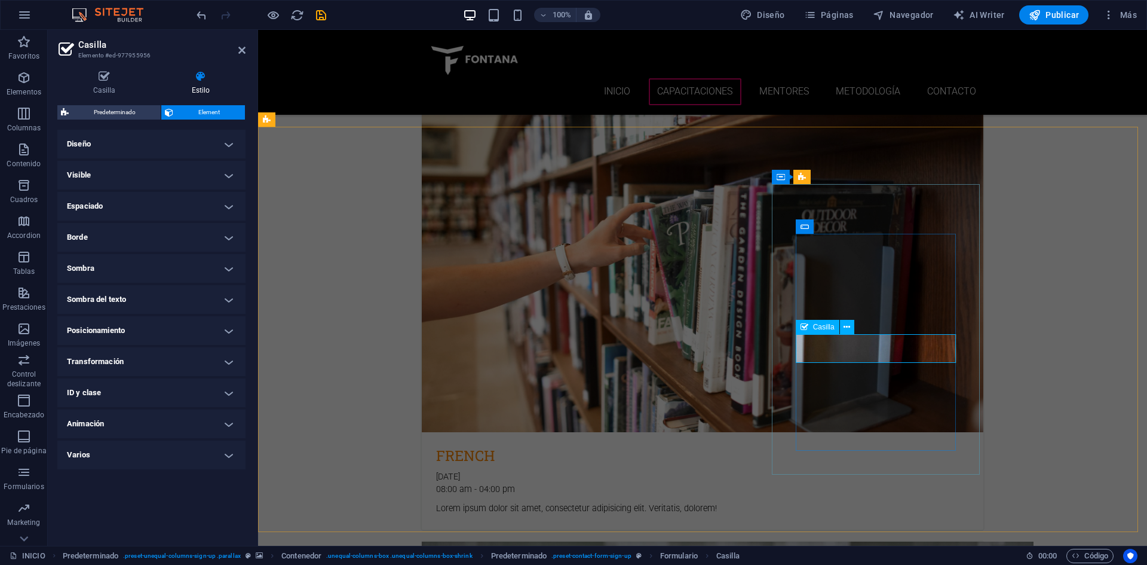
click at [843, 327] on button at bounding box center [847, 327] width 14 height 14
click at [117, 397] on h4 "ID y clase" at bounding box center [151, 392] width 188 height 29
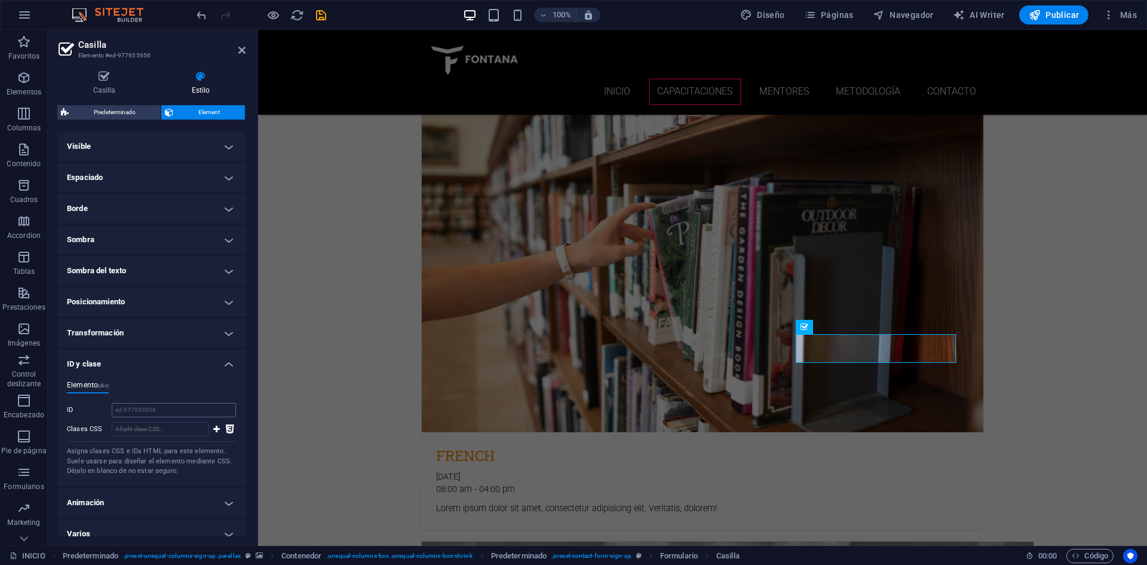
scroll to position [41, 0]
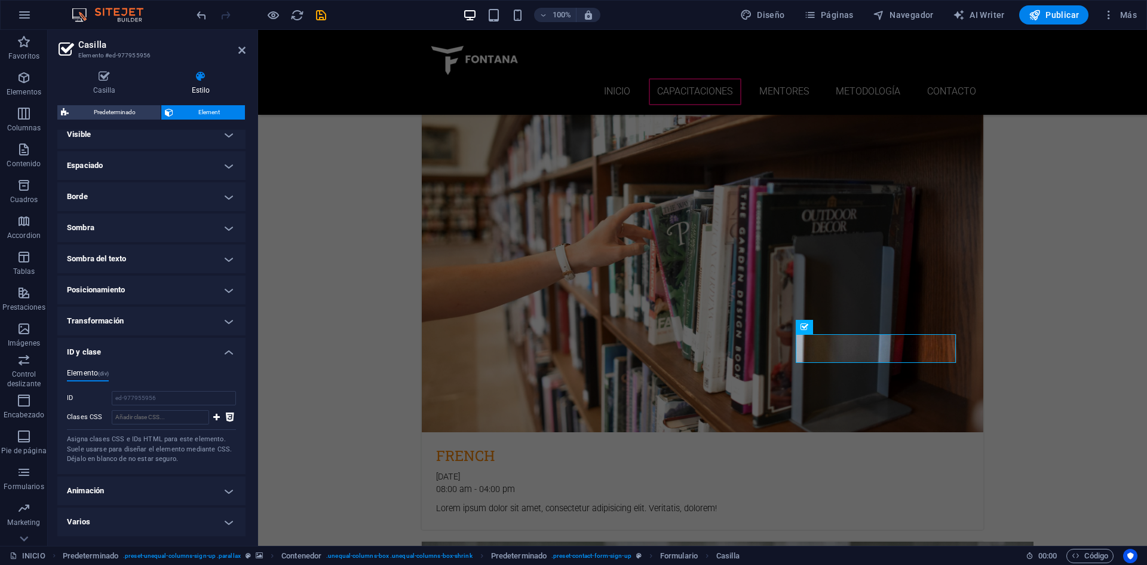
click at [118, 350] on h4 "ID y clase" at bounding box center [151, 349] width 188 height 22
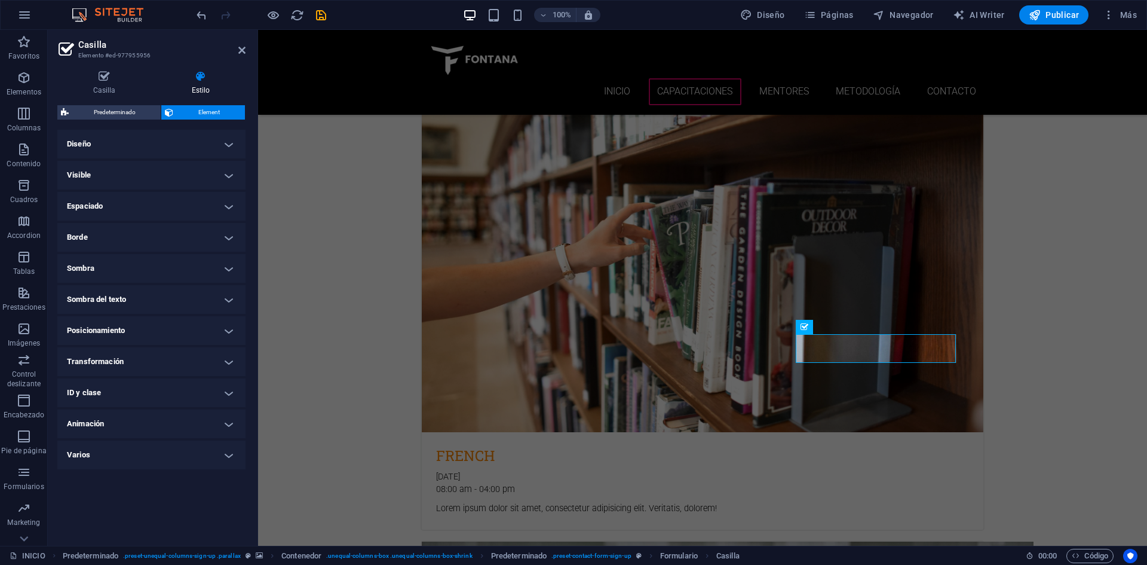
scroll to position [0, 0]
click at [106, 87] on h4 "Casilla" at bounding box center [106, 83] width 99 height 25
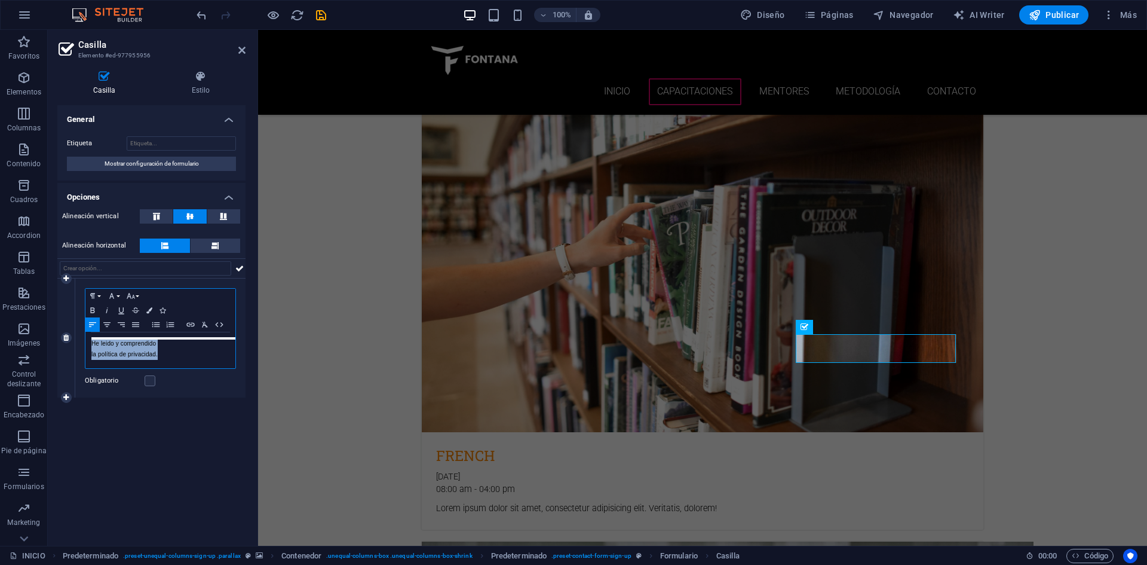
drag, startPoint x: 167, startPoint y: 353, endPoint x: 92, endPoint y: 341, distance: 76.1
click at [92, 341] on div "He leido y comprendido la política de privacidad." at bounding box center [160, 350] width 150 height 36
click at [150, 311] on icon "button" at bounding box center [149, 310] width 6 height 6
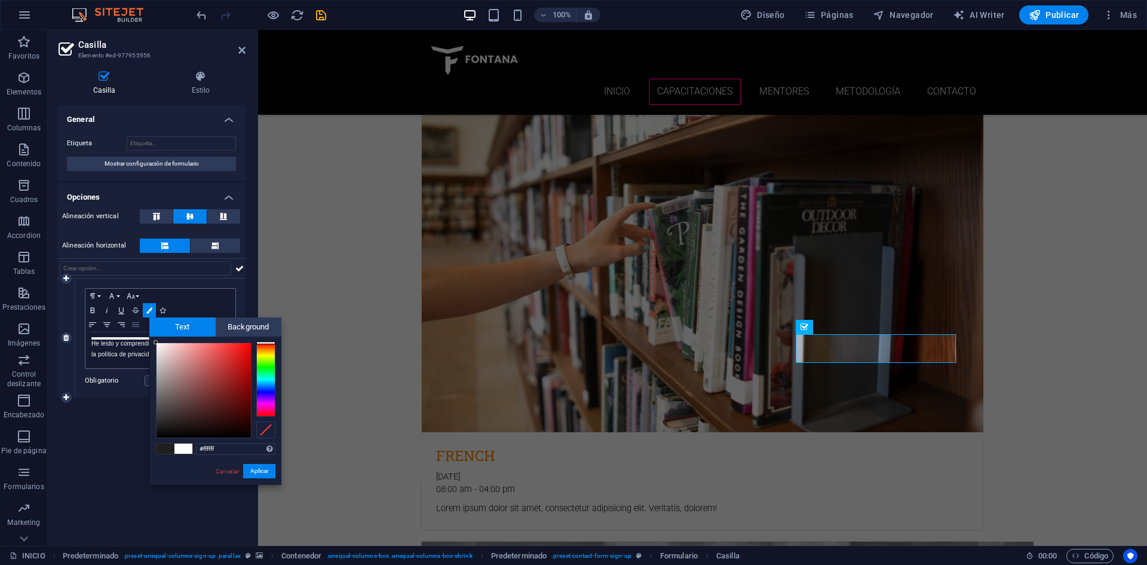
drag, startPoint x: 165, startPoint y: 353, endPoint x: 133, endPoint y: 318, distance: 47.3
click at [133, 318] on body "Fontana INICIO Favoritos Elementos Columnas Contenido Cuadros Accordion Tablas …" at bounding box center [573, 282] width 1147 height 565
drag, startPoint x: 160, startPoint y: 356, endPoint x: 155, endPoint y: 342, distance: 14.5
click at [155, 342] on div at bounding box center [156, 342] width 4 height 4
click at [152, 341] on div "#ffffff Formatos soportados #0852ed rgb(8, 82, 237) rgba(8, 82, 237, 90%) hsv(2…" at bounding box center [215, 496] width 132 height 321
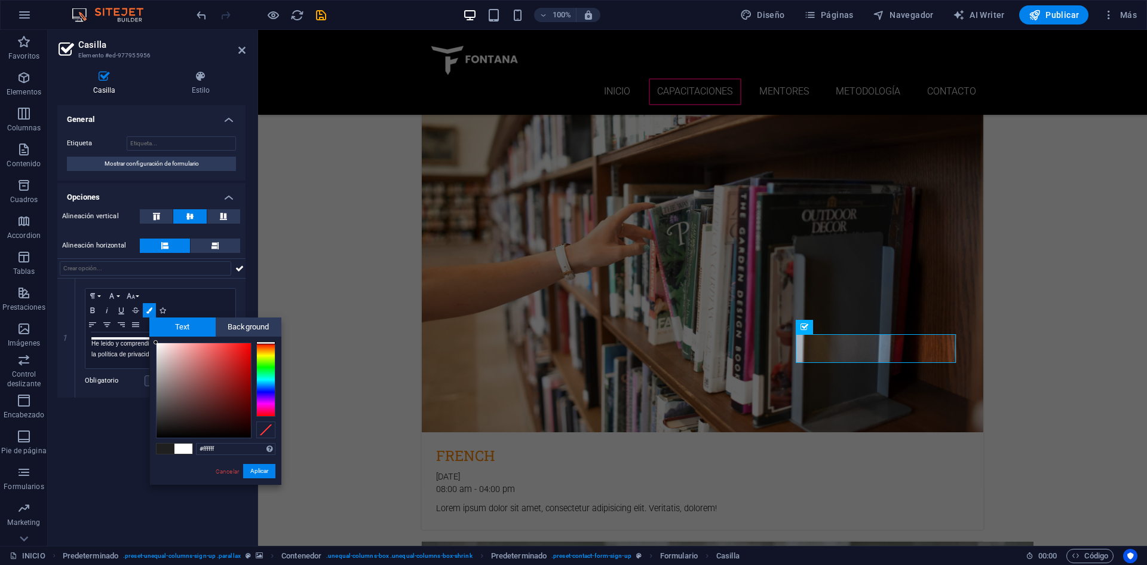
click at [153, 341] on div "#ffffff Formatos soportados #0852ed rgb(8, 82, 237) rgba(8, 82, 237, 90%) hsv(2…" at bounding box center [215, 496] width 132 height 321
click at [157, 344] on div at bounding box center [157, 343] width 4 height 4
click at [156, 344] on div at bounding box center [156, 343] width 4 height 4
click at [154, 339] on div "#ffffff Formatos soportados #0852ed rgb(8, 82, 237) rgba(8, 82, 237, 90%) hsv(2…" at bounding box center [215, 496] width 132 height 321
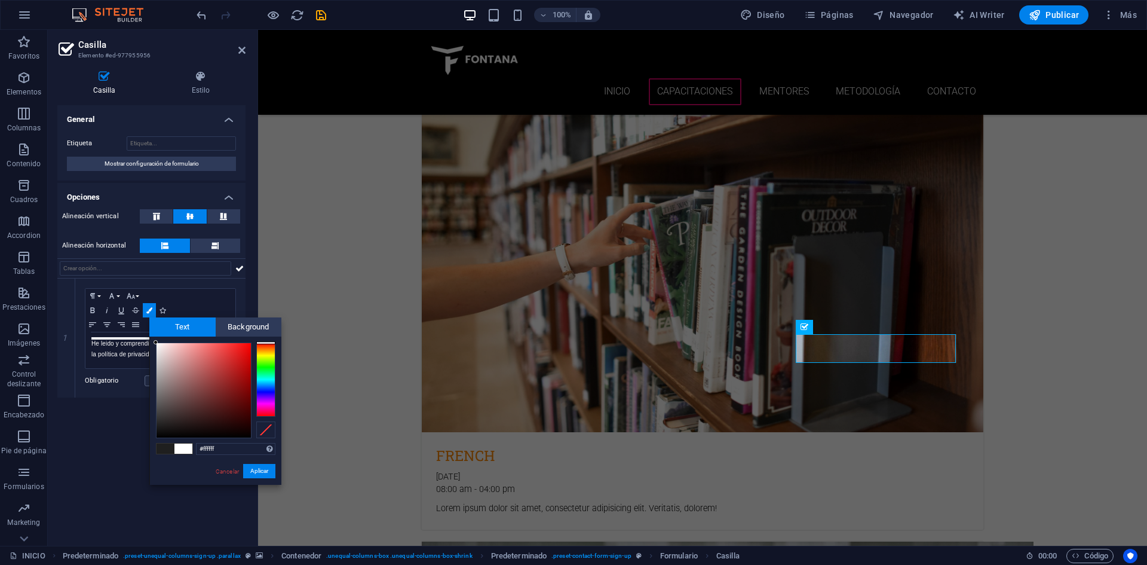
click at [154, 339] on div "#ffffff Formatos soportados #0852ed rgb(8, 82, 237) rgba(8, 82, 237, 90%) hsv(2…" at bounding box center [215, 496] width 132 height 321
click at [158, 344] on div at bounding box center [157, 344] width 4 height 4
drag, startPoint x: 222, startPoint y: 448, endPoint x: 204, endPoint y: 445, distance: 18.2
click at [204, 445] on input "#f9f5f5" at bounding box center [235, 449] width 79 height 12
click at [265, 466] on button "Aplicar" at bounding box center [259, 471] width 32 height 14
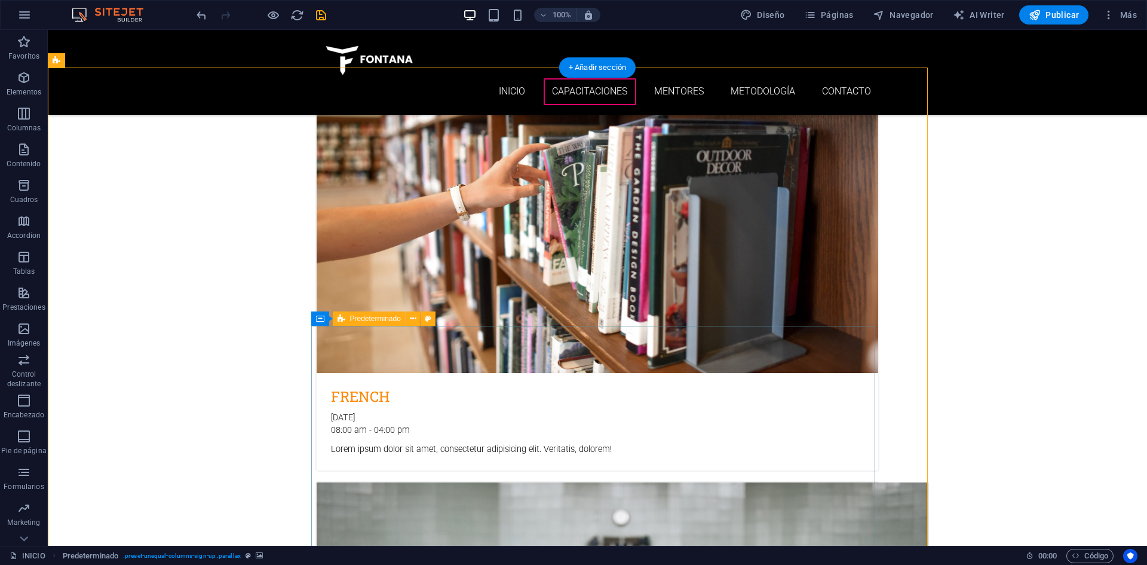
scroll to position [2669, 0]
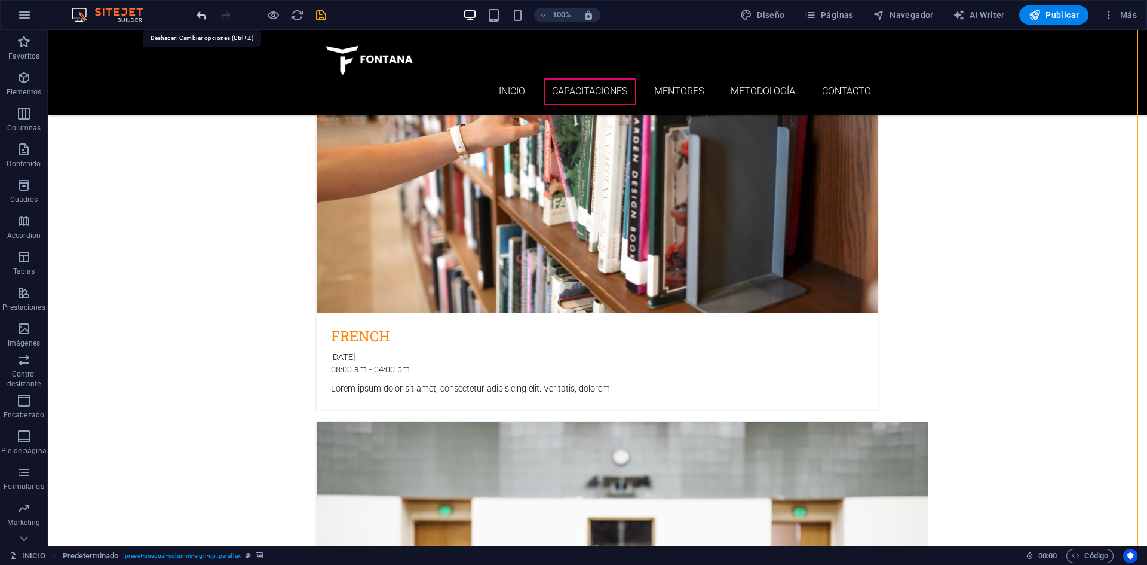
click at [201, 13] on icon "undo" at bounding box center [202, 15] width 14 height 14
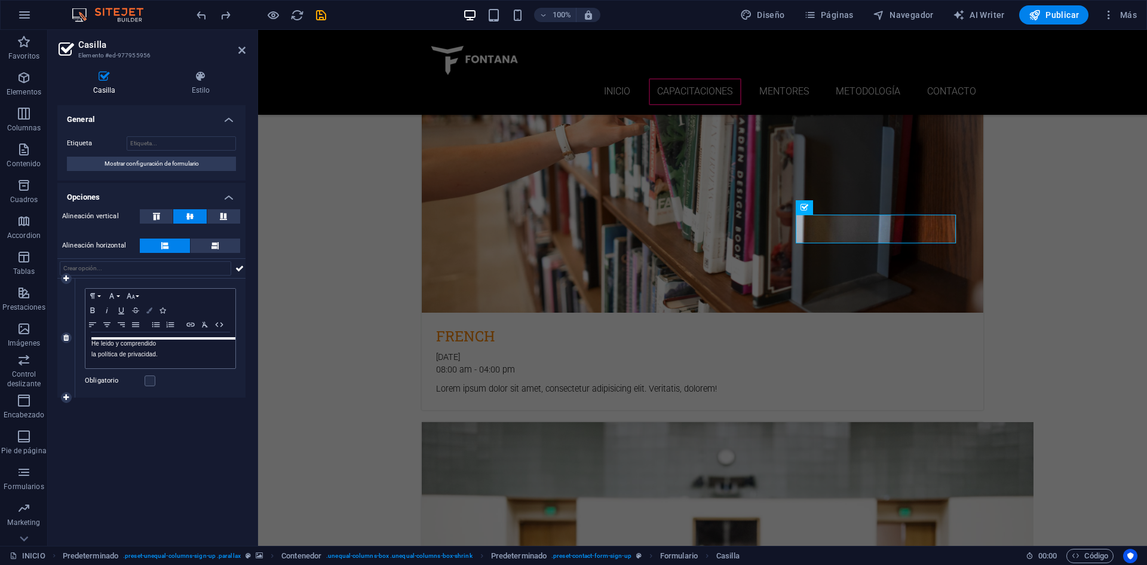
click at [149, 311] on icon "button" at bounding box center [149, 310] width 6 height 6
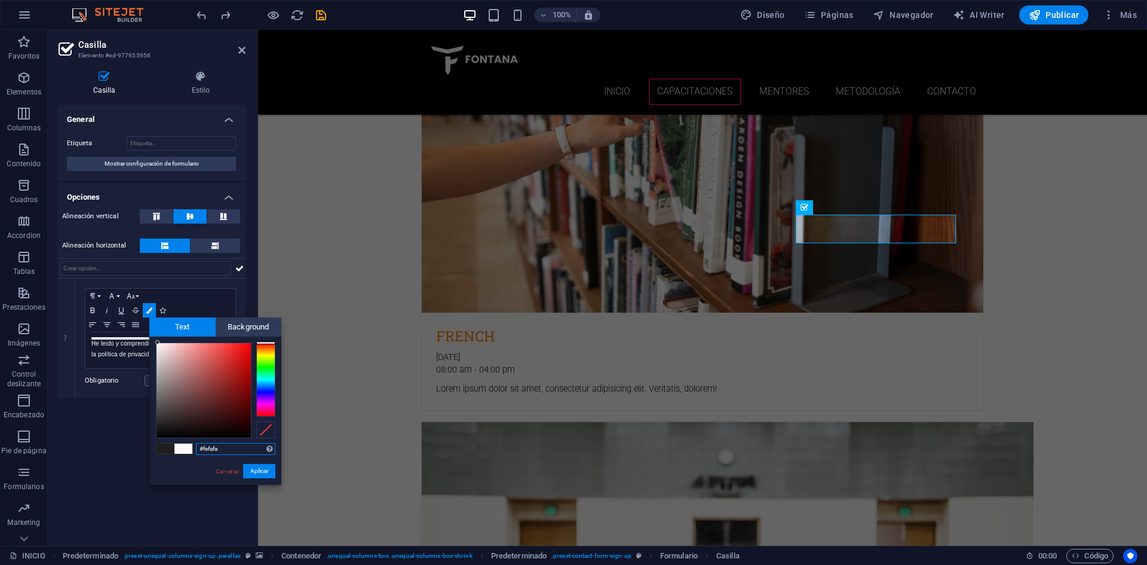
drag, startPoint x: 160, startPoint y: 348, endPoint x: 158, endPoint y: 342, distance: 6.4
click at [158, 343] on div at bounding box center [204, 390] width 94 height 94
click at [255, 467] on button "Aplicar" at bounding box center [259, 471] width 32 height 14
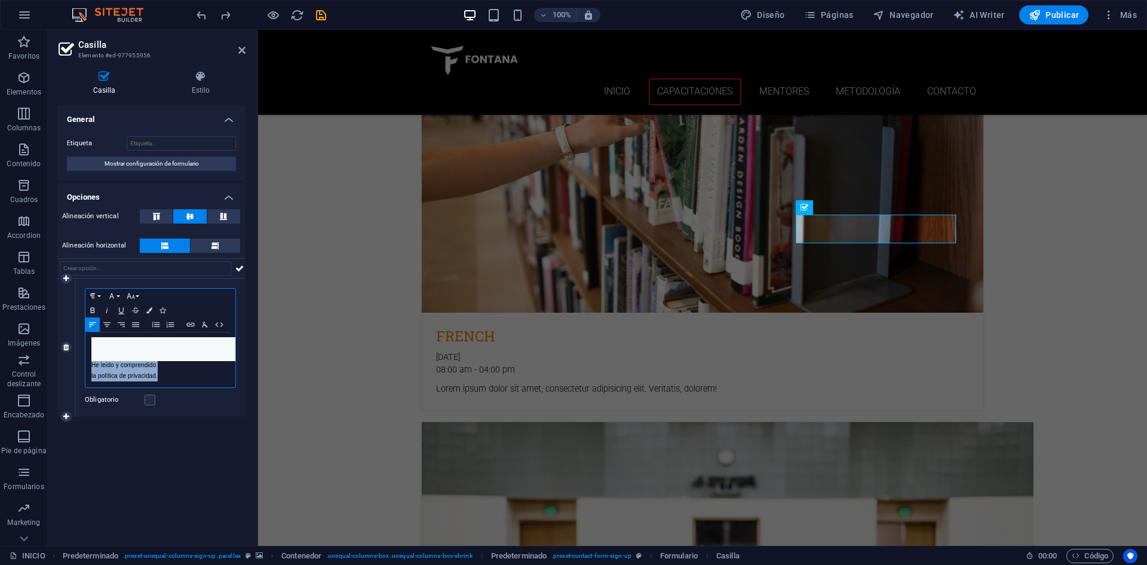
drag, startPoint x: 167, startPoint y: 375, endPoint x: 97, endPoint y: 360, distance: 71.5
click at [97, 360] on div "​ ​ He leido y comprendido la política de privacidad." at bounding box center [160, 359] width 150 height 55
click at [149, 307] on icon "button" at bounding box center [149, 310] width 6 height 6
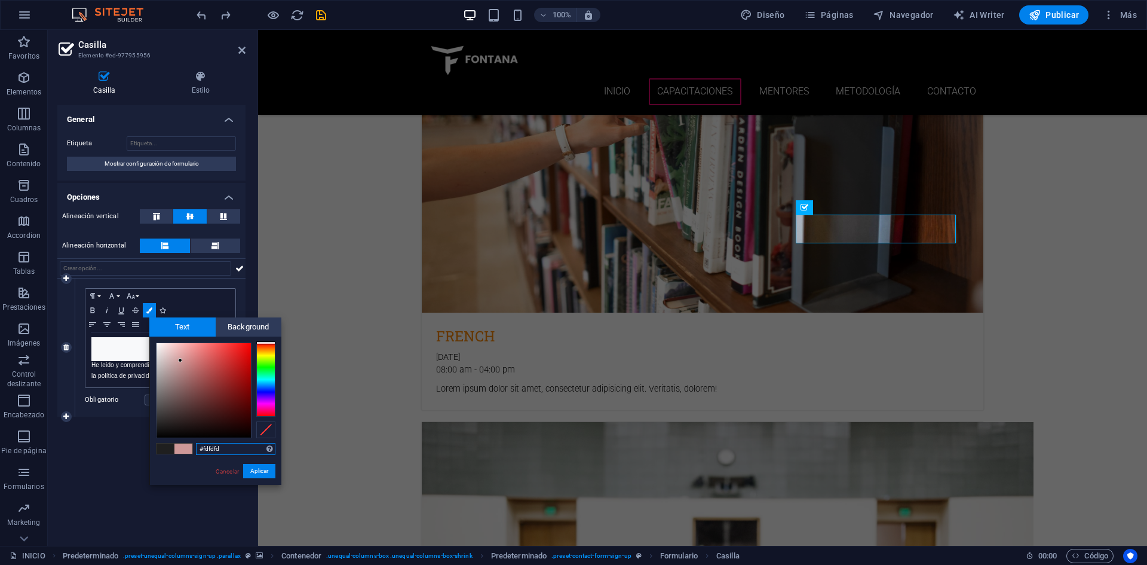
type input "#ffffff"
drag, startPoint x: 195, startPoint y: 365, endPoint x: 154, endPoint y: 342, distance: 47.4
click at [157, 343] on div at bounding box center [204, 390] width 94 height 94
click at [252, 465] on button "Aplicar" at bounding box center [259, 471] width 32 height 14
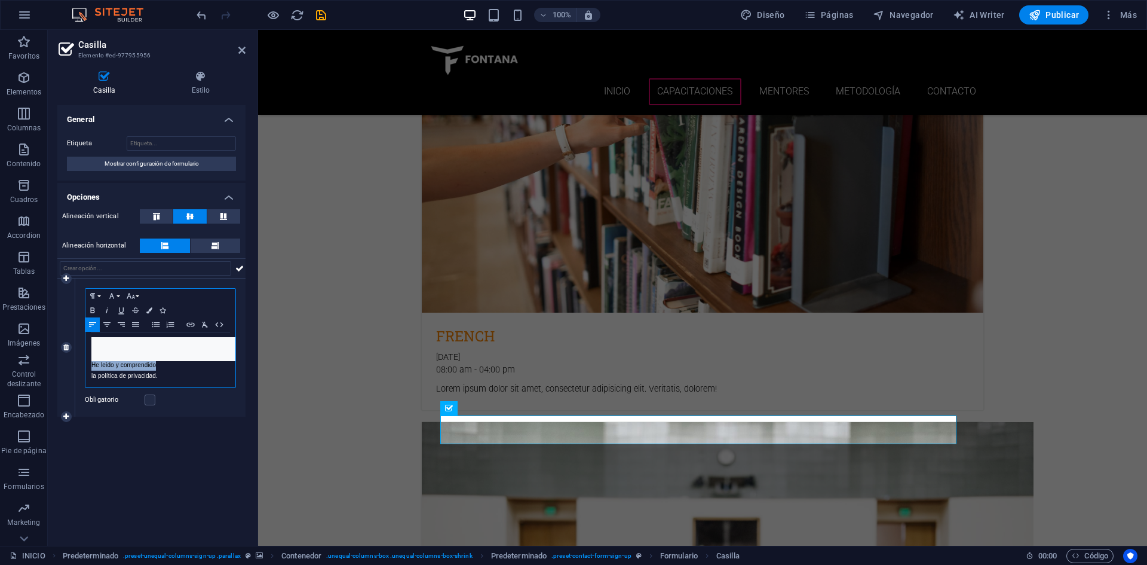
click at [162, 343] on pre "​ ​" at bounding box center [171, 349] width 161 height 24
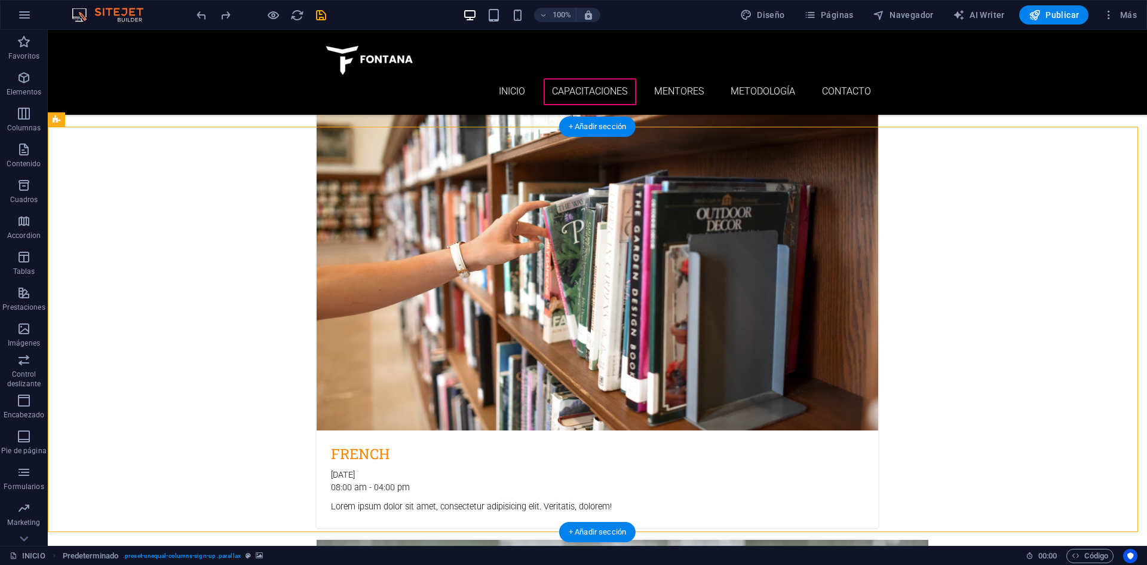
scroll to position [2549, 0]
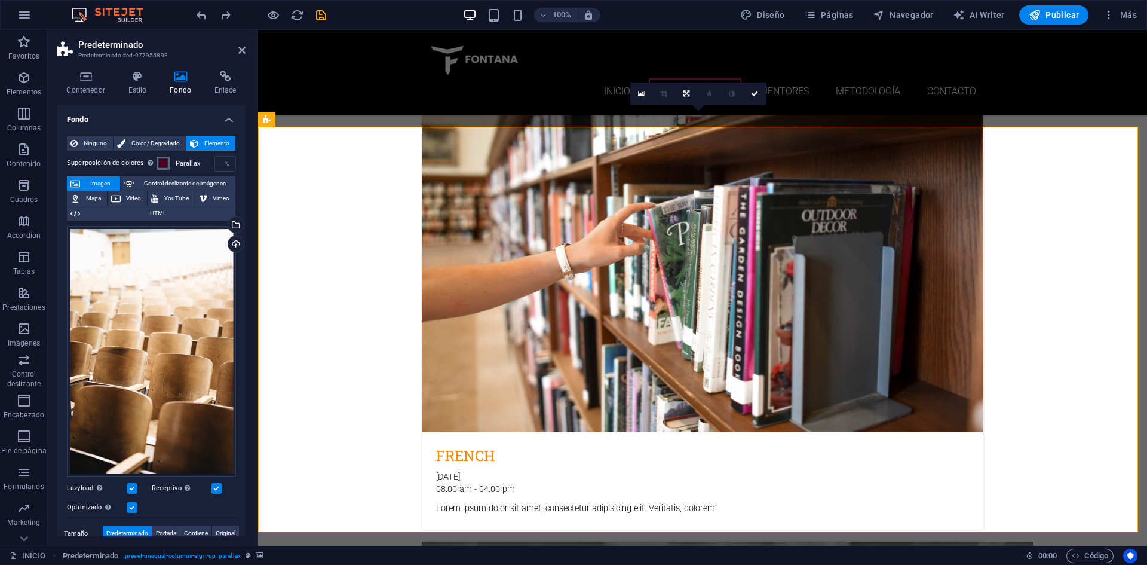
click at [161, 164] on span at bounding box center [163, 163] width 10 height 10
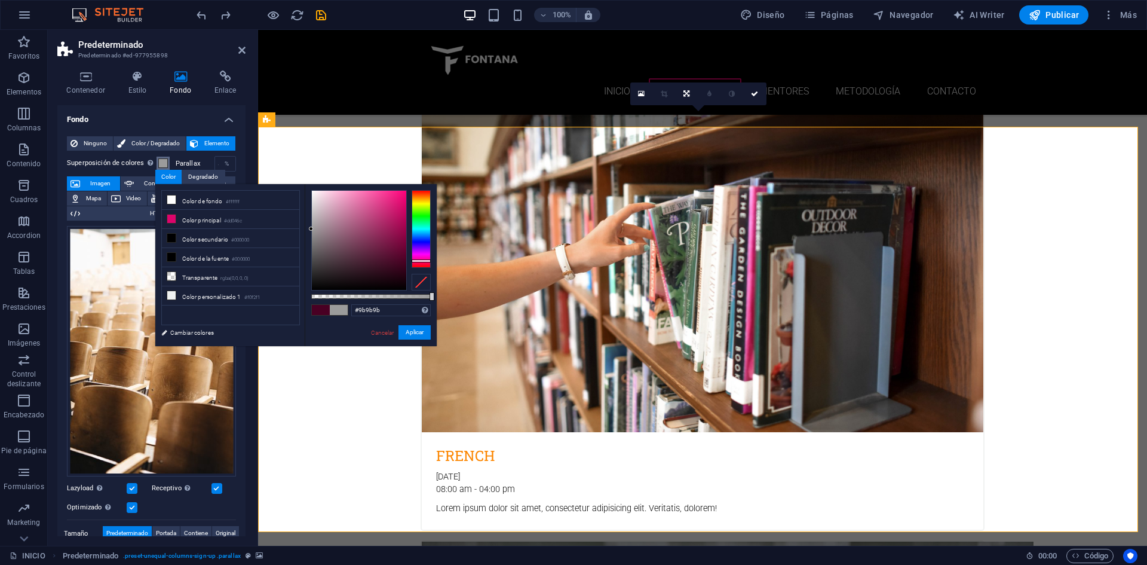
drag, startPoint x: 333, startPoint y: 246, endPoint x: 301, endPoint y: 229, distance: 36.6
click at [301, 229] on div "less Color de fondo #ffffff Color principal #dd046c Color secundario #000000 Co…" at bounding box center [295, 265] width 281 height 162
click at [173, 217] on icon at bounding box center [171, 218] width 8 height 8
click at [323, 308] on span at bounding box center [321, 310] width 18 height 10
click at [335, 308] on span at bounding box center [339, 310] width 18 height 10
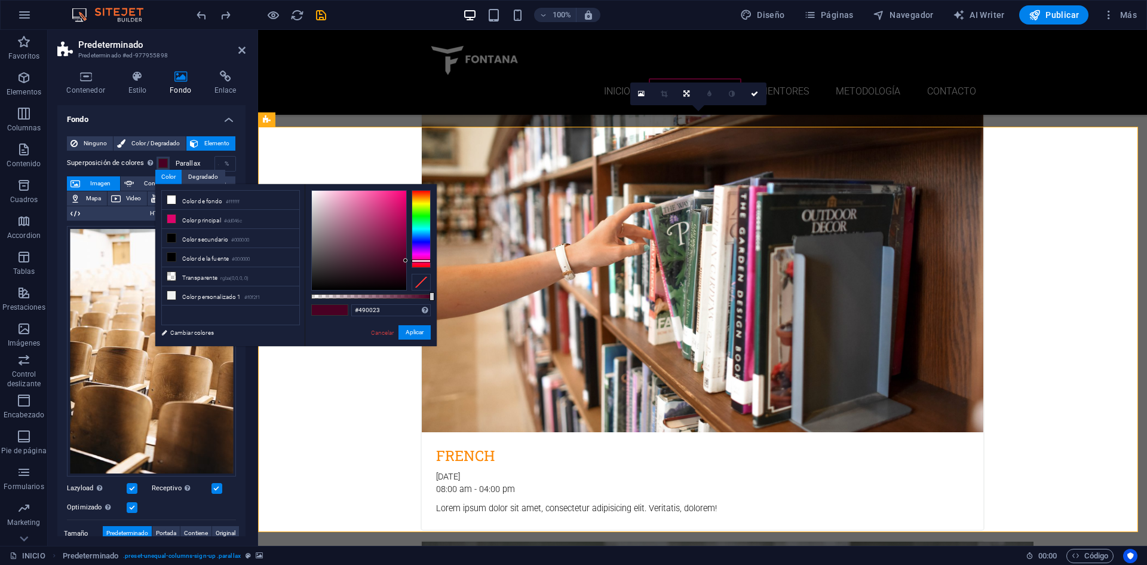
click at [342, 308] on span at bounding box center [339, 310] width 18 height 10
click at [201, 222] on li "Color principal #dd046c" at bounding box center [230, 219] width 137 height 19
drag, startPoint x: 341, startPoint y: 252, endPoint x: 296, endPoint y: 248, distance: 45.0
click at [296, 248] on div "less Color de fondo #ffffff Color principal #dd046c Color secundario #000000 Co…" at bounding box center [295, 265] width 281 height 162
click at [327, 306] on span at bounding box center [321, 310] width 18 height 10
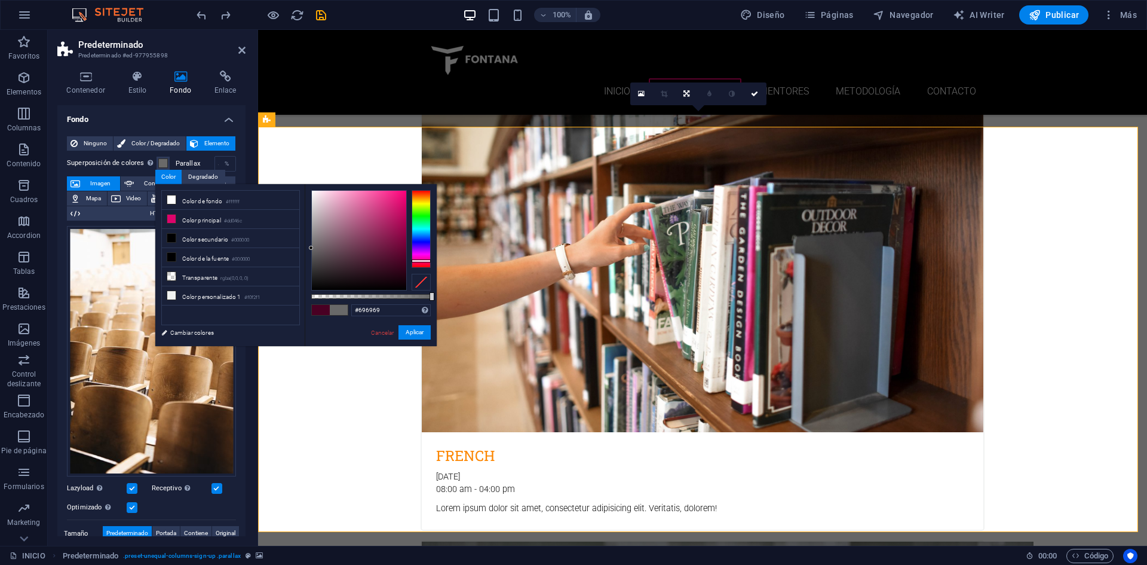
type input "#490023"
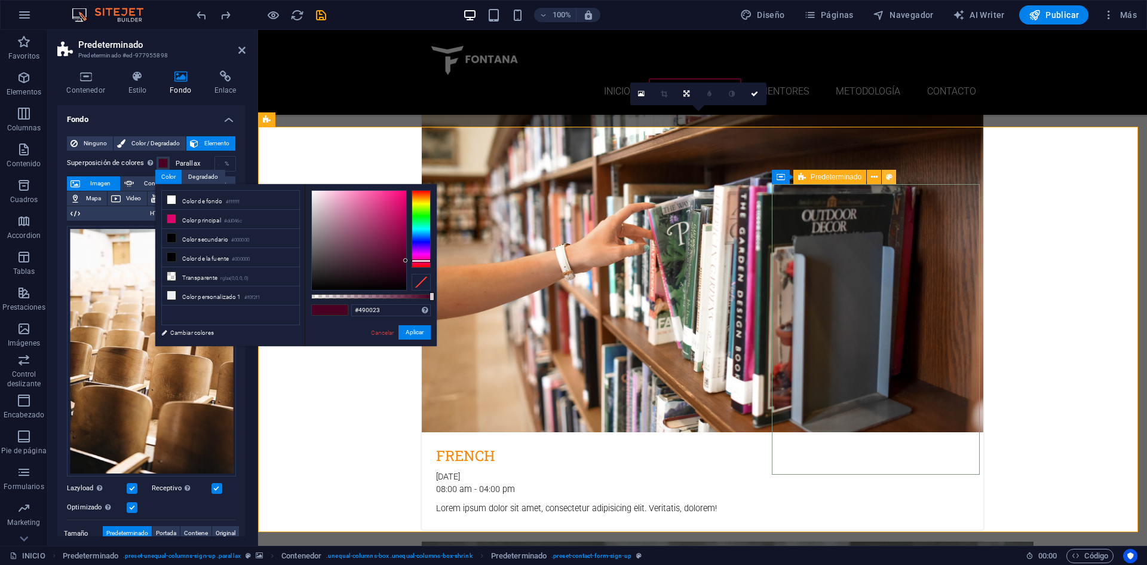
click at [887, 179] on icon at bounding box center [889, 177] width 7 height 13
select select "px"
select select "rem"
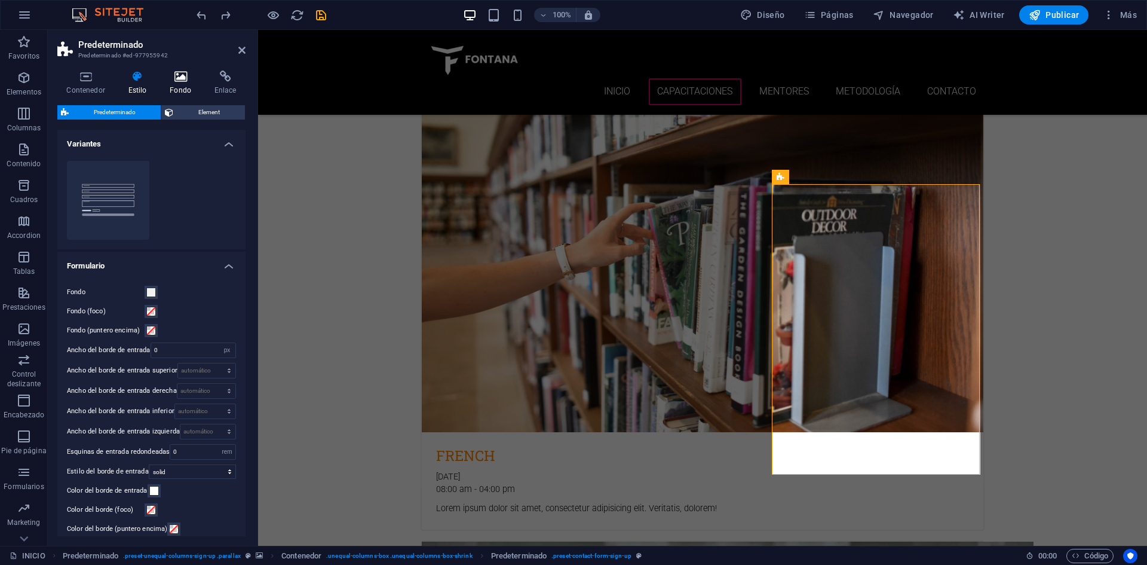
click at [174, 81] on icon at bounding box center [181, 77] width 40 height 12
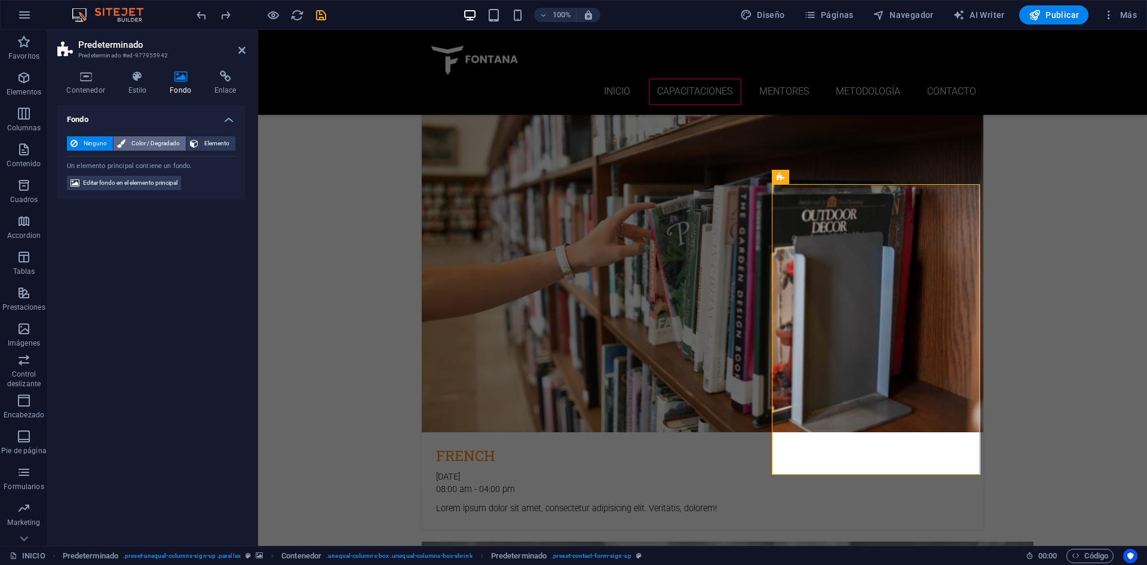
click at [153, 137] on span "Color / Degradado" at bounding box center [155, 143] width 53 height 14
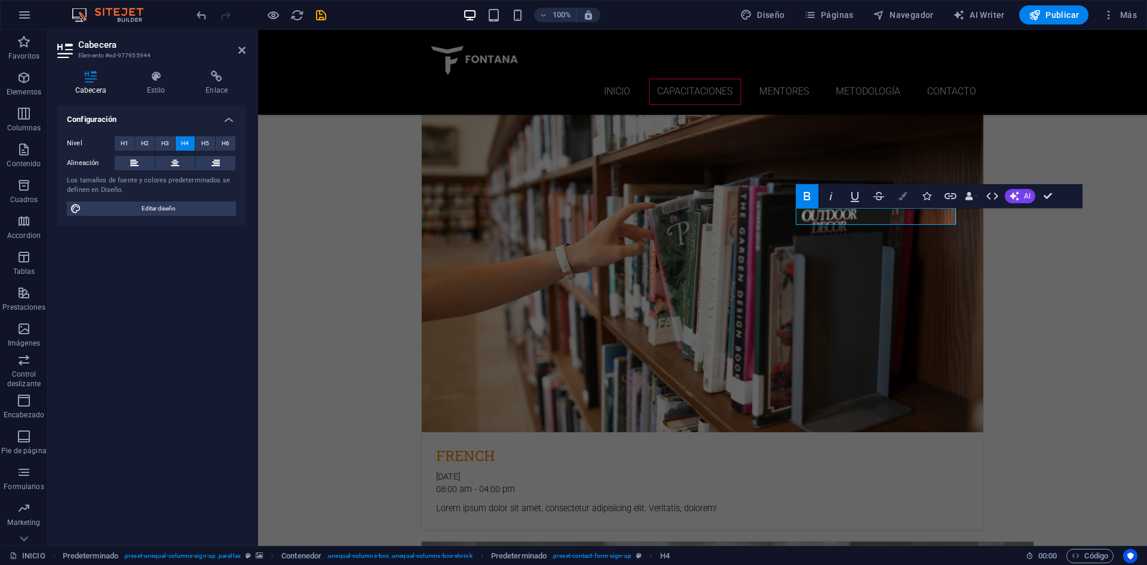
click at [899, 196] on icon "button" at bounding box center [903, 196] width 8 height 8
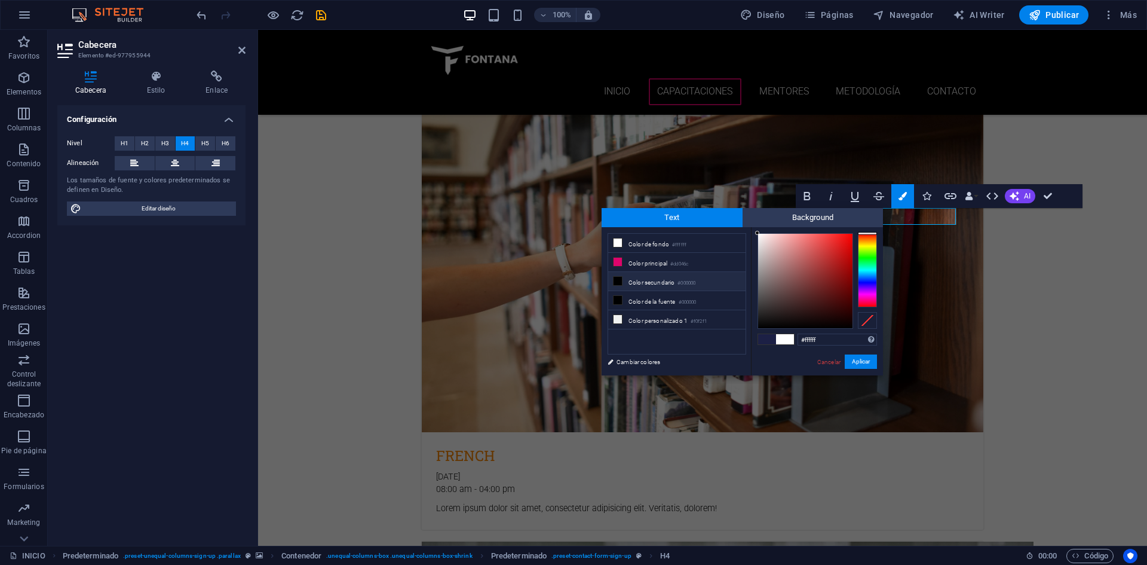
click at [670, 280] on li "Color secundario #000000" at bounding box center [676, 281] width 137 height 19
type input "#000000"
click at [853, 366] on button "Aplicar" at bounding box center [861, 361] width 32 height 14
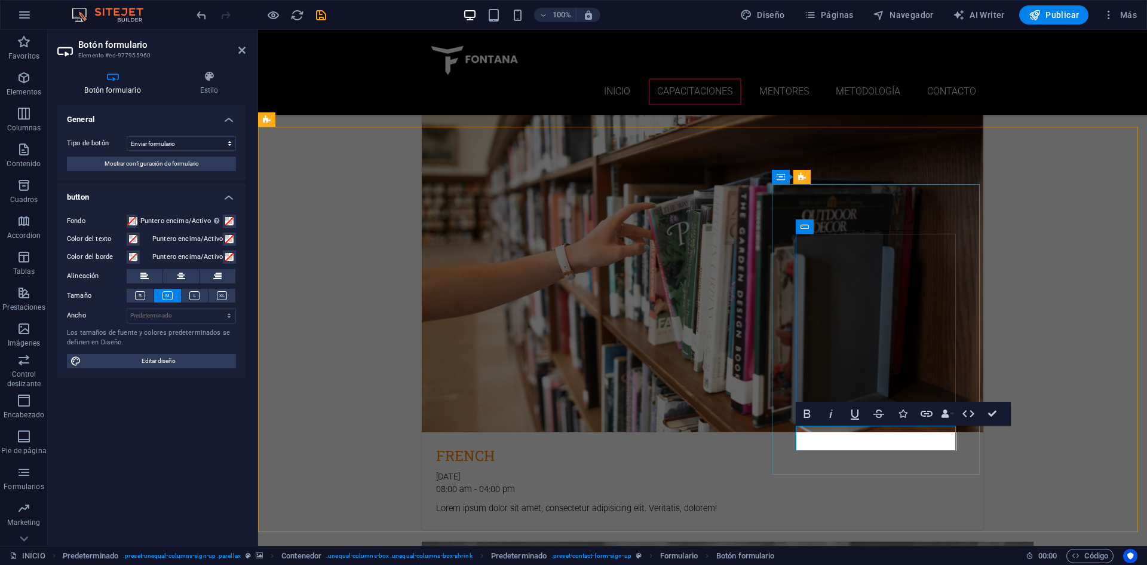
type button "Submit"
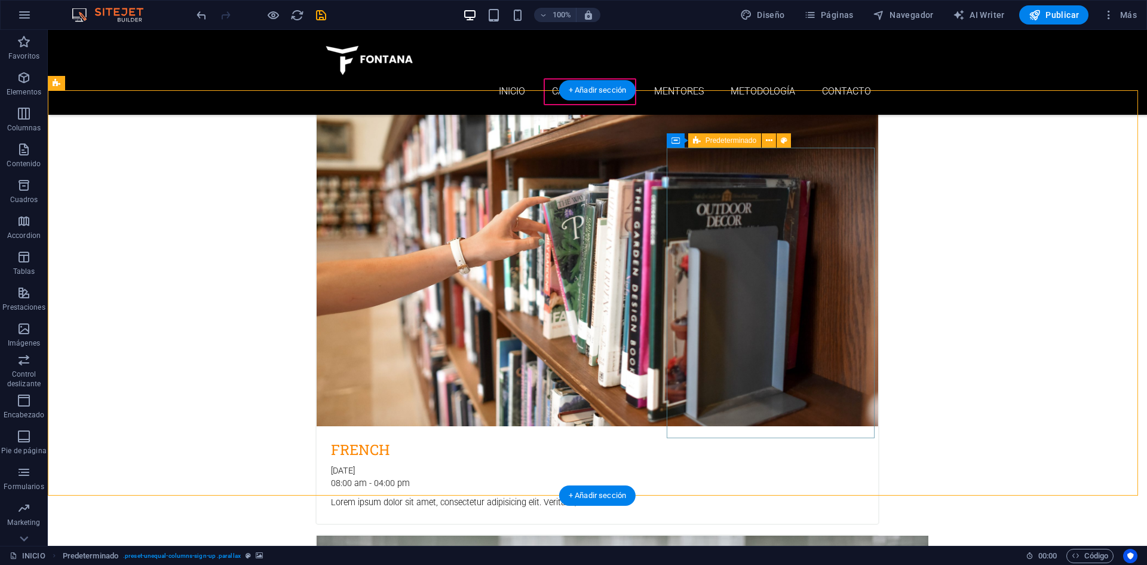
scroll to position [2490, 0]
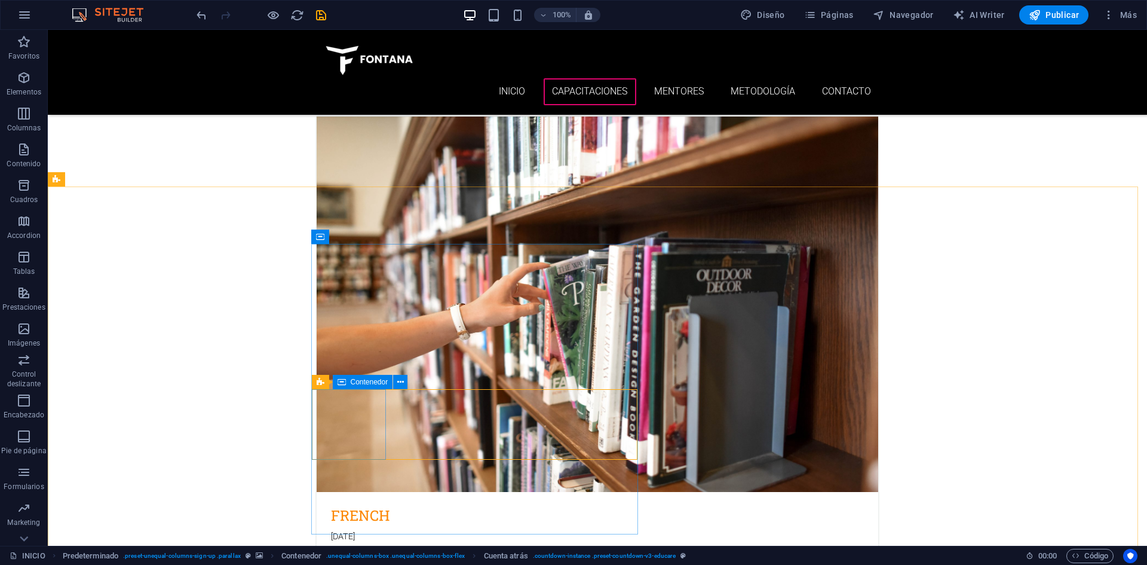
drag, startPoint x: 345, startPoint y: 385, endPoint x: 334, endPoint y: 384, distance: 11.4
click at [345, 385] on icon at bounding box center [342, 382] width 8 height 14
click at [345, 384] on span "Cuenta atrás" at bounding box center [349, 381] width 41 height 7
click at [378, 384] on button at bounding box center [382, 382] width 14 height 14
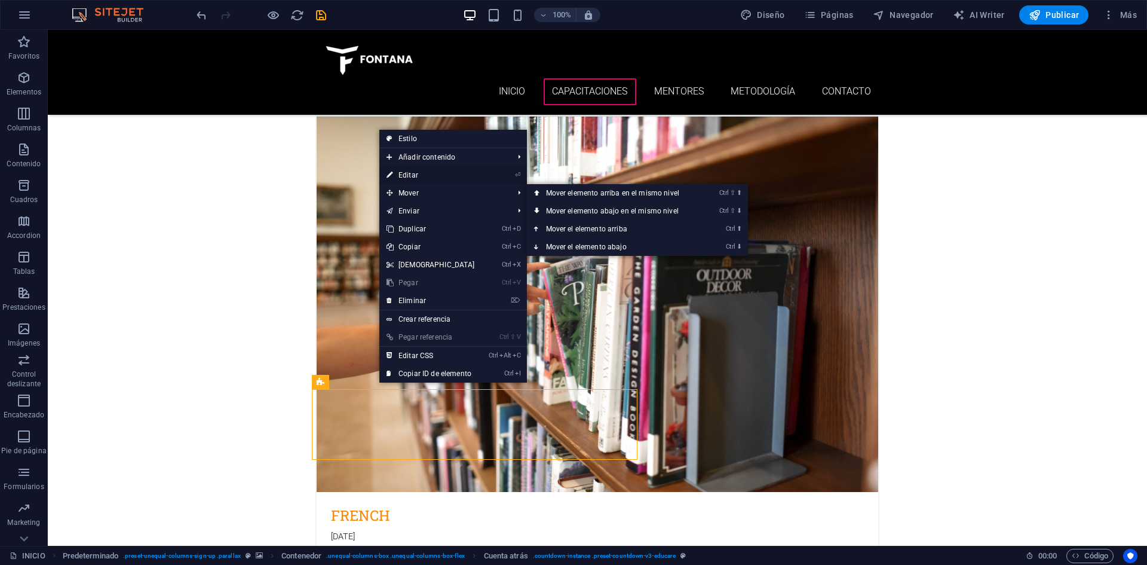
click at [431, 174] on link "⏎ Editar" at bounding box center [430, 175] width 103 height 18
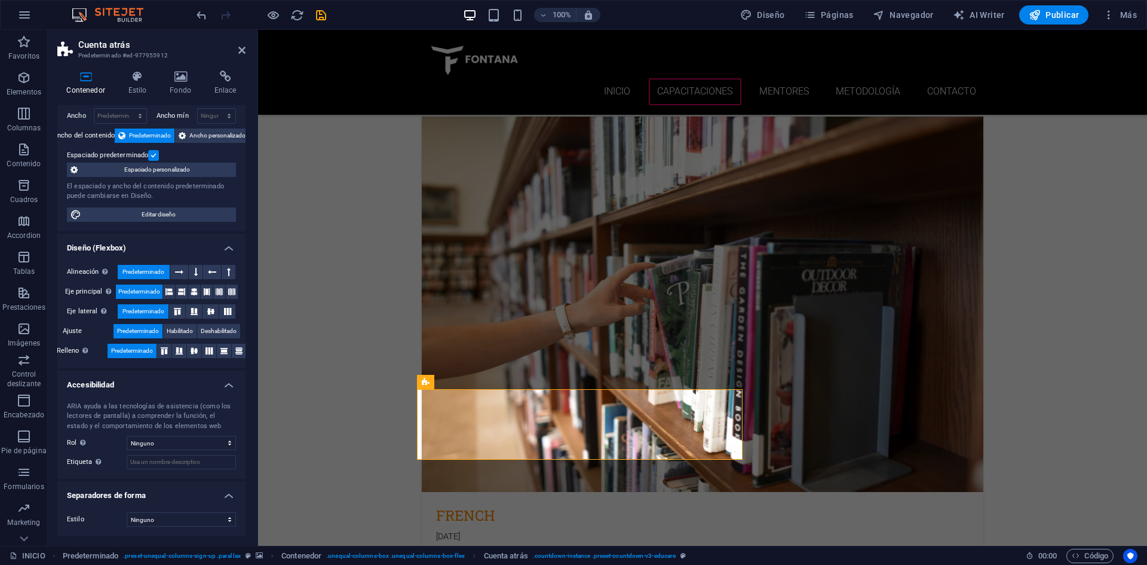
scroll to position [0, 0]
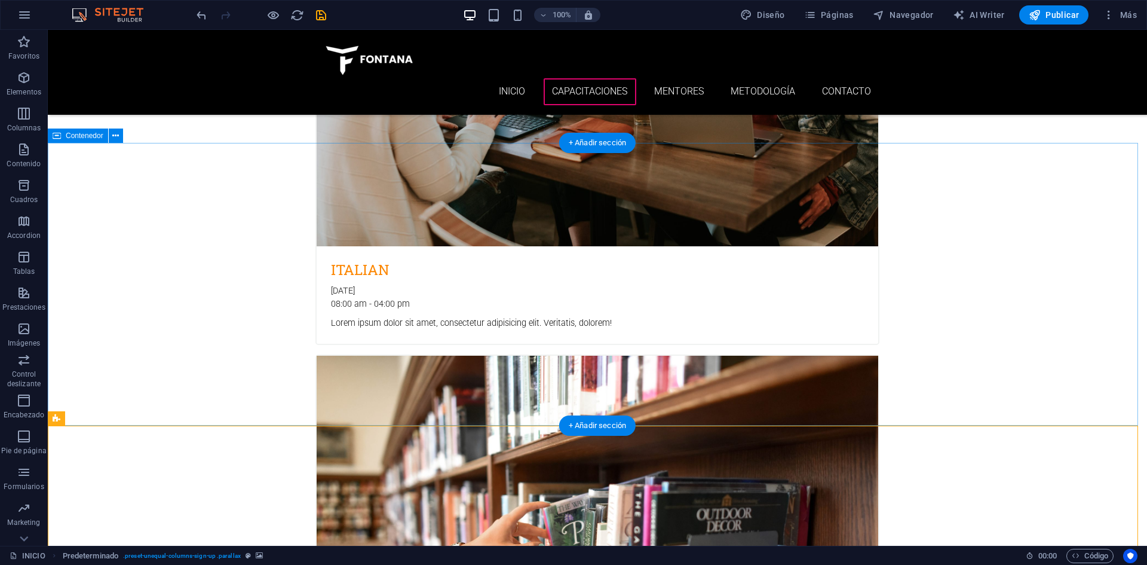
scroll to position [2191, 0]
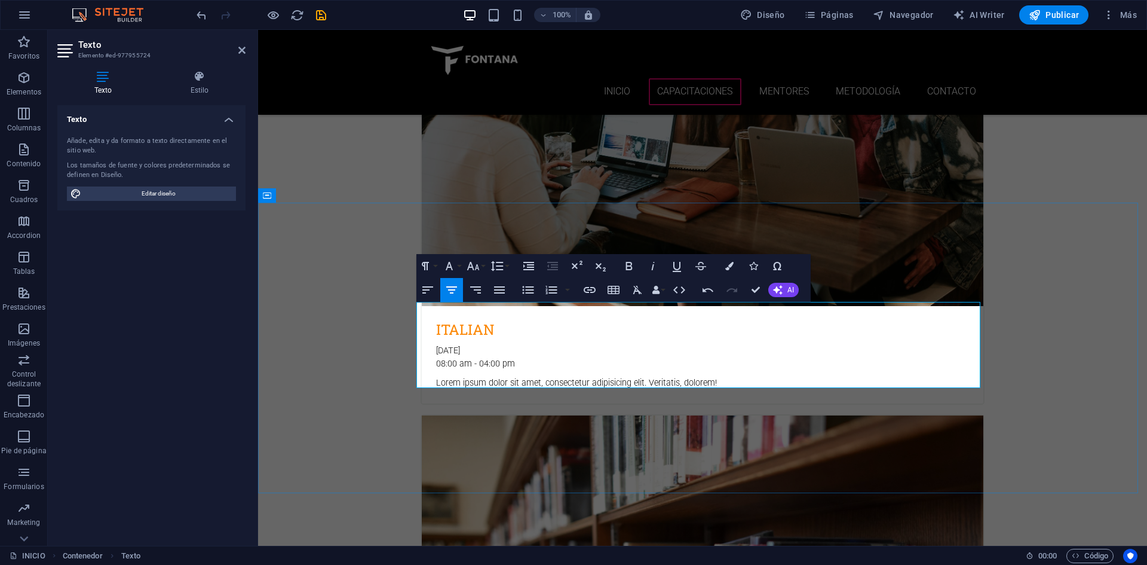
drag, startPoint x: 649, startPoint y: 352, endPoint x: 420, endPoint y: 305, distance: 233.5
click at [500, 288] on icon "button" at bounding box center [499, 290] width 14 height 14
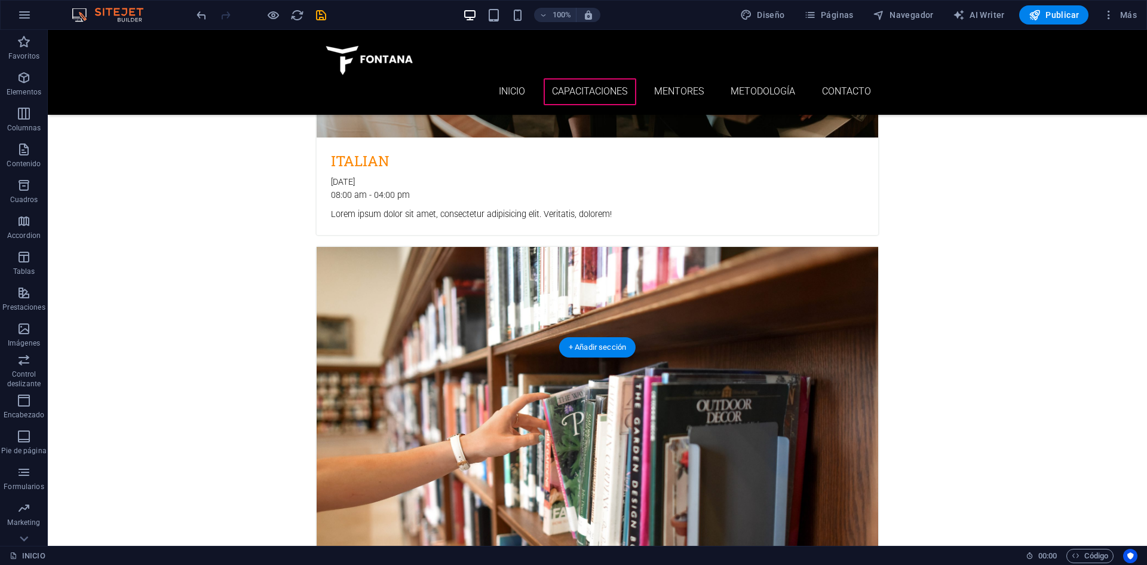
scroll to position [2251, 0]
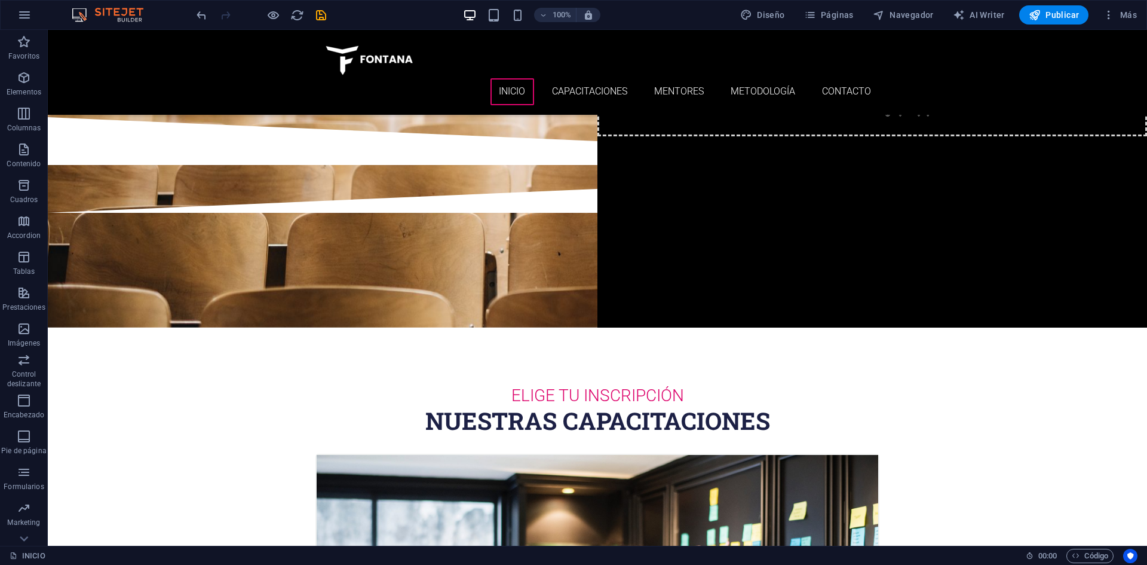
scroll to position [0, 0]
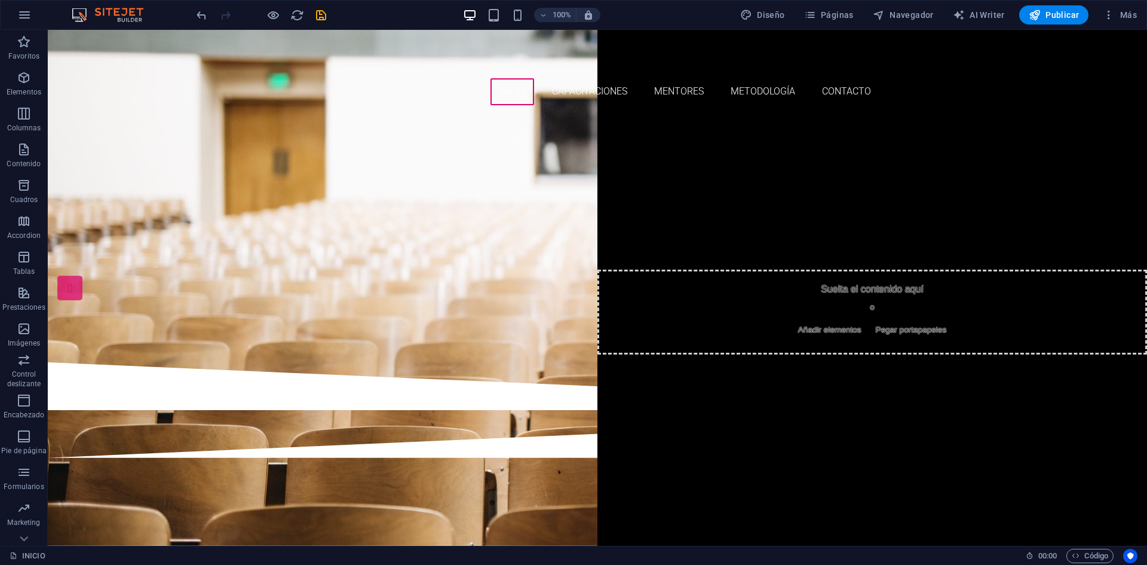
drag, startPoint x: 1142, startPoint y: 496, endPoint x: 1194, endPoint y: 44, distance: 455.3
click at [1001, 362] on div "obtén el siguiente nivel desbloquea tu potencial CAPACITACIONES whatsapp" at bounding box center [597, 238] width 1099 height 247
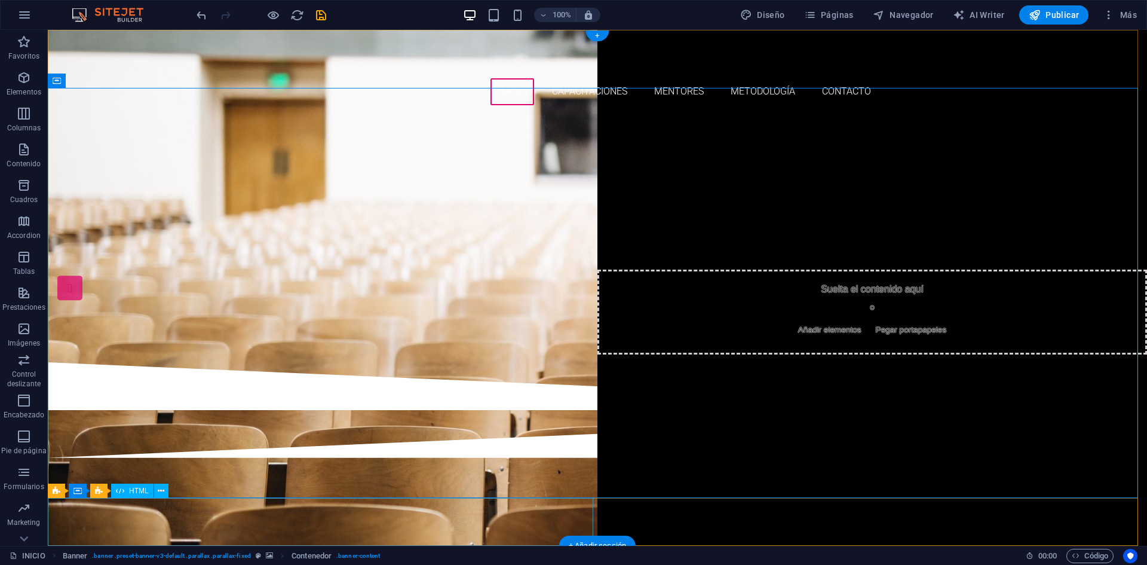
click at [462, 410] on div at bounding box center [597, 386] width 1099 height 48
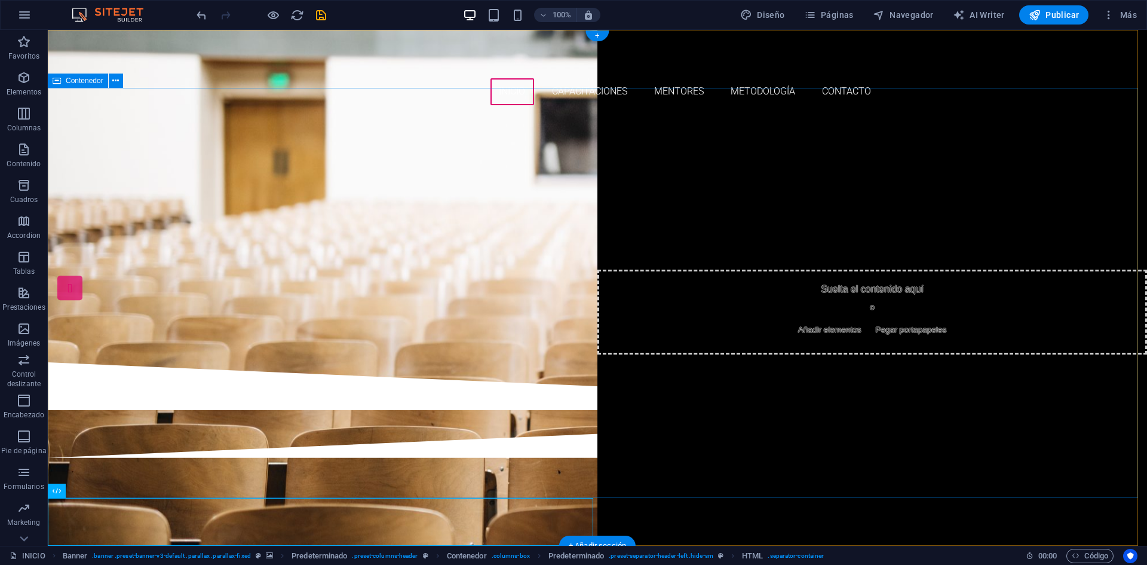
click at [523, 362] on div "obtén el siguiente nivel desbloquea tu potencial CAPACITACIONES whatsapp" at bounding box center [597, 238] width 1099 height 247
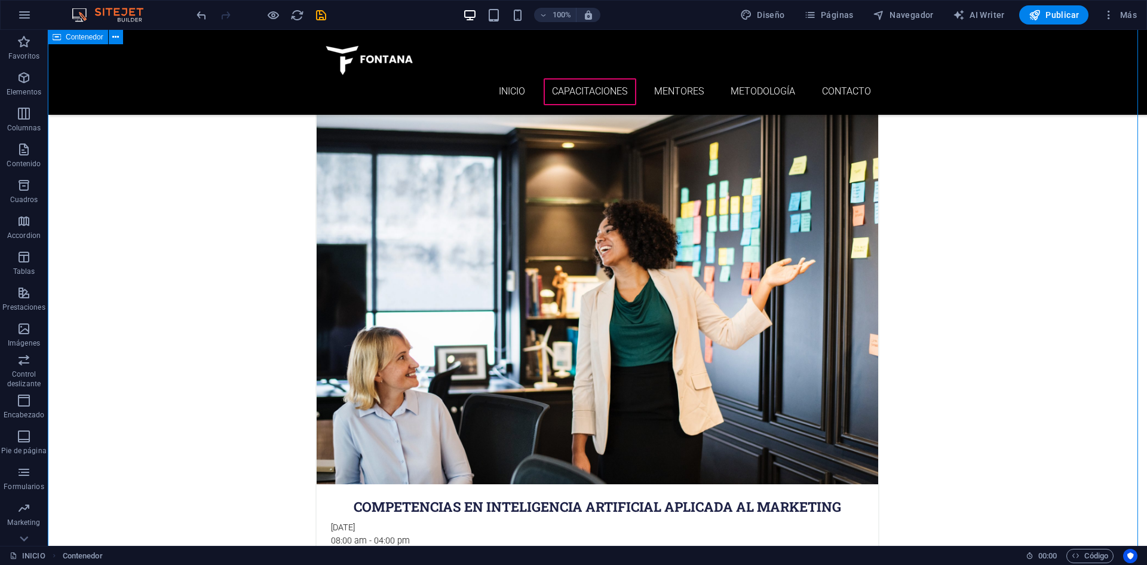
drag, startPoint x: 1136, startPoint y: 107, endPoint x: 1135, endPoint y: 97, distance: 10.2
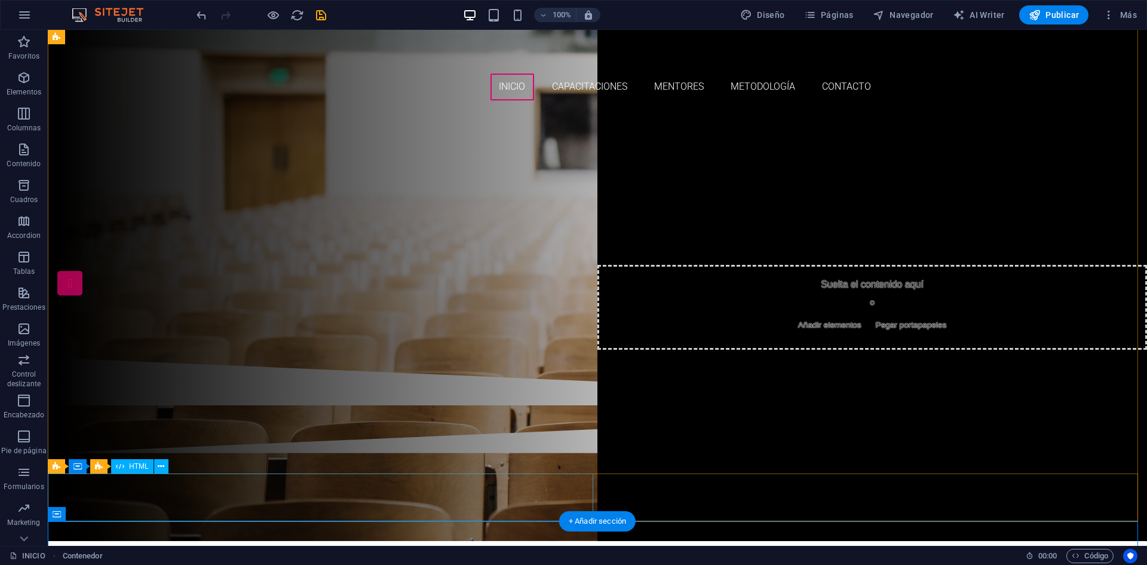
scroll to position [0, 0]
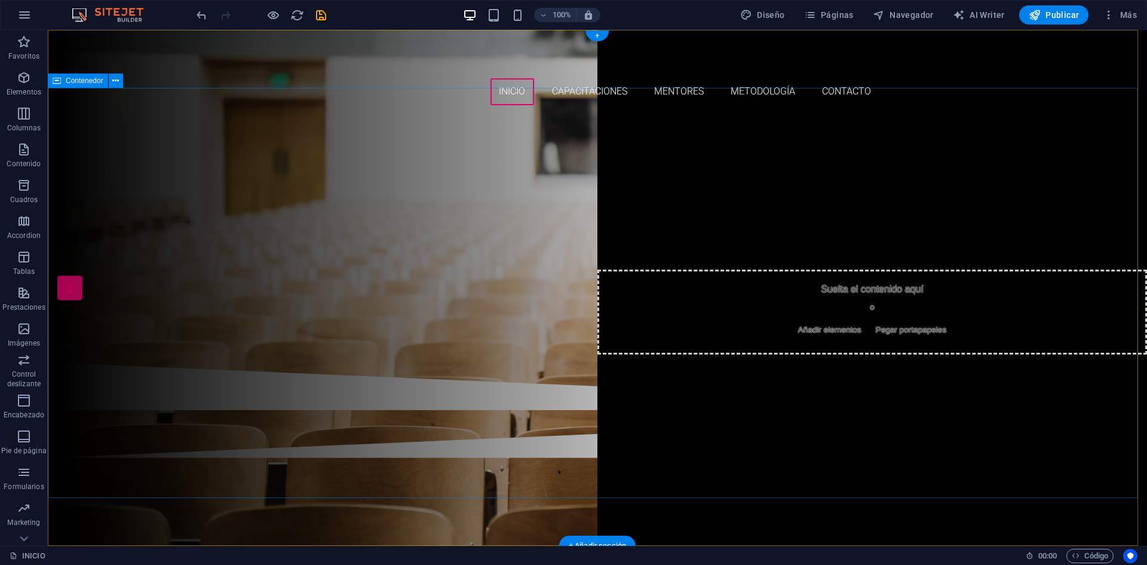
click at [391, 362] on div "obtén el siguiente nivel desbloquea tu potencial CAPACITACIONES whatsapp" at bounding box center [597, 238] width 1099 height 247
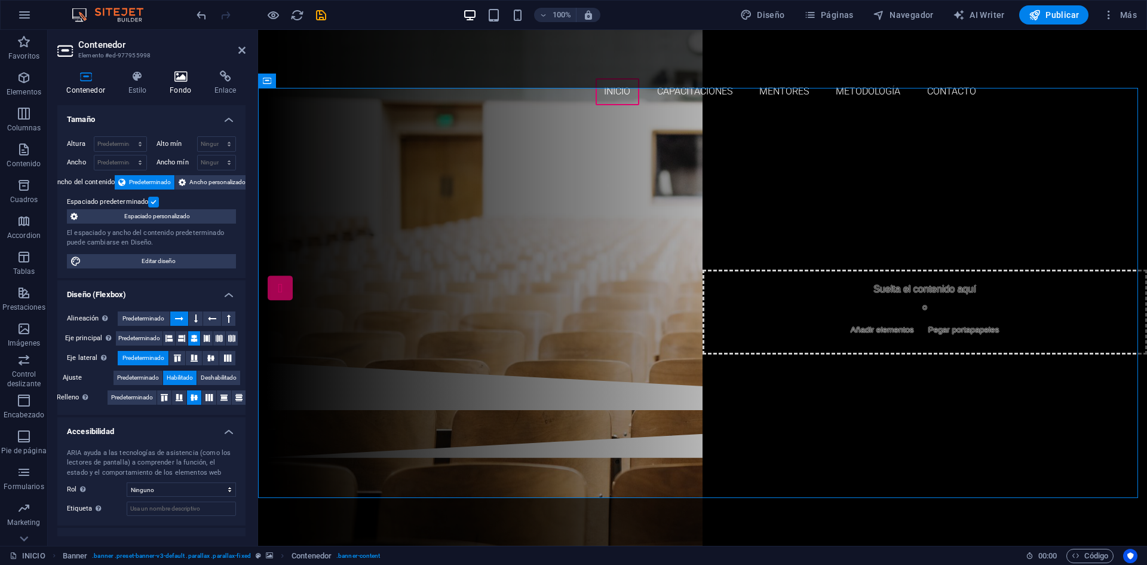
click at [173, 79] on icon at bounding box center [181, 77] width 40 height 12
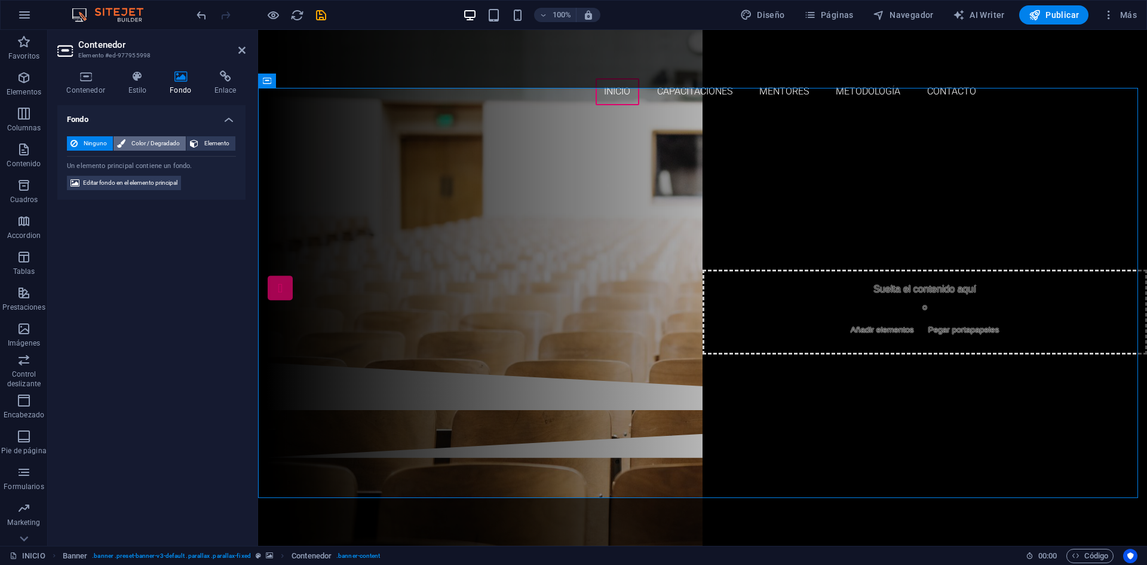
click at [155, 146] on span "Color / Degradado" at bounding box center [155, 143] width 53 height 14
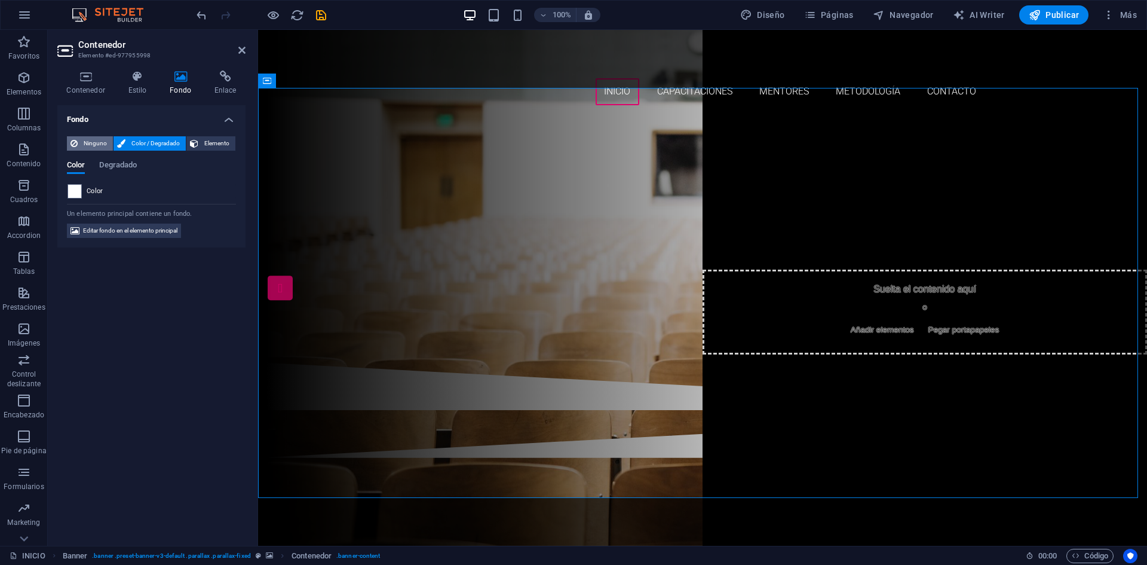
click at [89, 145] on span "Ninguno" at bounding box center [95, 143] width 28 height 14
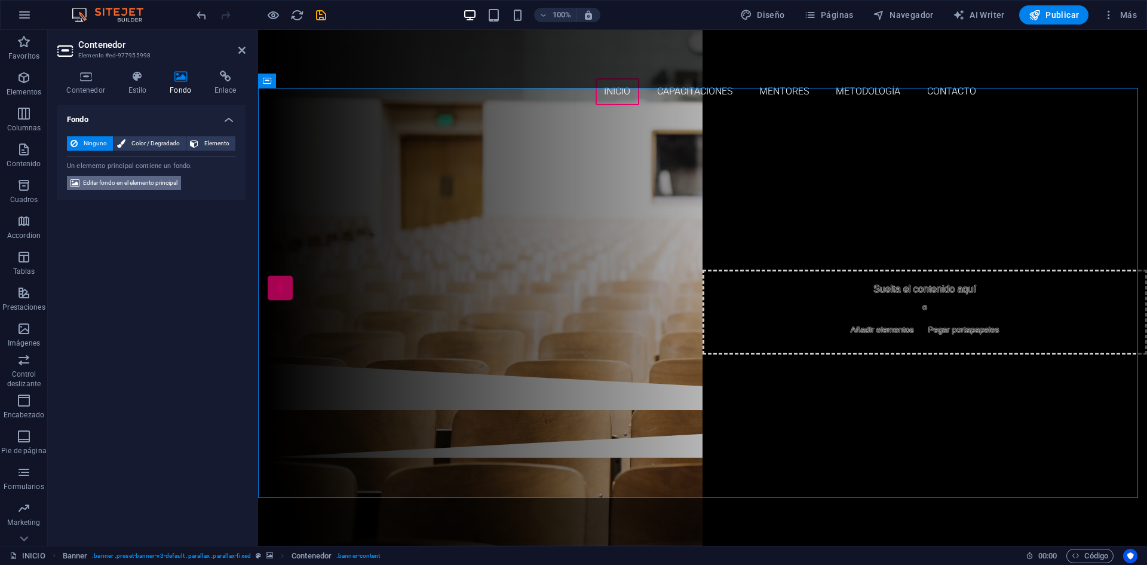
click at [120, 185] on span "Editar fondo en el elemento principal" at bounding box center [130, 183] width 94 height 14
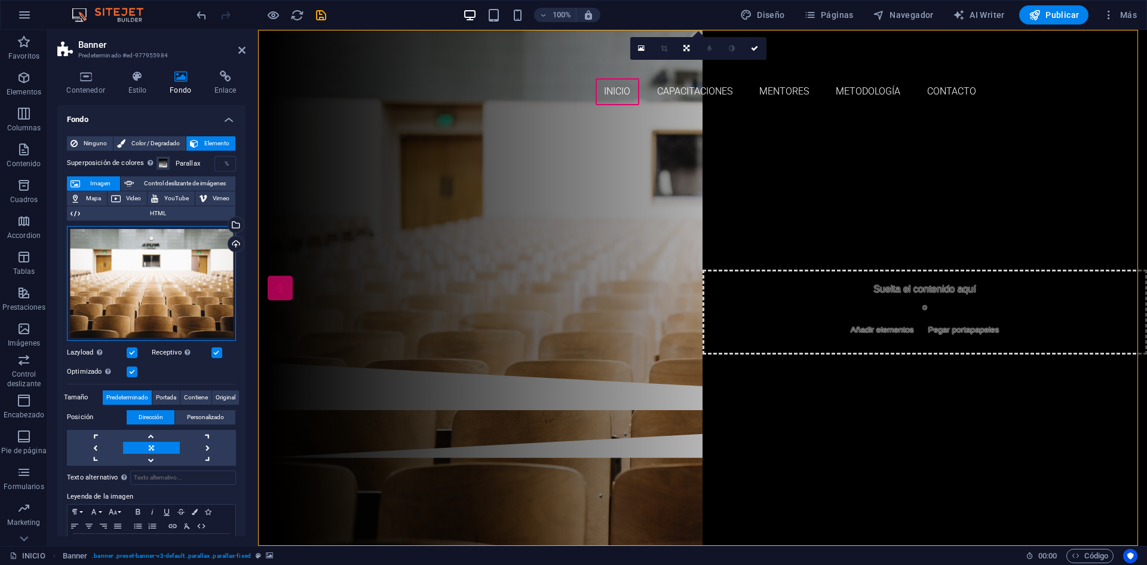
click at [149, 253] on div "Arrastra archivos aquí, haz clic para escoger archivos o selecciona archivos de…" at bounding box center [151, 283] width 169 height 115
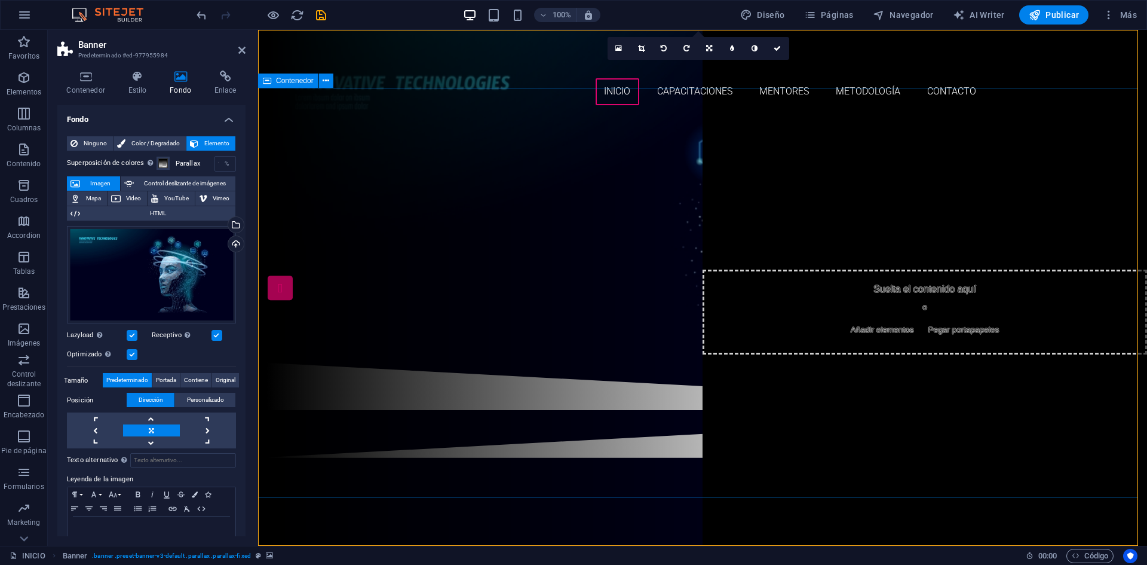
click at [385, 362] on div "obtén el siguiente nivel desbloquea tu potencial CAPACITACIONES whatsapp" at bounding box center [702, 238] width 889 height 247
click at [710, 362] on div "obtén el siguiente nivel desbloquea tu potencial CAPACITACIONES whatsapp" at bounding box center [702, 238] width 889 height 247
click at [200, 262] on div "Arrastra archivos aquí, haz clic para escoger archivos o selecciona archivos de…" at bounding box center [151, 275] width 169 height 98
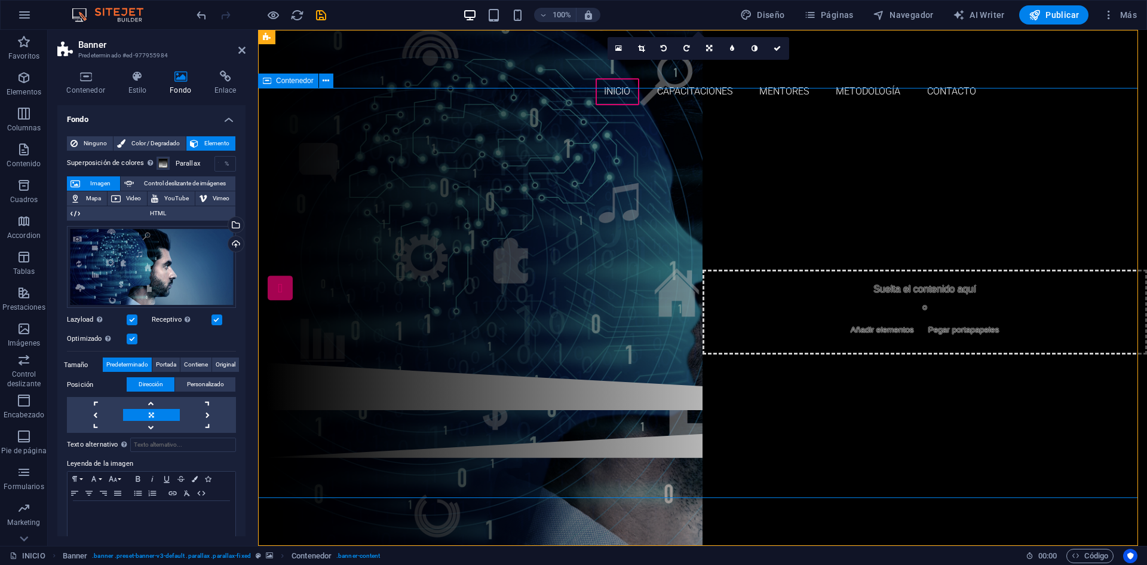
click at [895, 362] on div "obtén el siguiente nivel desbloquea tu potencial CAPACITACIONES whatsapp" at bounding box center [702, 238] width 889 height 247
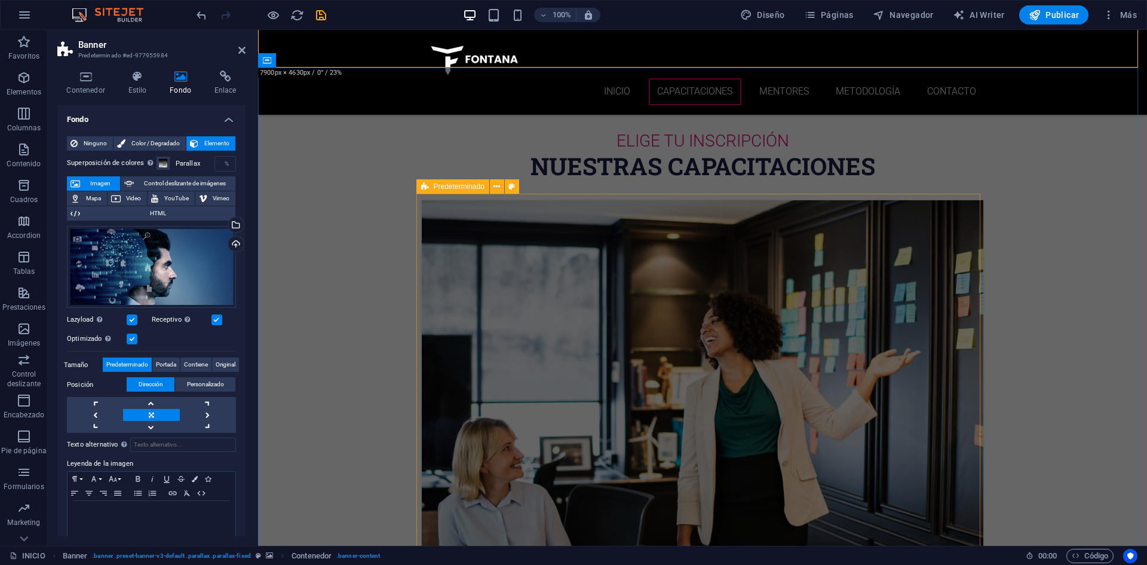
scroll to position [478, 0]
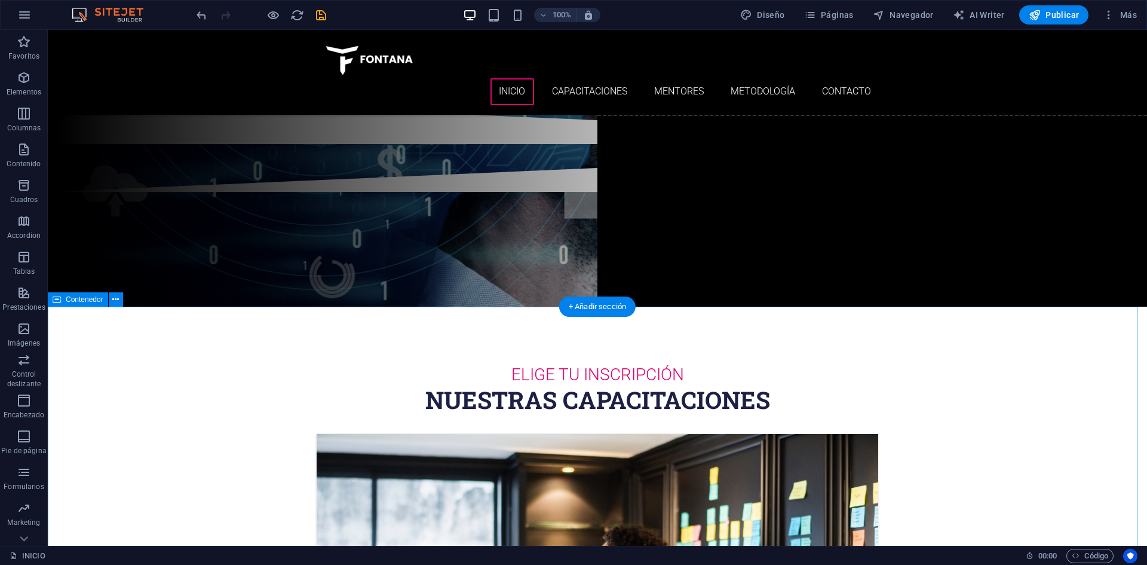
scroll to position [0, 0]
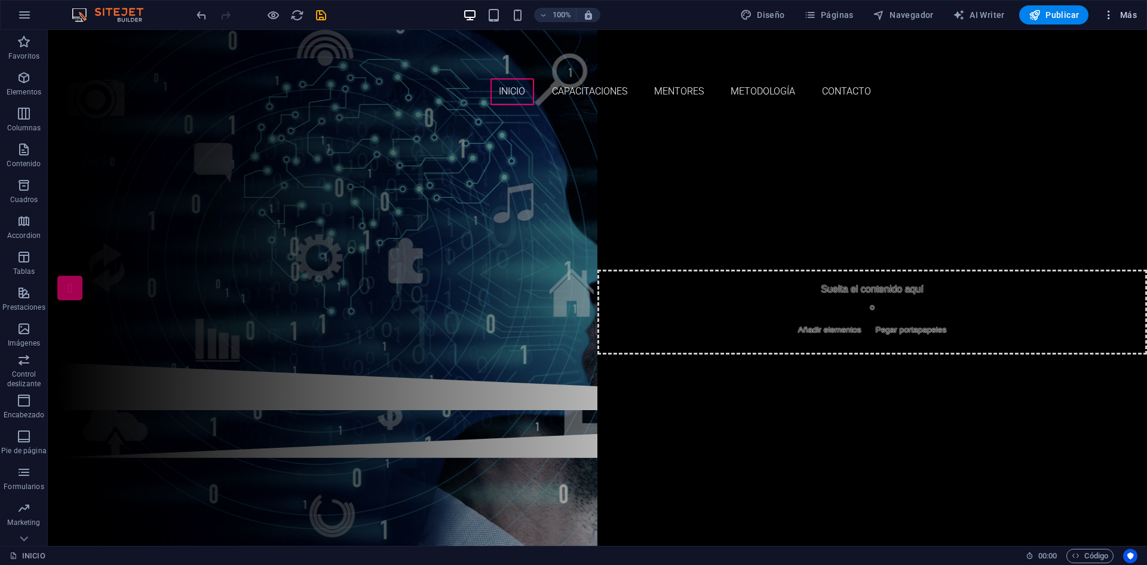
click at [1104, 17] on icon "button" at bounding box center [1109, 15] width 12 height 12
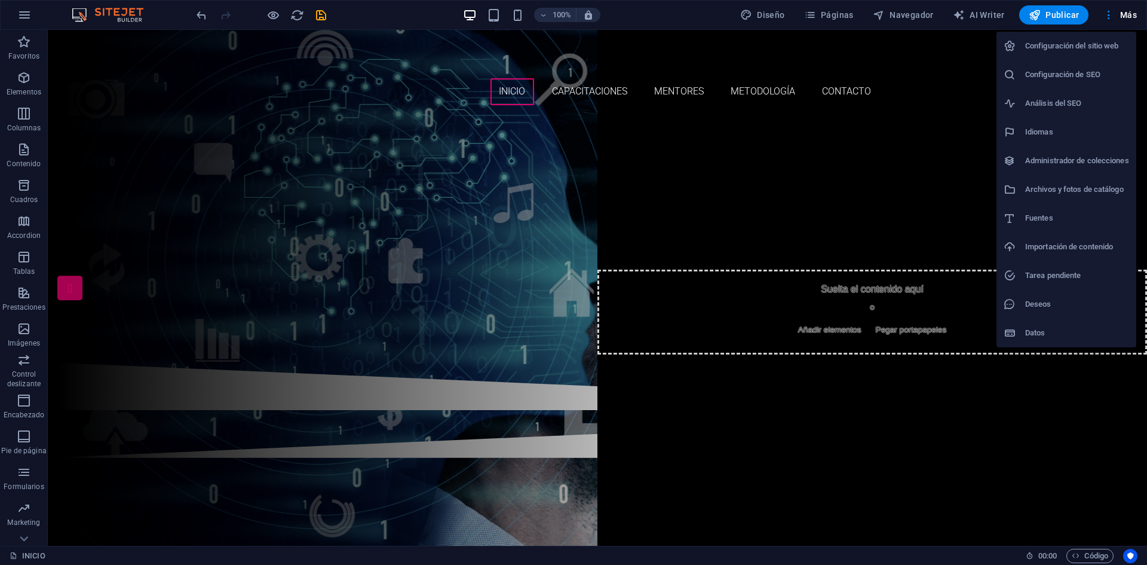
click at [270, 16] on div at bounding box center [573, 282] width 1147 height 565
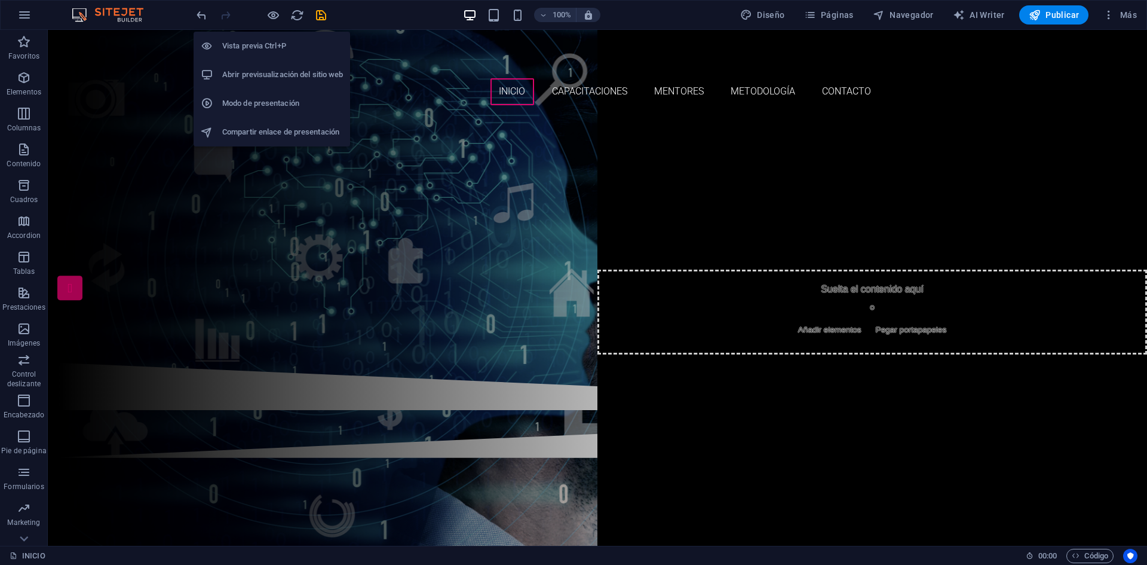
click at [272, 17] on icon "button" at bounding box center [273, 15] width 14 height 14
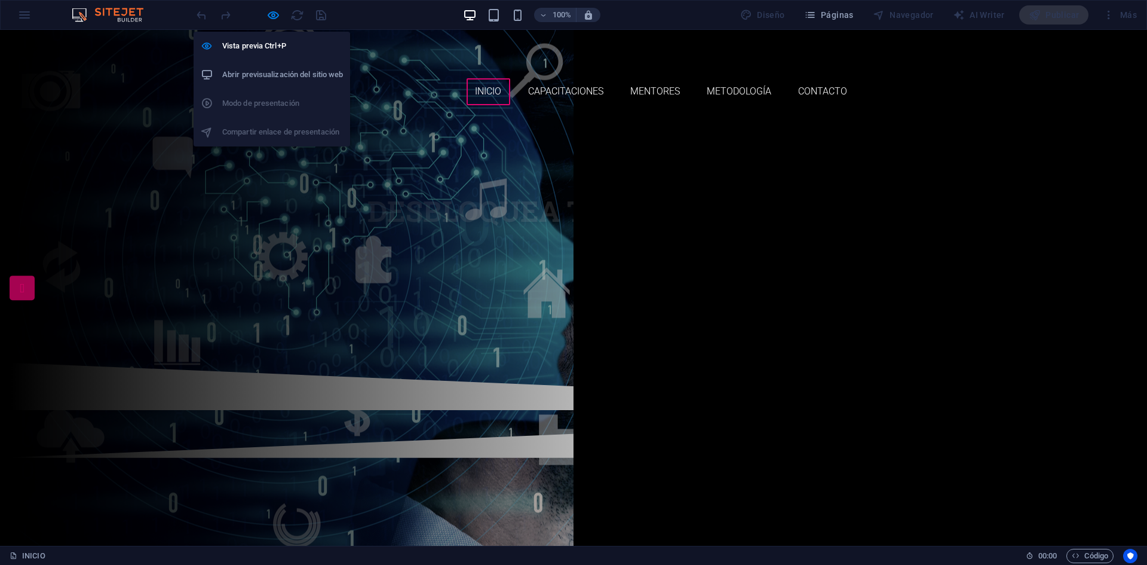
click at [292, 76] on h6 "Abrir previsualización del sitio web" at bounding box center [282, 75] width 121 height 14
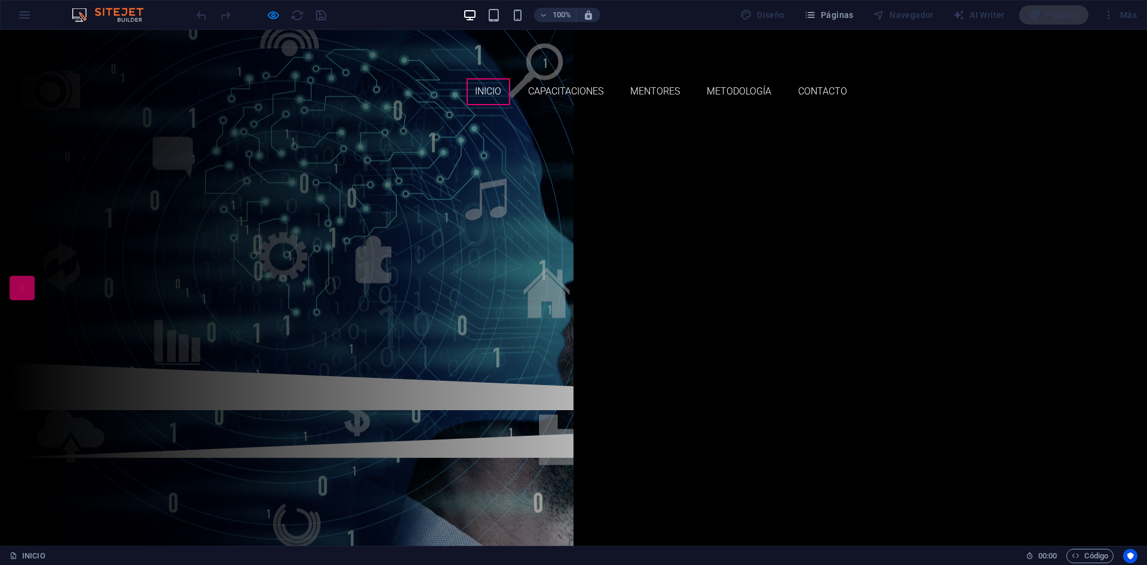
drag, startPoint x: 983, startPoint y: 122, endPoint x: 916, endPoint y: 128, distance: 67.7
click at [983, 122] on div "obtén el siguiente nivel desbloquea tu potencial CAPACITACIONES whatsapp" at bounding box center [573, 238] width 1147 height 247
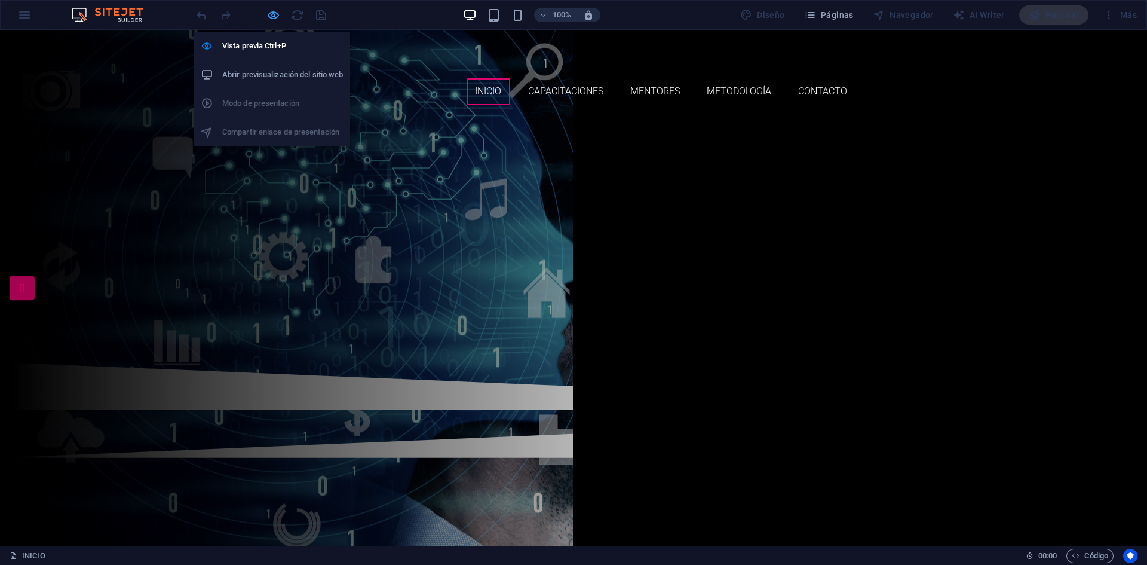
click at [273, 16] on icon "button" at bounding box center [273, 15] width 14 height 14
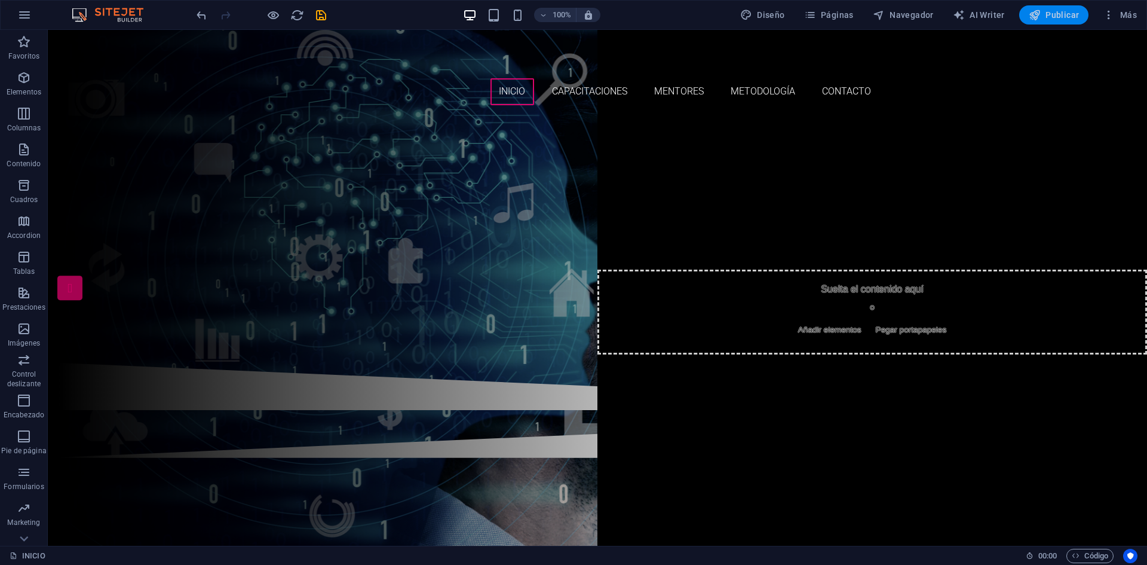
click at [1041, 18] on icon "button" at bounding box center [1035, 15] width 12 height 12
checkbox input "false"
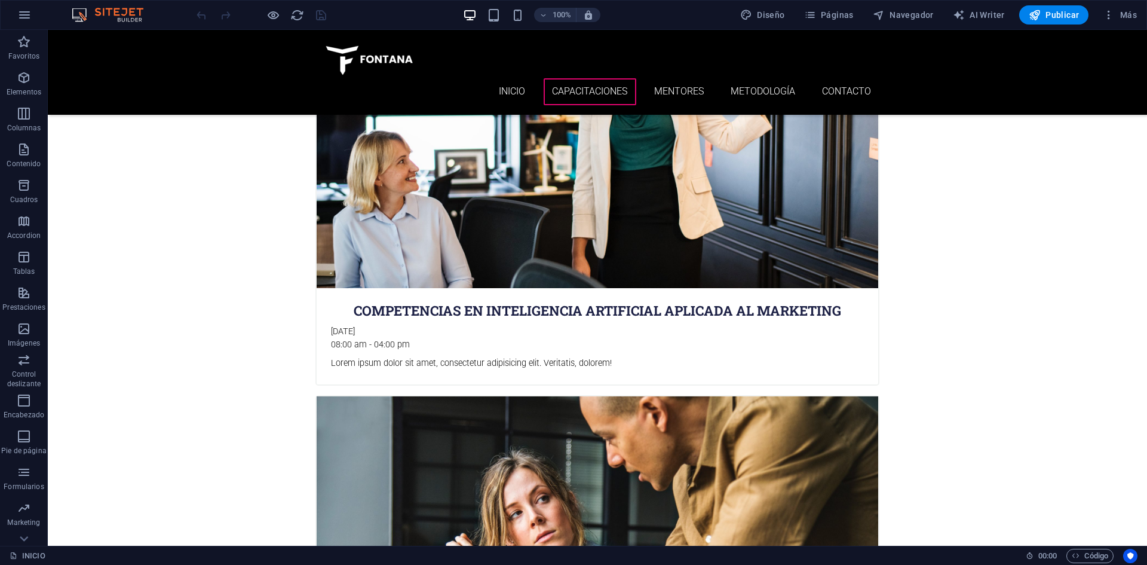
scroll to position [772, 0]
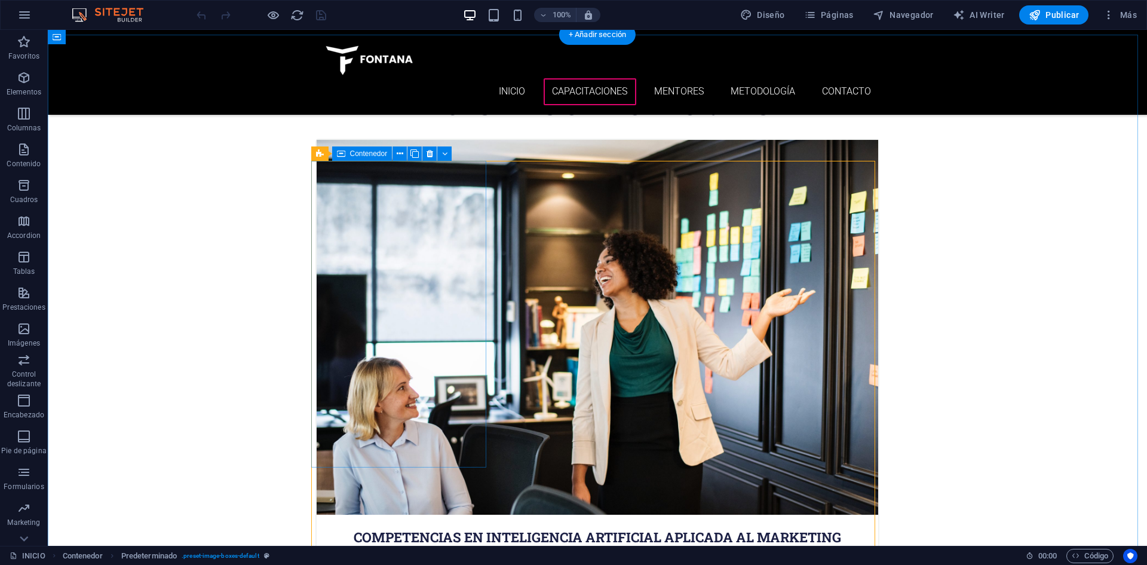
scroll to position [473, 0]
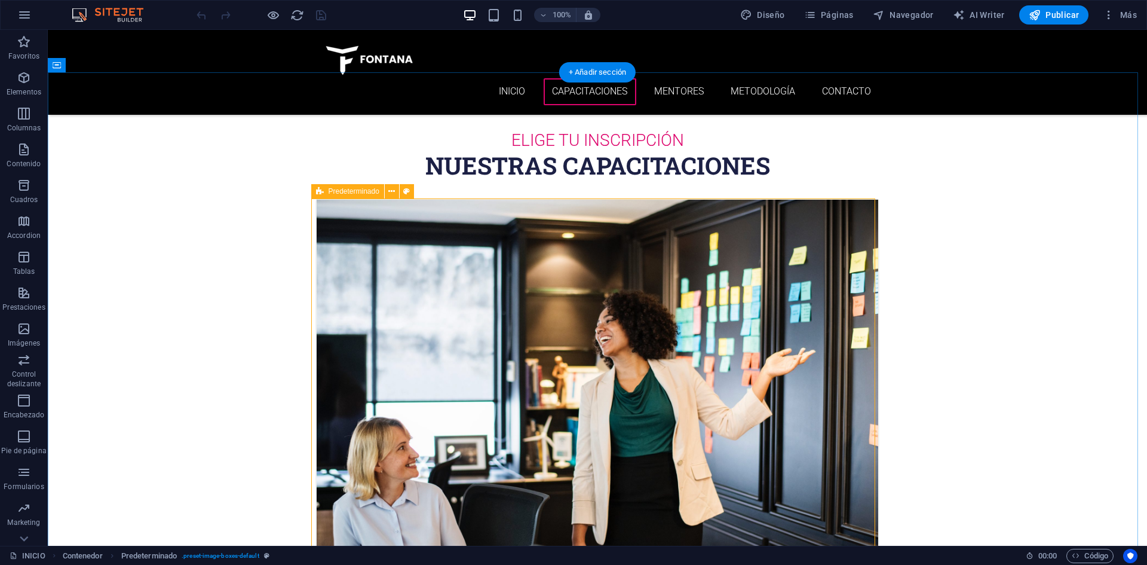
click at [390, 197] on icon at bounding box center [391, 191] width 7 height 13
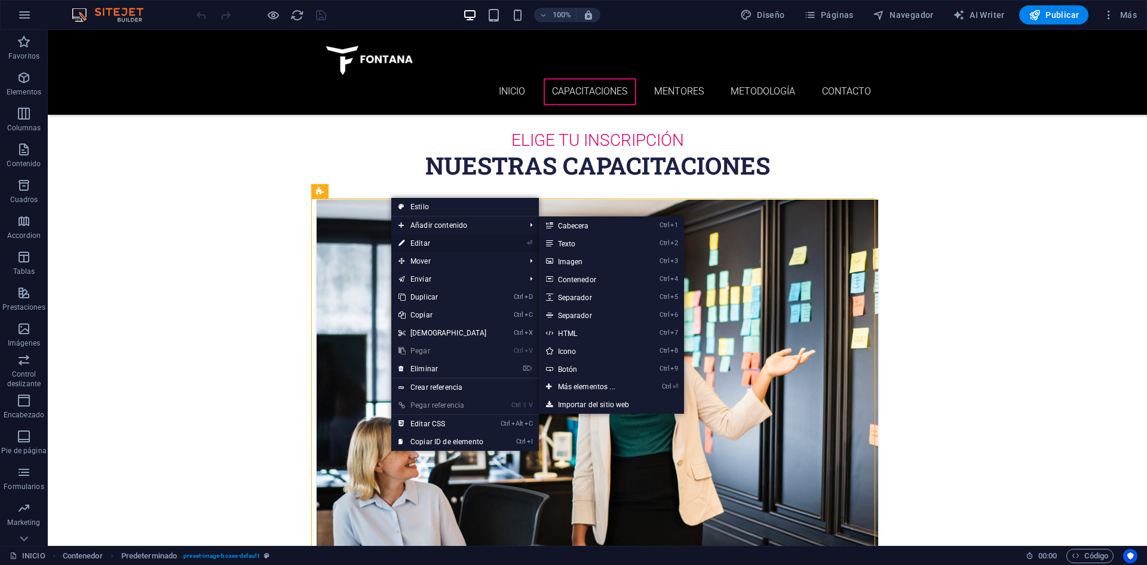
click at [446, 239] on link "⏎ Editar" at bounding box center [442, 243] width 103 height 18
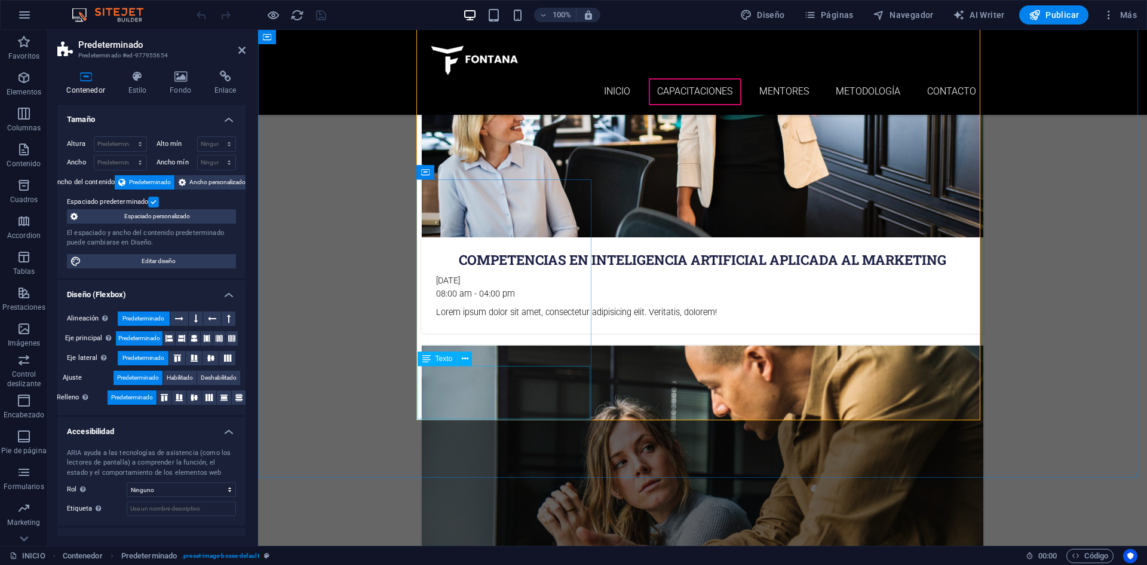
scroll to position [832, 0]
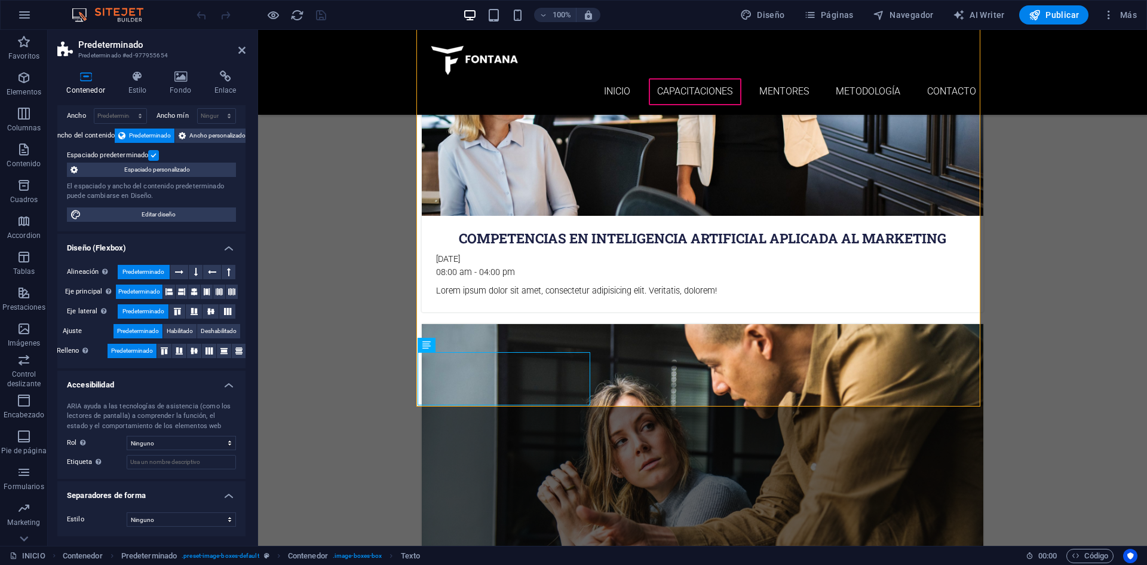
scroll to position [0, 0]
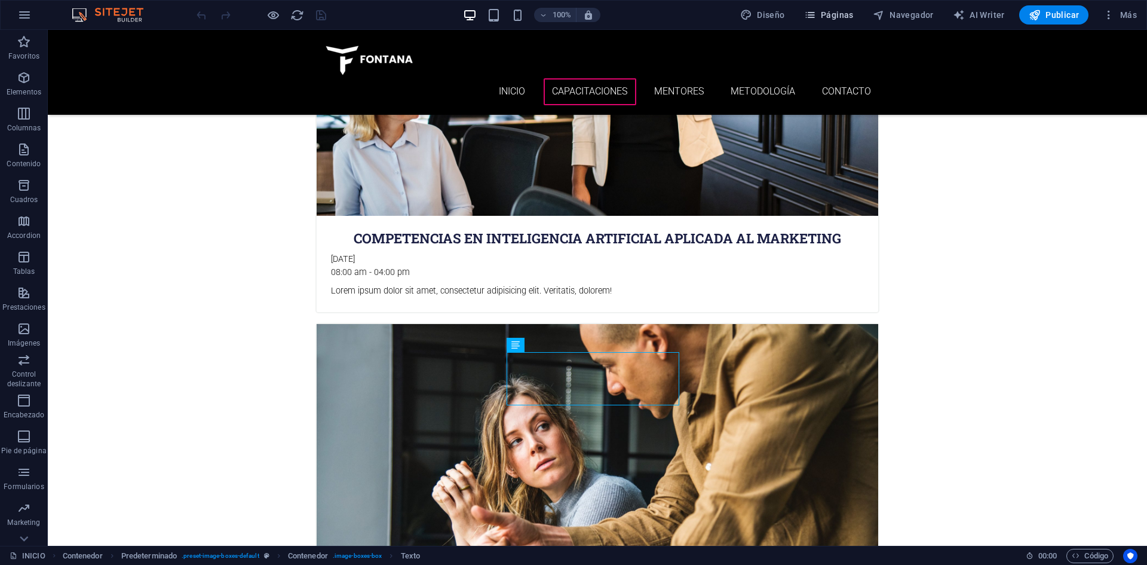
click at [848, 16] on span "Páginas" at bounding box center [829, 15] width 50 height 12
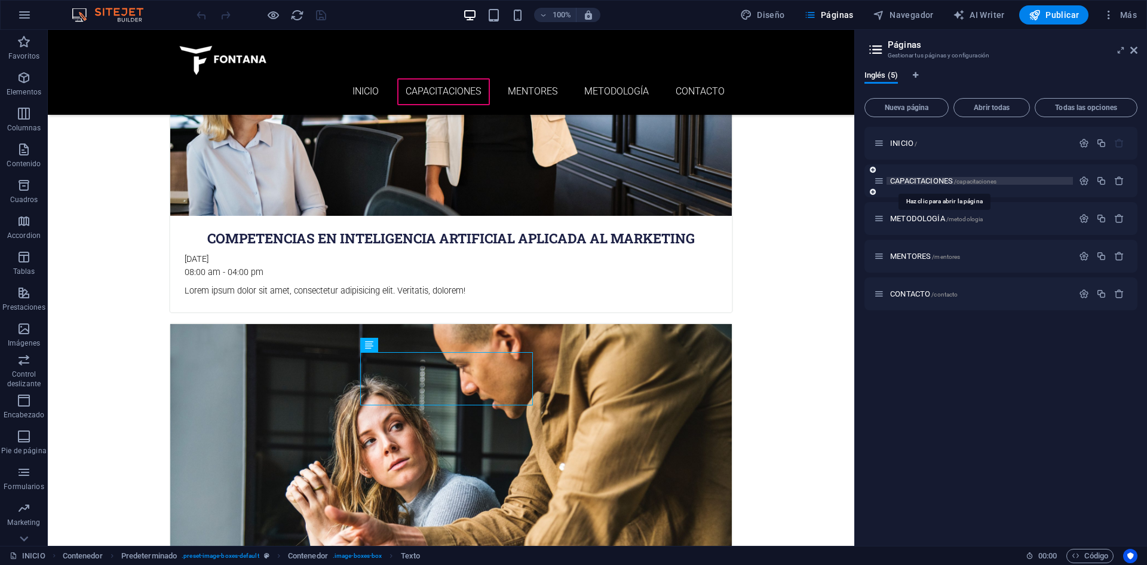
click at [932, 182] on span "CAPACITACIONES /capacitaciones" at bounding box center [943, 180] width 106 height 9
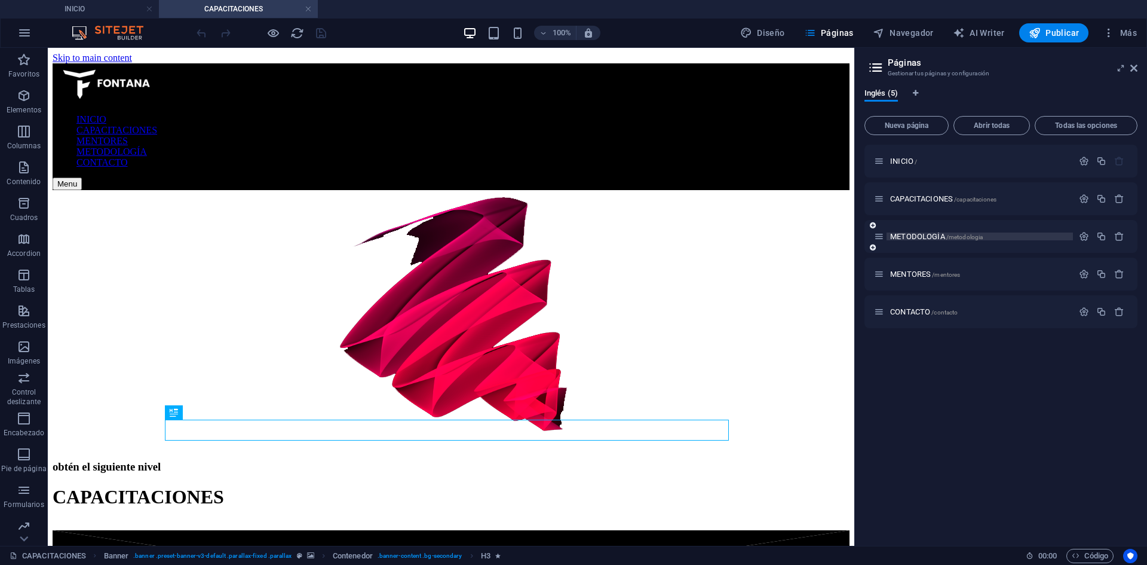
click at [906, 234] on span "METODOLOGÍA /metodologia" at bounding box center [936, 236] width 93 height 9
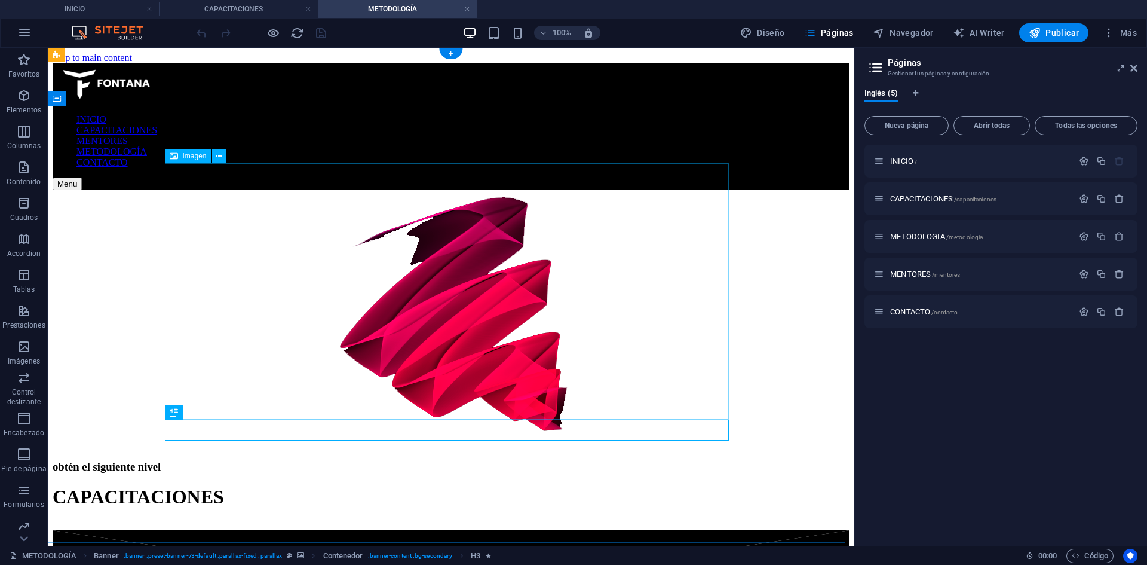
click at [511, 208] on figure at bounding box center [451, 319] width 797 height 259
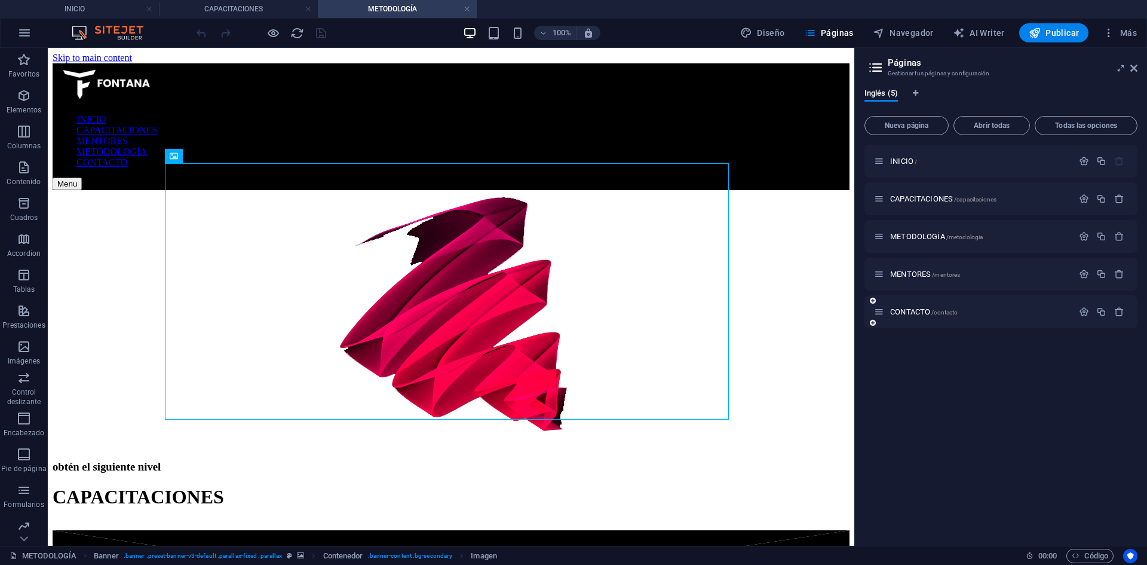
click at [907, 273] on span "MENTORES /mentores" at bounding box center [925, 273] width 70 height 9
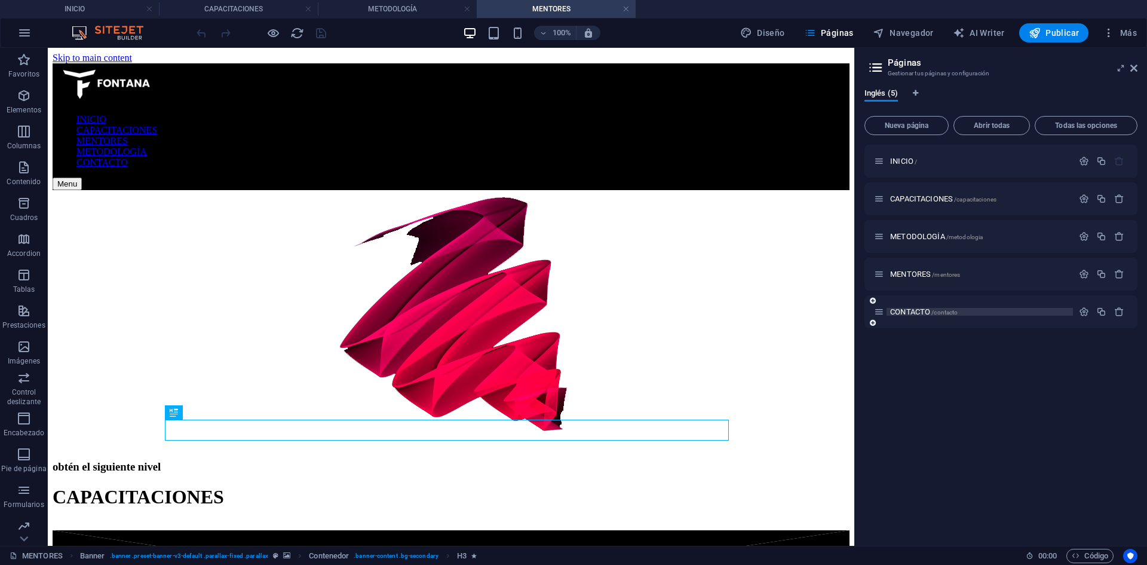
click at [917, 311] on span "CONTACTO /contacto" at bounding box center [924, 311] width 68 height 9
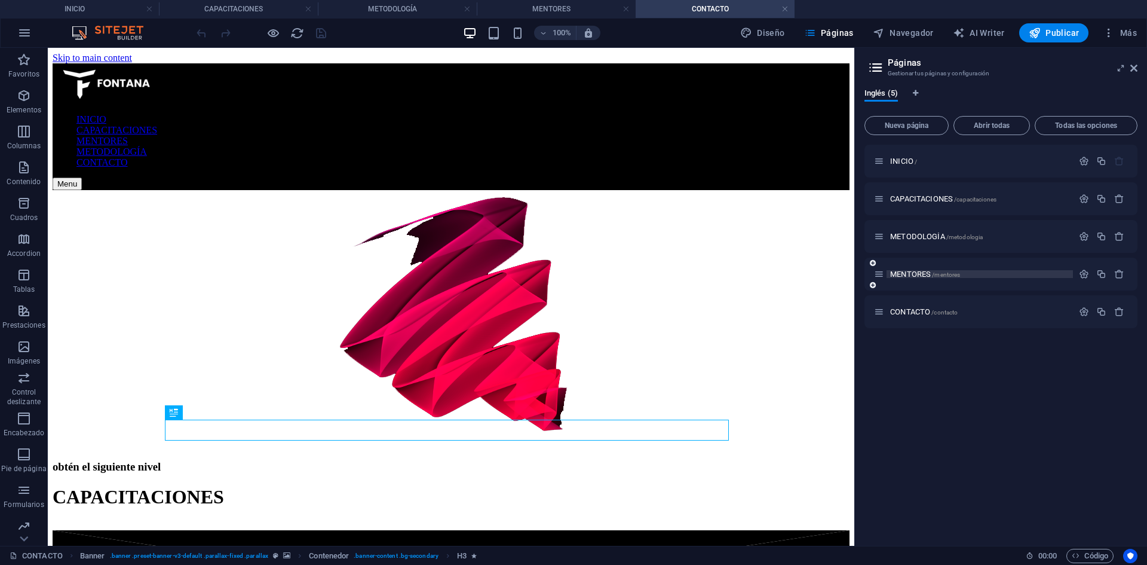
click at [915, 273] on span "MENTORES /mentores" at bounding box center [925, 273] width 70 height 9
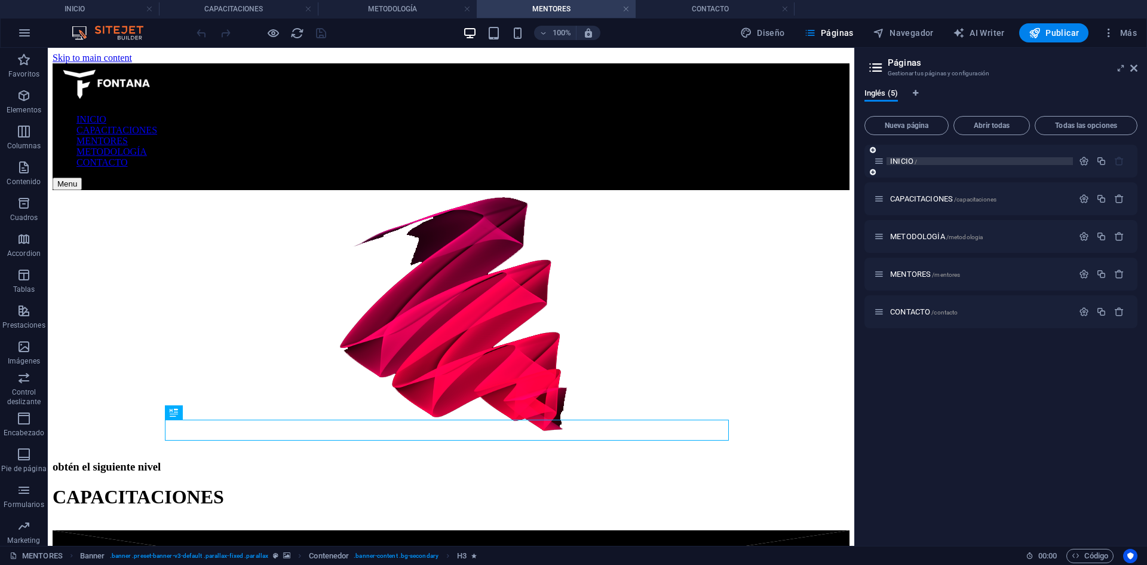
click at [905, 161] on span "INICIO /" at bounding box center [903, 161] width 27 height 9
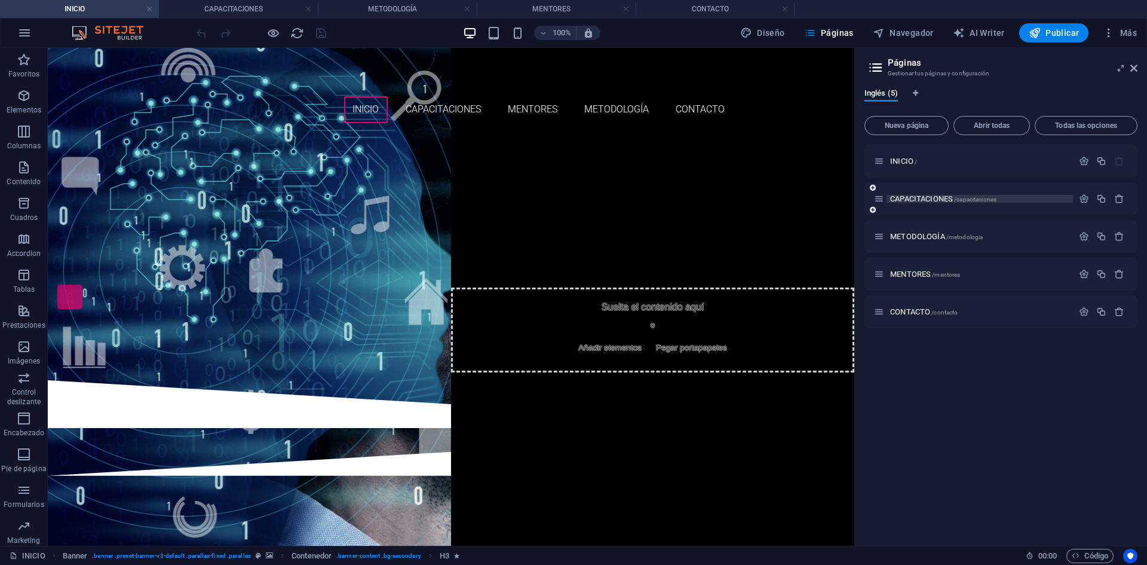
click at [917, 201] on span "CAPACITACIONES /capacitaciones" at bounding box center [943, 198] width 106 height 9
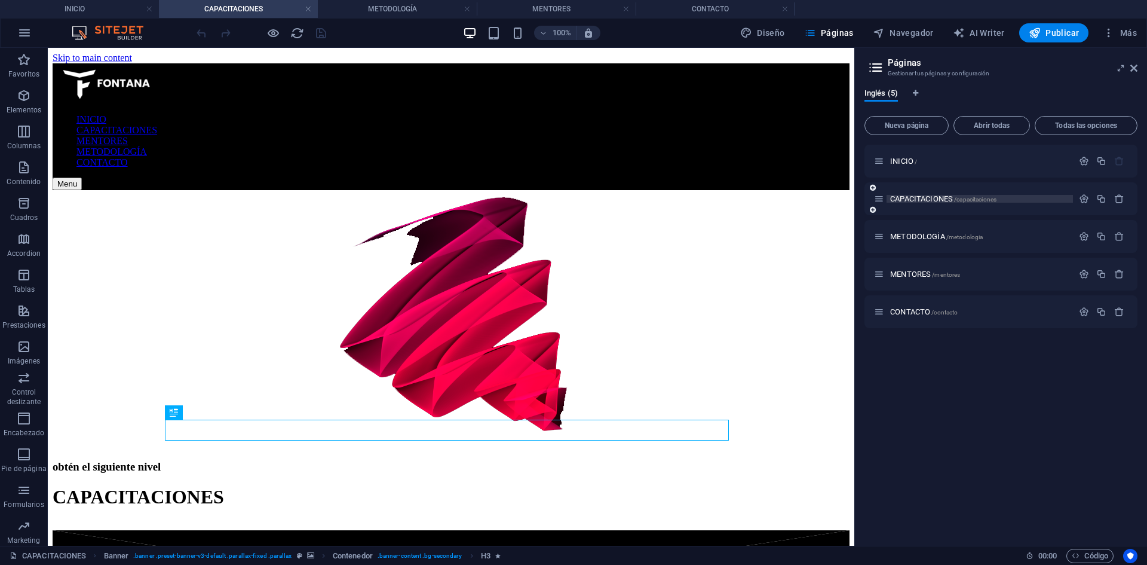
click at [924, 200] on span "CAPACITACIONES /capacitaciones" at bounding box center [943, 198] width 106 height 9
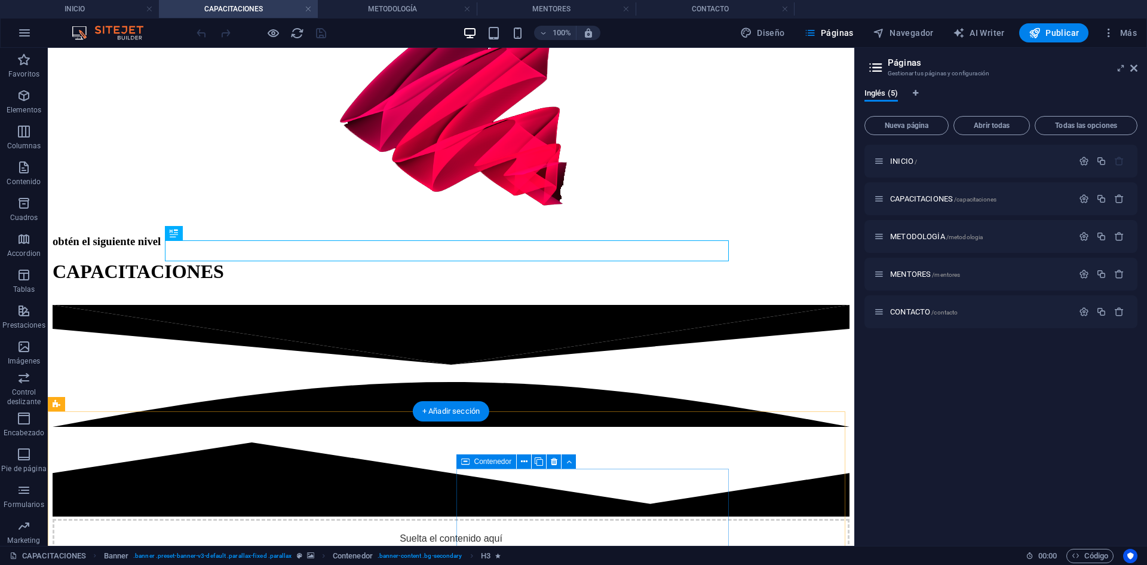
scroll to position [244, 0]
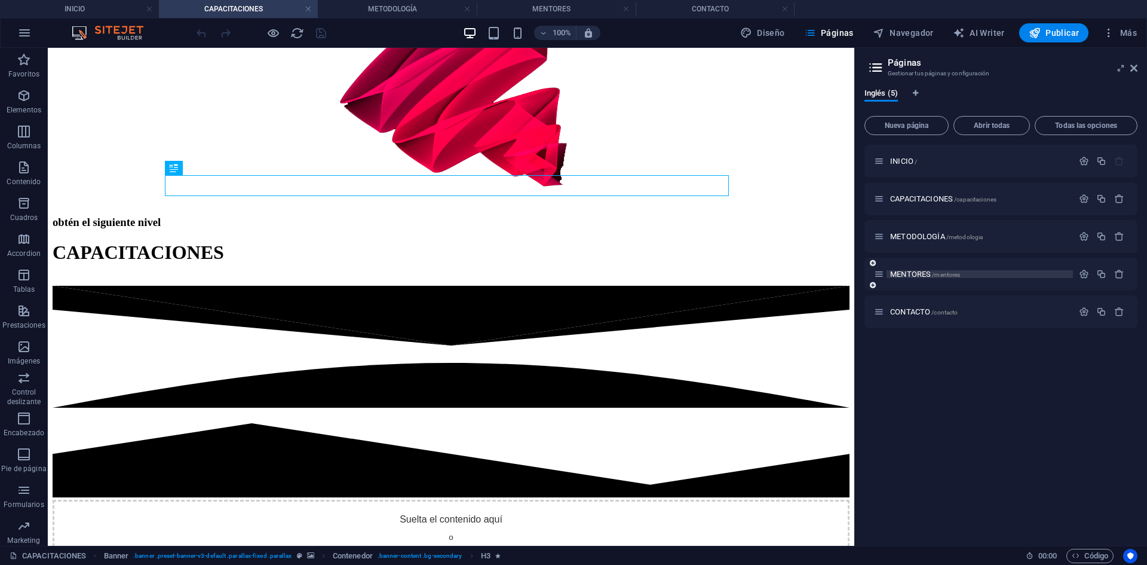
click at [916, 274] on span "MENTORES /mentores" at bounding box center [925, 273] width 70 height 9
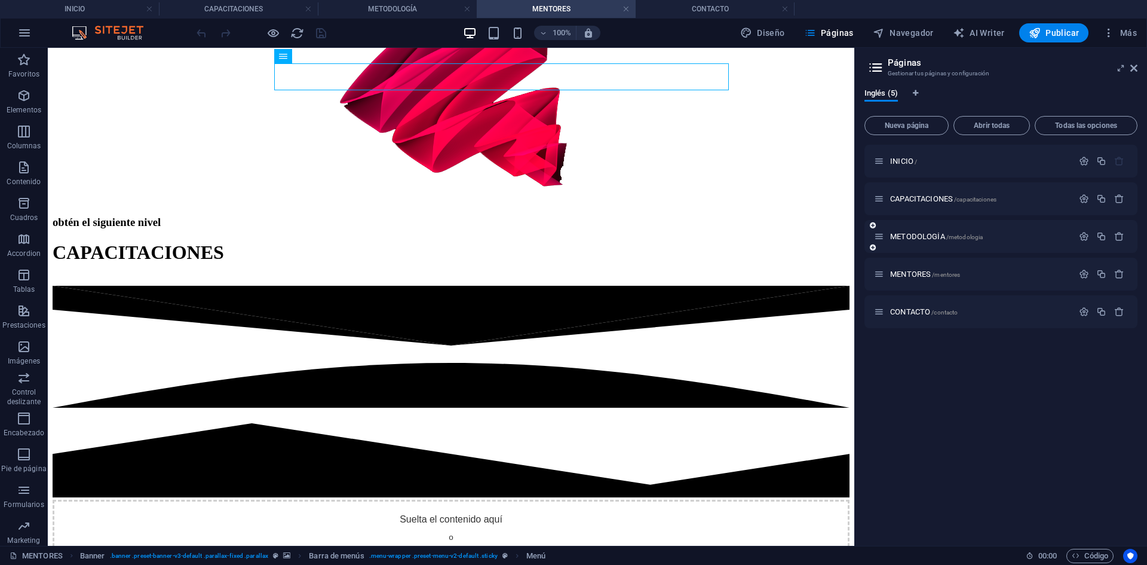
click at [917, 229] on div "METODOLOGÍA /metodologia" at bounding box center [1001, 236] width 273 height 33
click at [921, 235] on span "METODOLOGÍA /metodologia" at bounding box center [936, 236] width 93 height 9
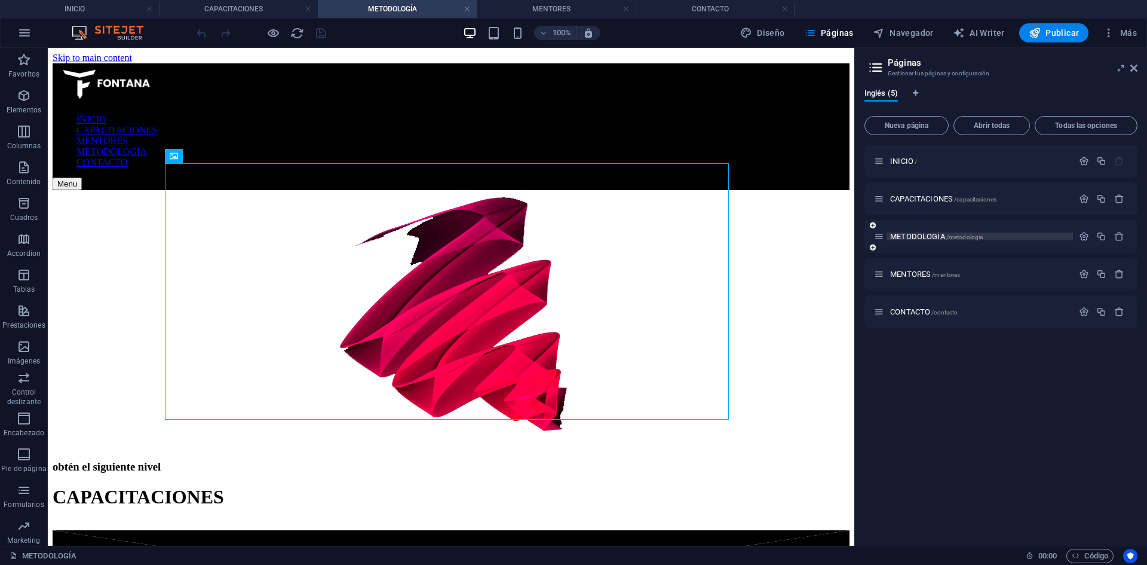
click at [909, 240] on span "METODOLOGÍA /metodologia" at bounding box center [936, 236] width 93 height 9
click at [894, 165] on div "INICIO /" at bounding box center [973, 161] width 199 height 14
click at [896, 161] on span "INICIO /" at bounding box center [903, 161] width 27 height 9
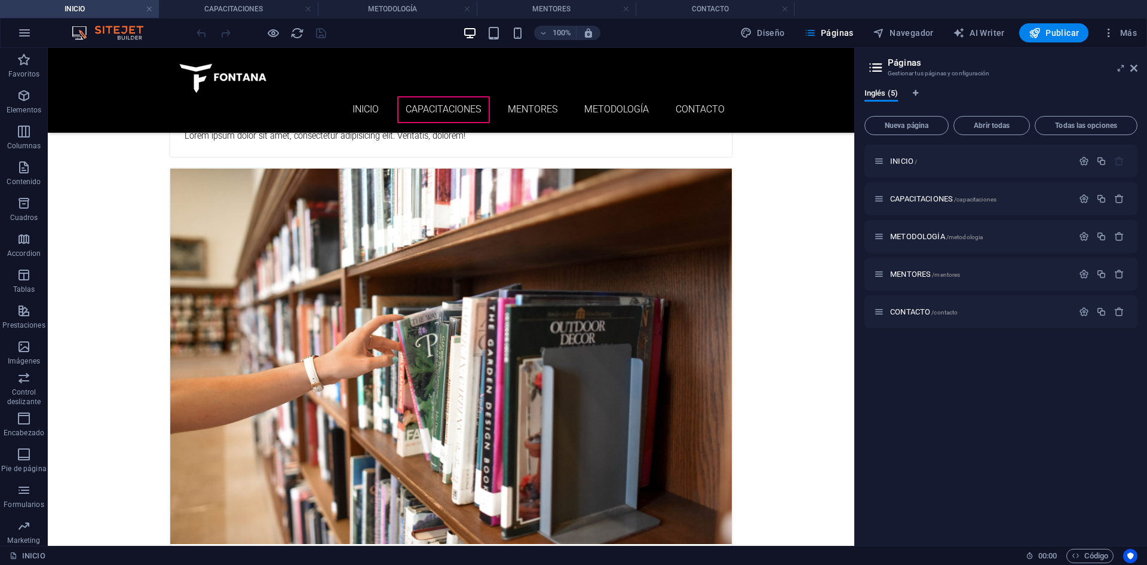
scroll to position [2380, 0]
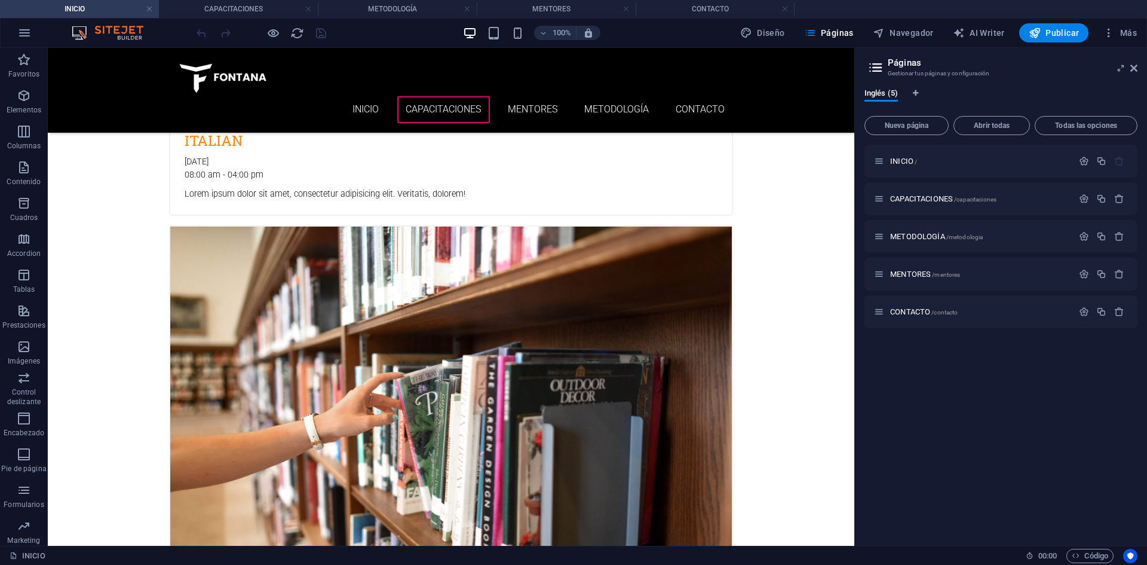
drag, startPoint x: 847, startPoint y: 509, endPoint x: 912, endPoint y: 354, distance: 168.1
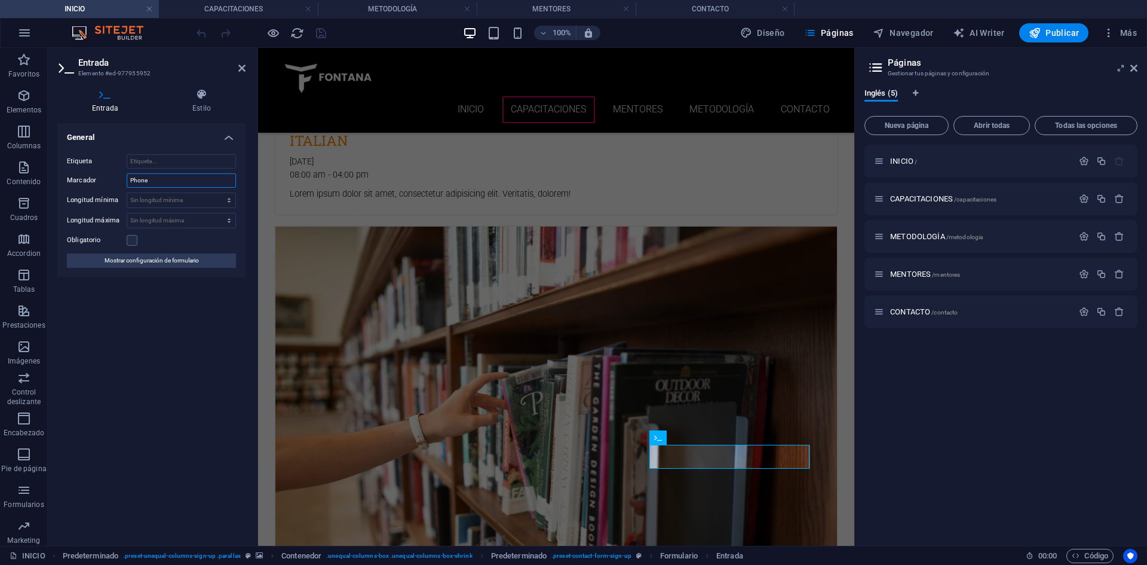
click at [157, 179] on input "Phone" at bounding box center [181, 180] width 109 height 14
type input "Teléfono"
click at [195, 353] on div "General Etiqueta Marcador Teléfono Longitud mínima Sin longitud mínima carácter…" at bounding box center [151, 329] width 188 height 413
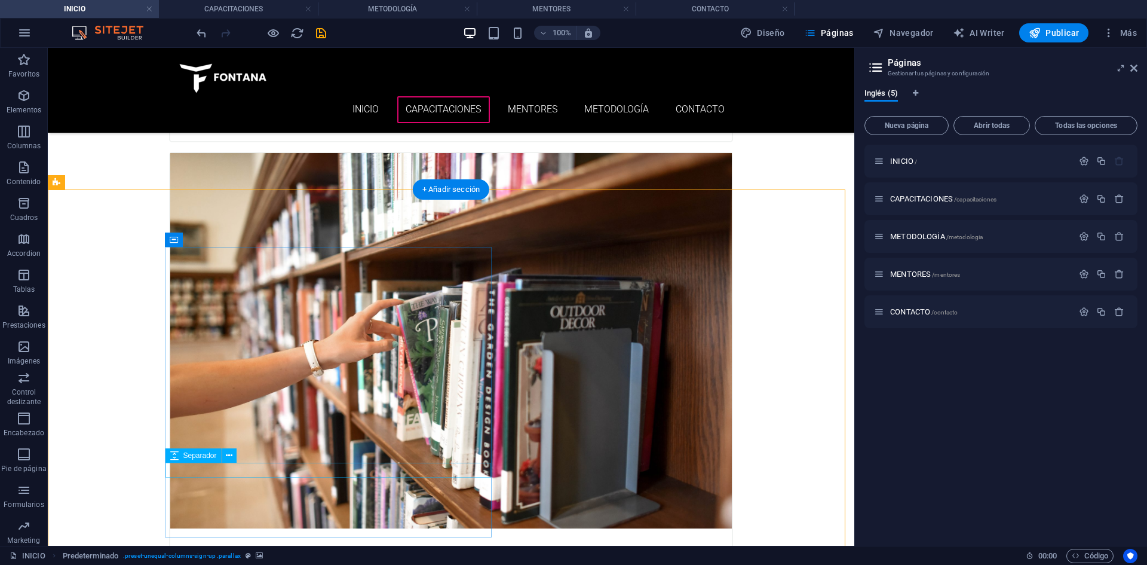
scroll to position [2439, 0]
